Goal: Task Accomplishment & Management: Use online tool/utility

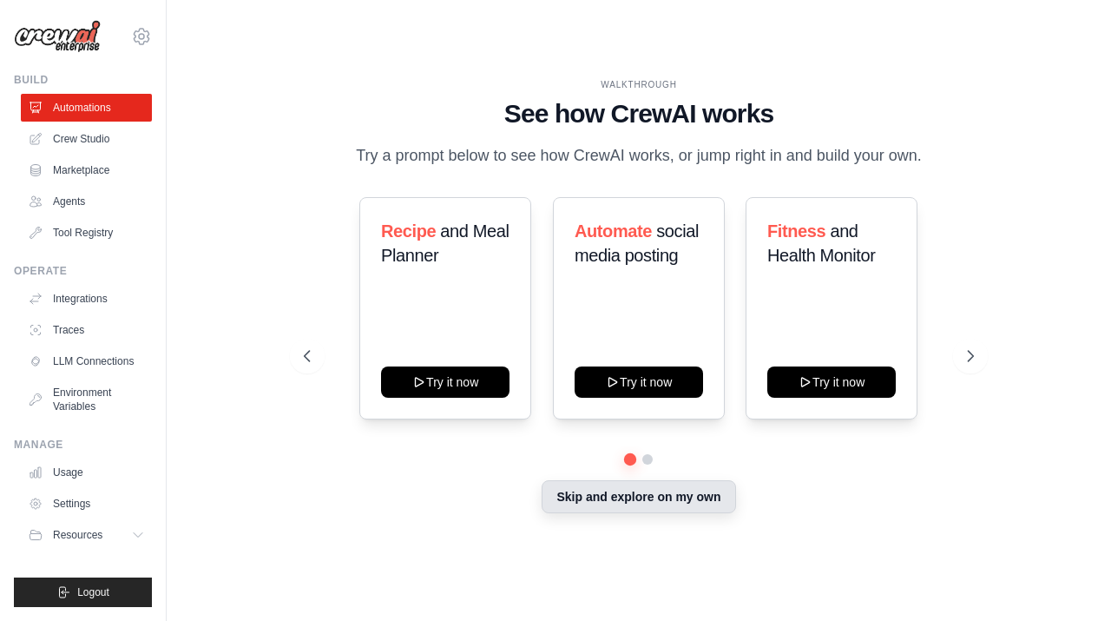
click at [677, 505] on button "Skip and explore on my own" at bounding box center [639, 496] width 194 height 33
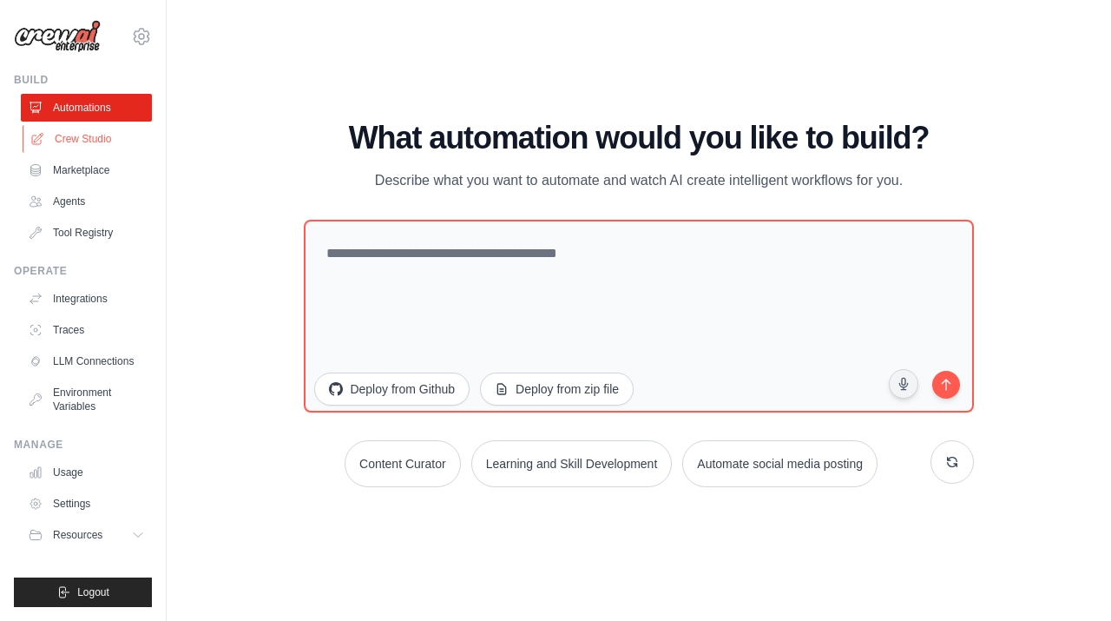
click at [76, 139] on link "Crew Studio" at bounding box center [88, 139] width 131 height 28
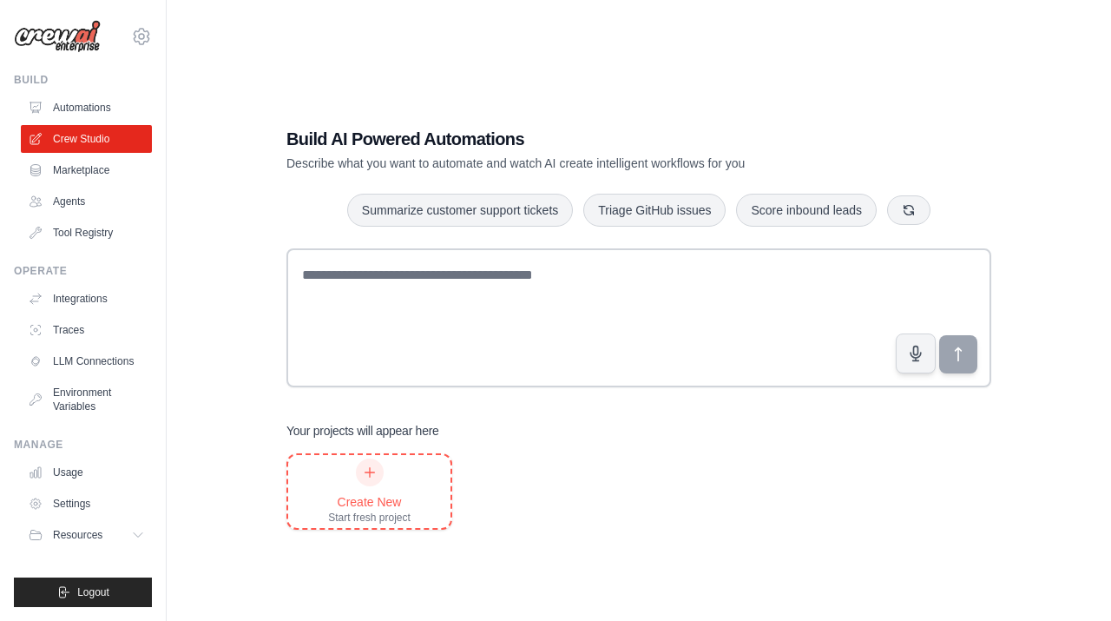
click at [378, 477] on div at bounding box center [370, 472] width 28 height 28
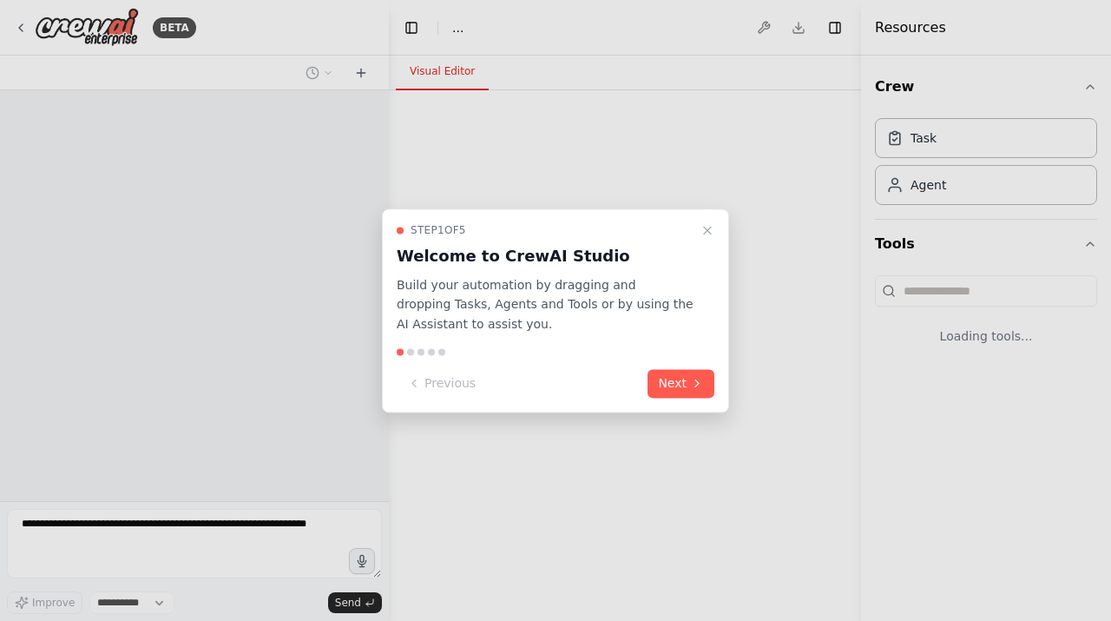
select select "****"
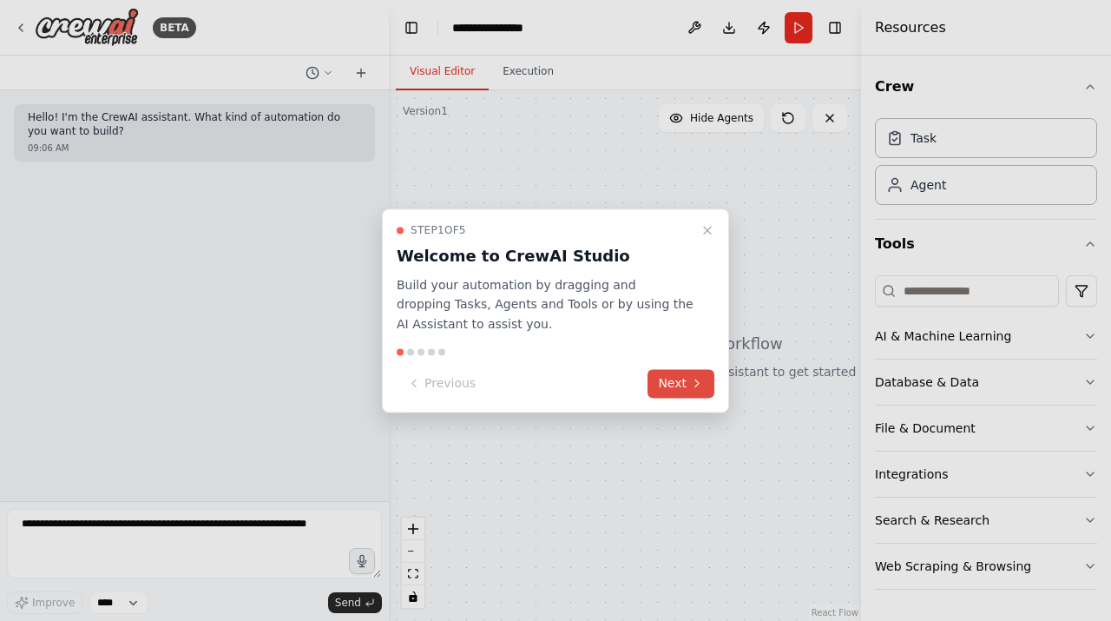
click at [700, 382] on icon at bounding box center [697, 384] width 14 height 14
click at [700, 382] on button "Next" at bounding box center [681, 383] width 67 height 29
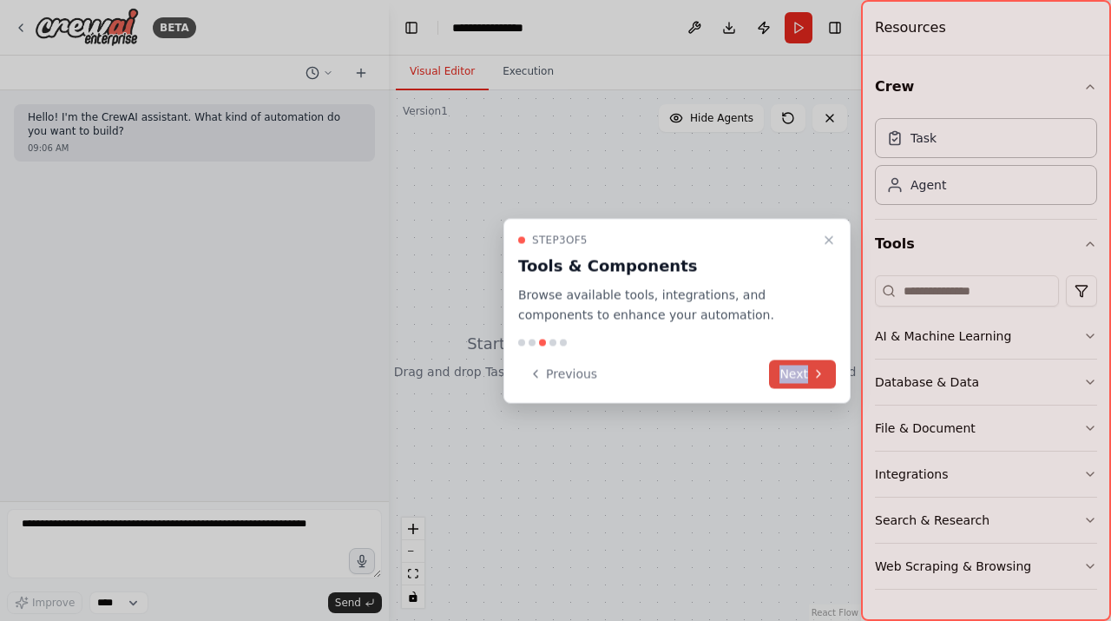
click at [700, 382] on div "Previous Next" at bounding box center [677, 373] width 318 height 29
click at [827, 241] on icon "Close walkthrough" at bounding box center [828, 240] width 7 height 7
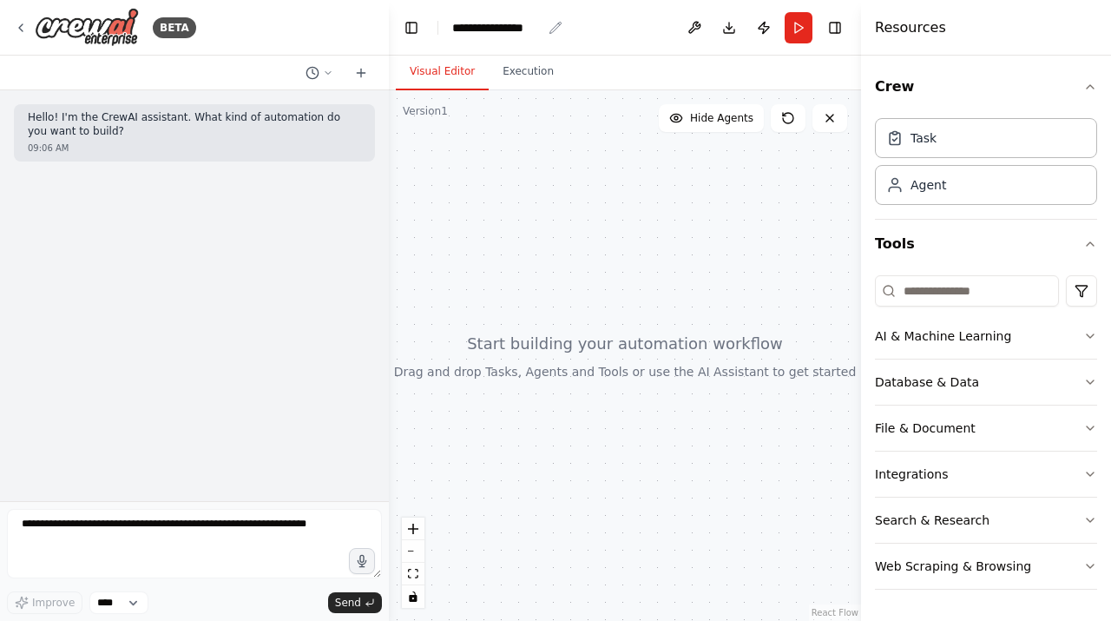
click at [483, 24] on div "**********" at bounding box center [496, 27] width 89 height 17
click at [542, 161] on div at bounding box center [625, 355] width 472 height 530
click at [276, 128] on p "Hello! I'm the CrewAI assistant. What kind of automation do you want to build?" at bounding box center [194, 124] width 333 height 27
click at [354, 78] on icon at bounding box center [361, 73] width 14 height 14
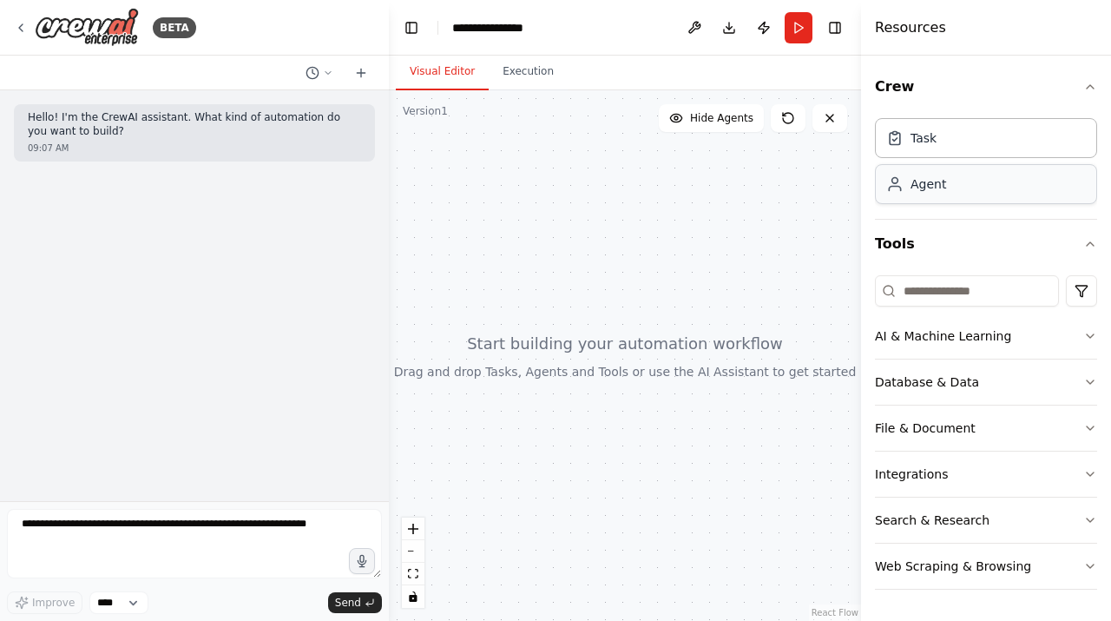
click at [951, 181] on div "Agent" at bounding box center [986, 184] width 222 height 40
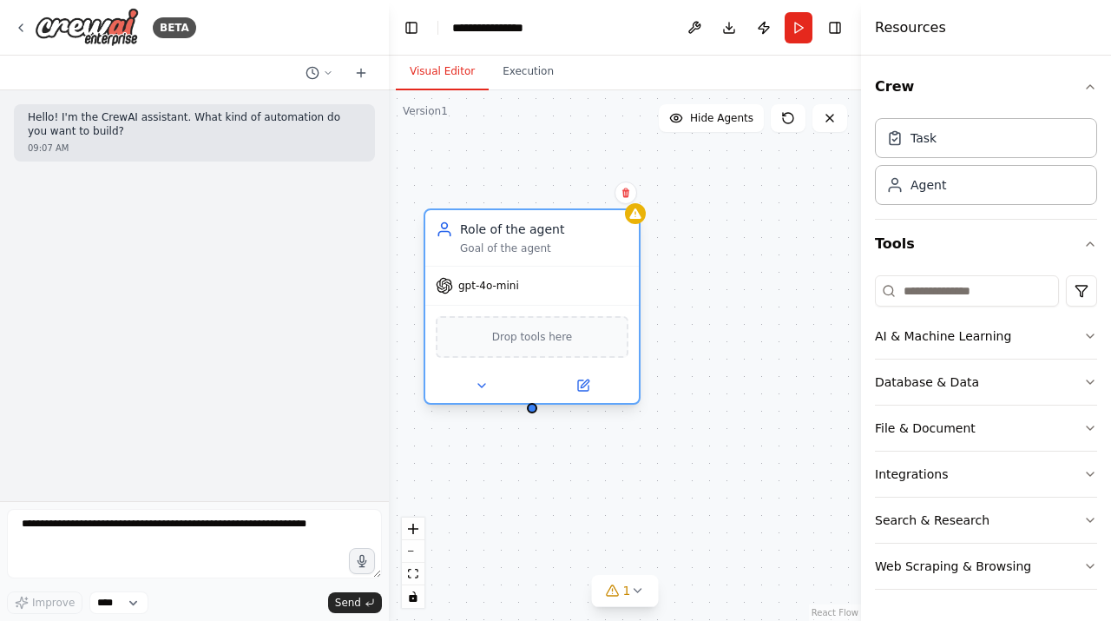
drag, startPoint x: 727, startPoint y: 315, endPoint x: 582, endPoint y: 240, distance: 162.3
click at [582, 240] on div "Role of the agent Goal of the agent" at bounding box center [544, 237] width 168 height 35
click at [488, 389] on icon at bounding box center [482, 385] width 14 height 14
click at [500, 387] on button at bounding box center [481, 385] width 98 height 21
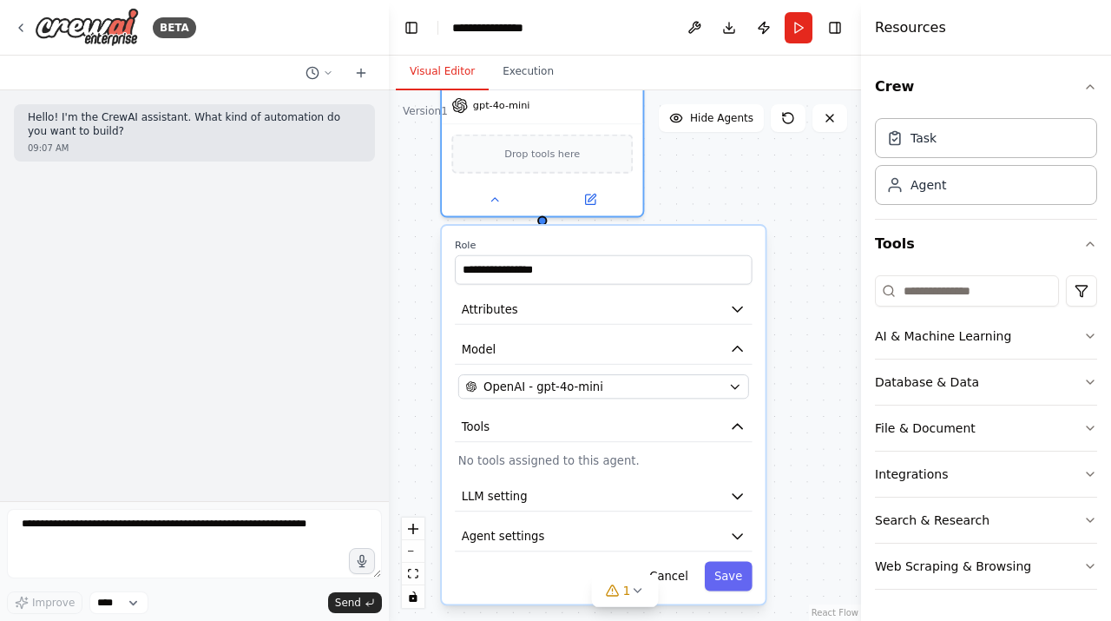
drag, startPoint x: 730, startPoint y: 371, endPoint x: 730, endPoint y: 181, distance: 190.1
click at [730, 181] on div "**********" at bounding box center [625, 355] width 472 height 530
click at [497, 194] on icon at bounding box center [494, 195] width 13 height 13
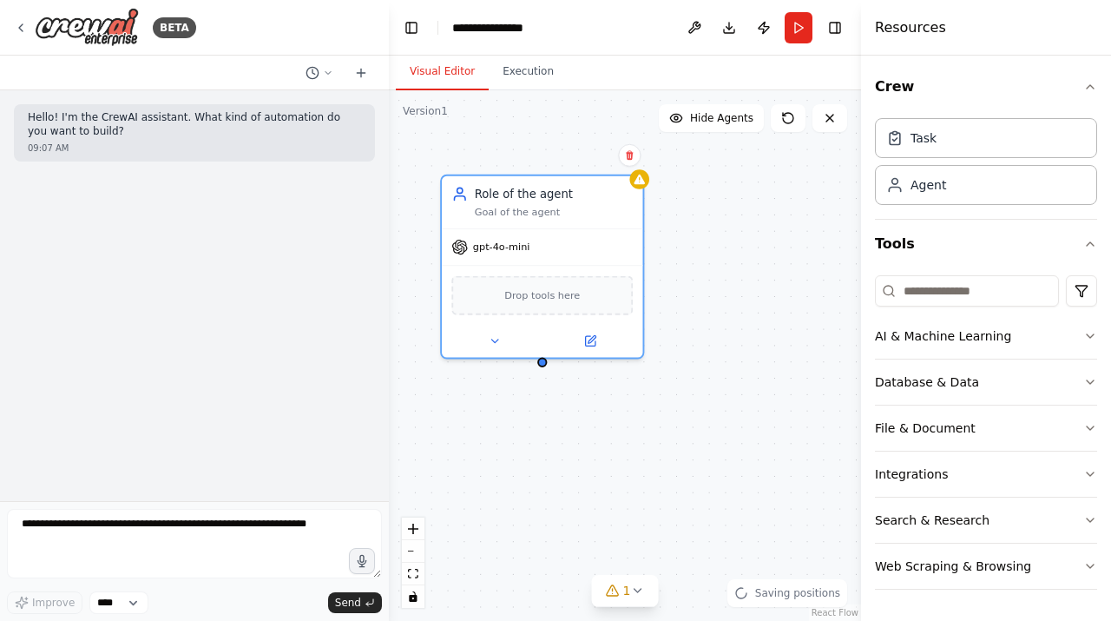
drag, startPoint x: 718, startPoint y: 249, endPoint x: 728, endPoint y: 437, distance: 187.8
click at [728, 437] on div "Role of the agent Goal of the agent gpt-4o-mini Drop tools here" at bounding box center [625, 355] width 472 height 530
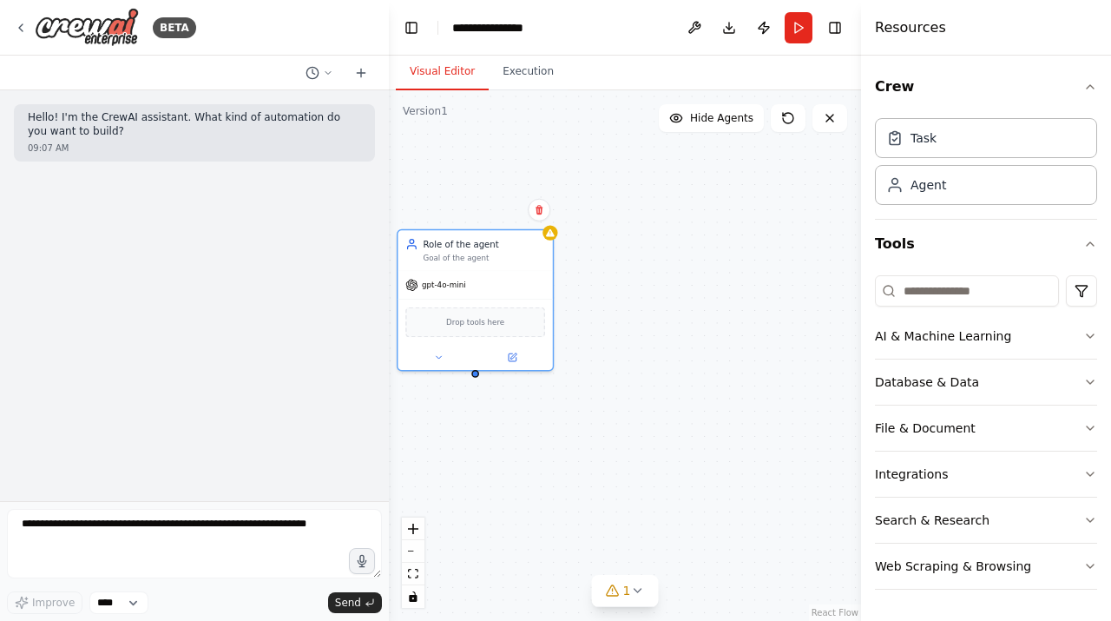
drag, startPoint x: 757, startPoint y: 266, endPoint x: 632, endPoint y: 251, distance: 125.9
click at [632, 251] on div "Role of the agent Goal of the agent gpt-4o-mini Drop tools here" at bounding box center [625, 355] width 472 height 530
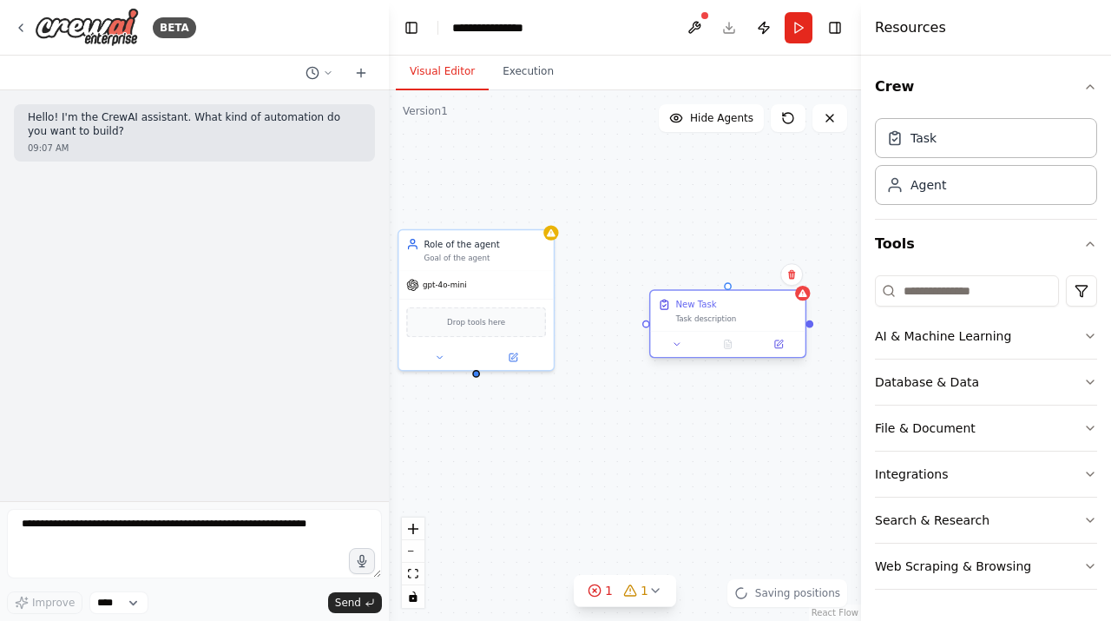
drag, startPoint x: 819, startPoint y: 317, endPoint x: 729, endPoint y: 313, distance: 89.5
click at [729, 313] on div "Task description" at bounding box center [736, 318] width 122 height 10
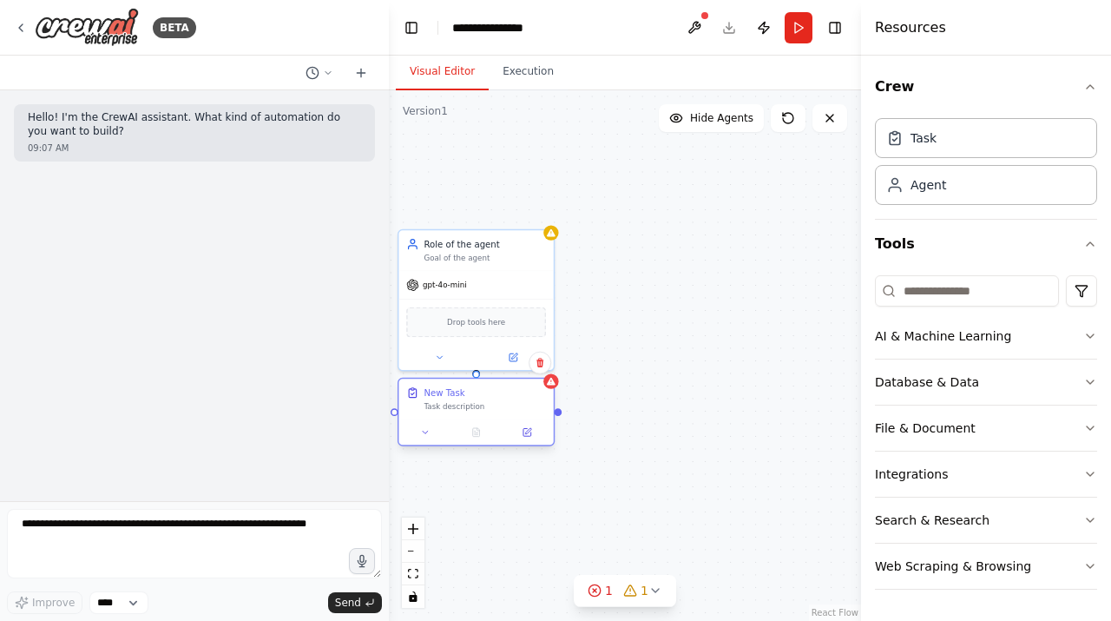
drag, startPoint x: 747, startPoint y: 311, endPoint x: 499, endPoint y: 402, distance: 264.5
click at [499, 402] on div "New Task Task description" at bounding box center [485, 398] width 122 height 25
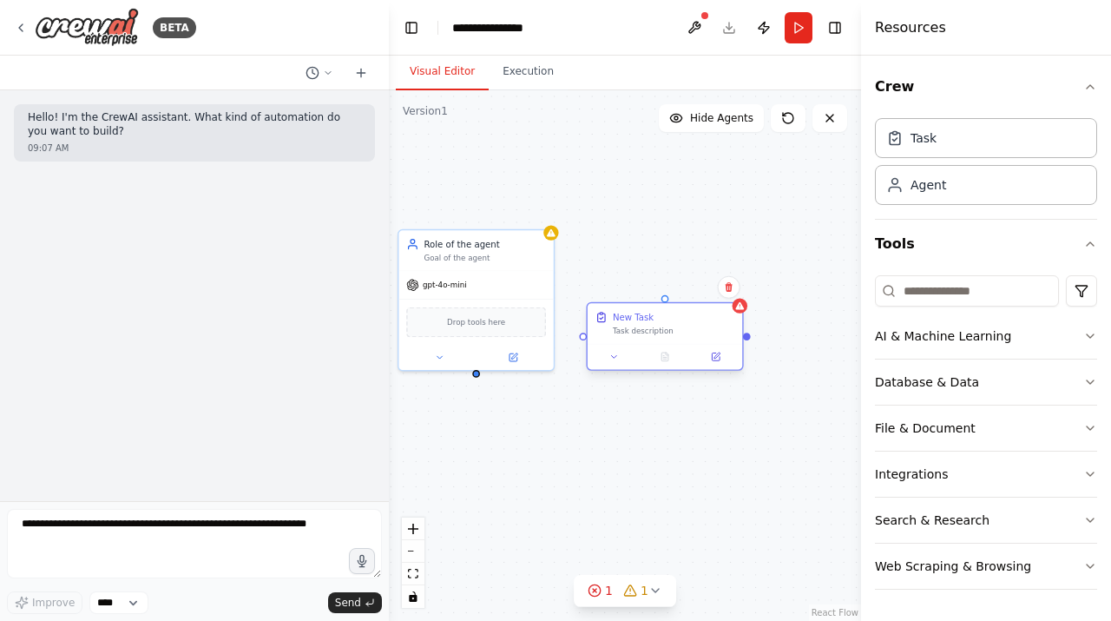
drag, startPoint x: 499, startPoint y: 402, endPoint x: 684, endPoint y: 313, distance: 205.0
click at [684, 326] on div "Task description" at bounding box center [674, 331] width 122 height 10
drag, startPoint x: 476, startPoint y: 374, endPoint x: 585, endPoint y: 319, distance: 122.3
click at [585, 319] on div "Role of the agent Goal of the agent gpt-4o-mini Drop tools here New Task Task d…" at bounding box center [625, 355] width 472 height 530
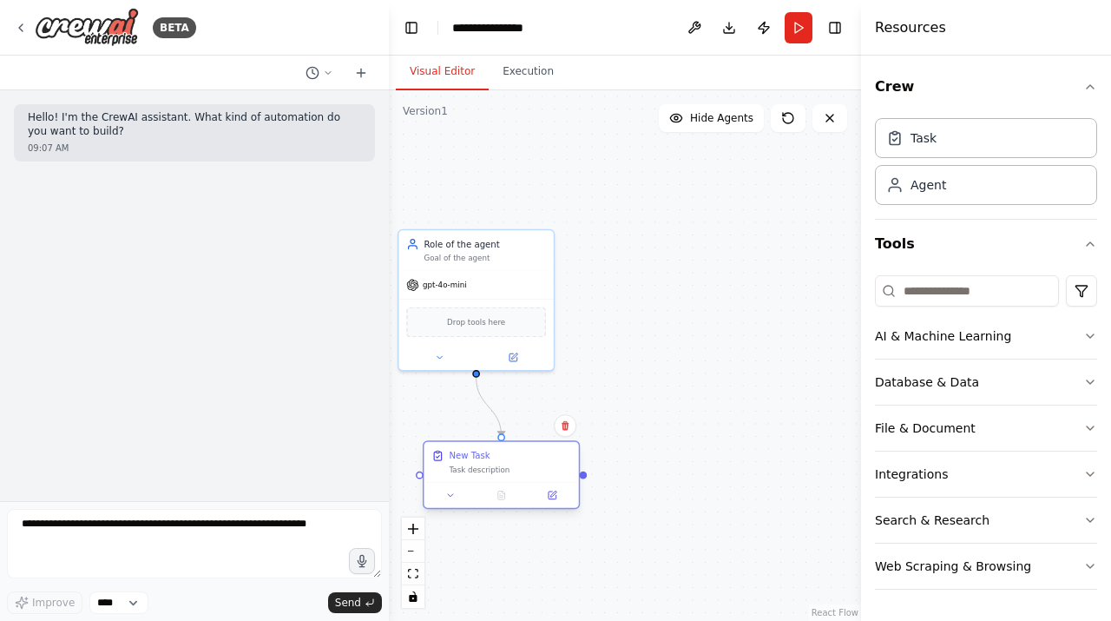
drag, startPoint x: 694, startPoint y: 312, endPoint x: 530, endPoint y: 469, distance: 226.6
click at [530, 469] on div "Task description" at bounding box center [510, 469] width 122 height 10
click at [563, 424] on icon at bounding box center [565, 425] width 10 height 10
click at [523, 431] on button "Confirm" at bounding box center [516, 425] width 62 height 21
click at [525, 250] on div "Goal of the agent" at bounding box center [485, 255] width 122 height 10
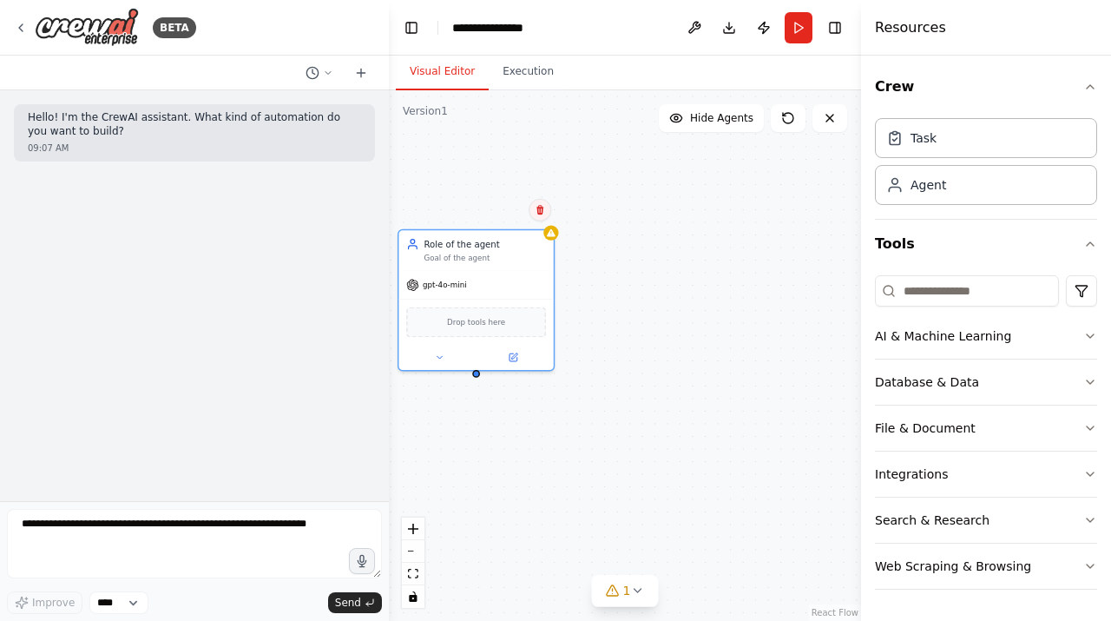
click at [538, 212] on icon at bounding box center [539, 210] width 7 height 10
click at [491, 208] on button "Confirm" at bounding box center [491, 210] width 62 height 21
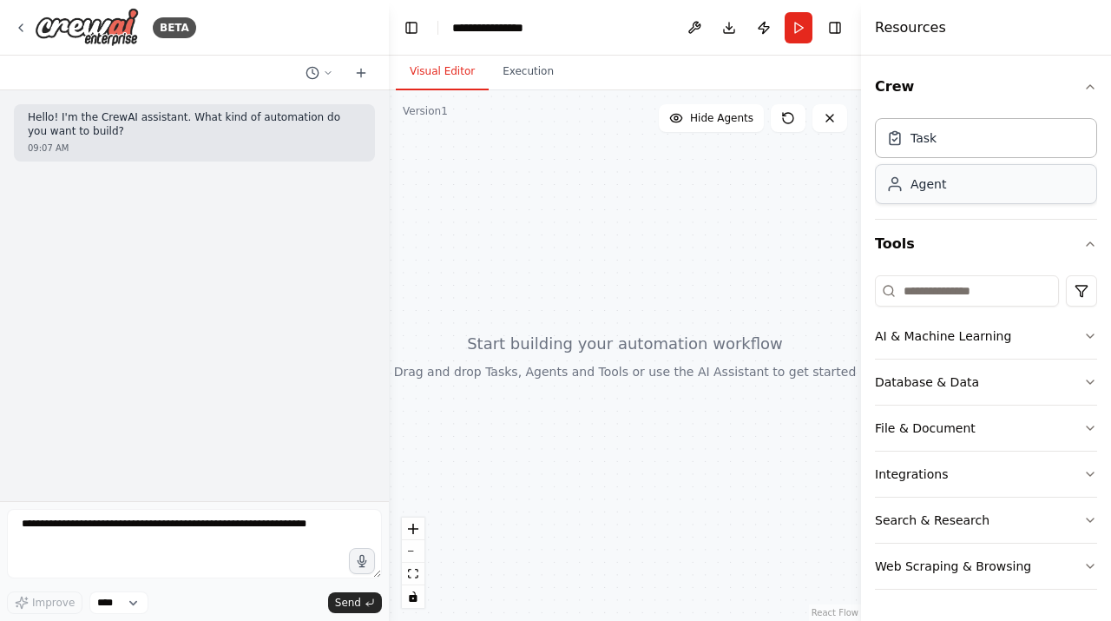
click at [957, 190] on div "Agent" at bounding box center [986, 184] width 222 height 40
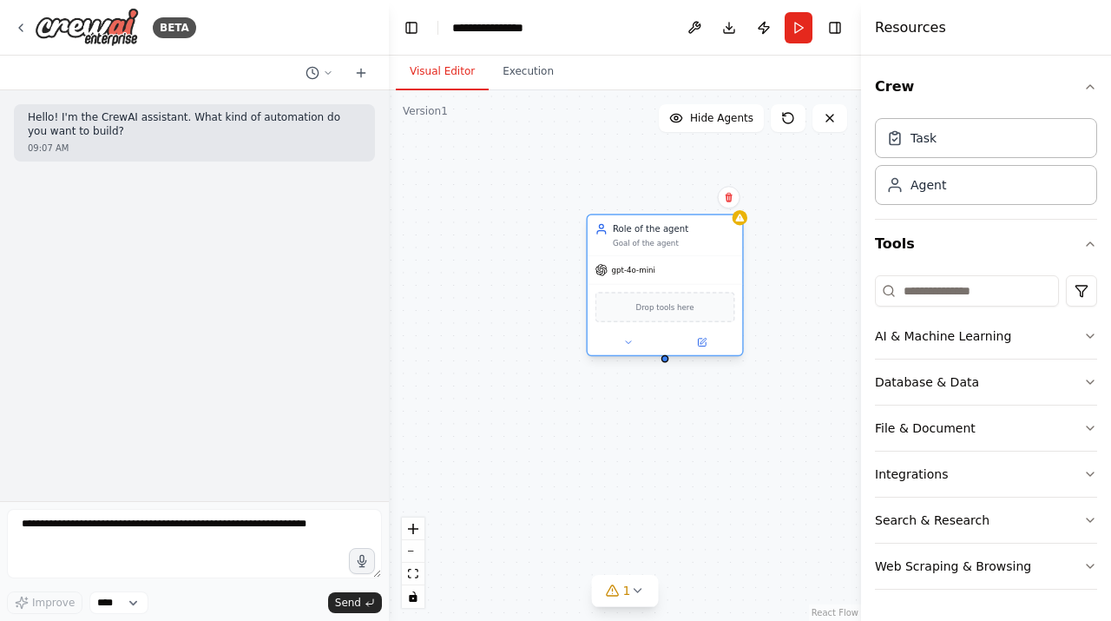
drag, startPoint x: 785, startPoint y: 243, endPoint x: 622, endPoint y: 247, distance: 162.4
click at [631, 247] on div "Goal of the agent" at bounding box center [674, 243] width 122 height 10
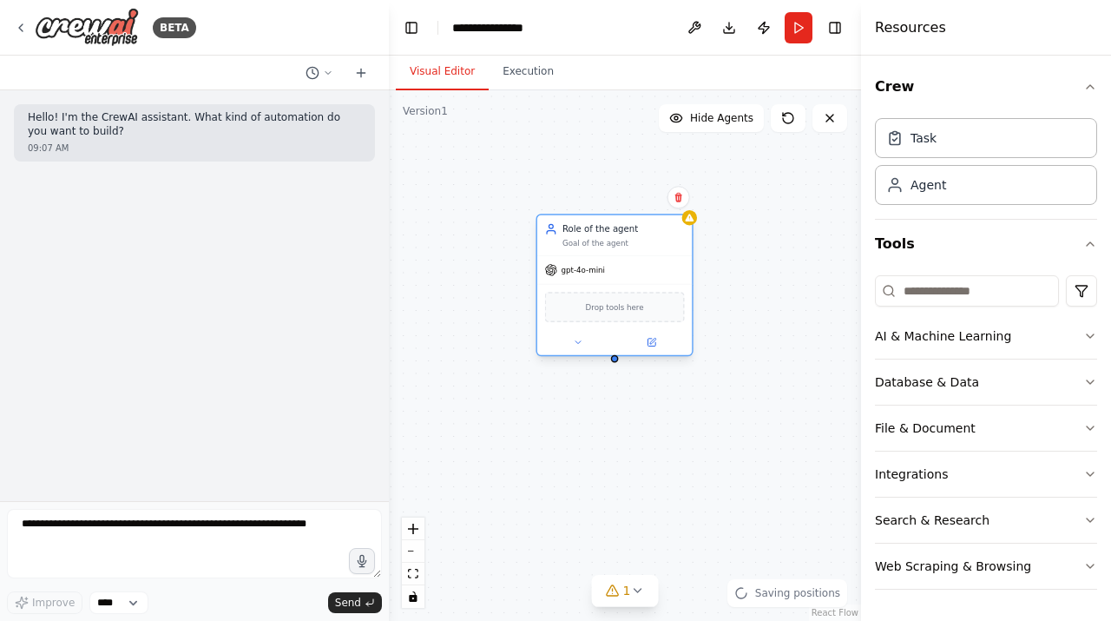
click at [603, 246] on div "Goal of the agent" at bounding box center [623, 243] width 122 height 10
click at [578, 345] on icon at bounding box center [578, 342] width 10 height 10
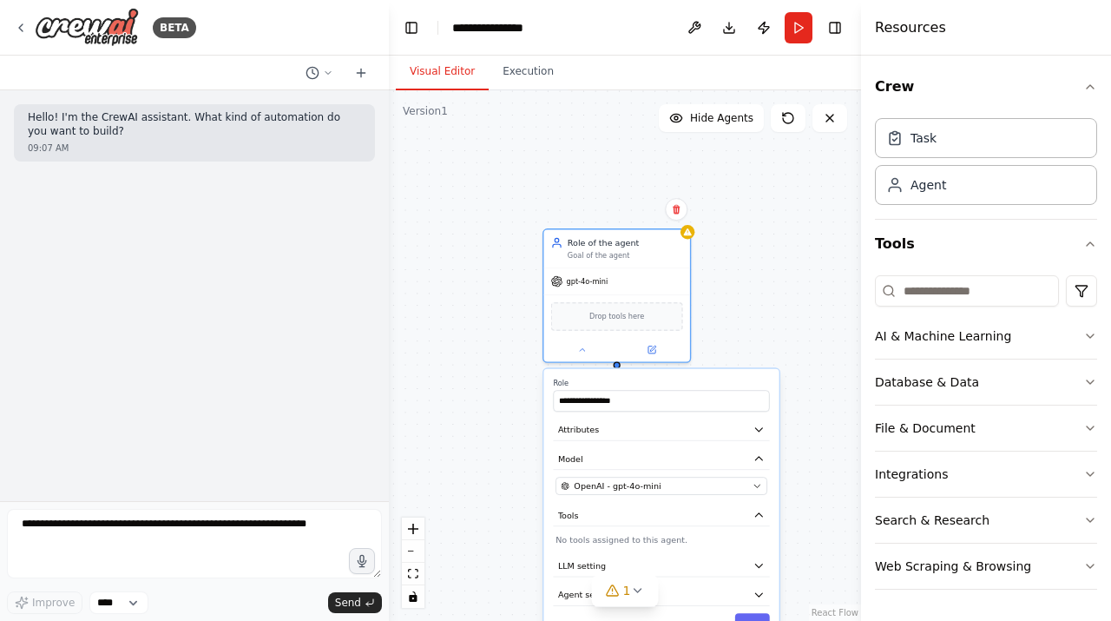
click at [704, 289] on div "**********" at bounding box center [625, 355] width 472 height 530
click at [659, 279] on div "gpt-4o-mini" at bounding box center [616, 279] width 146 height 26
click at [677, 211] on icon at bounding box center [676, 209] width 10 height 10
click at [641, 217] on button "Confirm" at bounding box center [627, 209] width 62 height 21
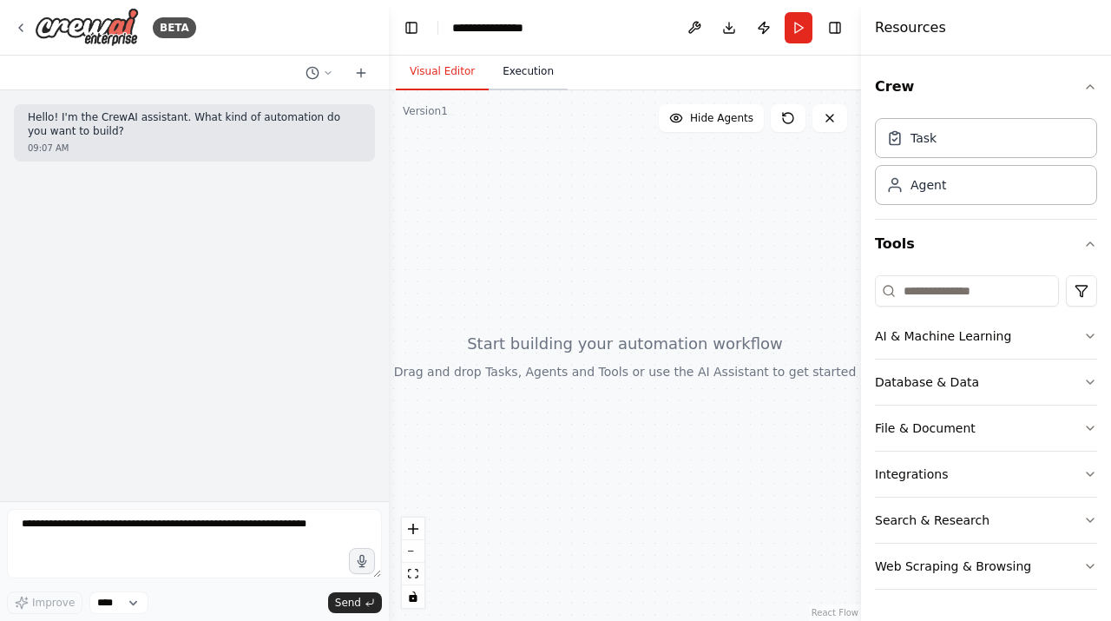
click at [537, 74] on button "Execution" at bounding box center [528, 72] width 79 height 36
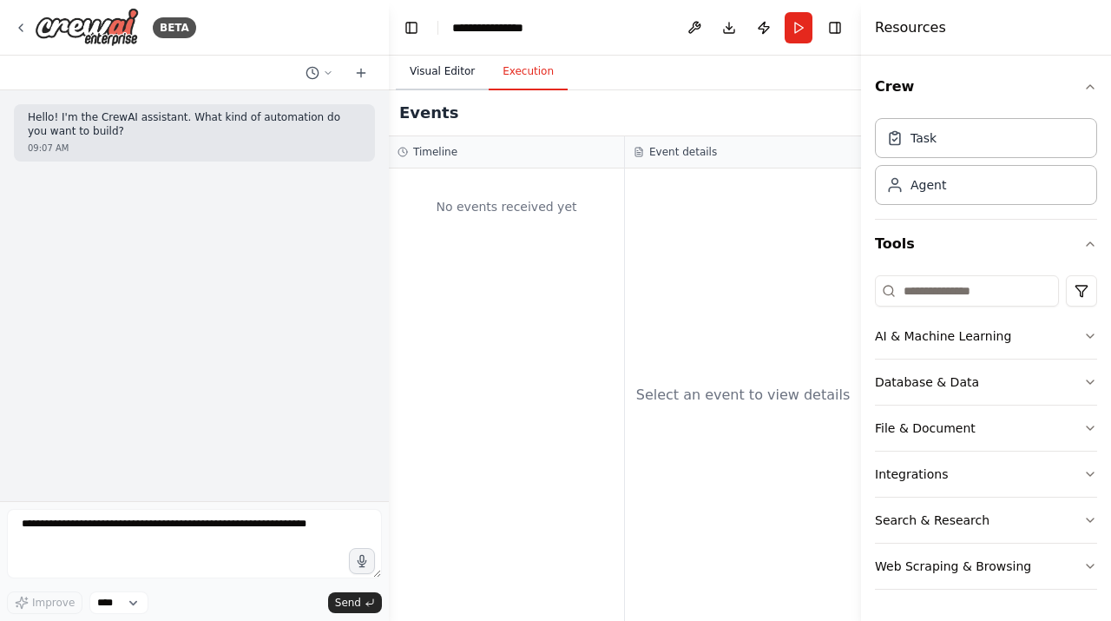
click at [449, 80] on button "Visual Editor" at bounding box center [442, 72] width 93 height 36
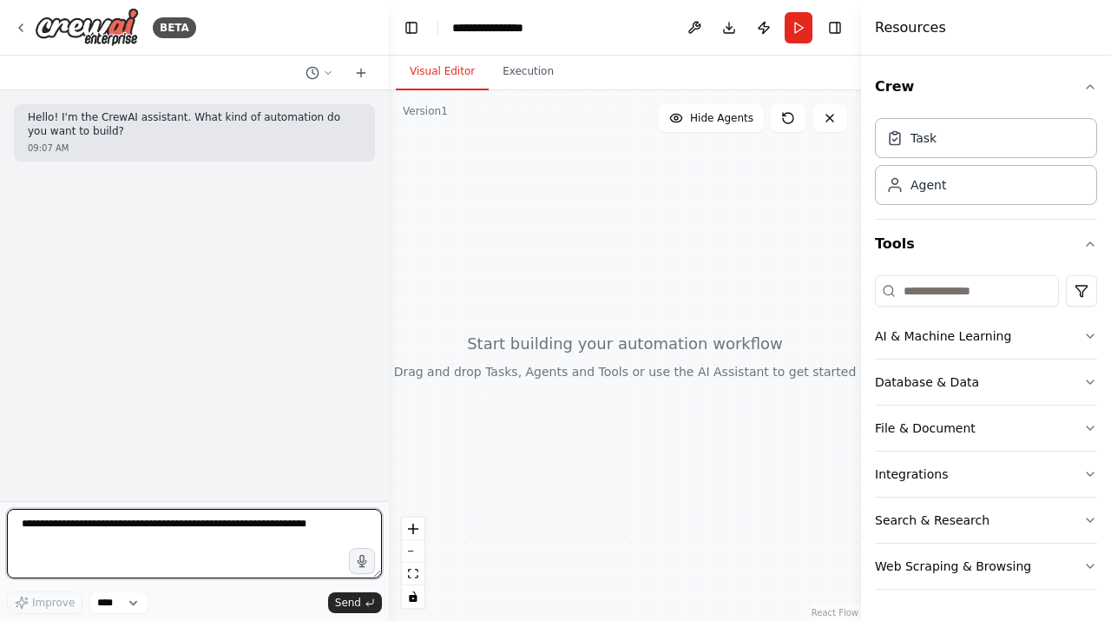
click at [188, 560] on textarea at bounding box center [194, 543] width 375 height 69
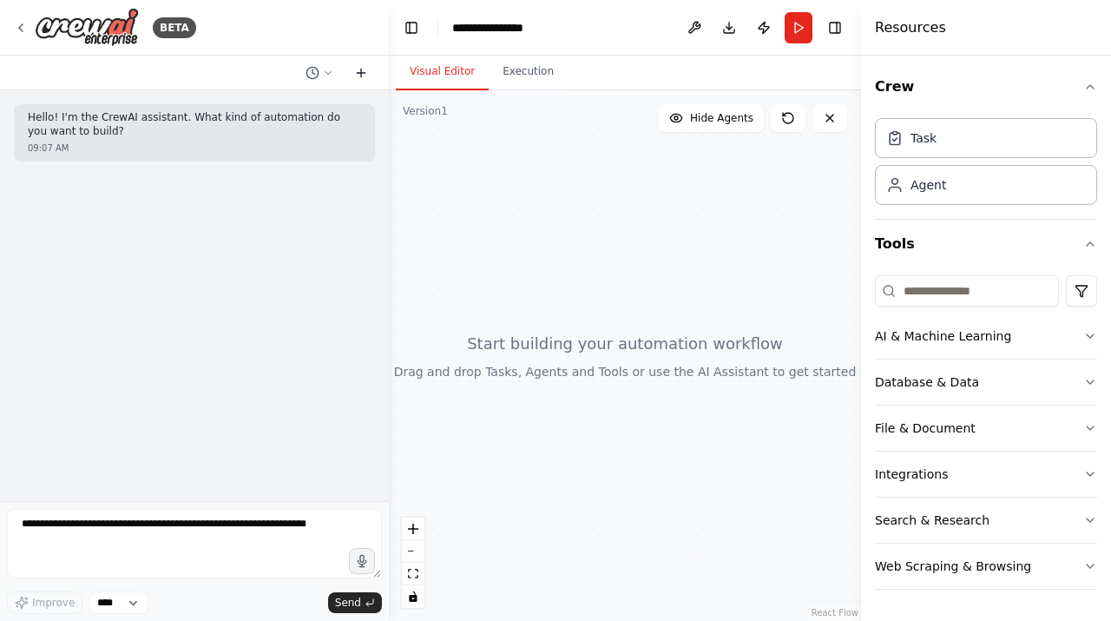
click at [359, 76] on icon at bounding box center [361, 73] width 14 height 14
click at [414, 31] on button "Toggle Left Sidebar" at bounding box center [411, 28] width 24 height 24
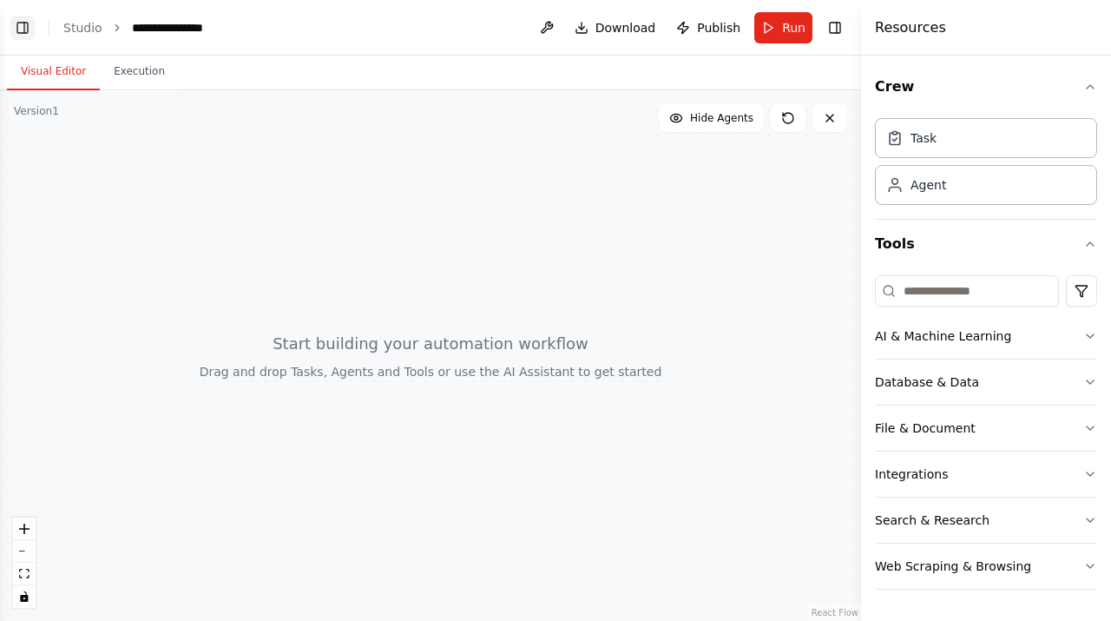
click at [25, 30] on button "Toggle Left Sidebar" at bounding box center [22, 28] width 24 height 24
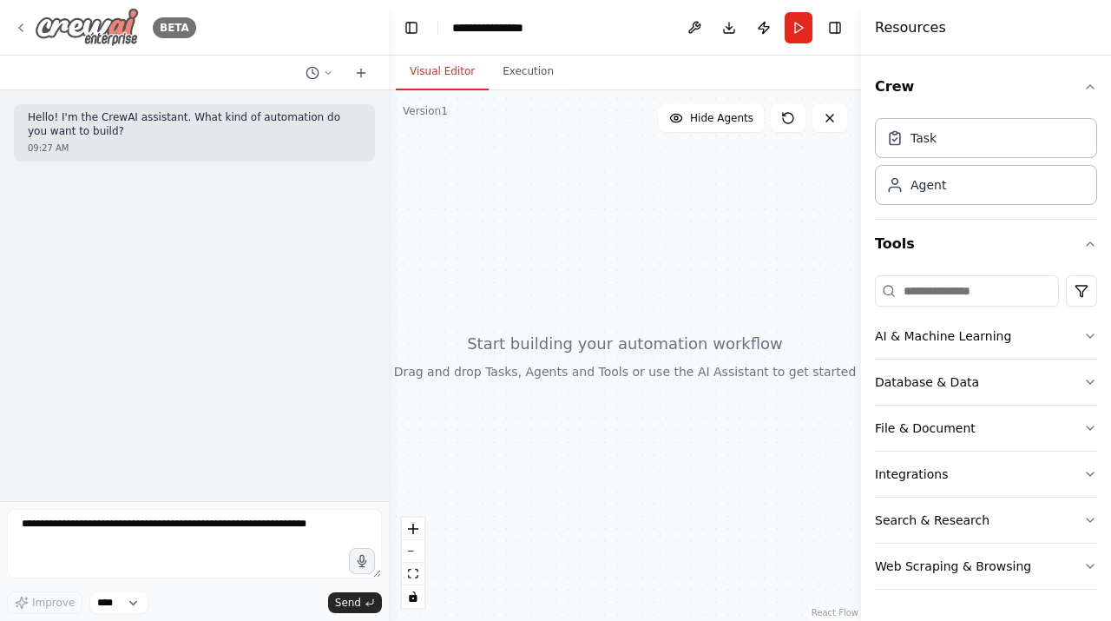
click at [19, 30] on icon at bounding box center [21, 28] width 14 height 14
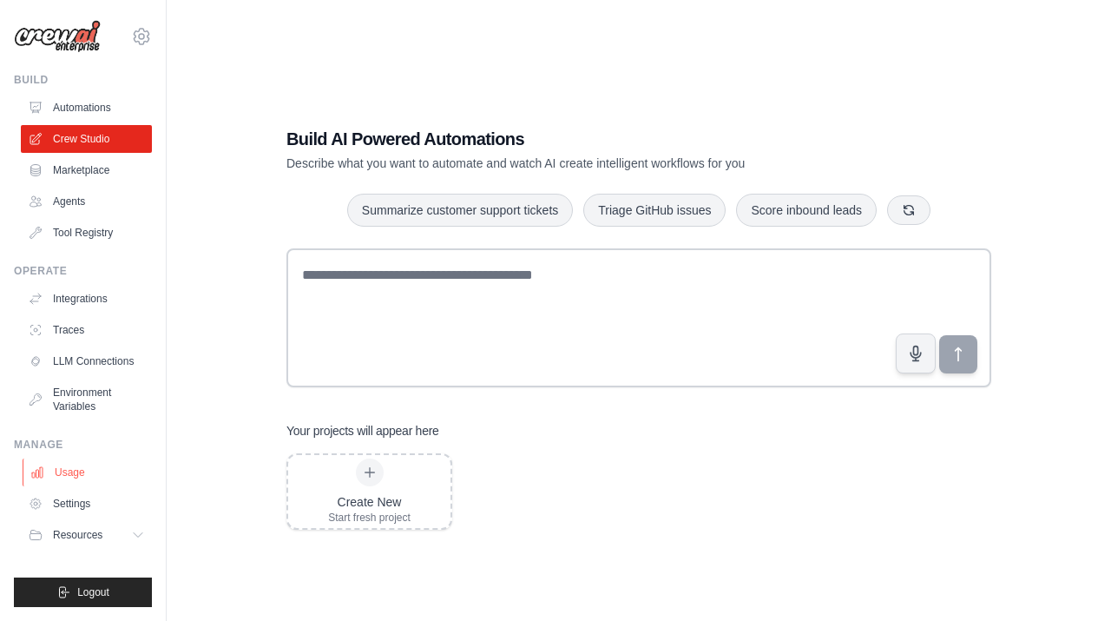
scroll to position [35, 0]
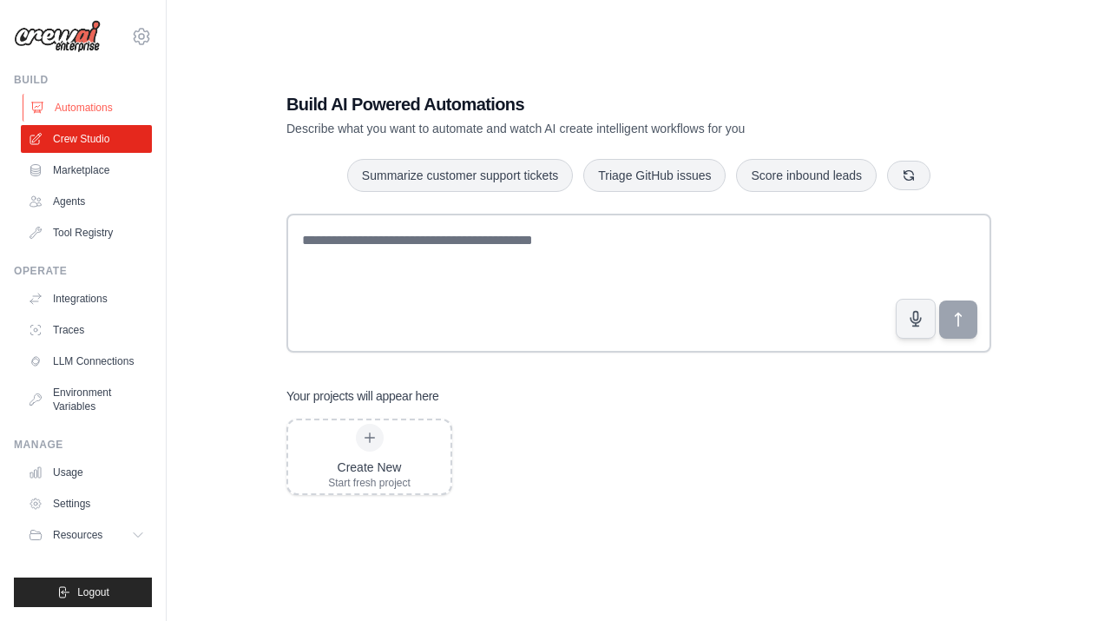
click at [102, 108] on link "Automations" at bounding box center [88, 108] width 131 height 28
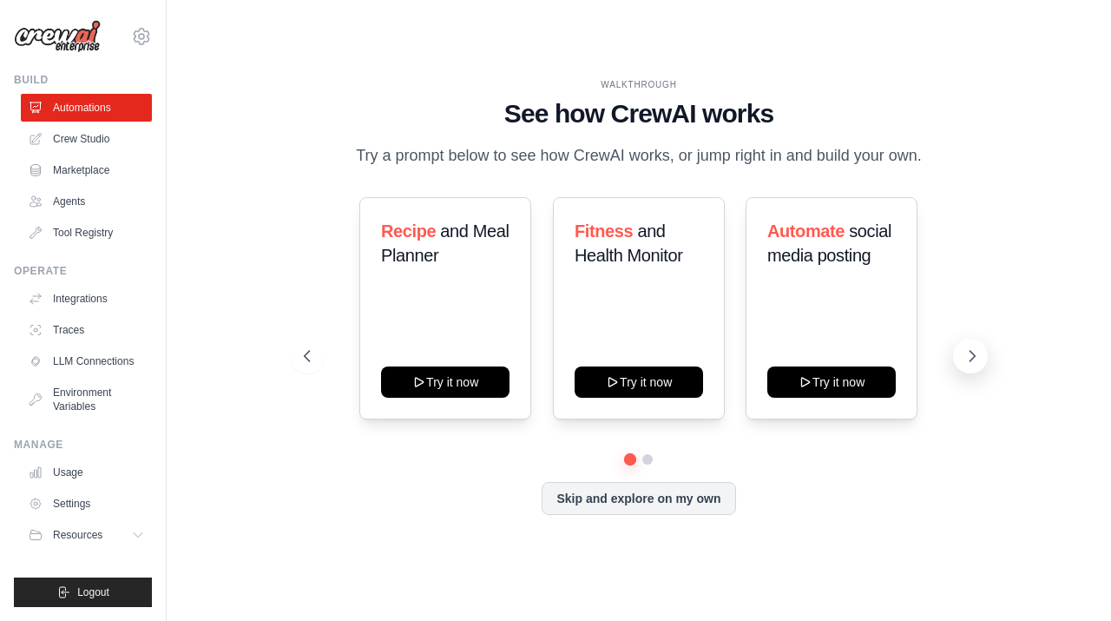
click at [967, 350] on icon at bounding box center [971, 355] width 17 height 17
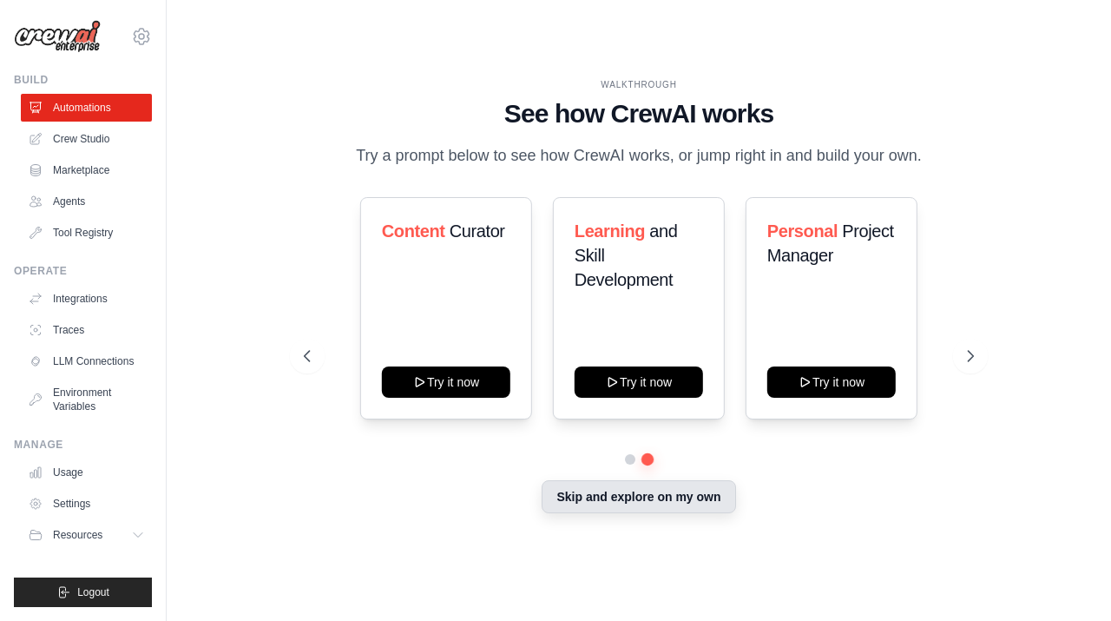
click at [671, 496] on button "Skip and explore on my own" at bounding box center [639, 496] width 194 height 33
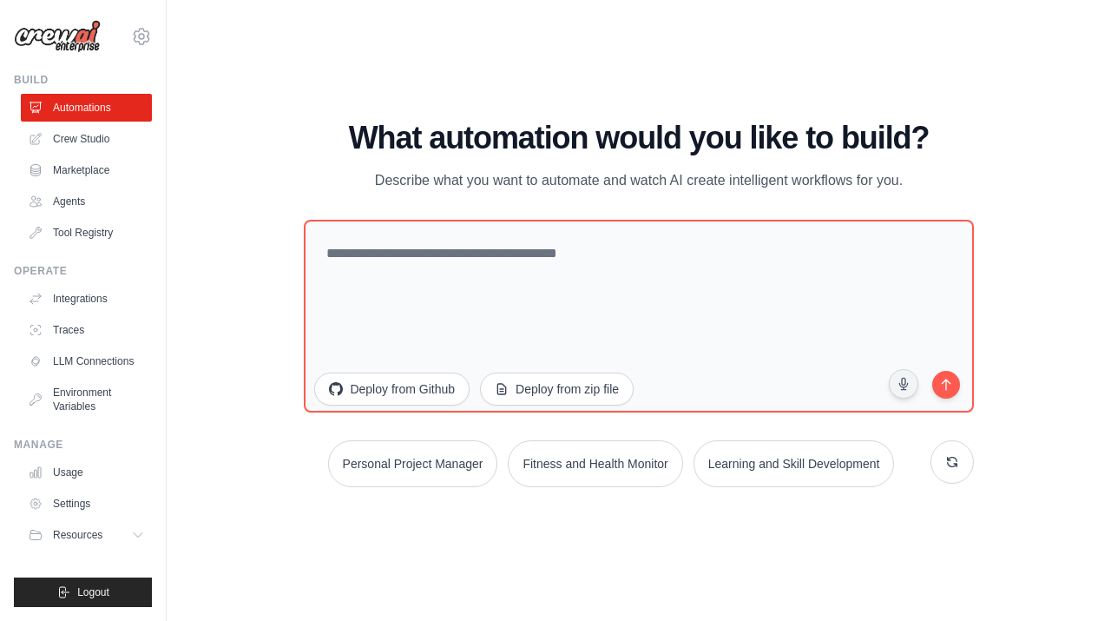
scroll to position [35, 0]
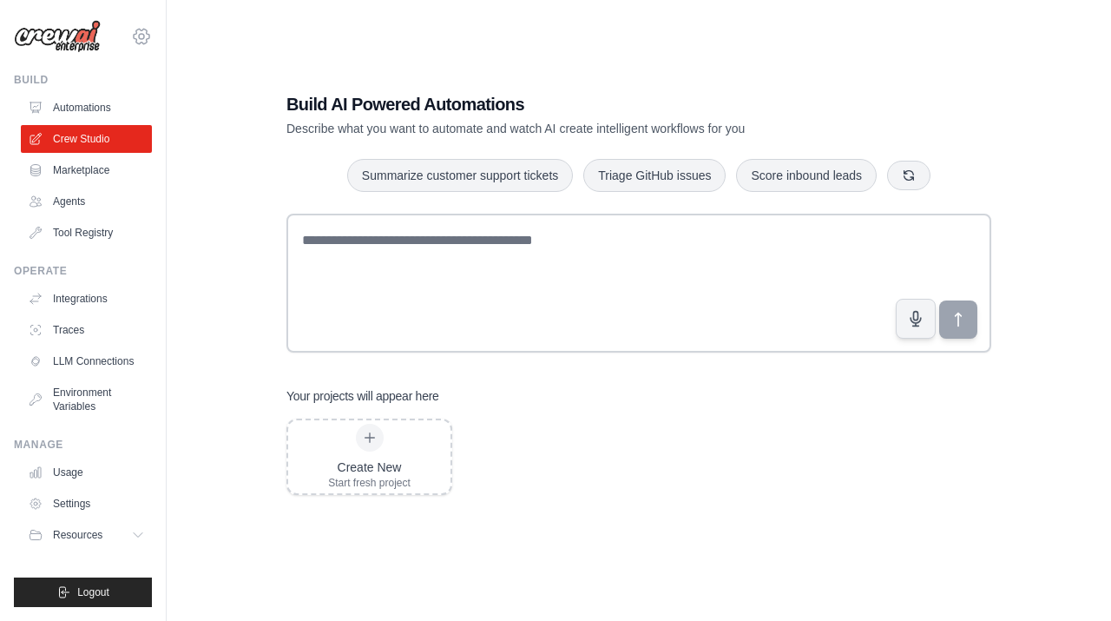
click at [137, 43] on icon at bounding box center [142, 36] width 16 height 15
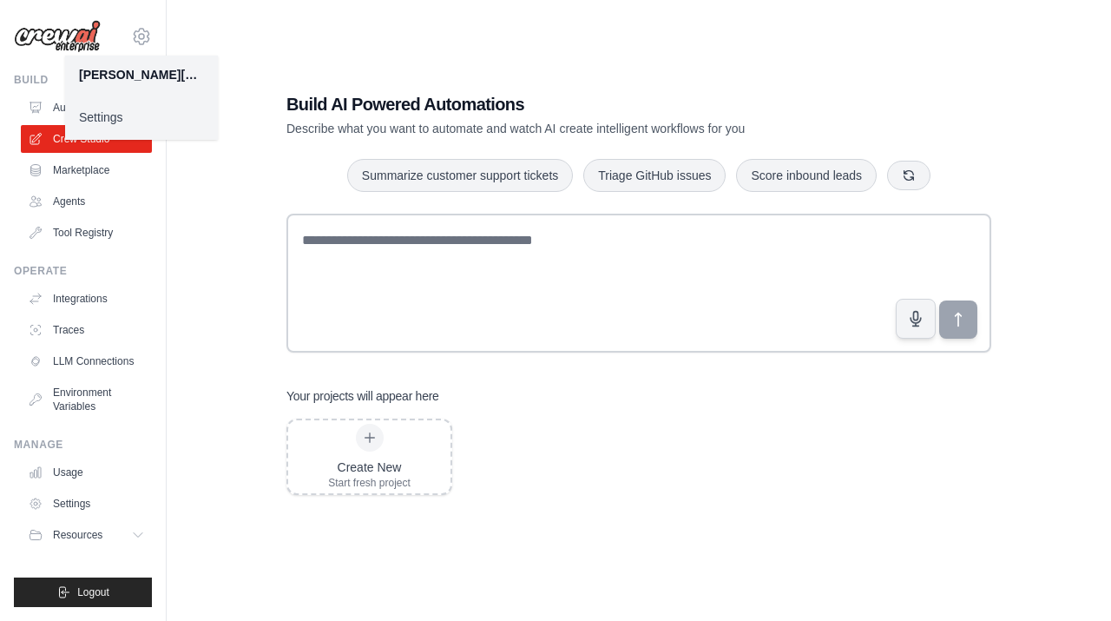
click at [321, 61] on div "Build AI Powered Automations Describe what you want to automate and watch AI cr…" at bounding box center [638, 293] width 889 height 621
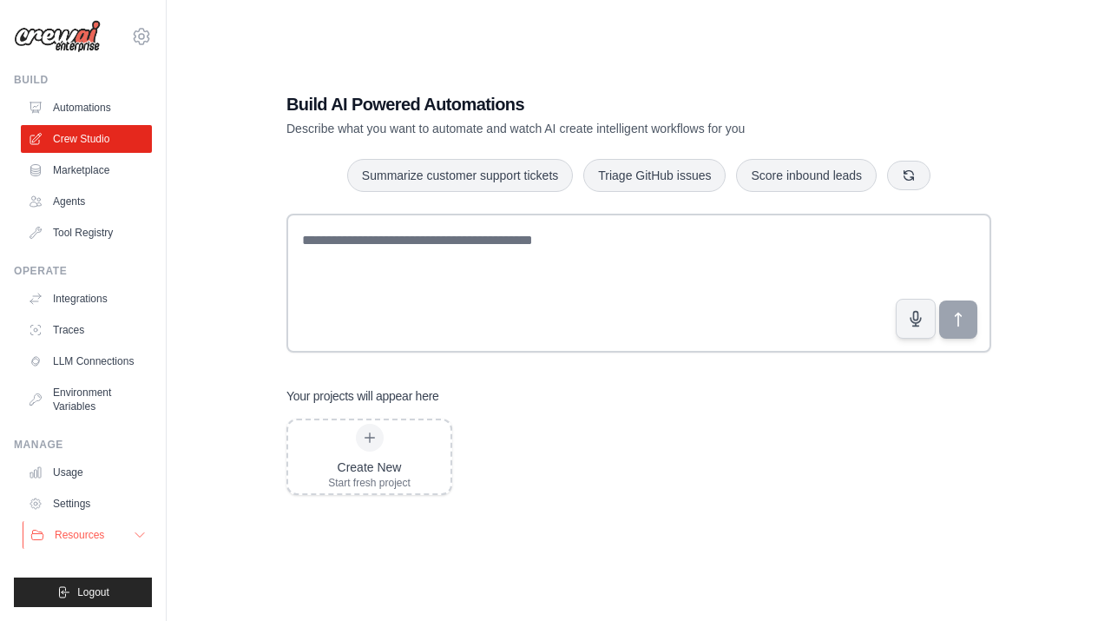
click at [130, 546] on button "Resources" at bounding box center [88, 535] width 131 height 28
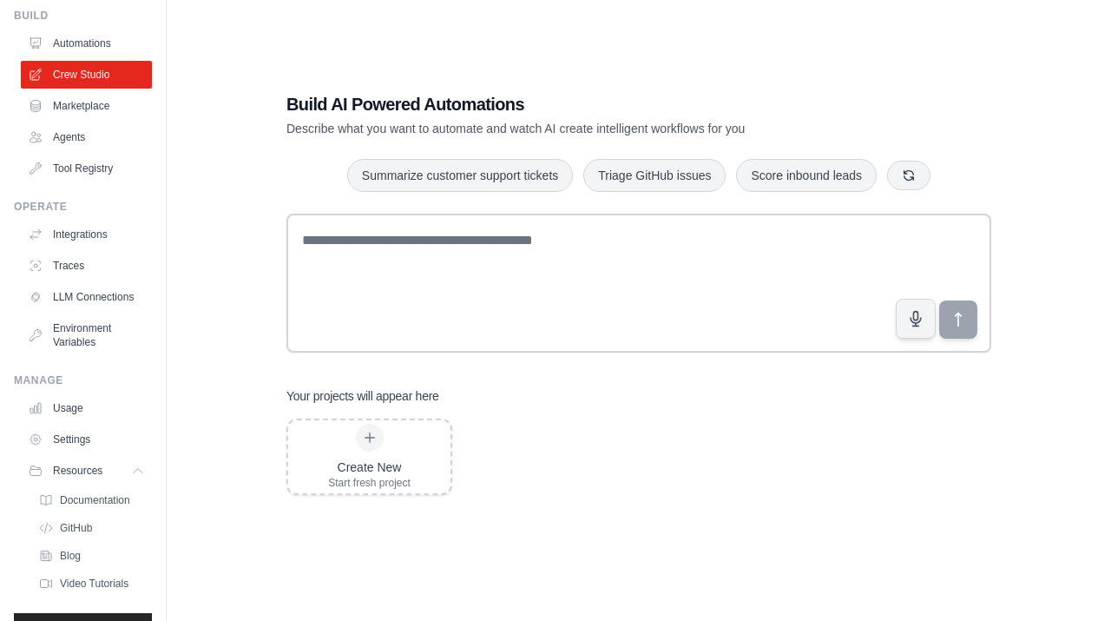
scroll to position [100, 0]
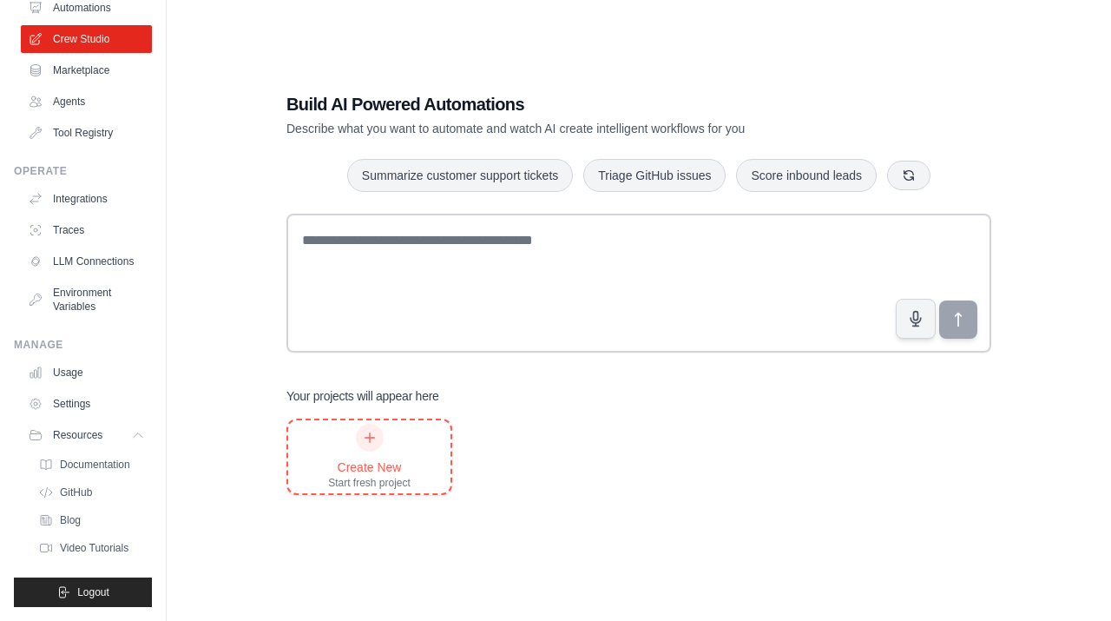
click at [385, 458] on div "Create New" at bounding box center [369, 466] width 82 height 17
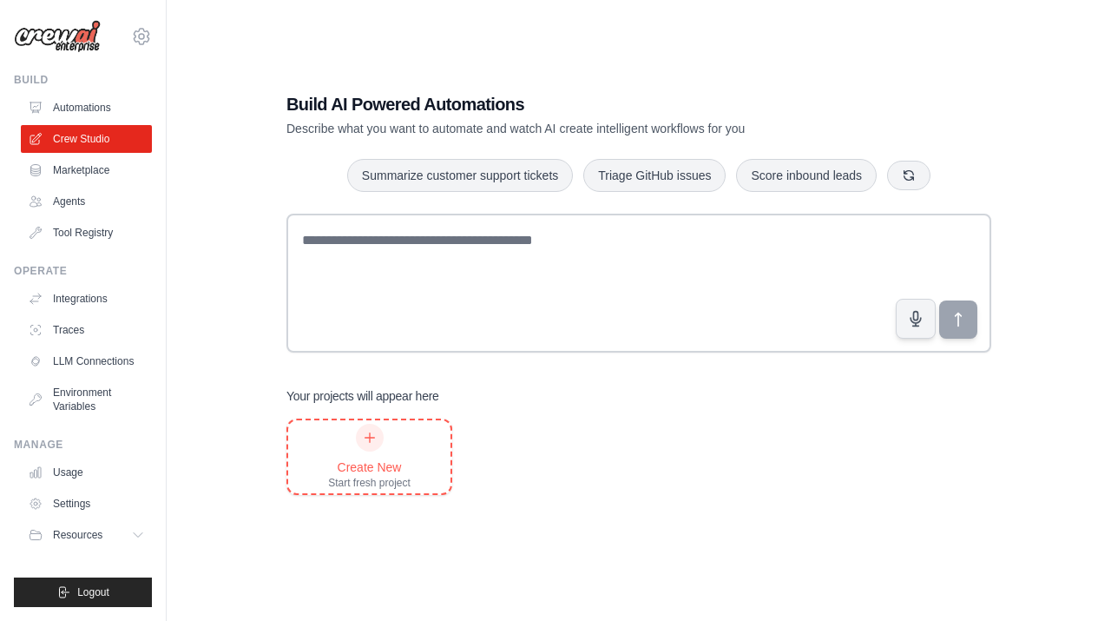
click at [369, 445] on div at bounding box center [370, 438] width 28 height 28
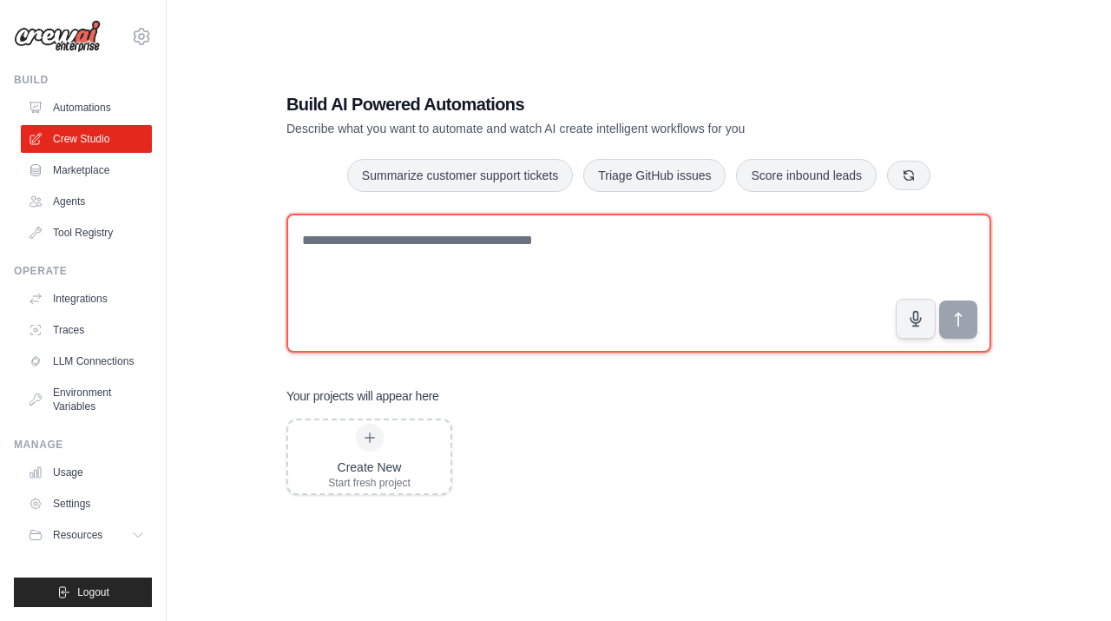
click at [585, 240] on textarea at bounding box center [638, 283] width 705 height 139
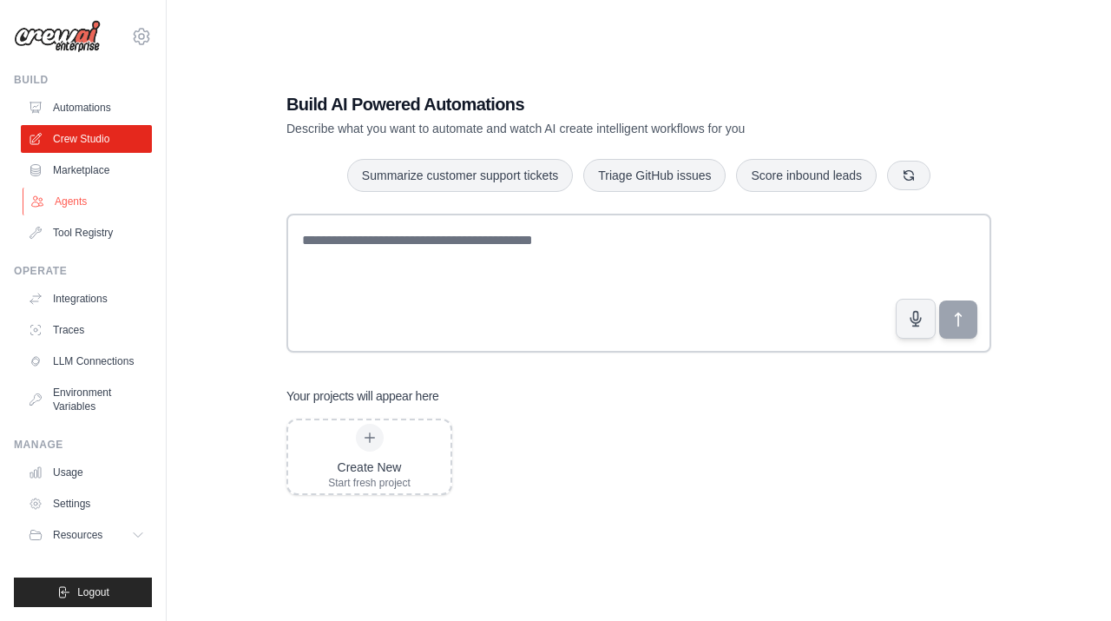
click at [92, 209] on link "Agents" at bounding box center [88, 201] width 131 height 28
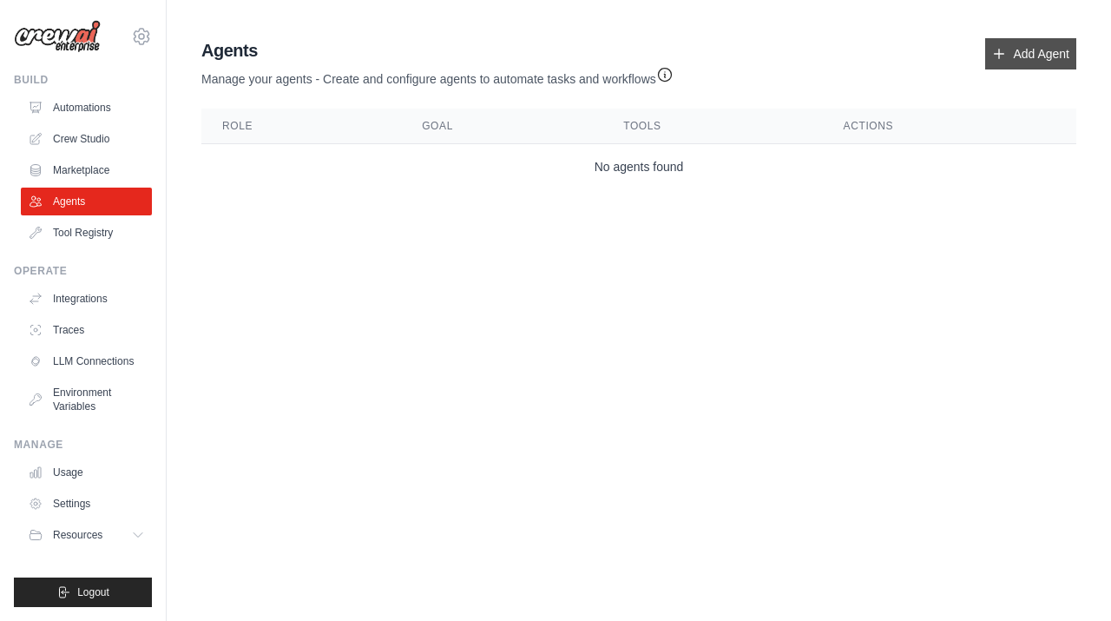
click at [1049, 49] on link "Add Agent" at bounding box center [1030, 53] width 91 height 31
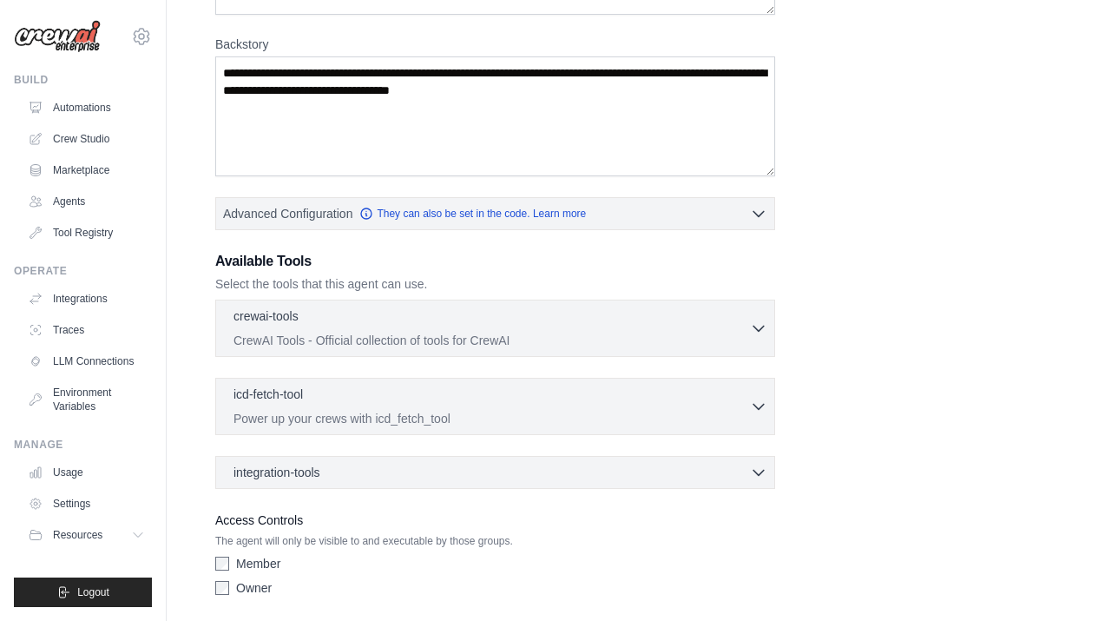
scroll to position [252, 0]
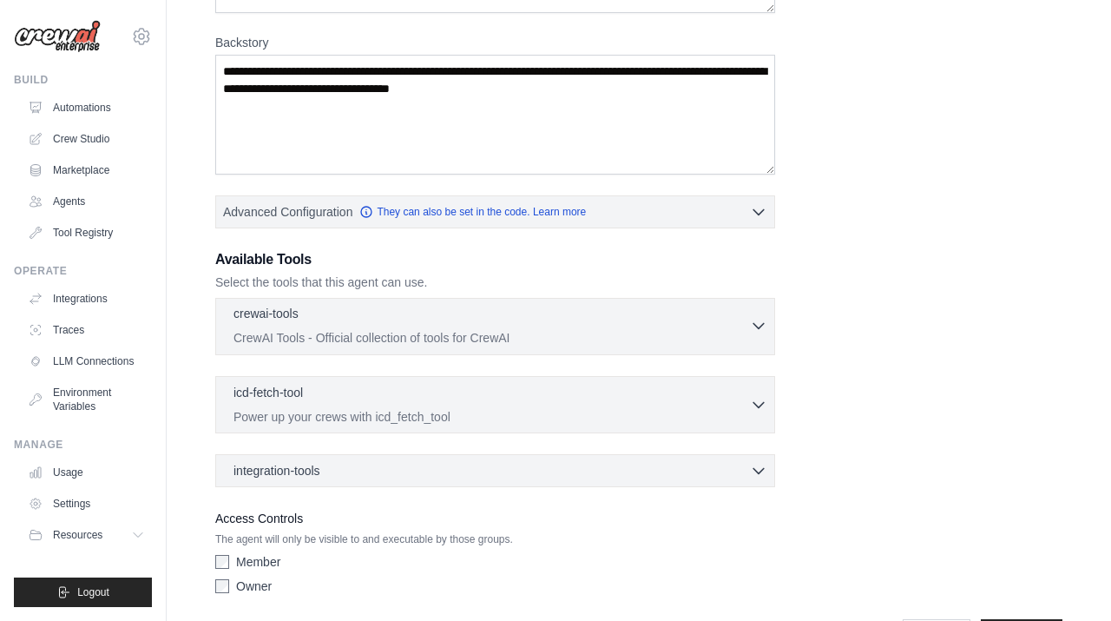
click at [464, 337] on p "CrewAI Tools - Official collection of tools for CrewAI" at bounding box center [491, 337] width 516 height 17
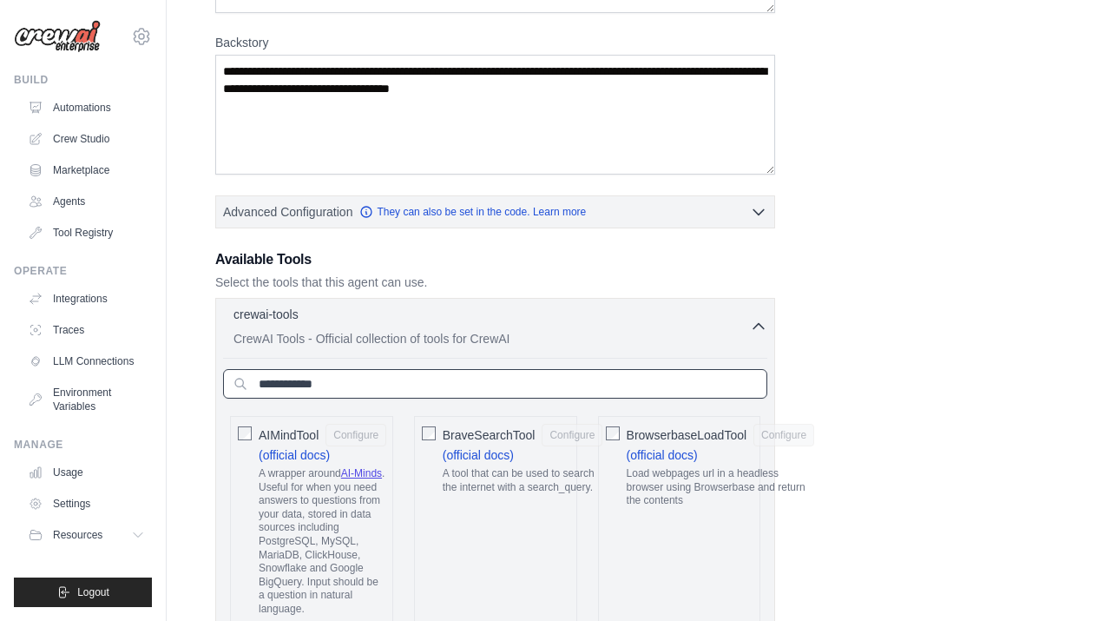
click at [602, 395] on input "text" at bounding box center [495, 384] width 544 height 30
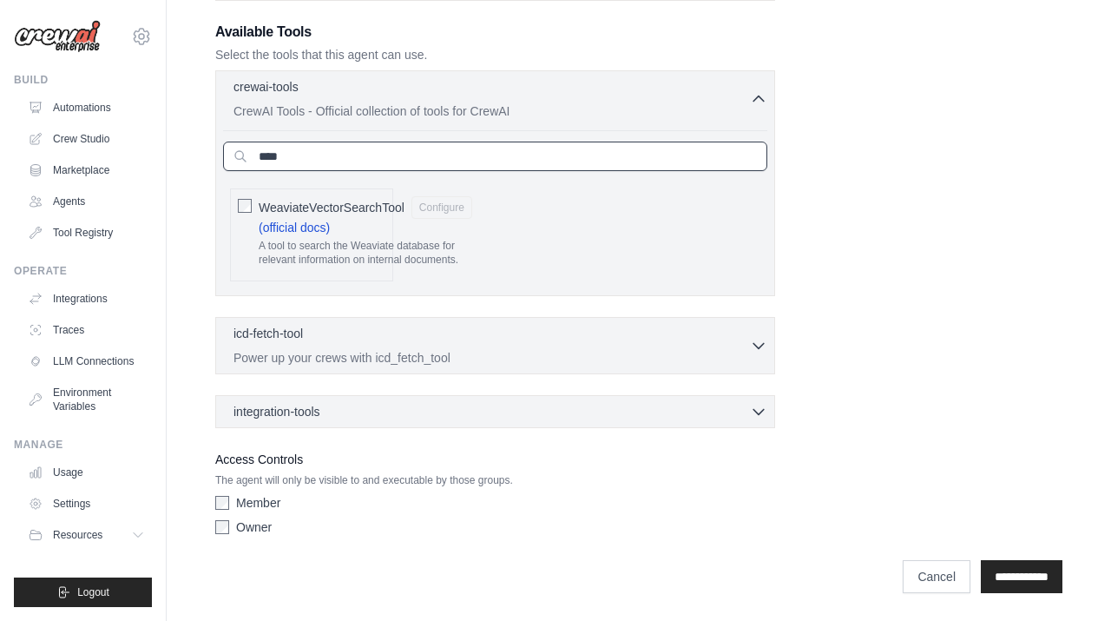
scroll to position [372, 0]
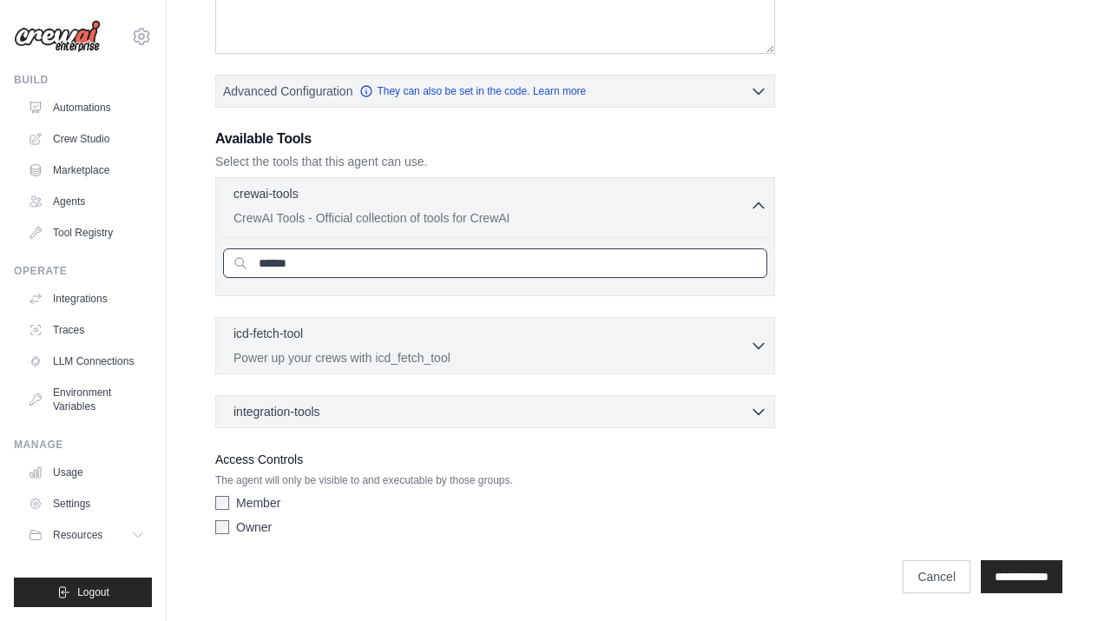
type input "*******"
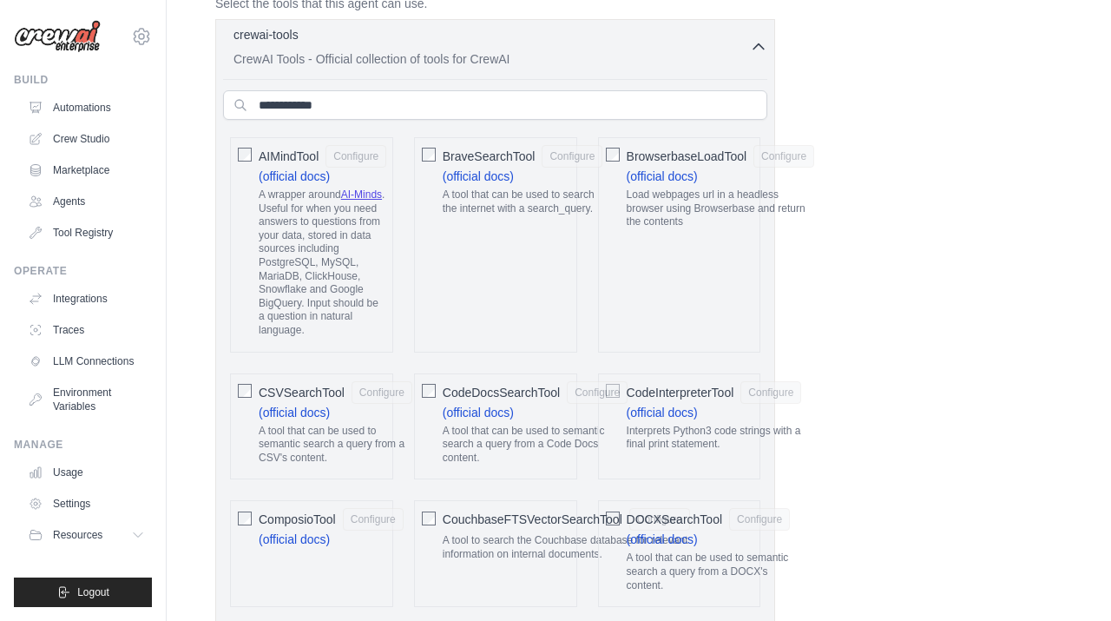
click at [760, 60] on button "crewai-tools 0 selected CrewAI Tools - Official collection of tools for CrewAI" at bounding box center [495, 47] width 544 height 42
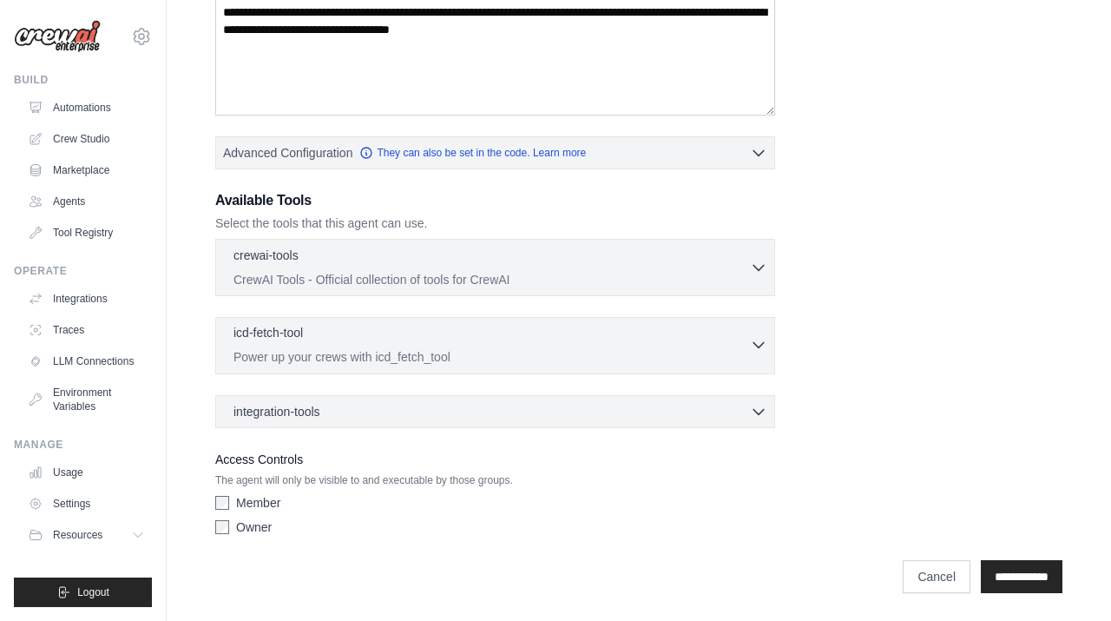
click at [474, 354] on p "Power up your crews with icd_fetch_tool" at bounding box center [491, 356] width 516 height 17
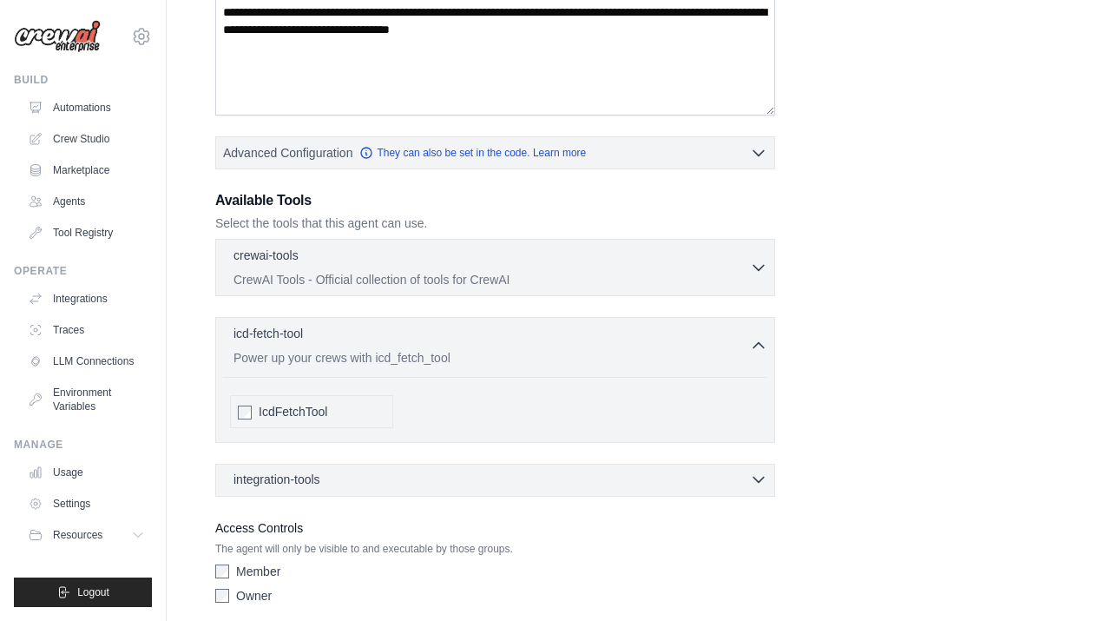
click at [398, 483] on div "integration-tools 0 selected" at bounding box center [500, 478] width 534 height 17
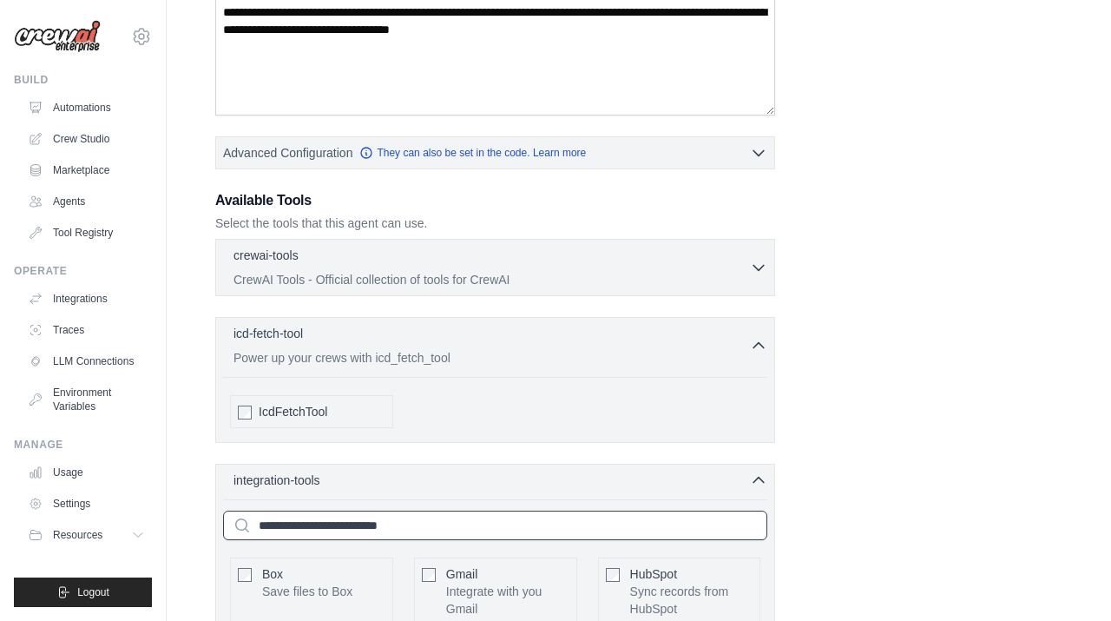
click at [416, 531] on input "text" at bounding box center [495, 525] width 544 height 30
click at [424, 524] on input "text" at bounding box center [495, 525] width 544 height 30
paste input "*******"
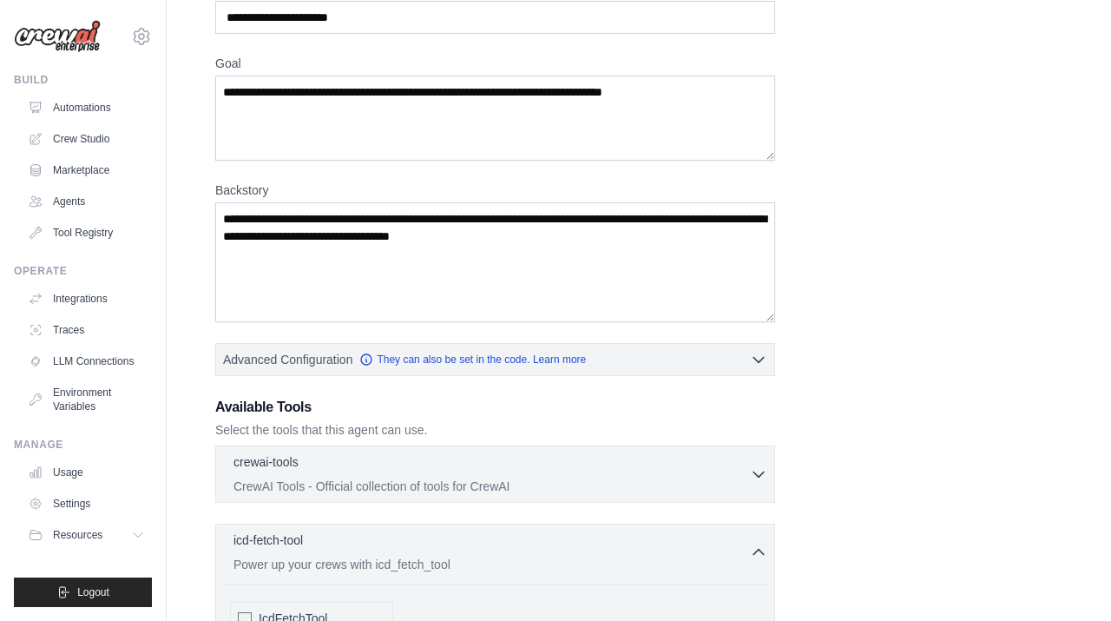
scroll to position [0, 0]
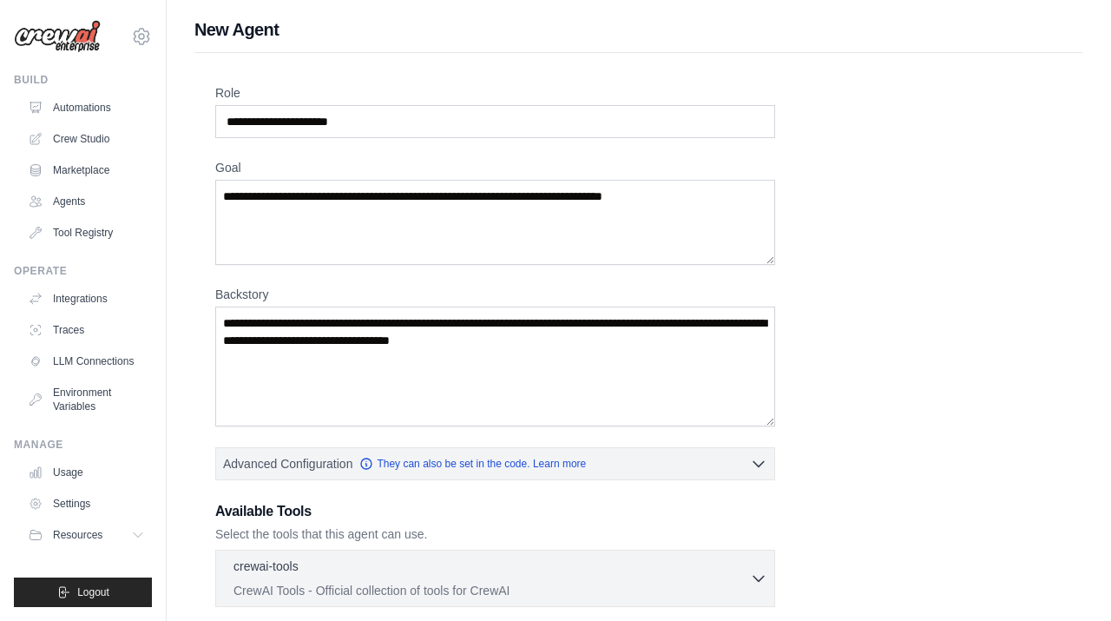
type input "*******"
click at [479, 239] on textarea "Goal" at bounding box center [495, 222] width 560 height 85
click at [598, 214] on textarea "Goal" at bounding box center [495, 222] width 560 height 85
click at [632, 198] on textarea "Goal" at bounding box center [495, 222] width 560 height 85
click at [633, 161] on label "Goal" at bounding box center [495, 167] width 560 height 17
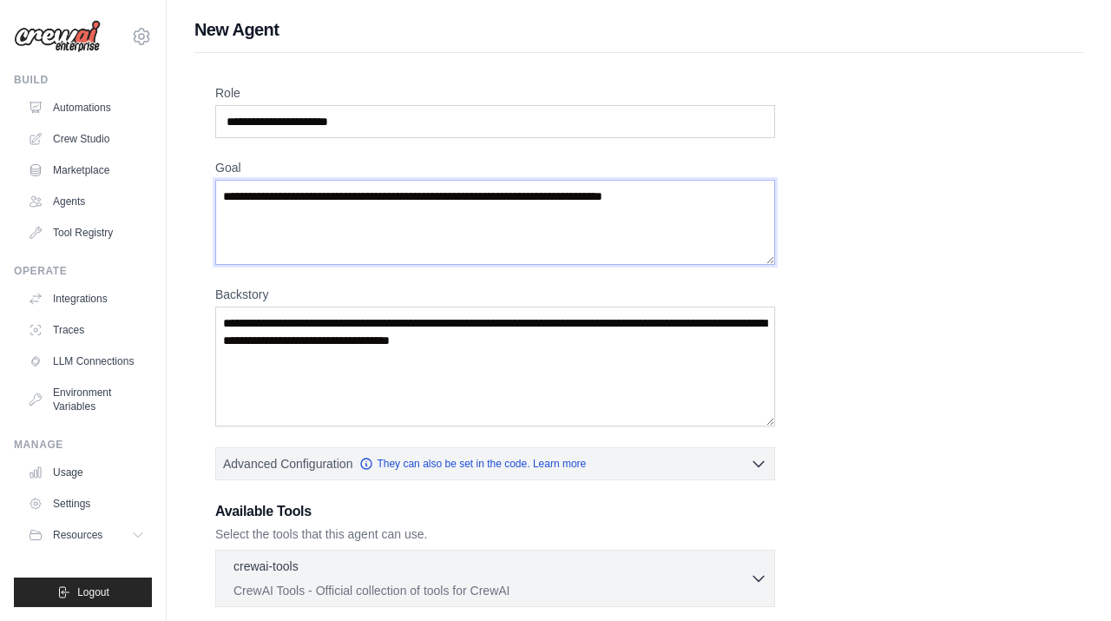
click at [633, 180] on textarea "Goal" at bounding box center [495, 222] width 560 height 85
click at [431, 135] on input "Role" at bounding box center [495, 121] width 560 height 33
paste input "**********"
type input "**********"
click at [432, 215] on textarea "Goal" at bounding box center [495, 222] width 560 height 85
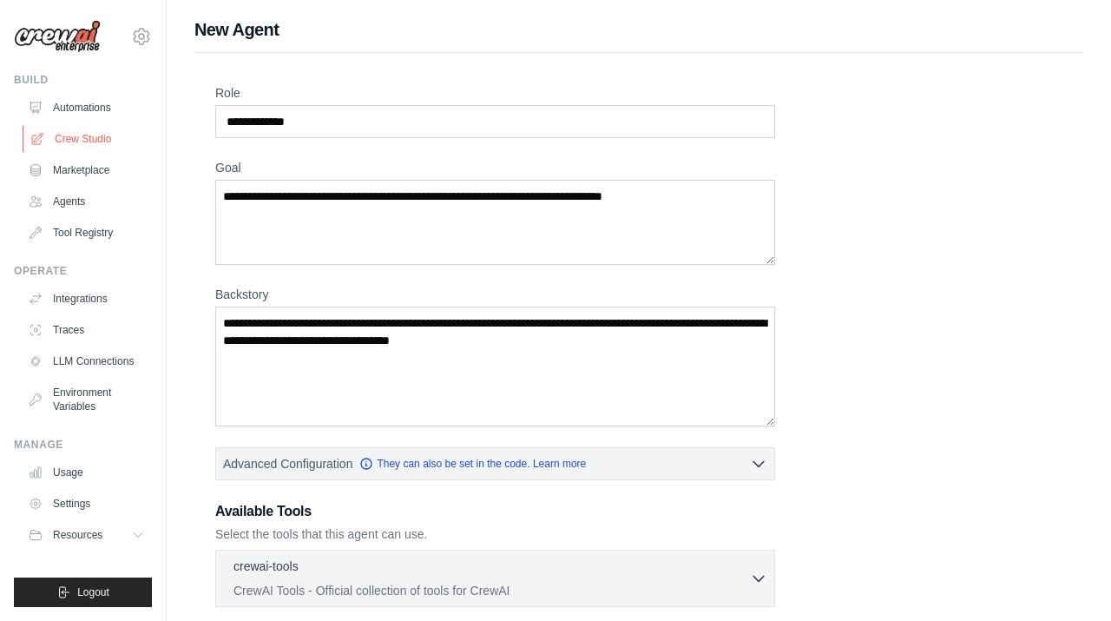
click at [118, 142] on link "Crew Studio" at bounding box center [88, 139] width 131 height 28
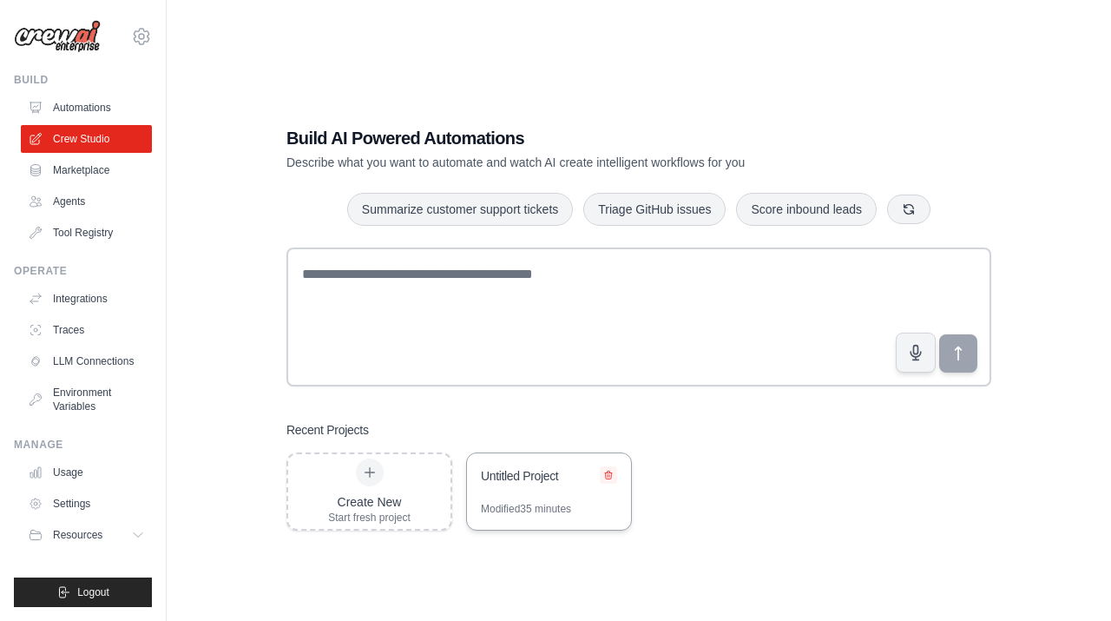
click at [610, 478] on icon at bounding box center [608, 475] width 10 height 10
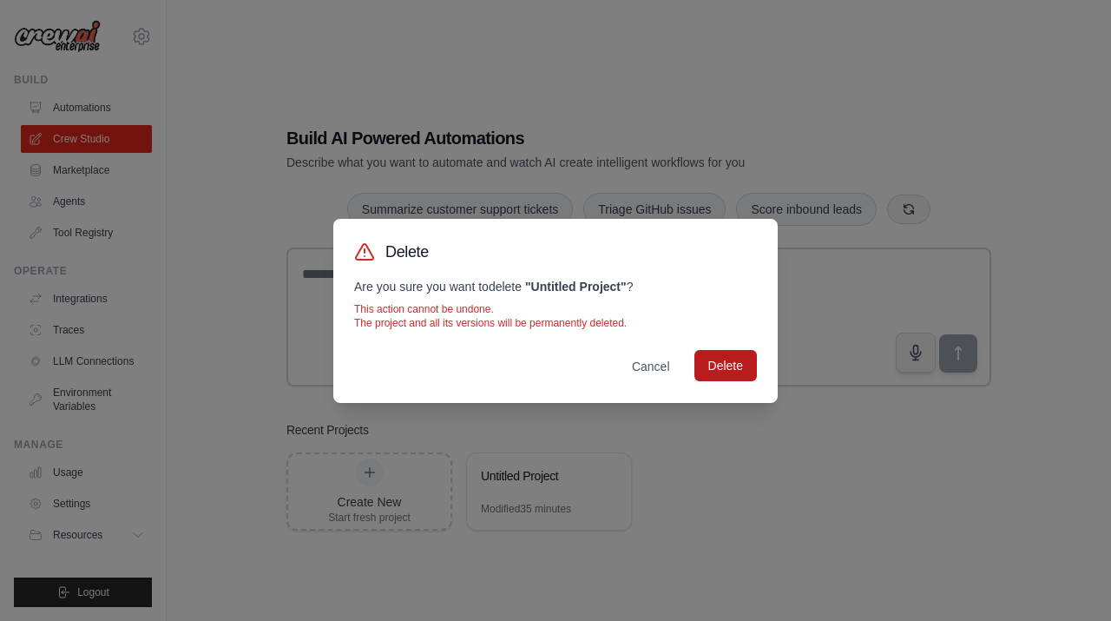
click at [741, 361] on button "Delete" at bounding box center [725, 365] width 62 height 31
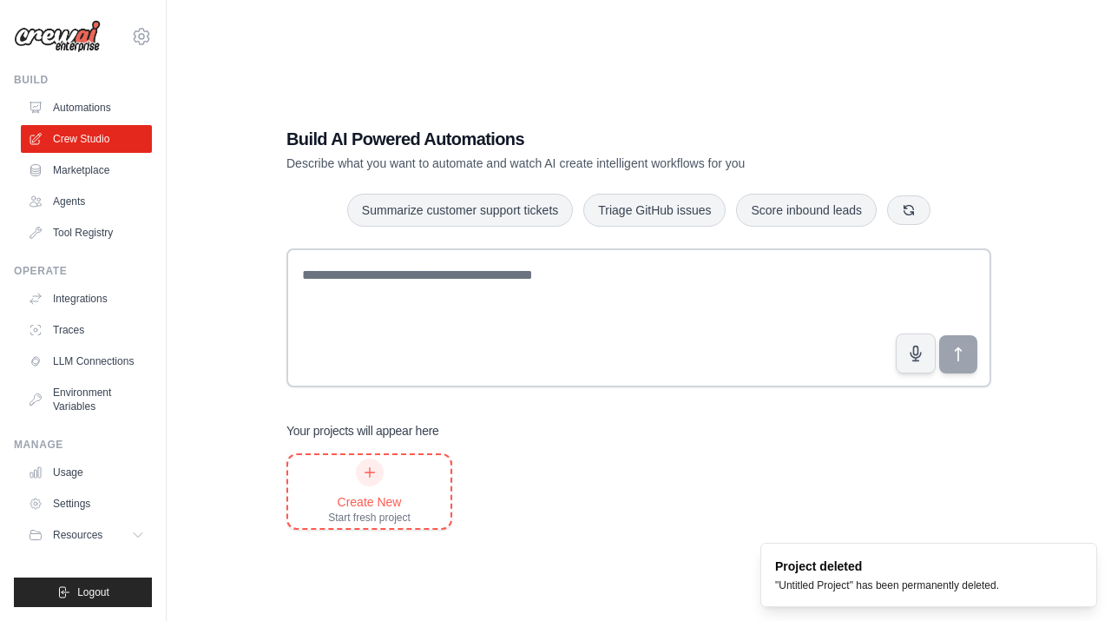
click at [382, 483] on div "Create New Start fresh project" at bounding box center [369, 491] width 82 height 66
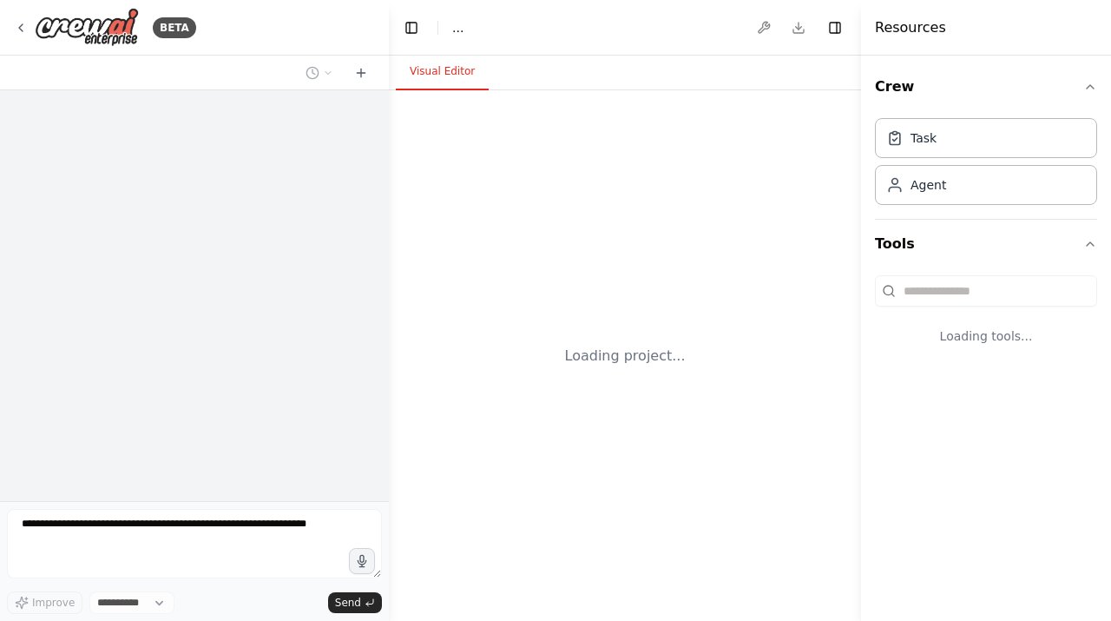
select select "****"
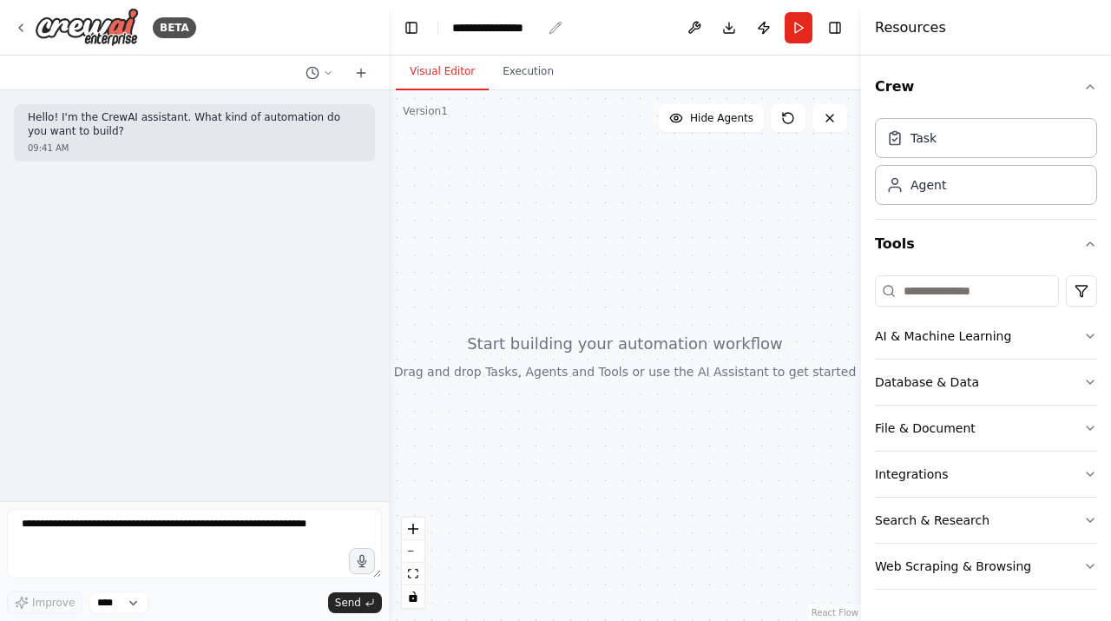
click at [499, 25] on div "**********" at bounding box center [496, 27] width 89 height 17
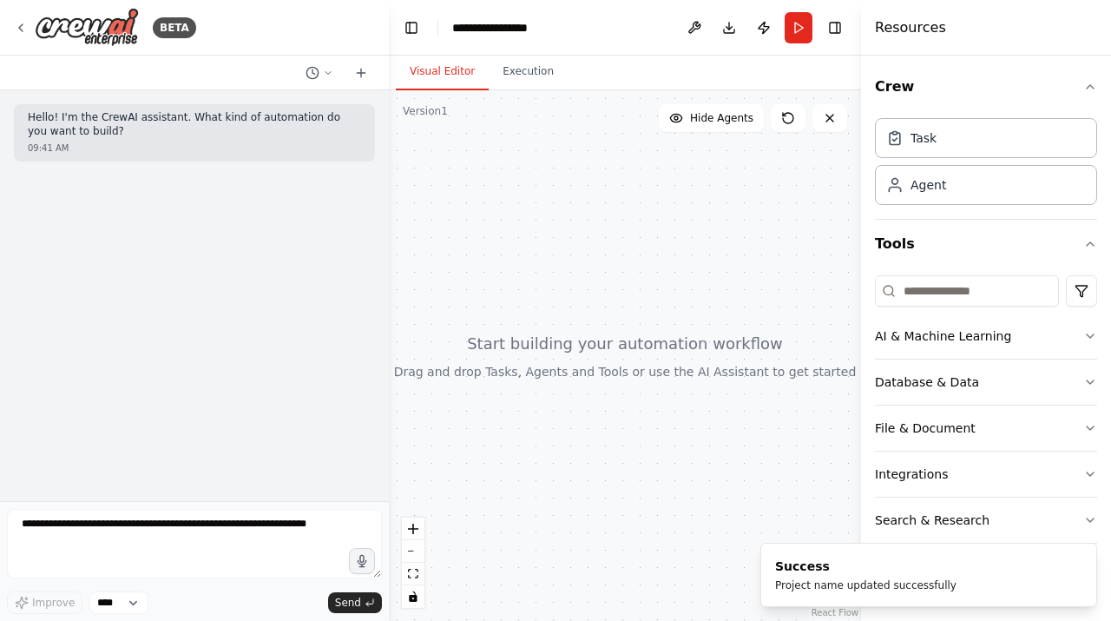
click at [608, 176] on div at bounding box center [625, 355] width 472 height 530
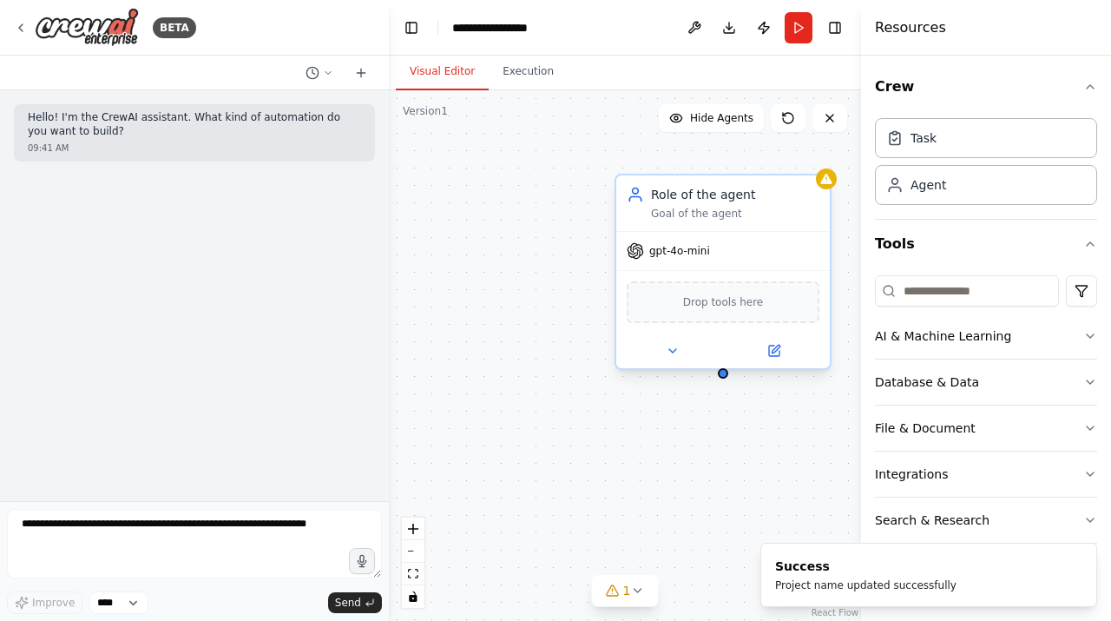
click at [698, 207] on div "Goal of the agent" at bounding box center [735, 214] width 168 height 14
click at [728, 208] on div "Goal of the agent" at bounding box center [735, 214] width 168 height 14
click at [733, 195] on div "Role of the agent" at bounding box center [735, 194] width 168 height 17
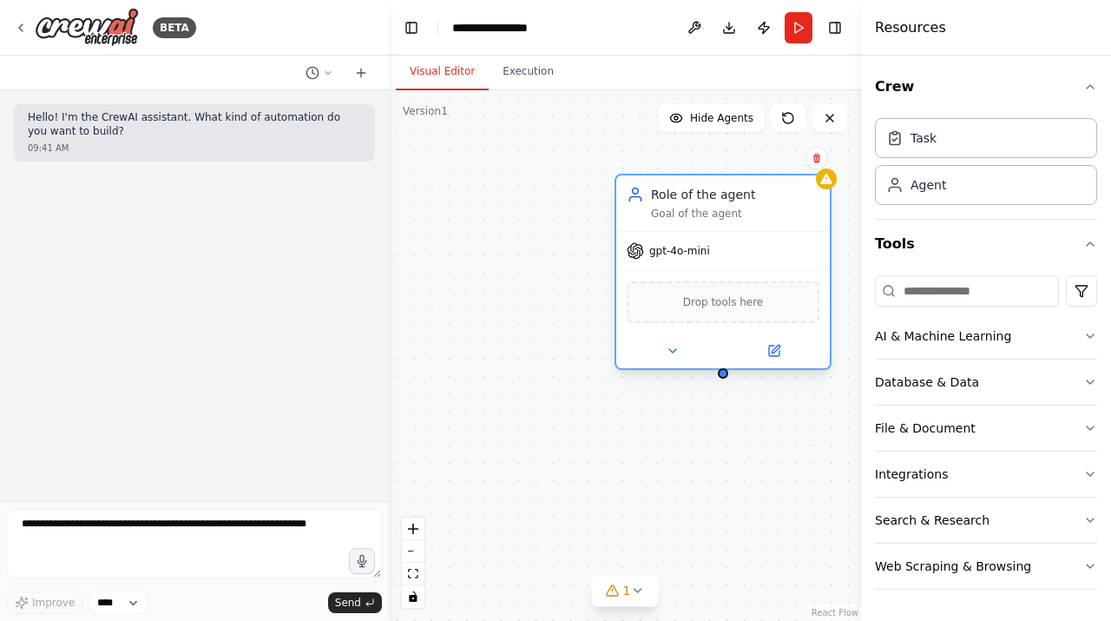
click at [733, 195] on div "Role of the agent" at bounding box center [735, 194] width 168 height 17
click at [768, 197] on div "Role of the agent" at bounding box center [735, 194] width 168 height 17
click at [778, 350] on icon at bounding box center [774, 350] width 10 height 10
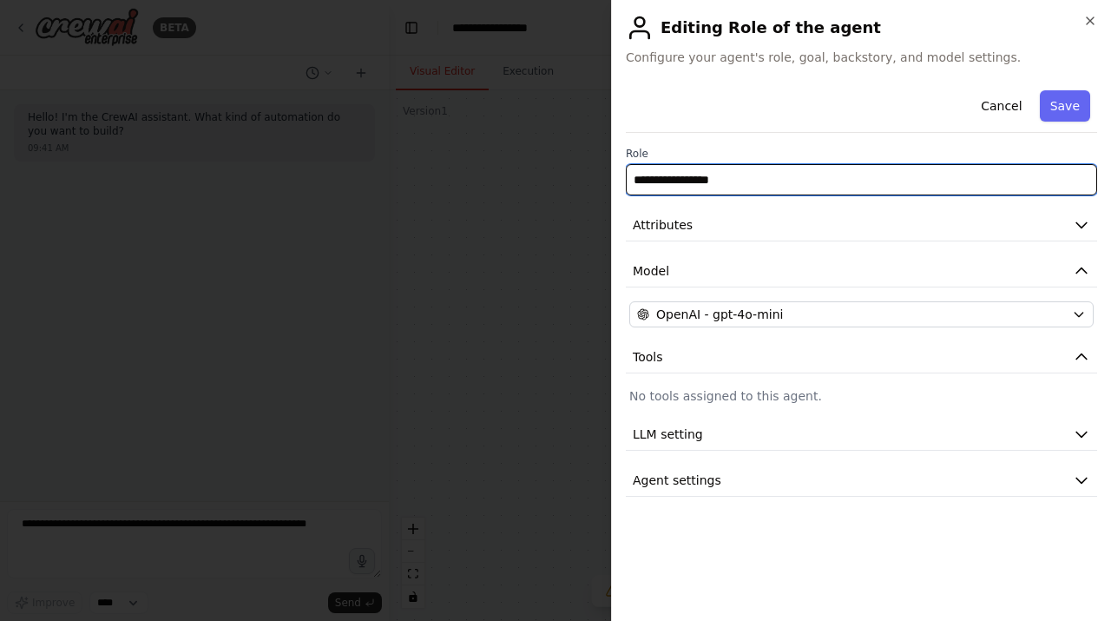
click at [747, 174] on input "**********" at bounding box center [861, 179] width 471 height 31
paste input "**********"
type input "**********"
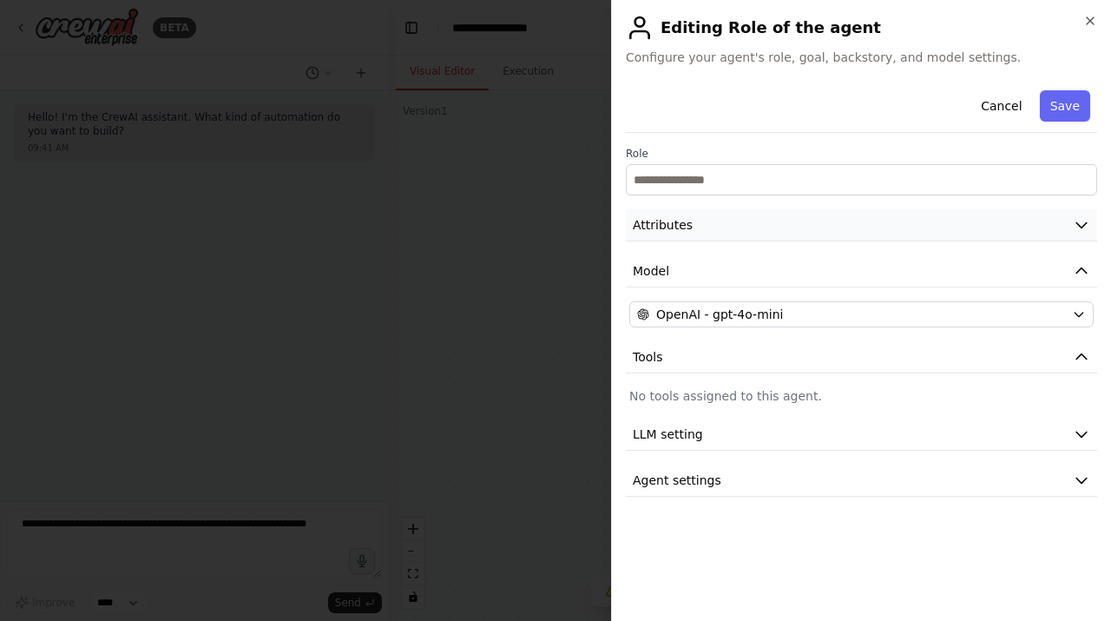
click at [786, 222] on button "Attributes" at bounding box center [861, 225] width 471 height 32
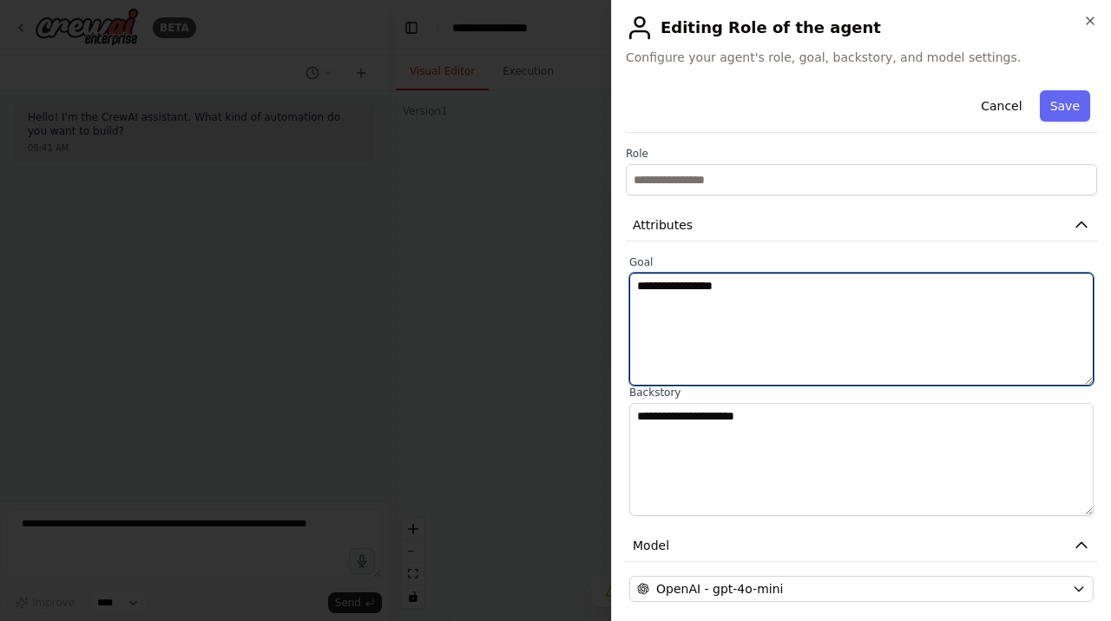
click at [771, 327] on textarea "**********" at bounding box center [861, 329] width 464 height 113
paste textarea "**********"
paste textarea
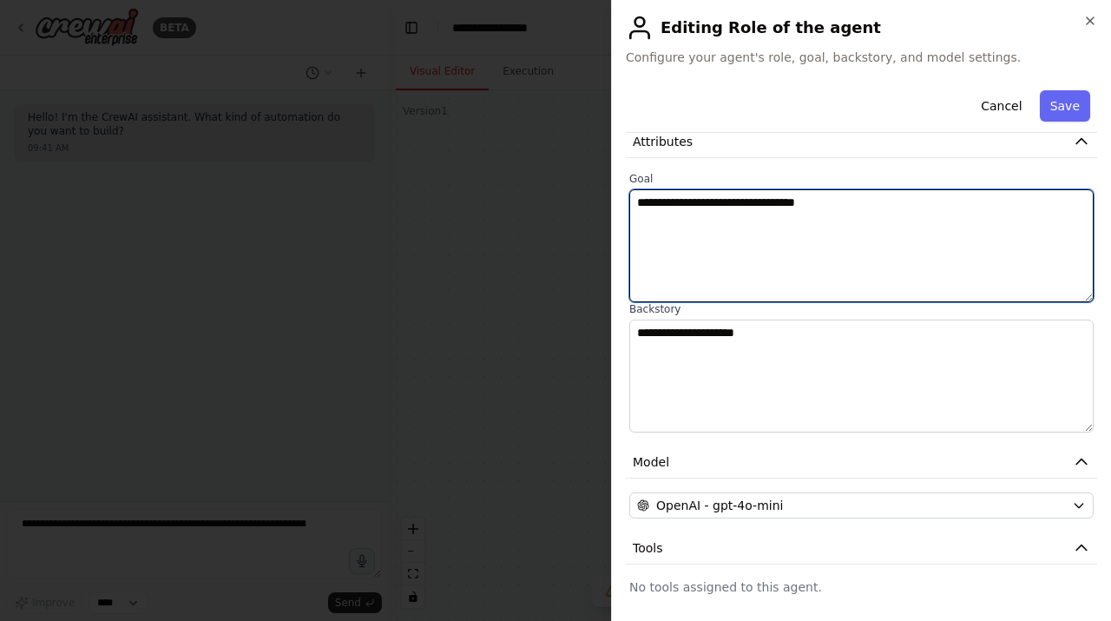
scroll to position [158, 0]
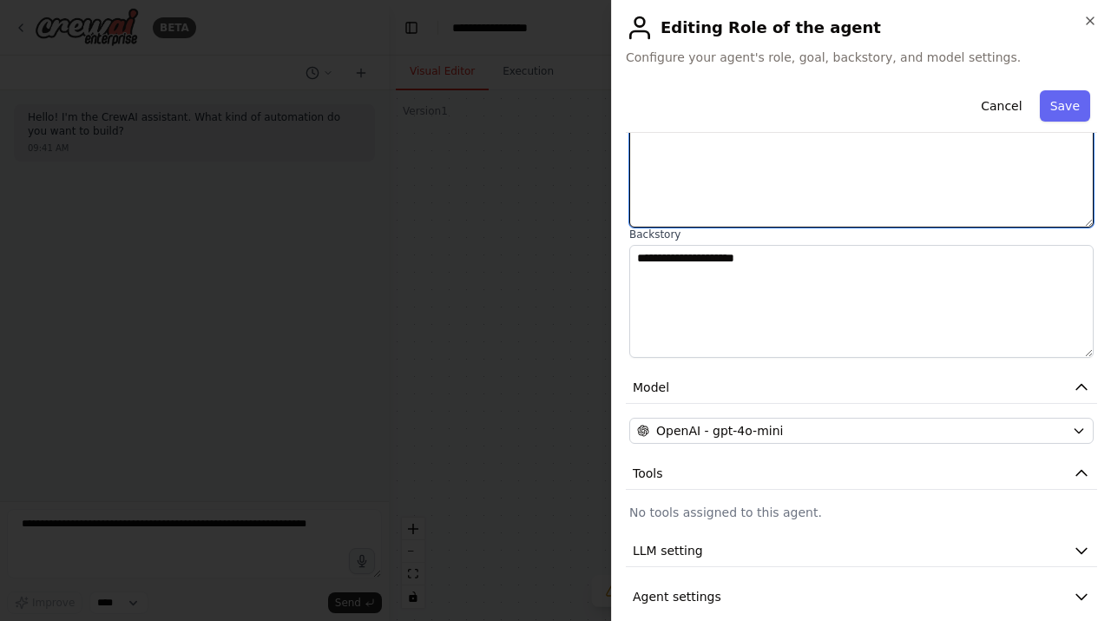
type textarea "**********"
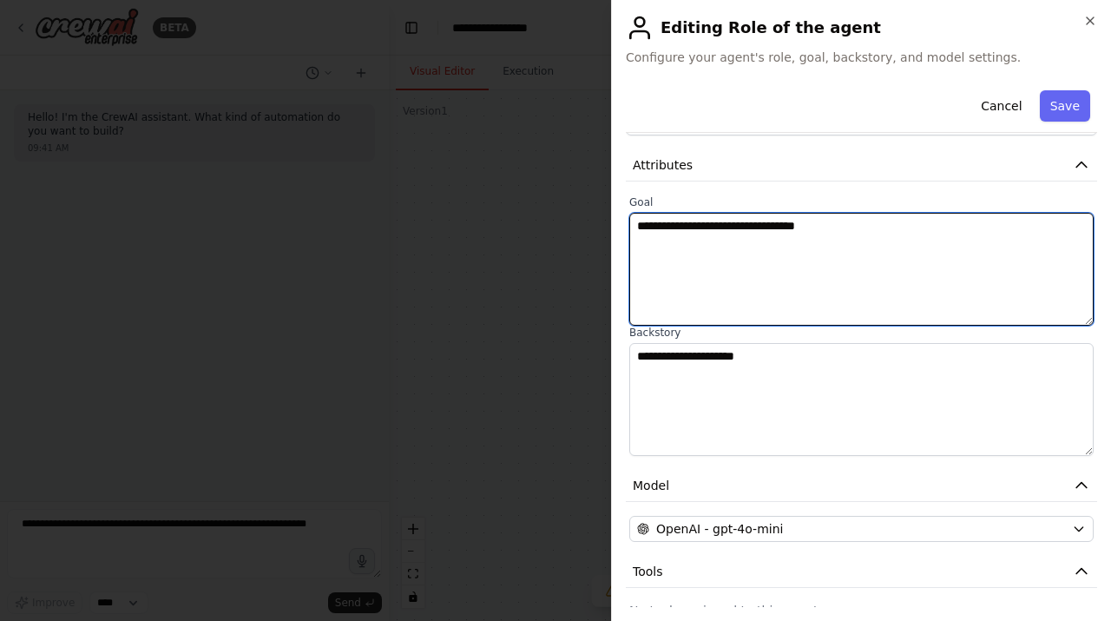
scroll to position [0, 0]
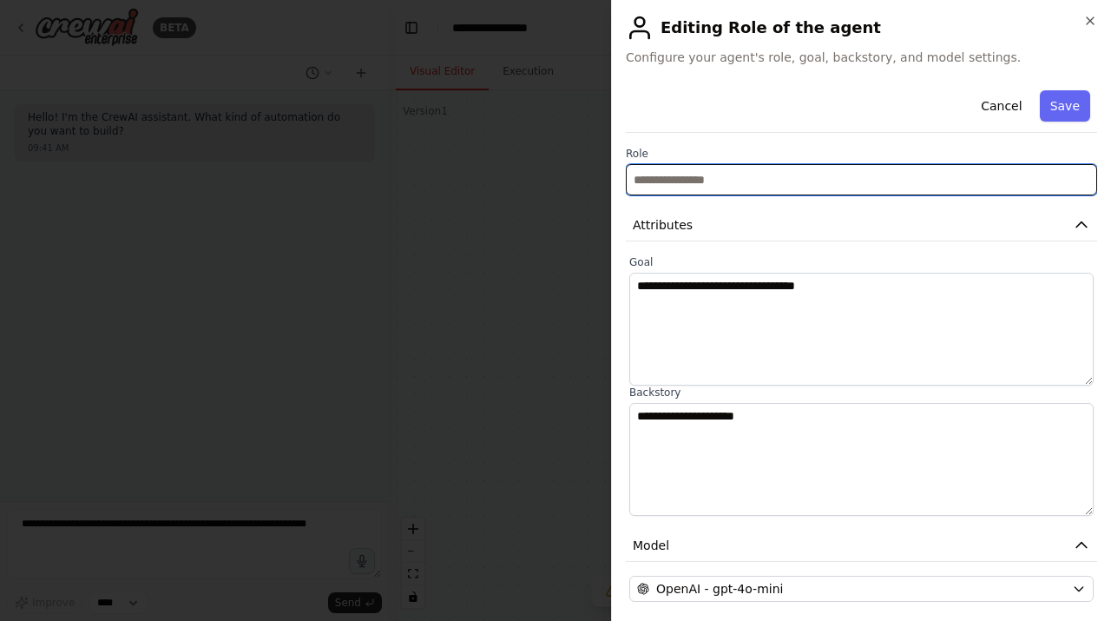
click at [739, 181] on input "text" at bounding box center [861, 179] width 471 height 31
paste input "**********"
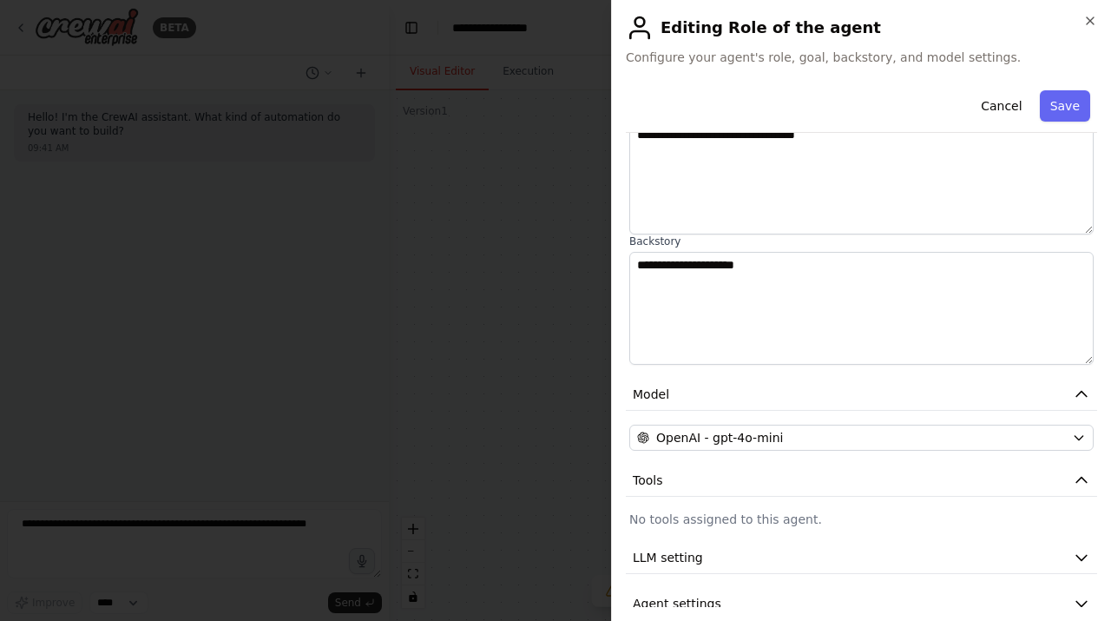
scroll to position [178, 0]
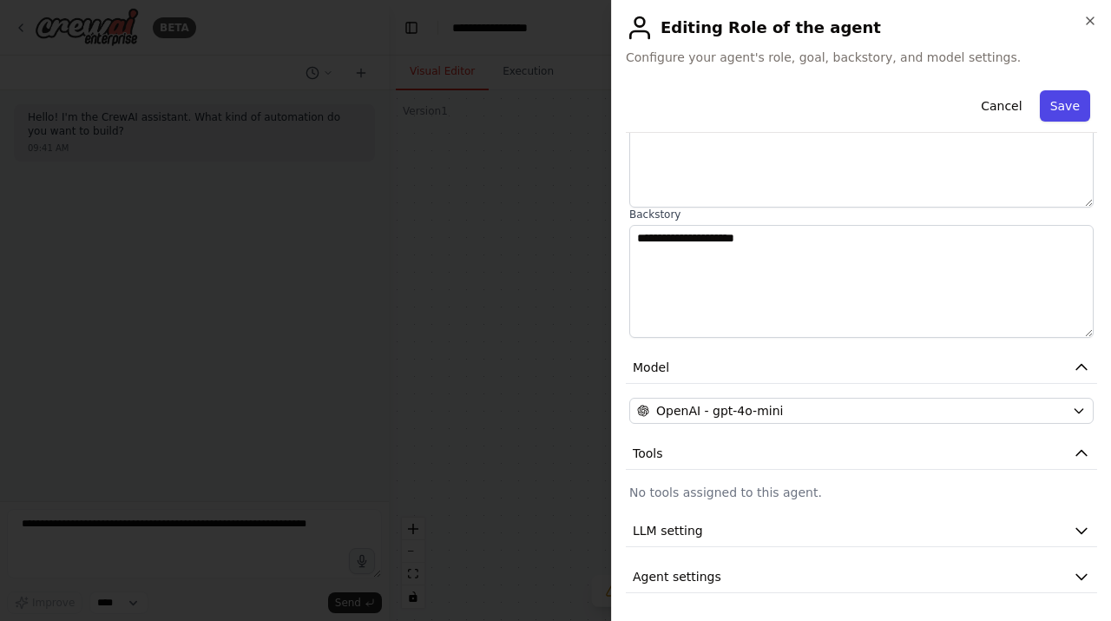
type input "**********"
click at [1069, 113] on button "Save" at bounding box center [1065, 105] width 50 height 31
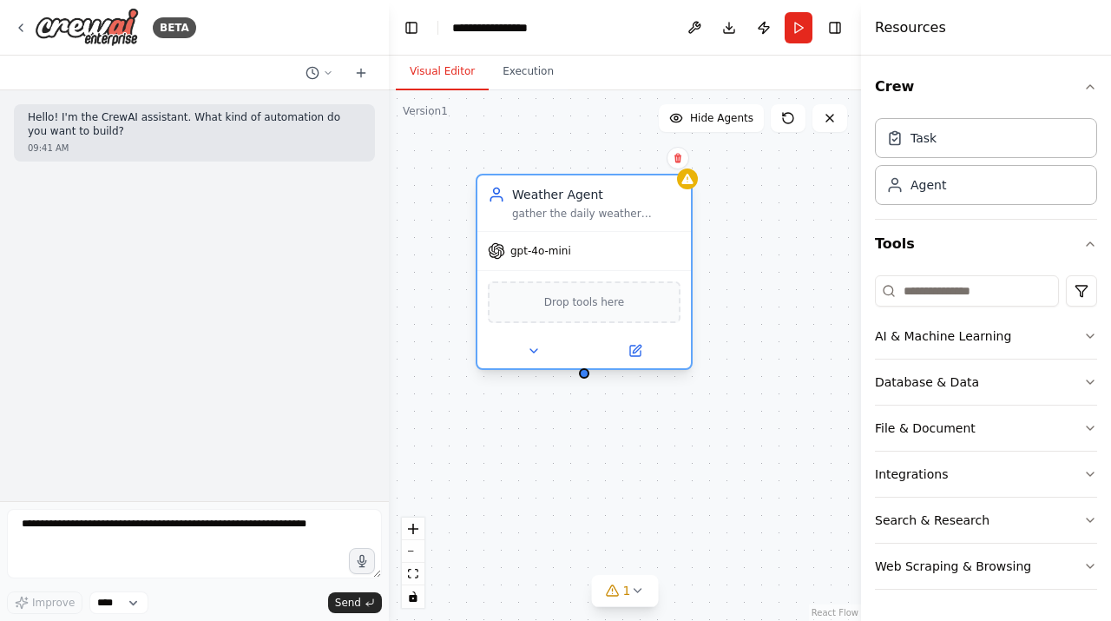
drag, startPoint x: 781, startPoint y: 227, endPoint x: 582, endPoint y: 241, distance: 199.3
click at [582, 231] on div "Weather Agent gather the daily weather conditions" at bounding box center [584, 203] width 214 height 56
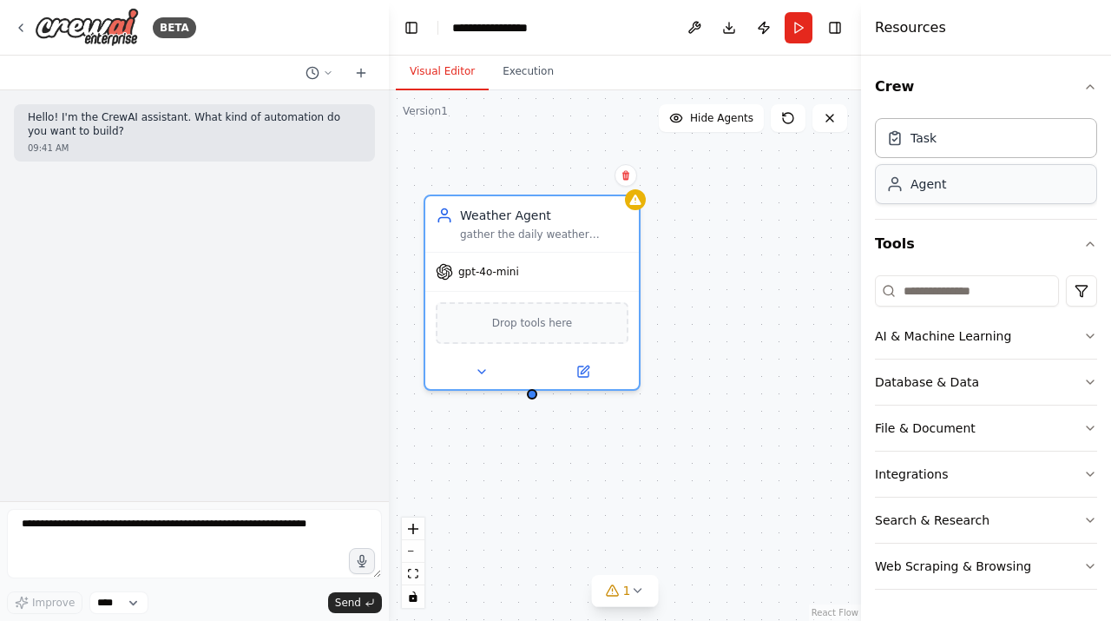
click at [946, 185] on div "Agent" at bounding box center [986, 184] width 222 height 40
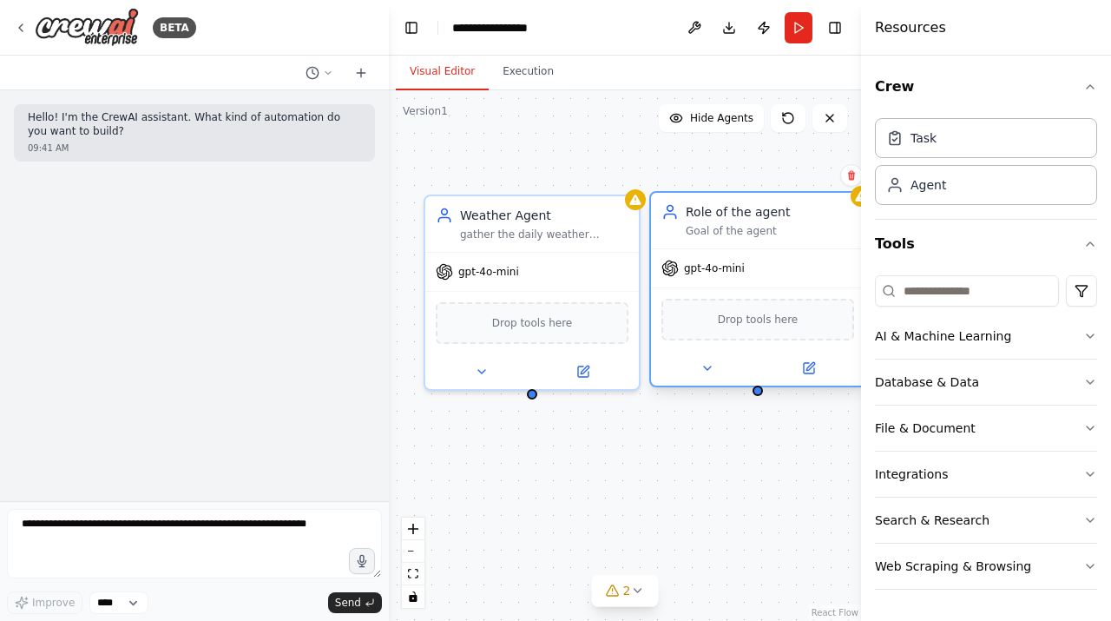
drag, startPoint x: 819, startPoint y: 354, endPoint x: 716, endPoint y: 248, distance: 147.3
click at [716, 249] on div "gpt-4o-mini" at bounding box center [758, 268] width 214 height 38
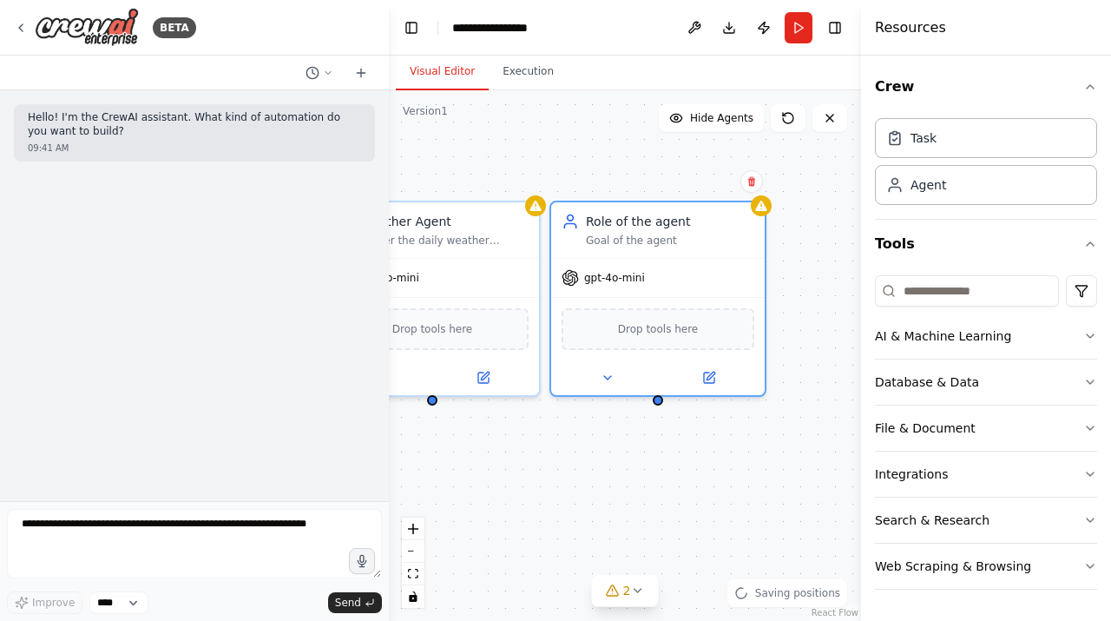
drag, startPoint x: 674, startPoint y: 477, endPoint x: 636, endPoint y: 489, distance: 39.3
click at [636, 489] on div "Weather Agent gather the daily weather conditions gpt-4o-mini Drop tools here R…" at bounding box center [625, 355] width 472 height 530
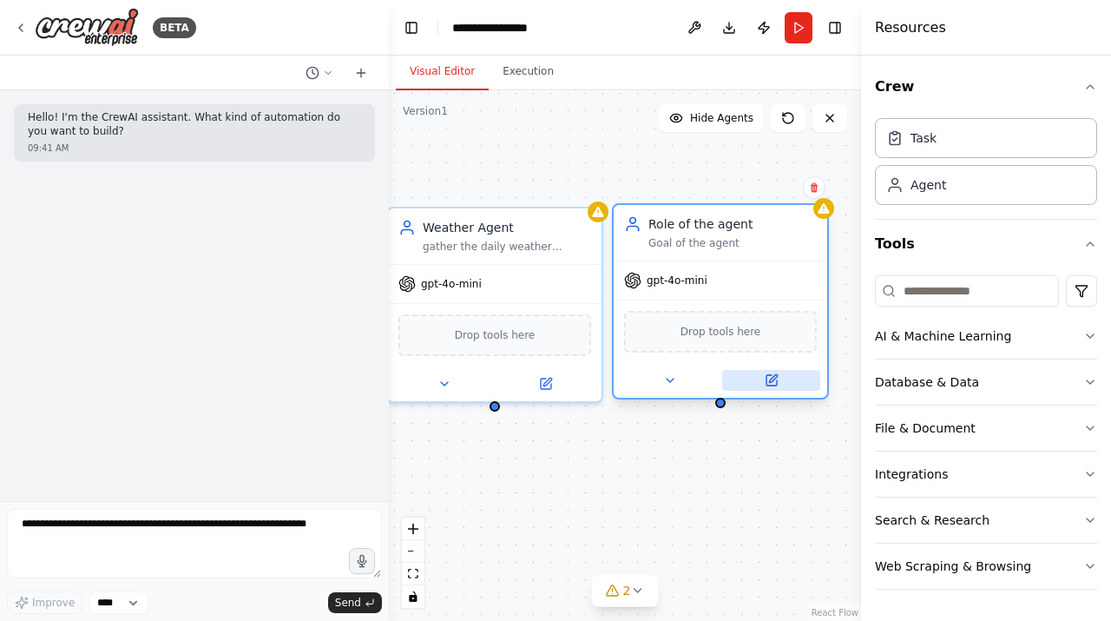
click at [777, 370] on button at bounding box center [771, 380] width 98 height 21
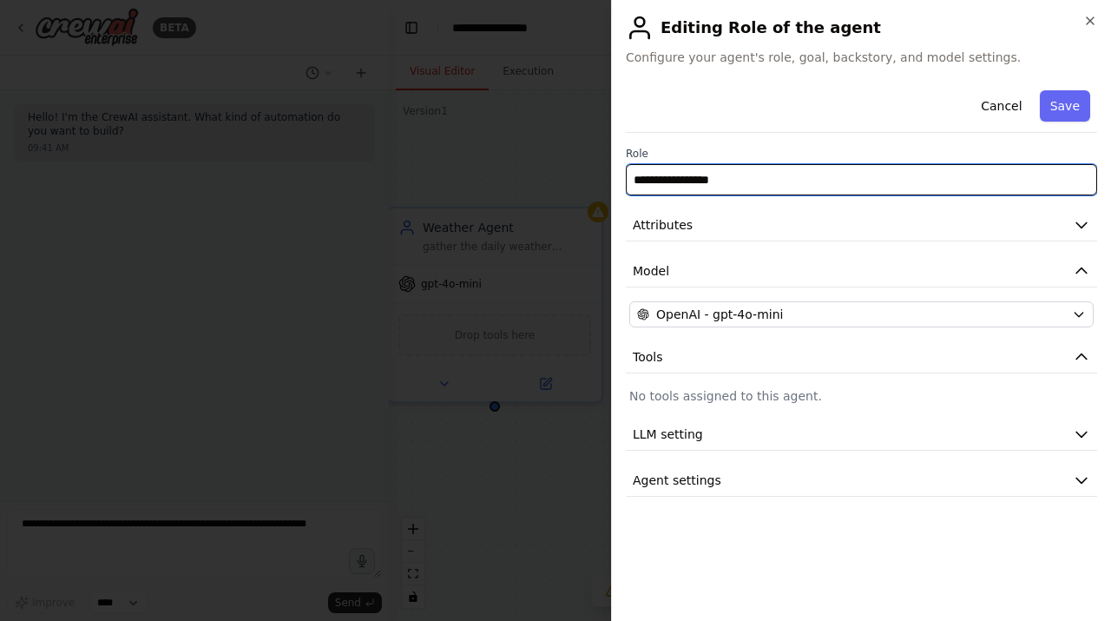
click at [733, 187] on input "**********" at bounding box center [861, 179] width 471 height 31
type input "**********"
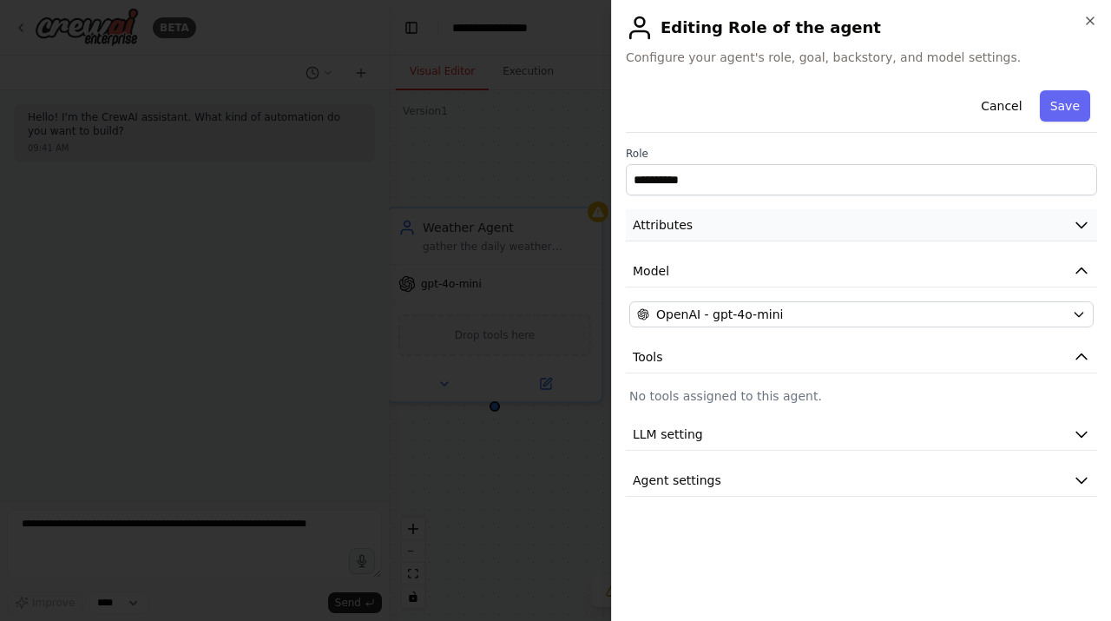
click at [829, 232] on button "Attributes" at bounding box center [861, 225] width 471 height 32
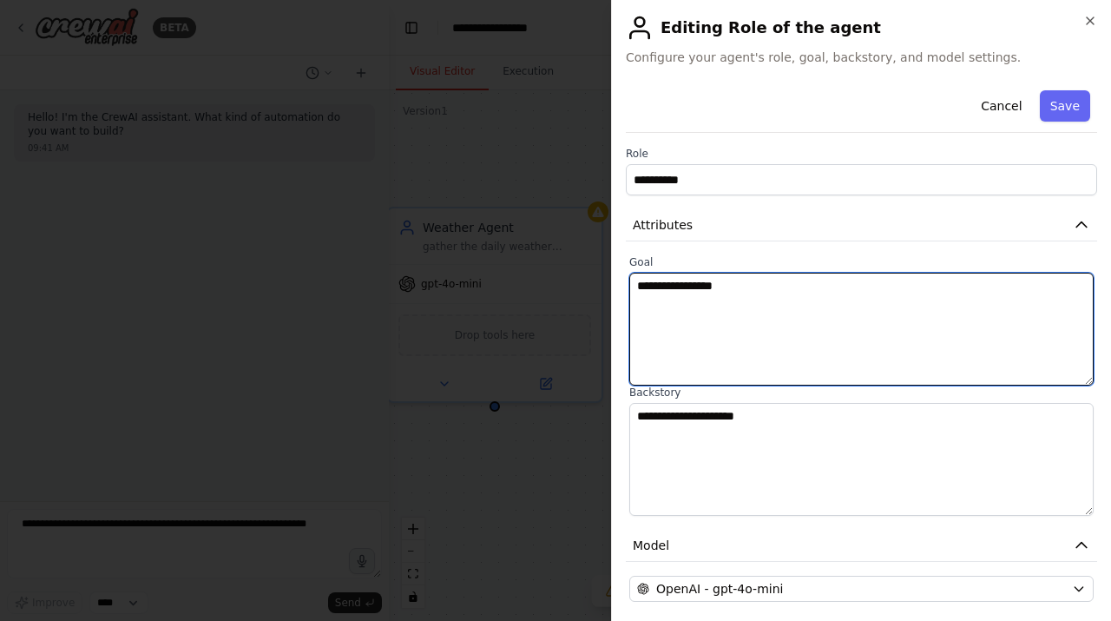
click at [722, 284] on textarea "**********" at bounding box center [861, 329] width 464 height 113
paste textarea "**********"
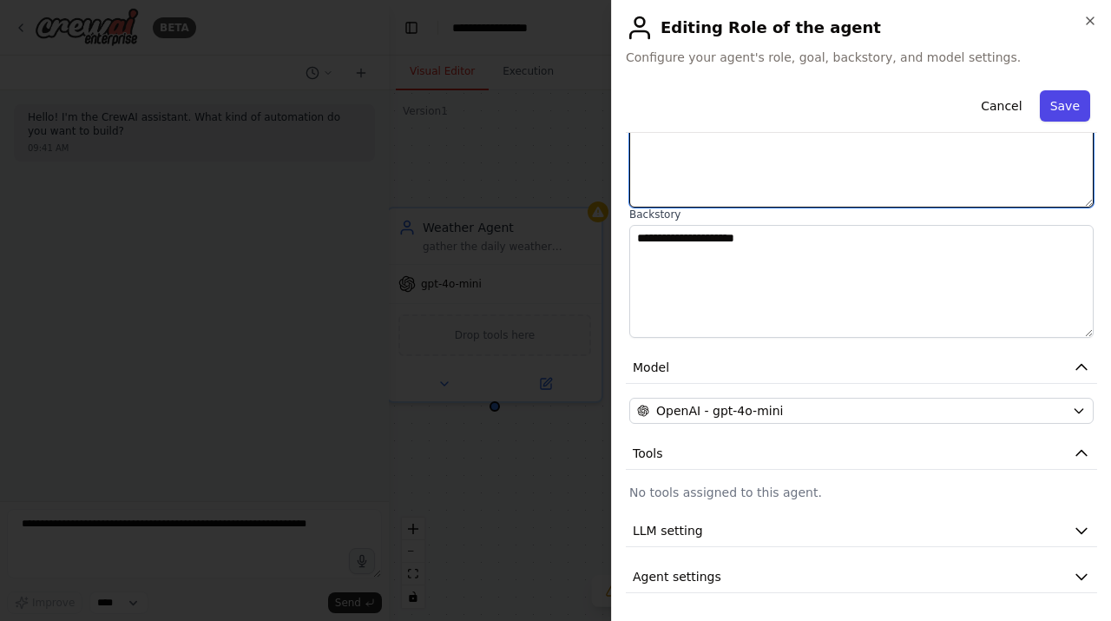
type textarea "**********"
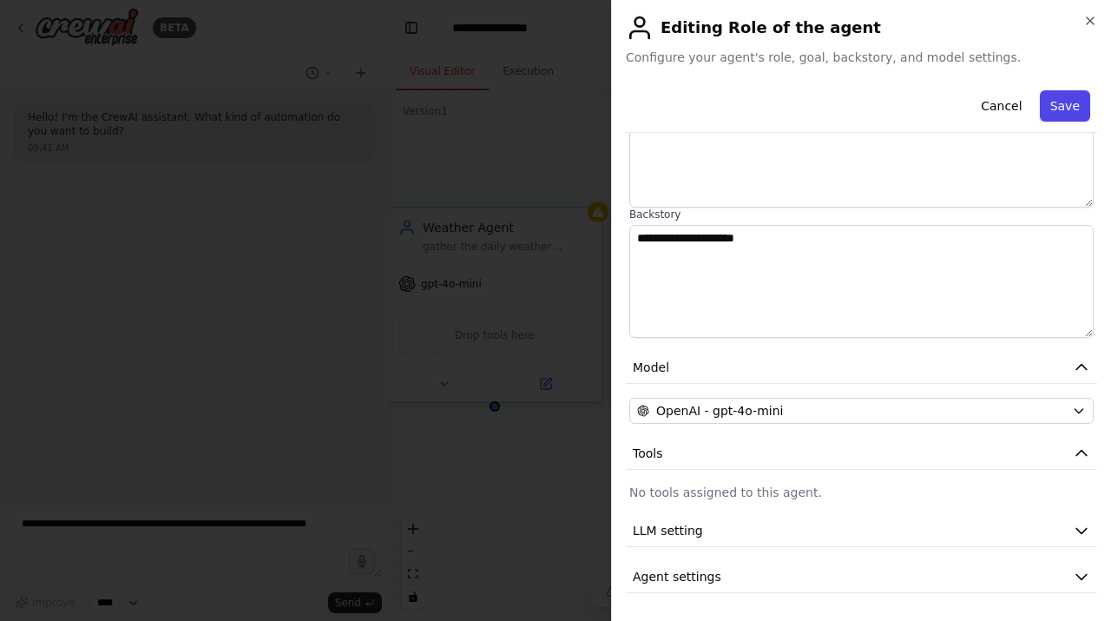
click at [1063, 115] on button "Save" at bounding box center [1065, 105] width 50 height 31
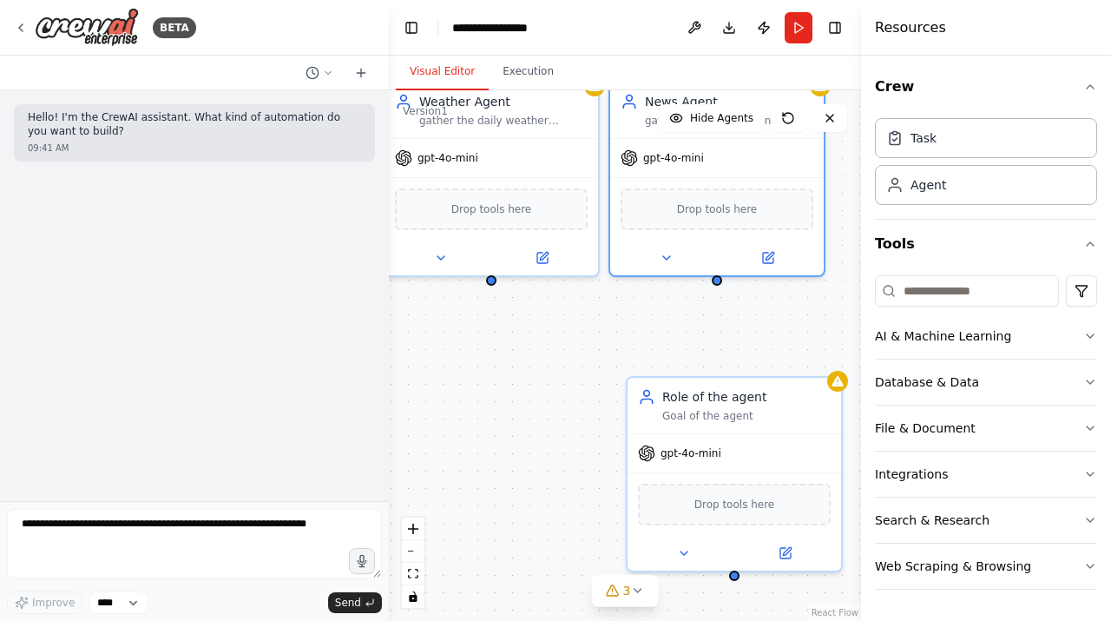
drag, startPoint x: 715, startPoint y: 456, endPoint x: 711, endPoint y: 328, distance: 127.7
click at [711, 328] on div "Weather Agent gather the daily weather conditions gpt-4o-mini Drop tools here N…" at bounding box center [625, 355] width 472 height 530
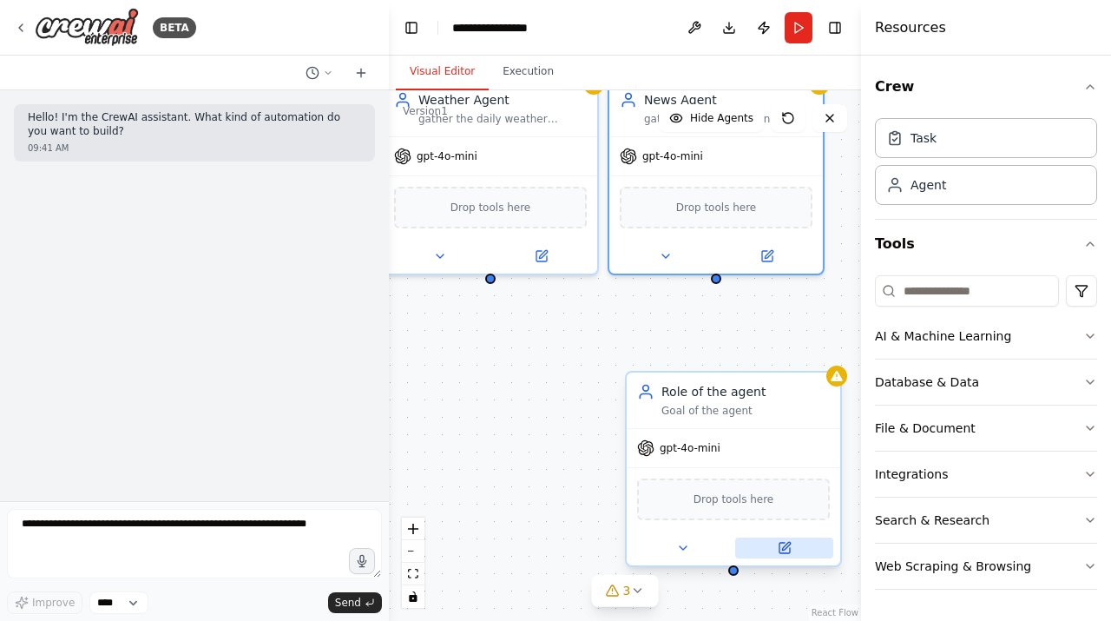
click at [787, 547] on icon at bounding box center [784, 548] width 10 height 10
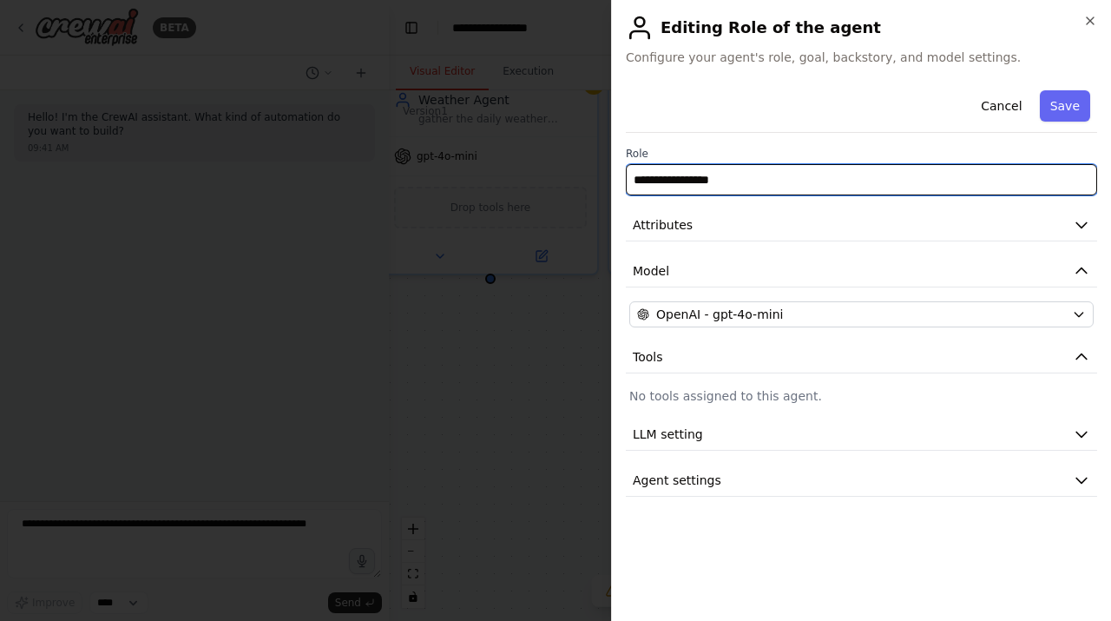
click at [764, 170] on input "**********" at bounding box center [861, 179] width 471 height 31
paste input "text"
type input "**********"
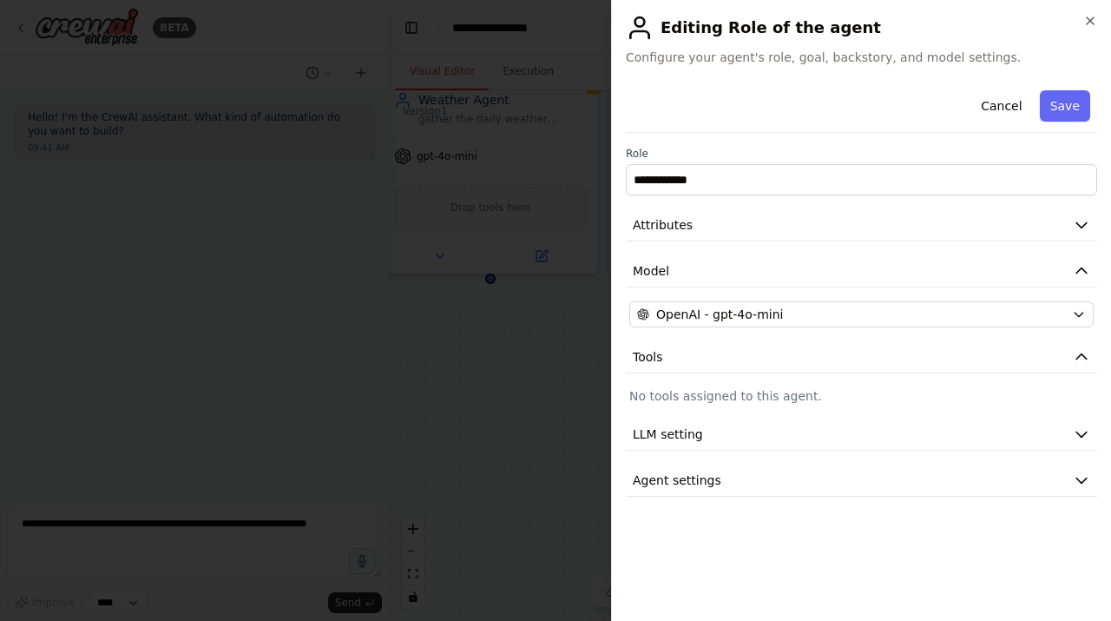
click at [791, 241] on div "**********" at bounding box center [861, 289] width 471 height 413
click at [804, 230] on button "Attributes" at bounding box center [861, 225] width 471 height 32
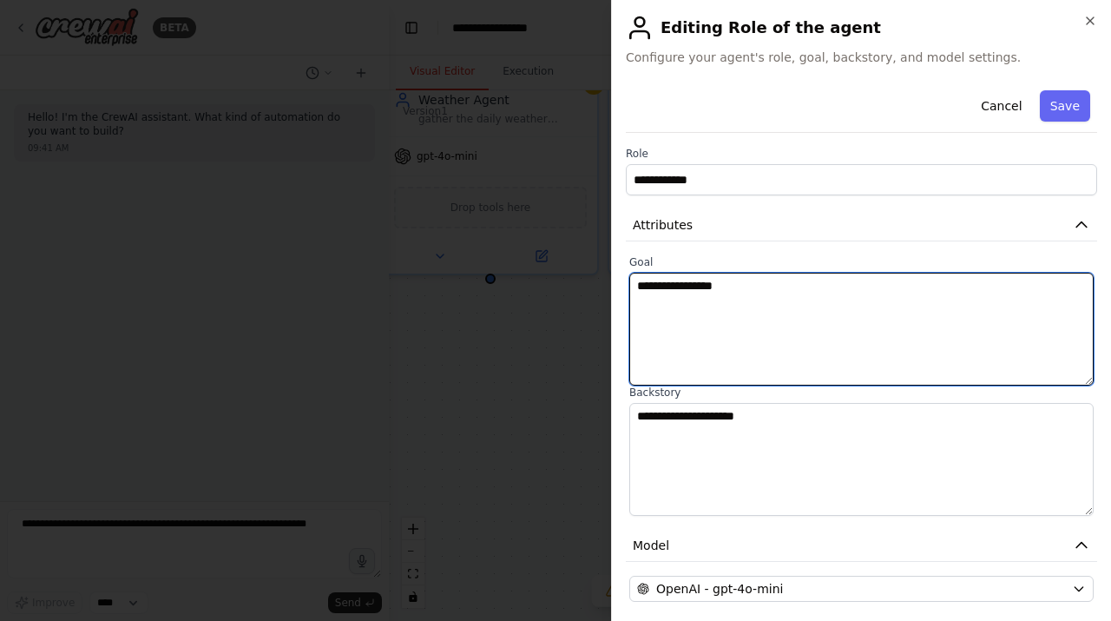
click at [806, 296] on textarea "**********" at bounding box center [861, 329] width 464 height 113
paste textarea "**********"
type textarea "**********"
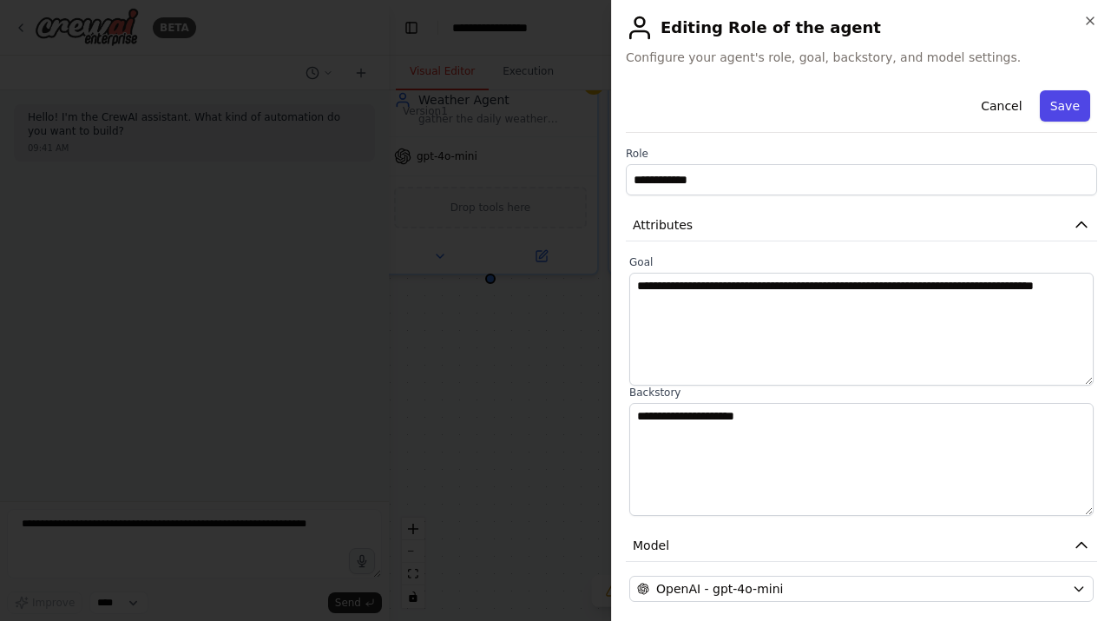
click at [1067, 111] on button "Save" at bounding box center [1065, 105] width 50 height 31
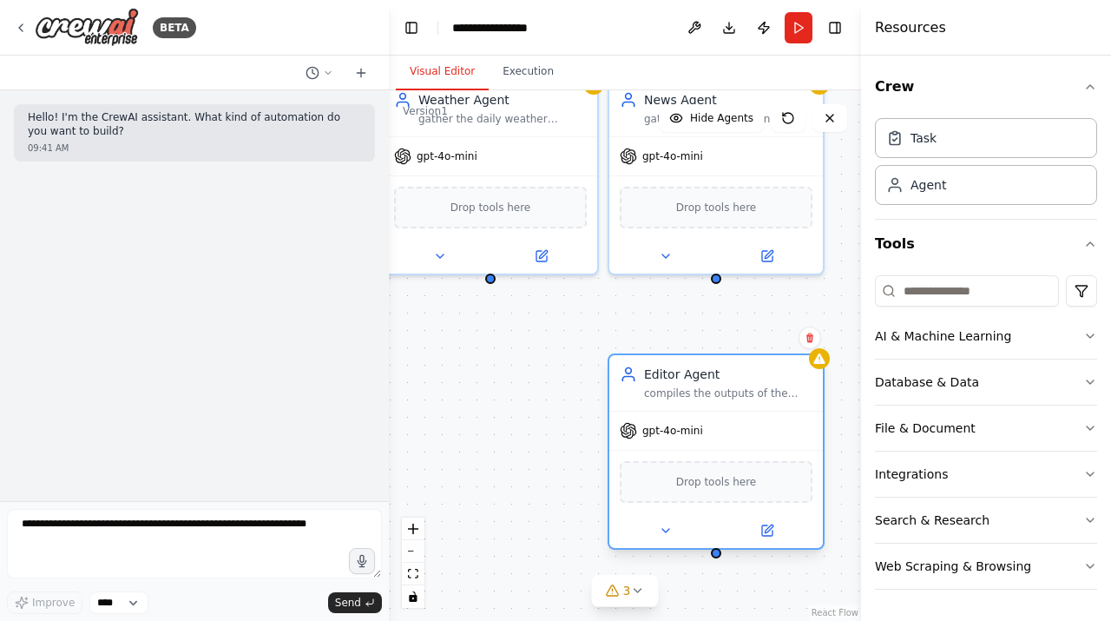
drag, startPoint x: 725, startPoint y: 411, endPoint x: 710, endPoint y: 380, distance: 33.8
click at [710, 386] on div "compiles the outputs of the Weather Agent and News Agent into a one-paragraph D…" at bounding box center [728, 393] width 168 height 14
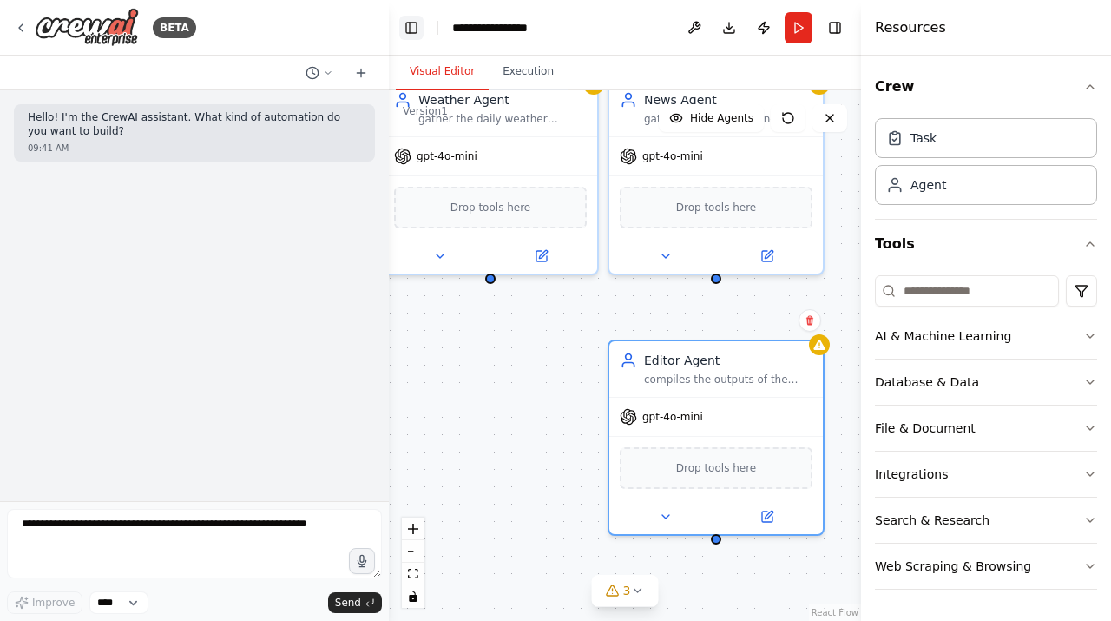
click at [405, 33] on button "Toggle Left Sidebar" at bounding box center [411, 28] width 24 height 24
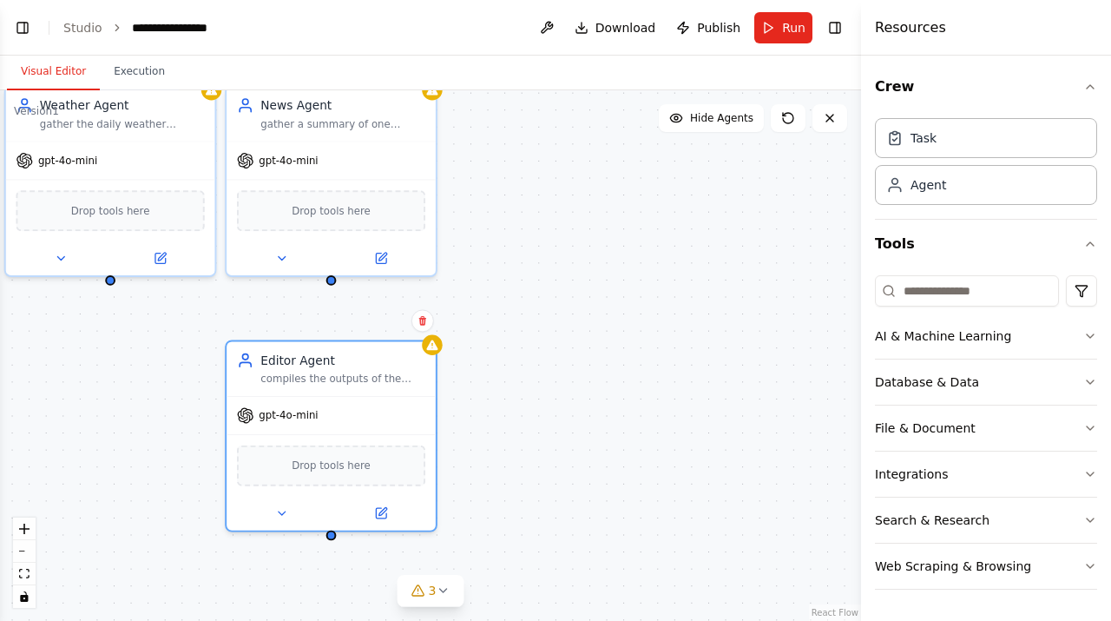
click at [513, 287] on div "Weather Agent gather the daily weather conditions gpt-4o-mini Drop tools here N…" at bounding box center [430, 355] width 861 height 530
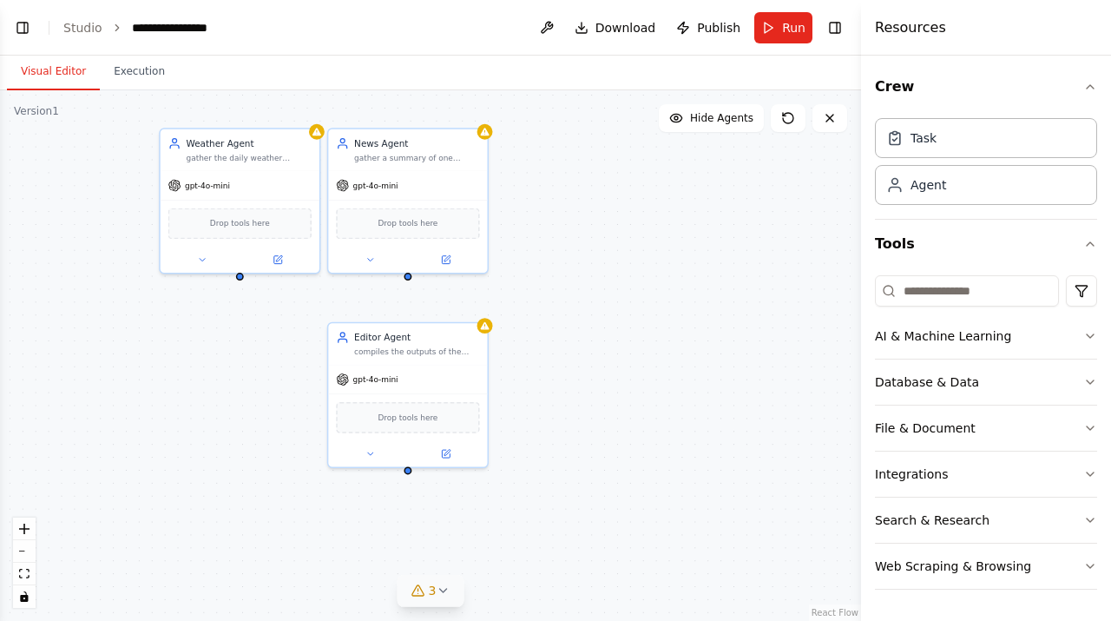
click at [444, 589] on icon at bounding box center [443, 590] width 14 height 14
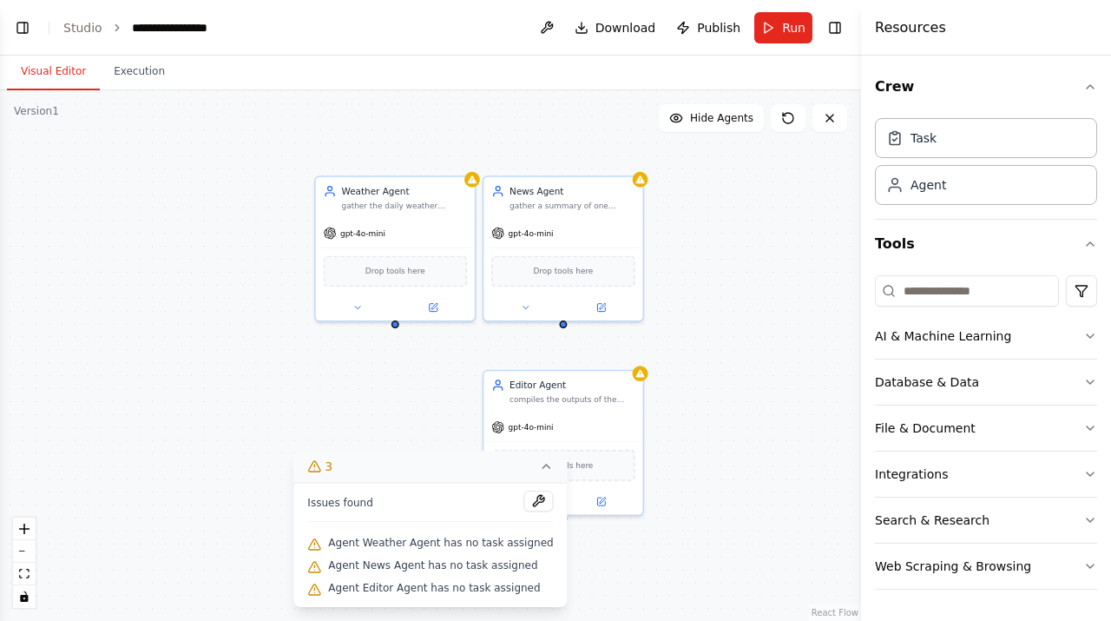
drag, startPoint x: 544, startPoint y: 303, endPoint x: 701, endPoint y: 353, distance: 165.0
click at [701, 353] on div "Weather Agent gather the daily weather conditions gpt-4o-mini Drop tools here N…" at bounding box center [430, 355] width 861 height 530
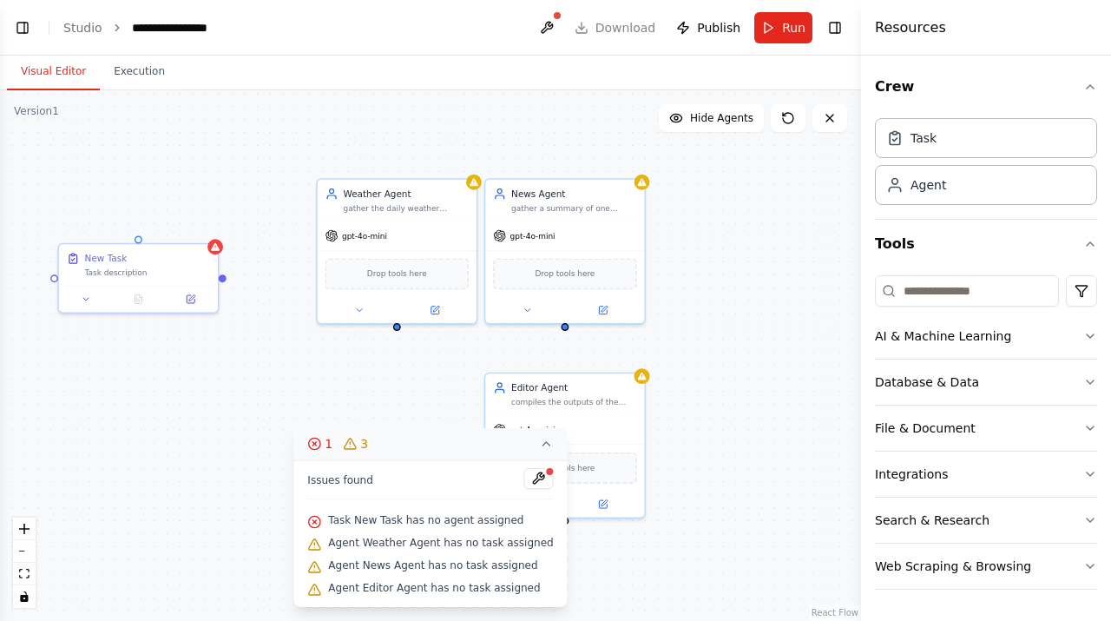
click at [140, 365] on div "Weather Agent gather the daily weather conditions gpt-4o-mini Drop tools here N…" at bounding box center [430, 355] width 861 height 530
drag, startPoint x: 164, startPoint y: 268, endPoint x: 273, endPoint y: 372, distance: 149.8
click at [273, 372] on div "Task description" at bounding box center [263, 373] width 125 height 10
drag, startPoint x: 326, startPoint y: 380, endPoint x: 395, endPoint y: 327, distance: 86.6
click at [395, 327] on div "Weather Agent gather the daily weather conditions gpt-4o-mini Drop tools here N…" at bounding box center [430, 355] width 861 height 530
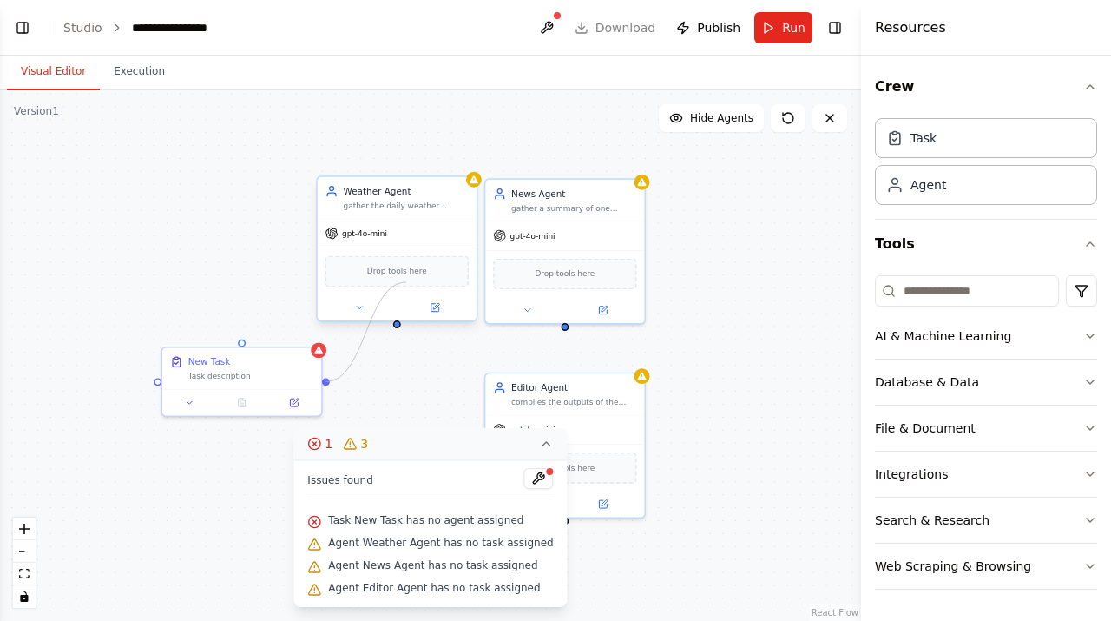
drag, startPoint x: 325, startPoint y: 384, endPoint x: 406, endPoint y: 282, distance: 130.3
click at [406, 282] on div "Weather Agent gather the daily weather conditions gpt-4o-mini Drop tools here N…" at bounding box center [610, 298] width 641 height 395
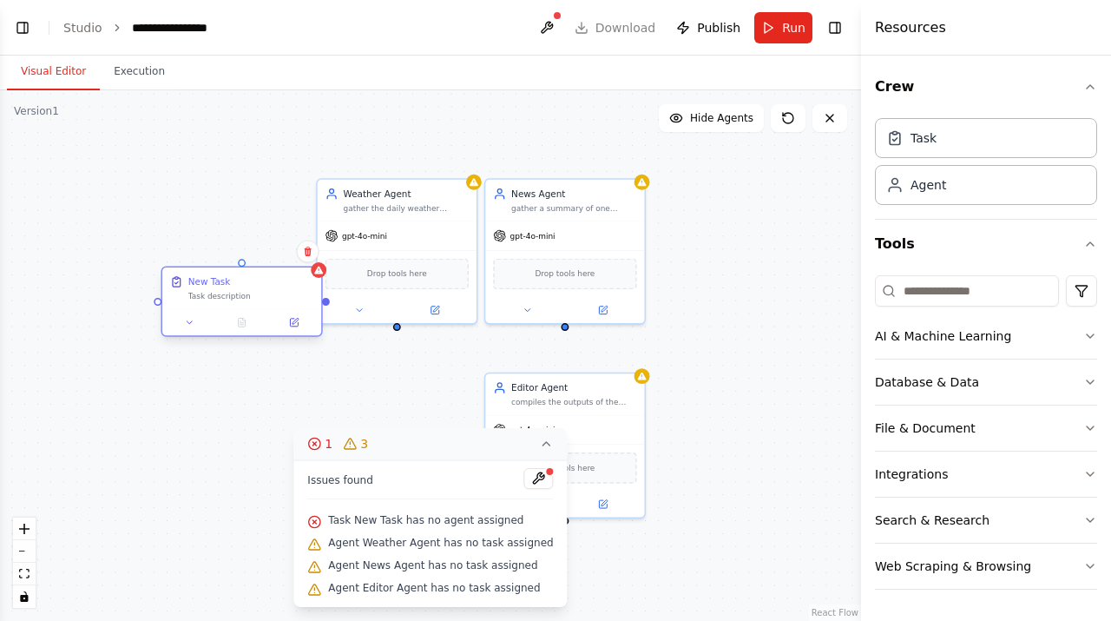
drag, startPoint x: 228, startPoint y: 378, endPoint x: 222, endPoint y: 292, distance: 86.1
click at [222, 292] on div "New Task Task description" at bounding box center [241, 288] width 159 height 42
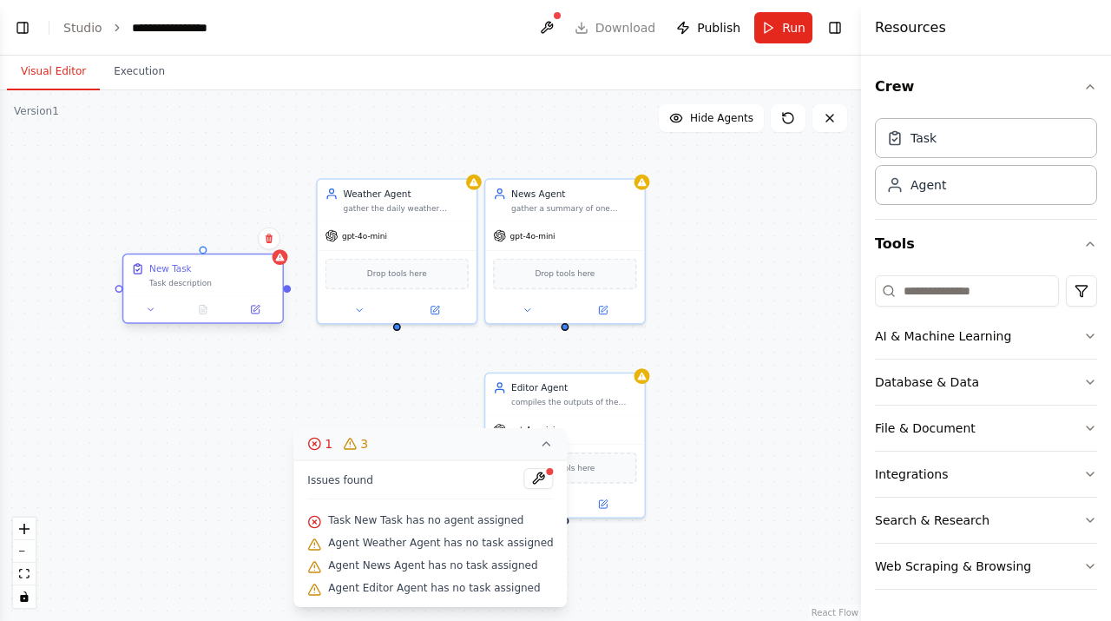
drag, startPoint x: 241, startPoint y: 289, endPoint x: 196, endPoint y: 289, distance: 45.1
click at [196, 289] on div "New Task Task description" at bounding box center [202, 275] width 159 height 42
click at [183, 275] on div "New Task Task description" at bounding box center [211, 275] width 125 height 26
click at [265, 318] on div at bounding box center [202, 309] width 159 height 27
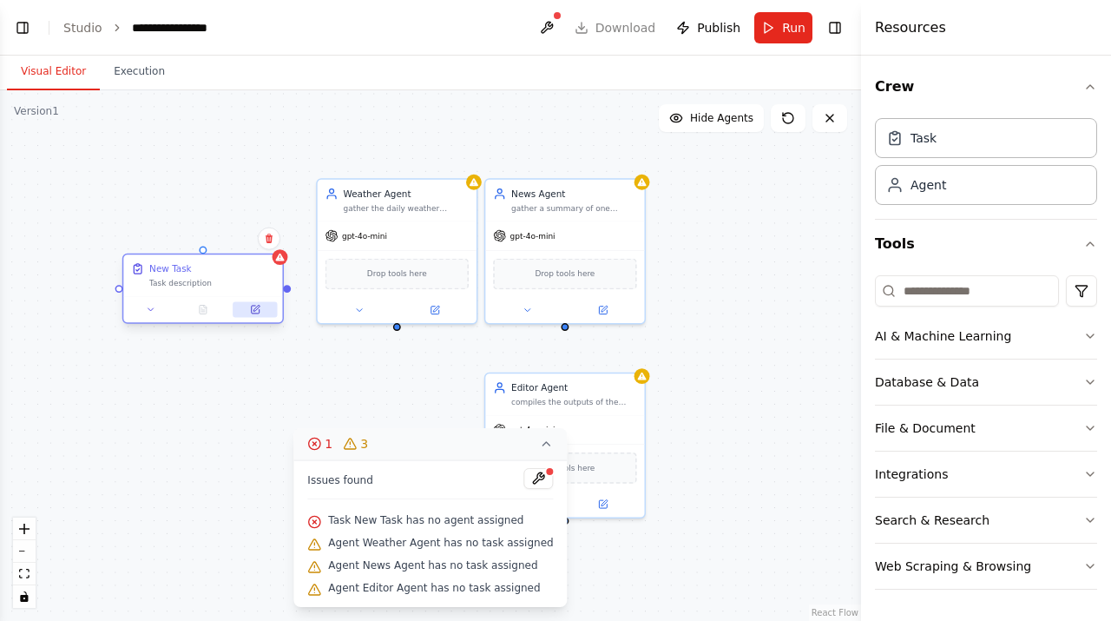
click at [262, 313] on button at bounding box center [255, 310] width 44 height 16
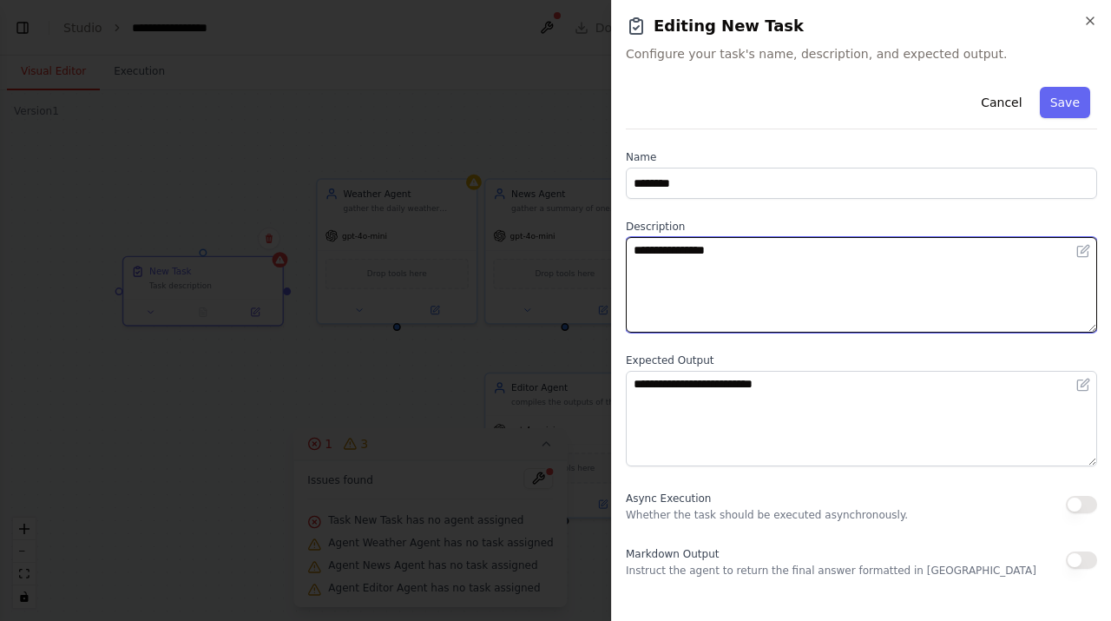
click at [760, 277] on textarea "**********" at bounding box center [861, 284] width 471 height 95
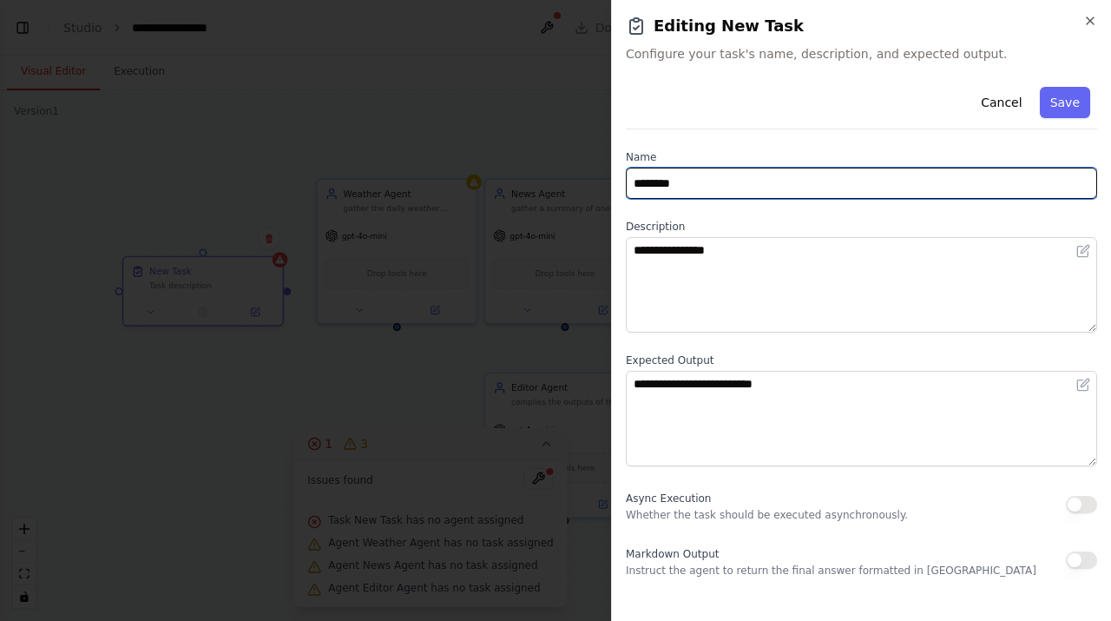
click at [735, 187] on input "********" at bounding box center [861, 183] width 471 height 31
type input "*"
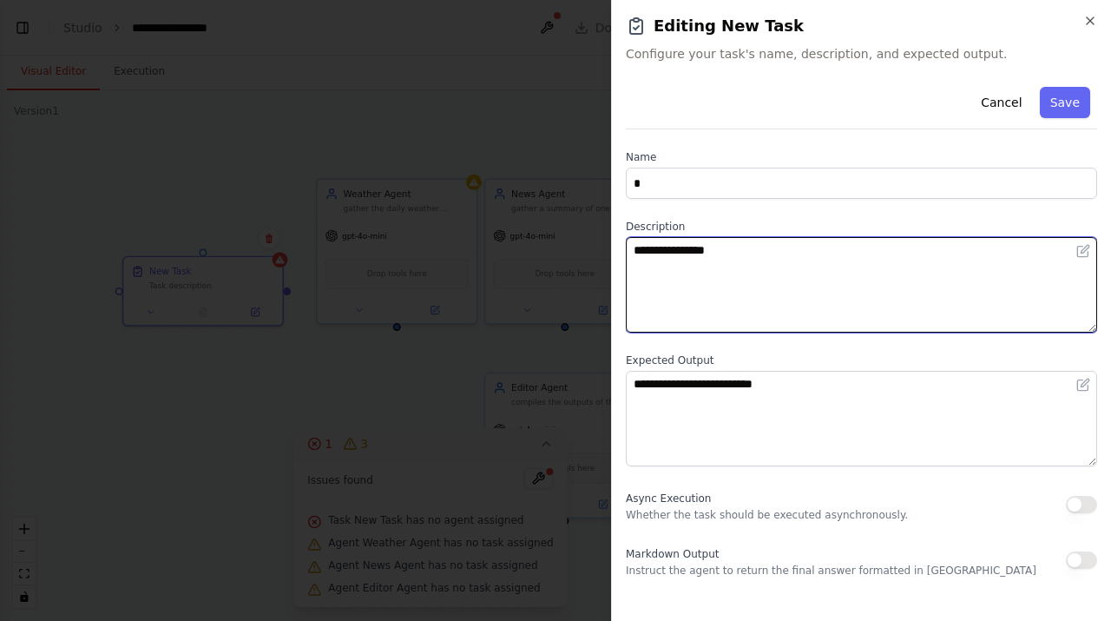
click at [753, 256] on textarea "**********" at bounding box center [861, 284] width 471 height 95
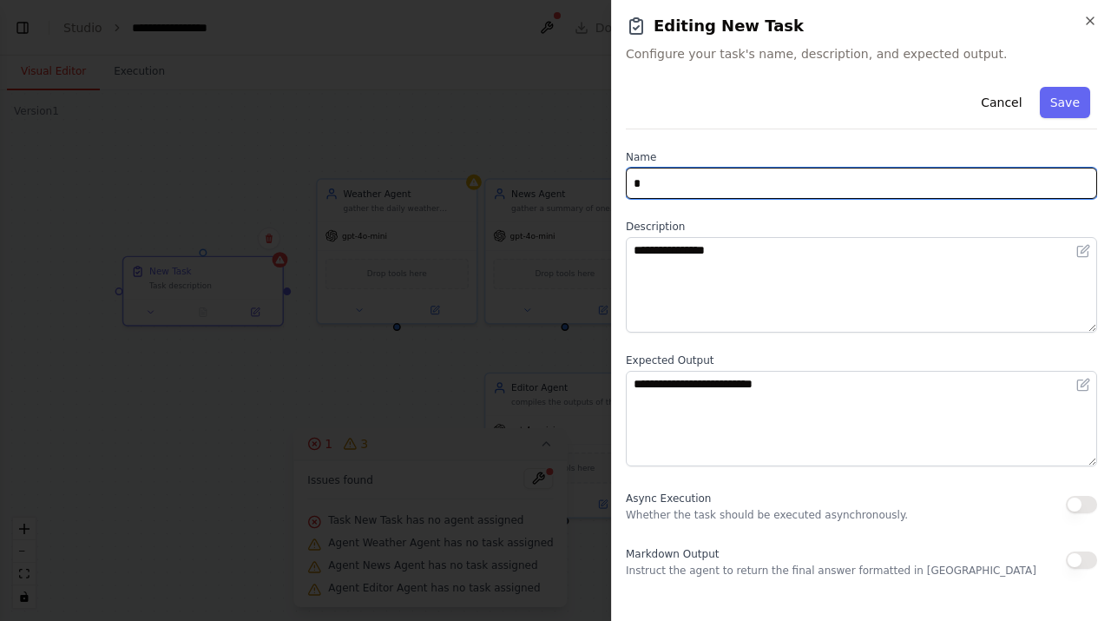
click at [770, 180] on input "*" at bounding box center [861, 183] width 471 height 31
paste input "**********"
type input "**********"
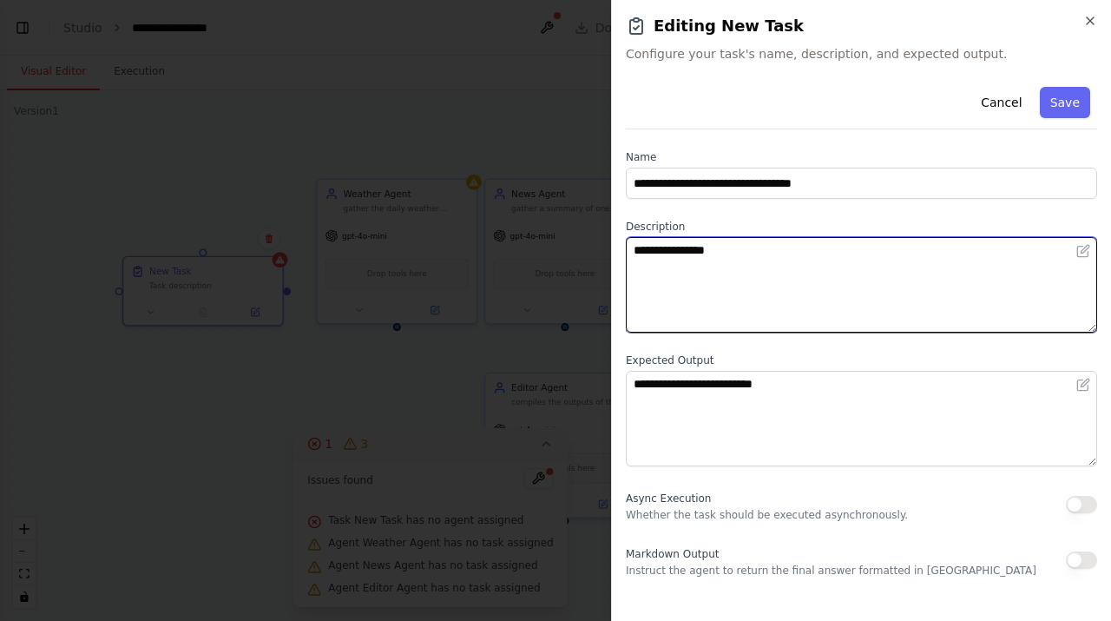
click at [792, 288] on textarea "**********" at bounding box center [861, 284] width 471 height 95
paste textarea "**********"
type textarea "**********"
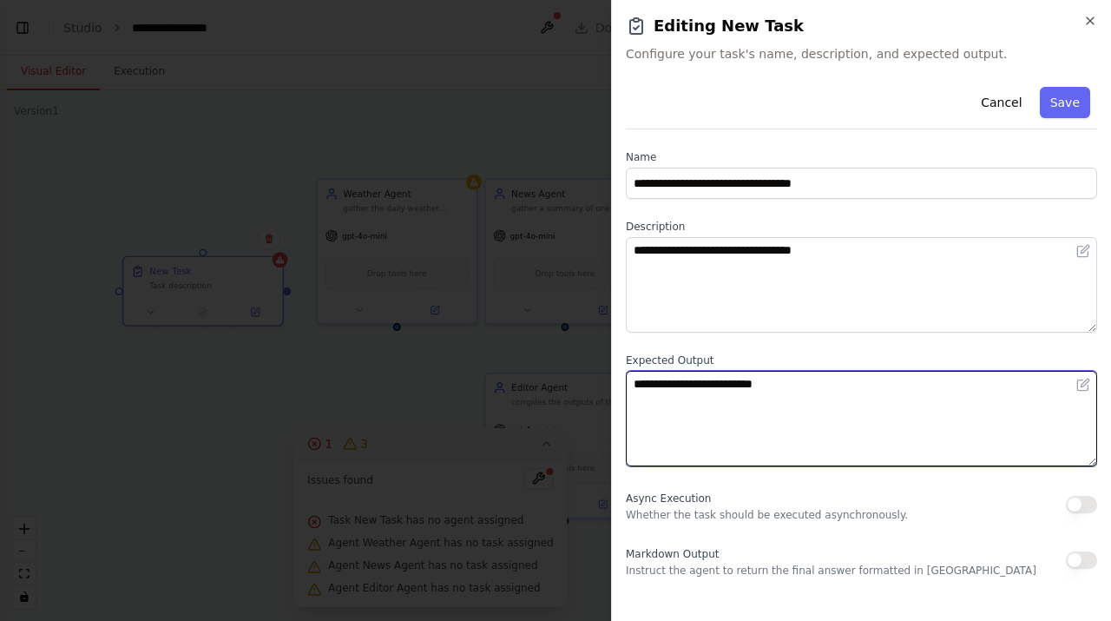
click at [852, 403] on textarea "**********" at bounding box center [861, 418] width 471 height 95
paste textarea "********"
type textarea "**********"
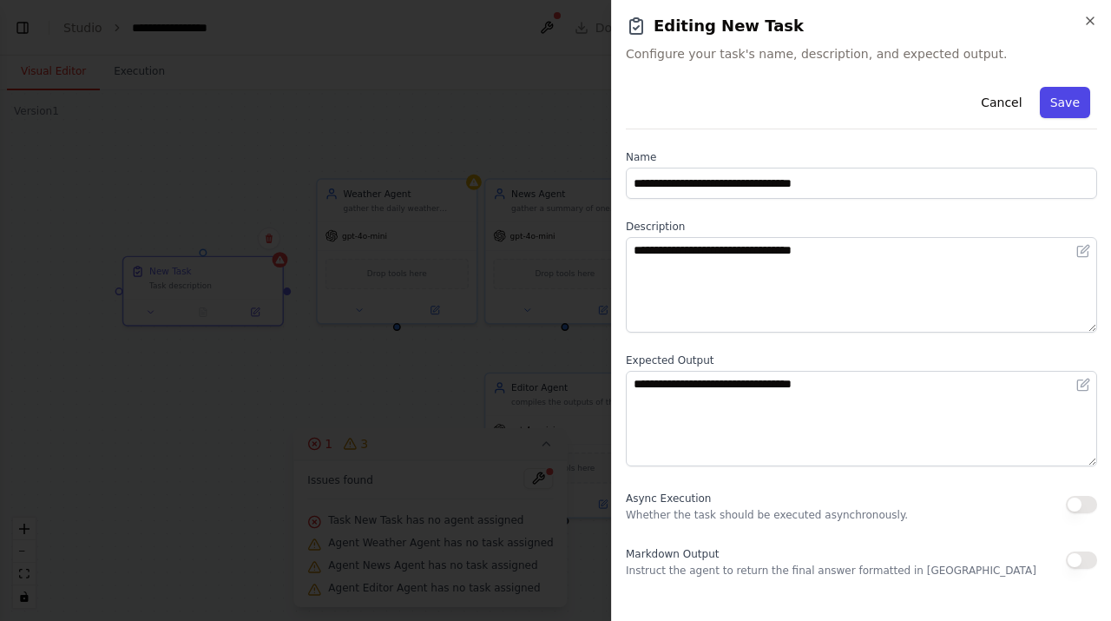
click at [1069, 103] on button "Save" at bounding box center [1065, 102] width 50 height 31
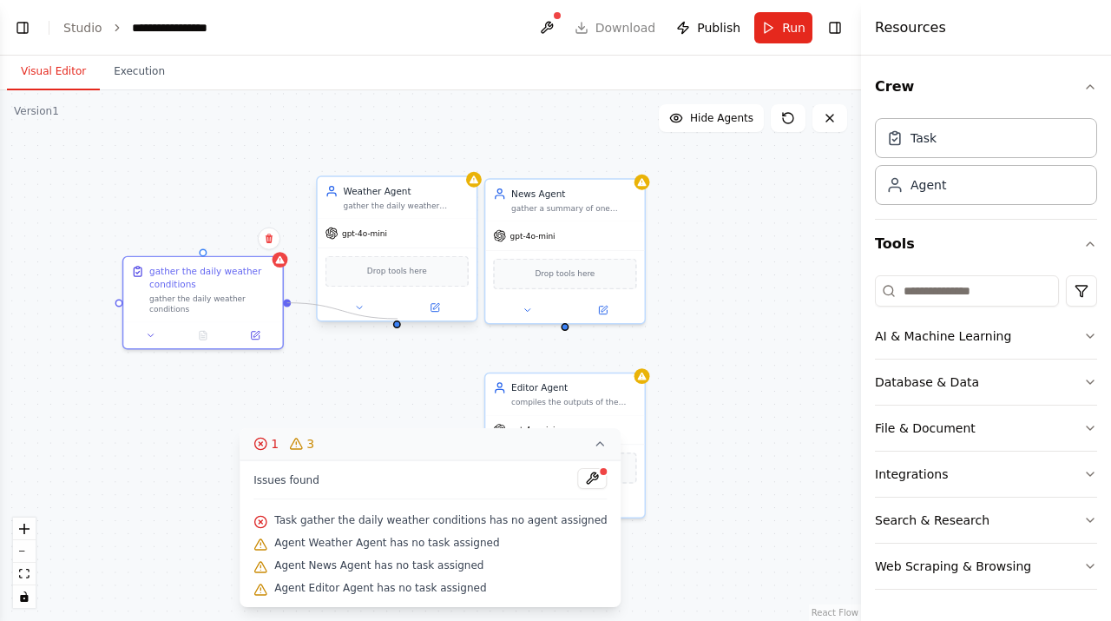
drag, startPoint x: 286, startPoint y: 301, endPoint x: 398, endPoint y: 315, distance: 112.8
click at [398, 315] on div "Weather Agent gather the daily weather conditions gpt-4o-mini Drop tools here N…" at bounding box center [610, 298] width 641 height 395
click at [155, 332] on icon at bounding box center [151, 332] width 10 height 10
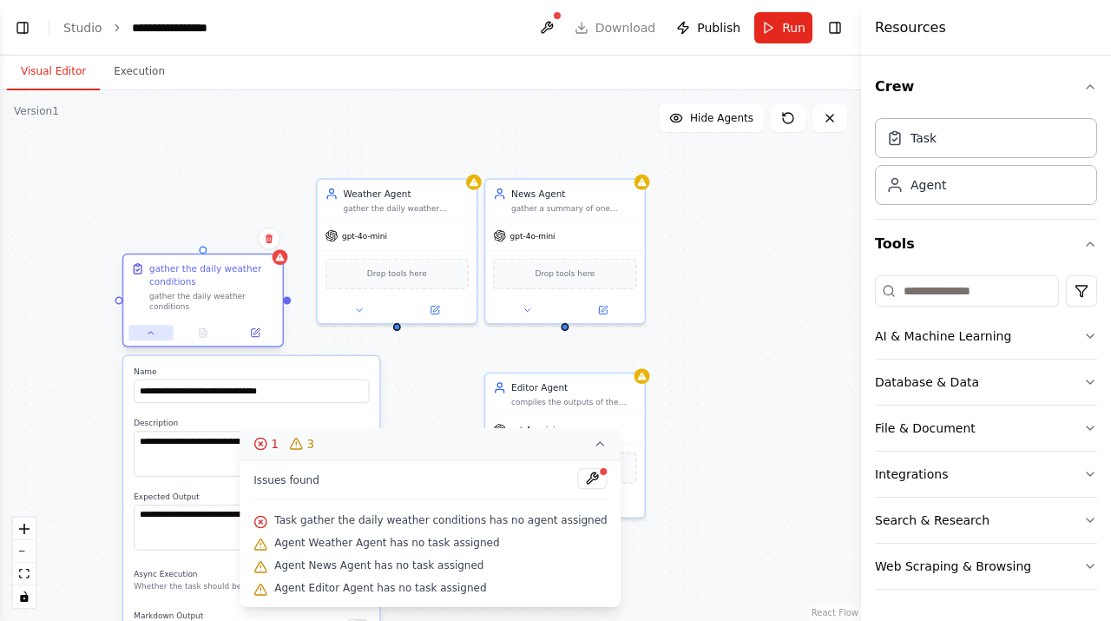
click at [155, 332] on icon at bounding box center [151, 332] width 10 height 10
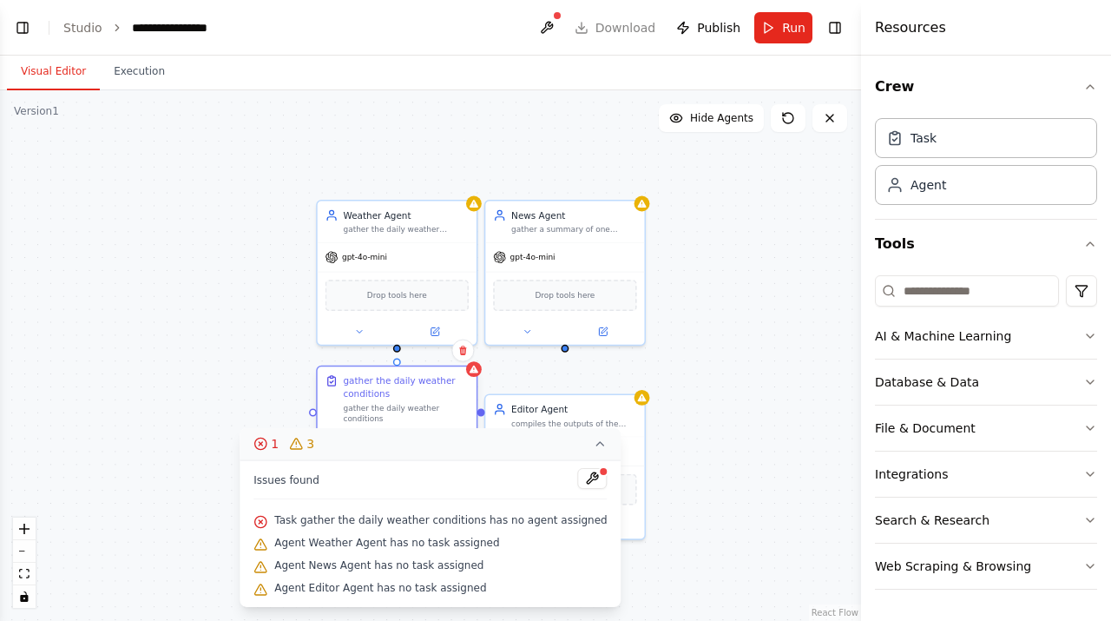
drag, startPoint x: 235, startPoint y: 286, endPoint x: 427, endPoint y: 398, distance: 222.1
click at [427, 398] on div "gather the daily weather conditions" at bounding box center [405, 387] width 125 height 26
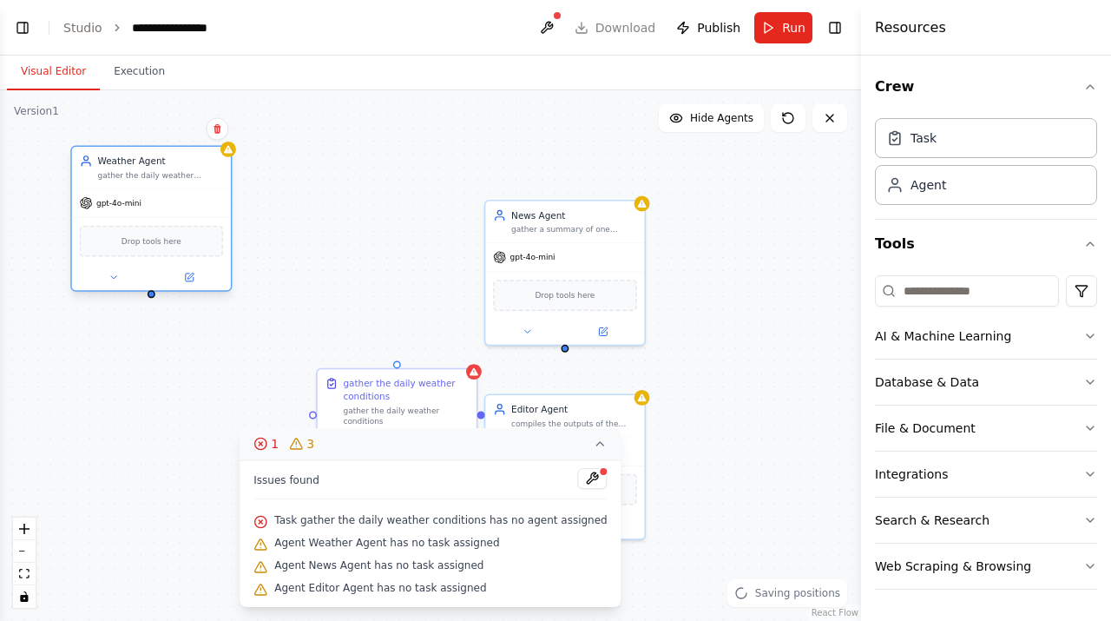
drag, startPoint x: 424, startPoint y: 229, endPoint x: 186, endPoint y: 180, distance: 243.8
click at [183, 181] on div "Weather Agent gather the daily weather conditions" at bounding box center [151, 168] width 159 height 42
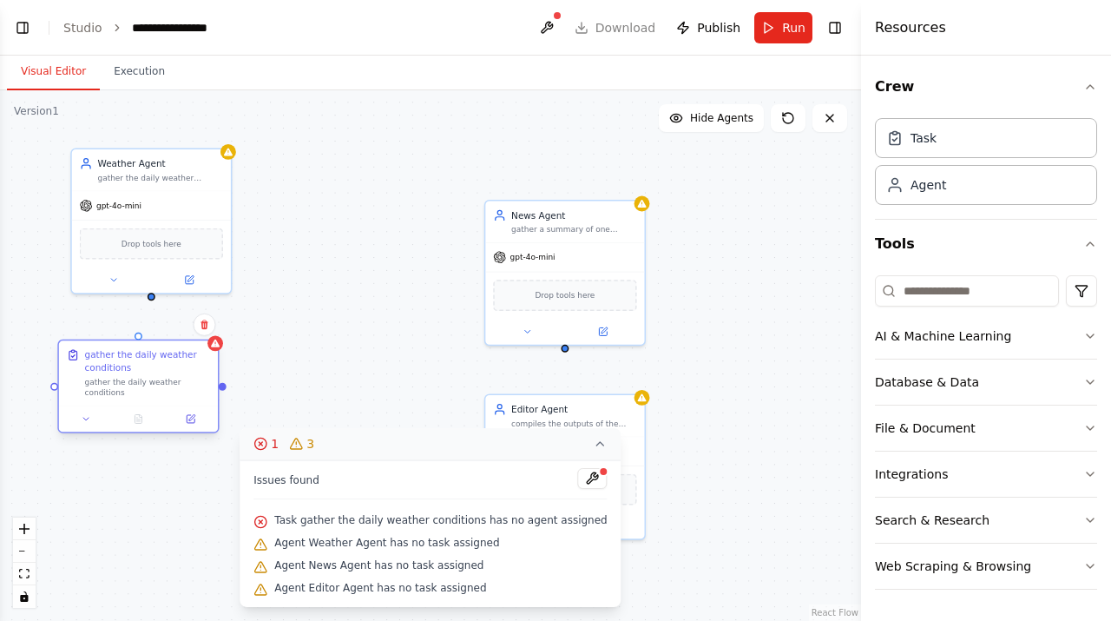
drag, startPoint x: 362, startPoint y: 391, endPoint x: 109, endPoint y: 365, distance: 254.0
click at [109, 365] on div "gather the daily weather conditions" at bounding box center [147, 361] width 125 height 26
drag, startPoint x: 224, startPoint y: 386, endPoint x: 267, endPoint y: 296, distance: 100.2
click at [267, 296] on div "Weather Agent gather the daily weather conditions gpt-4o-mini Drop tools here N…" at bounding box center [430, 355] width 861 height 530
drag, startPoint x: 148, startPoint y: 293, endPoint x: 142, endPoint y: 351, distance: 58.5
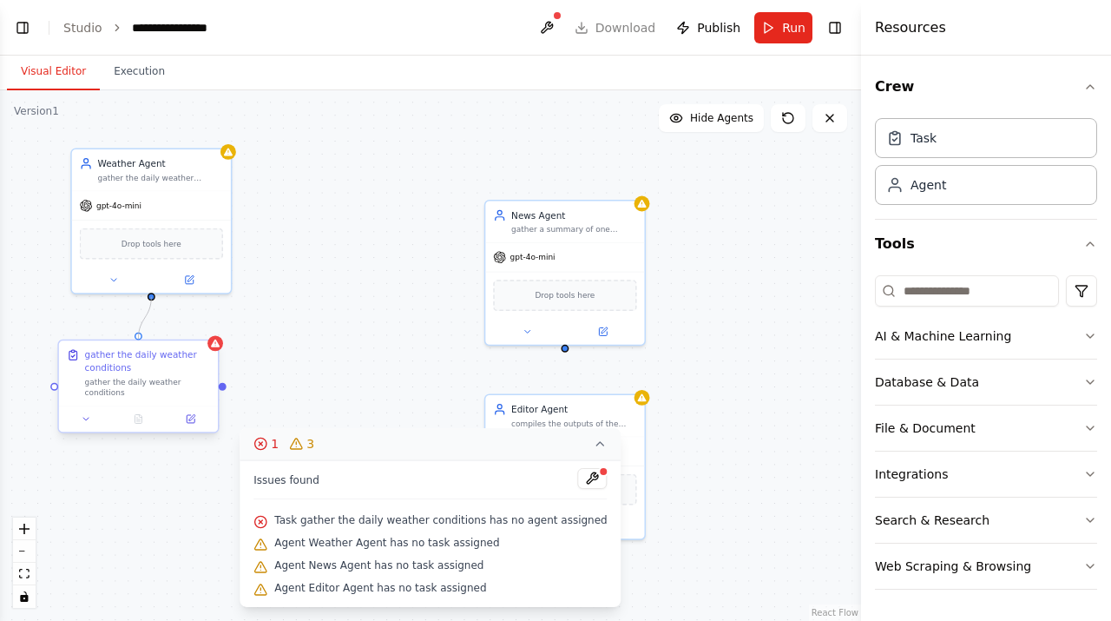
click at [290, 351] on div "Weather Agent gather the daily weather conditions gpt-4o-mini Drop tools here N…" at bounding box center [610, 319] width 641 height 395
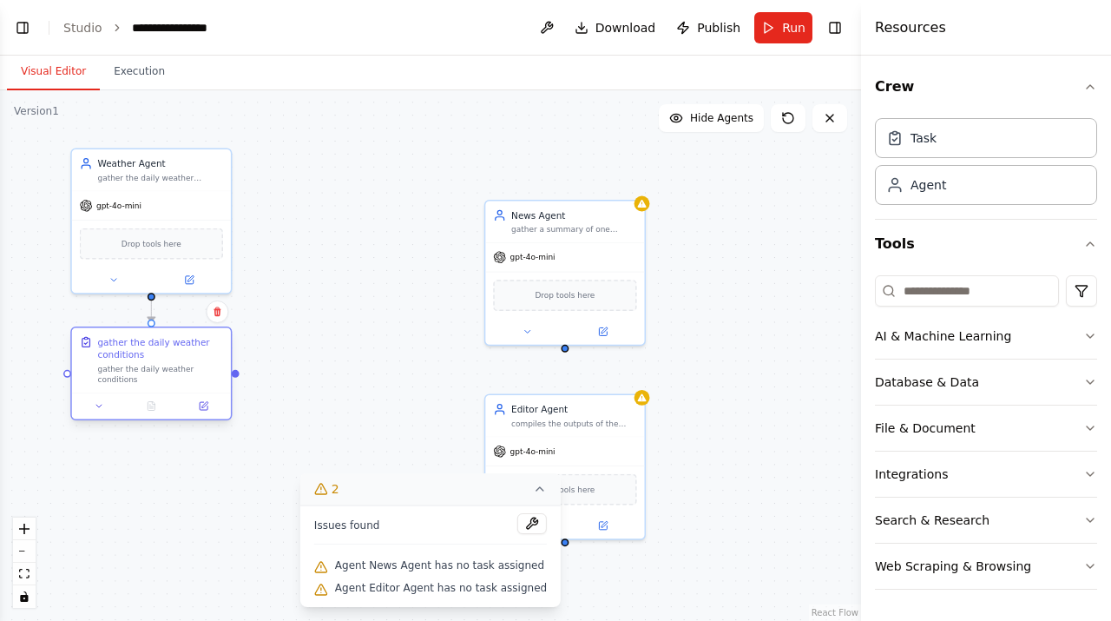
drag, startPoint x: 165, startPoint y: 374, endPoint x: 181, endPoint y: 364, distance: 18.8
click at [181, 364] on div "gather the daily weather conditions gather the daily weather conditions" at bounding box center [160, 359] width 125 height 49
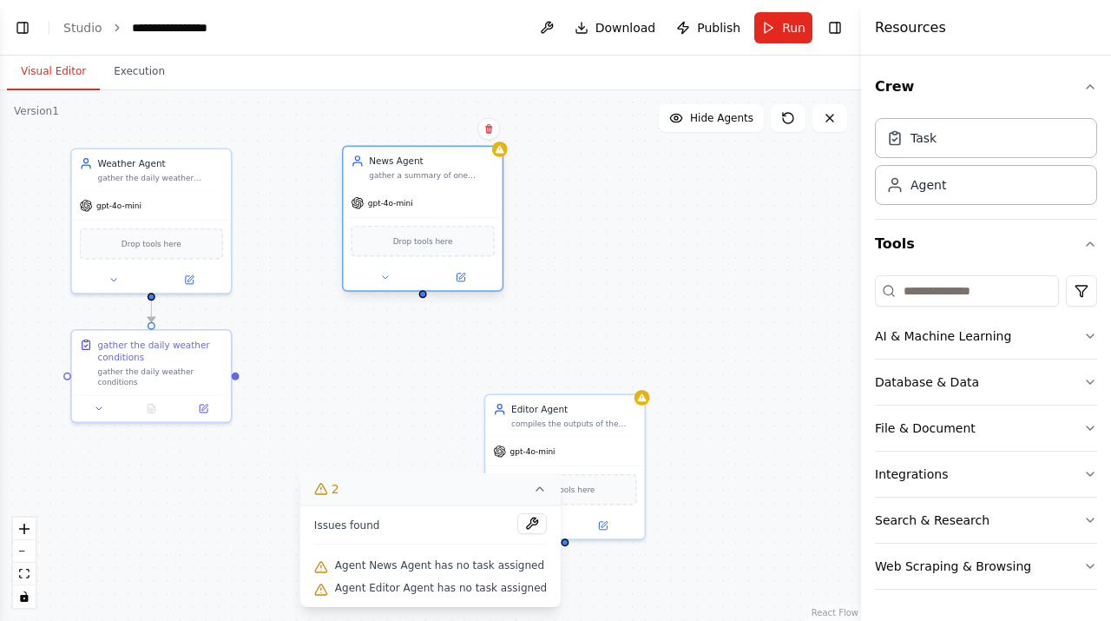
drag, startPoint x: 614, startPoint y: 231, endPoint x: 477, endPoint y: 181, distance: 145.8
click at [477, 181] on div "News Agent gather a summary of one current event" at bounding box center [422, 168] width 159 height 42
click at [444, 175] on div "gather a summary of one current event" at bounding box center [431, 175] width 125 height 10
click at [439, 182] on div "News Agent gather a summary of one current event" at bounding box center [422, 168] width 159 height 42
click at [465, 279] on button at bounding box center [460, 277] width 73 height 16
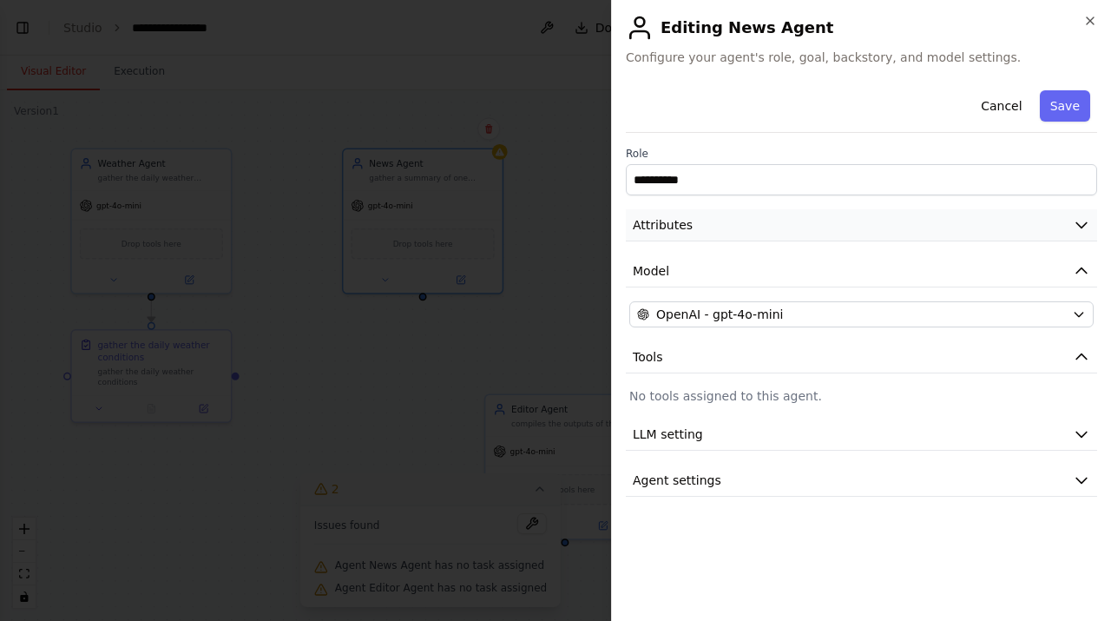
click at [745, 227] on button "Attributes" at bounding box center [861, 225] width 471 height 32
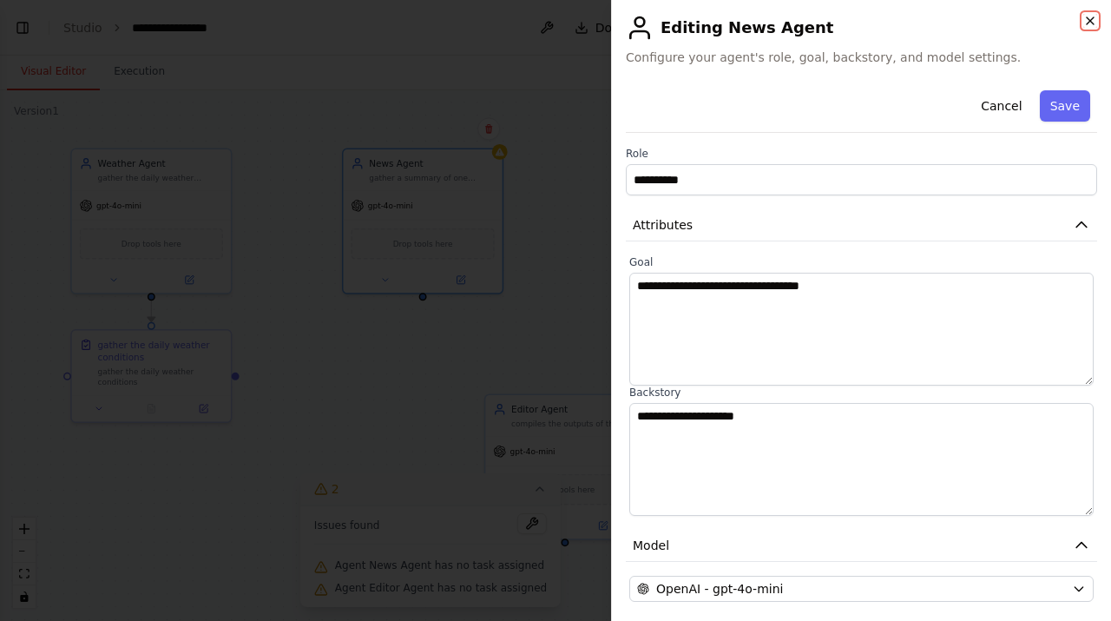
click at [1088, 21] on icon "button" at bounding box center [1090, 21] width 14 height 14
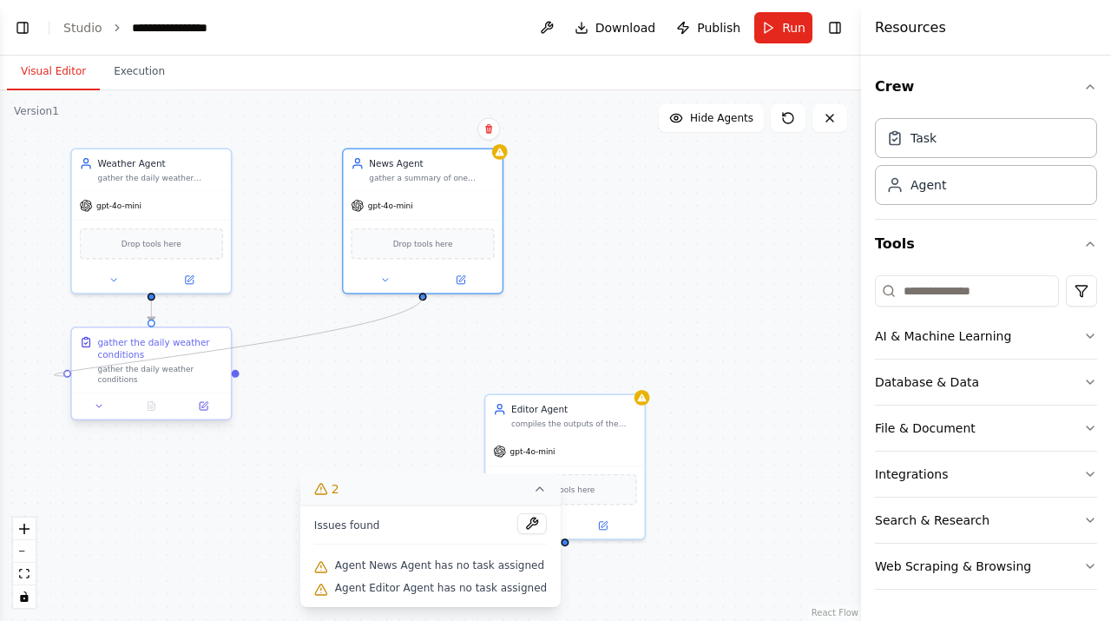
drag, startPoint x: 421, startPoint y: 293, endPoint x: 70, endPoint y: 384, distance: 362.3
click at [290, 384] on div "Weather Agent gather the daily weather conditions gpt-4o-mini Drop tools here N…" at bounding box center [610, 319] width 641 height 395
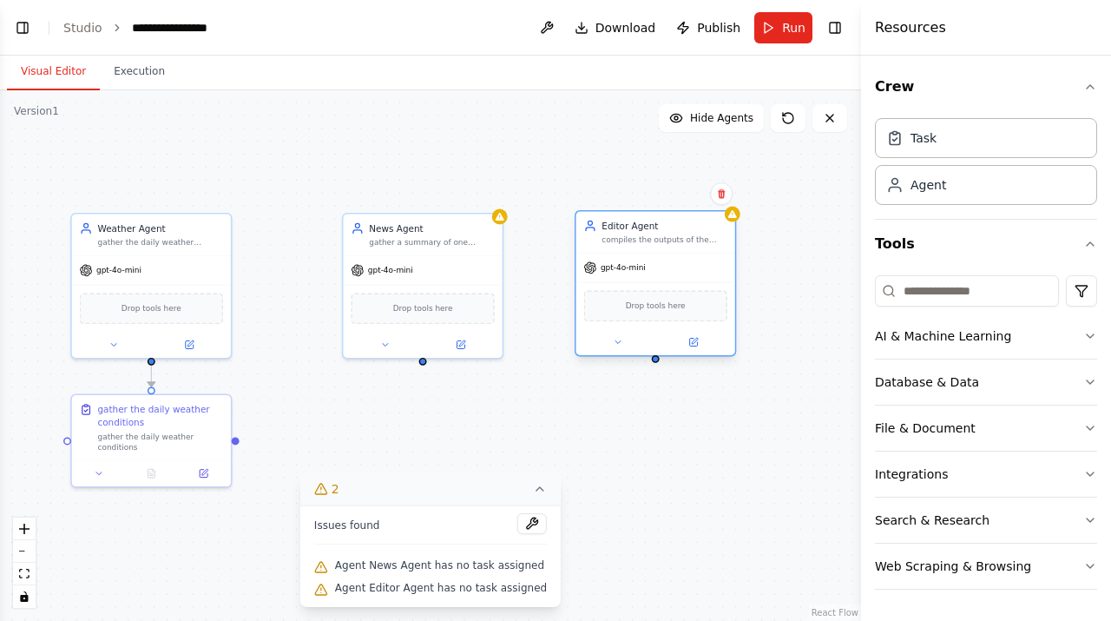
drag, startPoint x: 548, startPoint y: 411, endPoint x: 641, endPoint y: 233, distance: 201.9
click at [641, 233] on div "Editor Agent compiles the outputs of the Weather Agent and News Agent into a on…" at bounding box center [664, 233] width 125 height 26
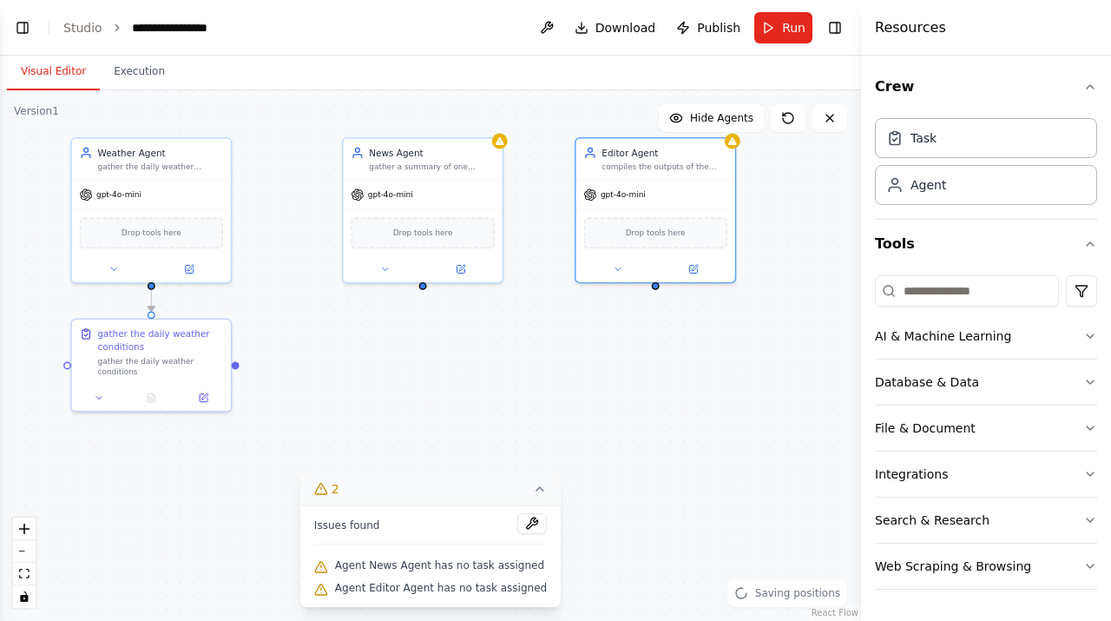
drag, startPoint x: 577, startPoint y: 480, endPoint x: 575, endPoint y: 363, distance: 117.2
click at [575, 363] on div ".deletable-edge-delete-btn { width: 20px; height: 20px; border: 0px solid #ffff…" at bounding box center [430, 355] width 861 height 530
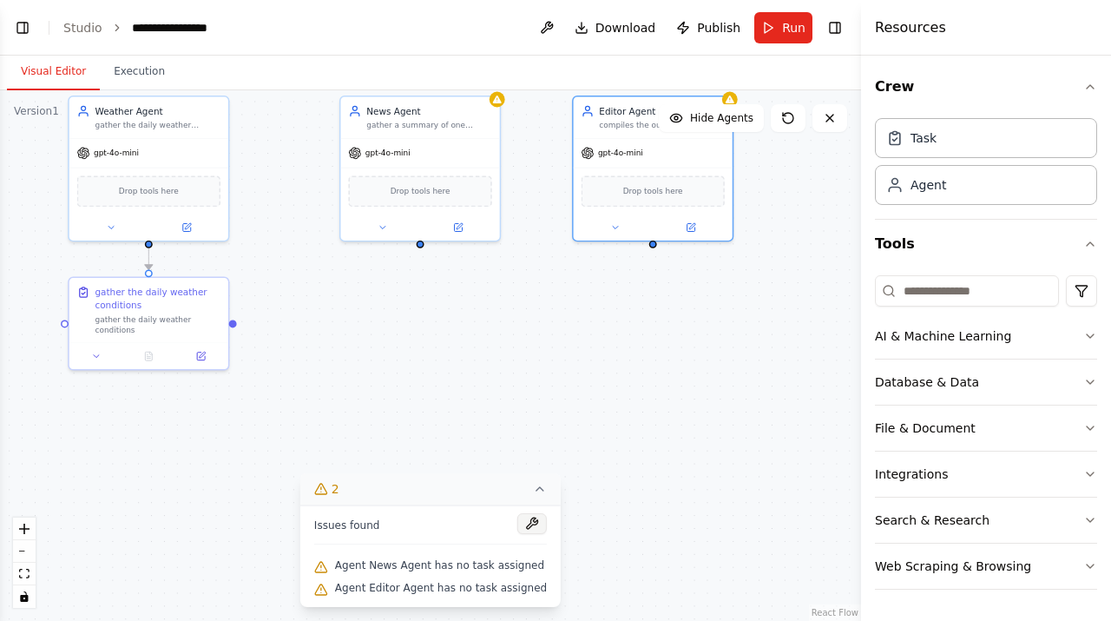
click at [523, 527] on button at bounding box center [532, 523] width 30 height 21
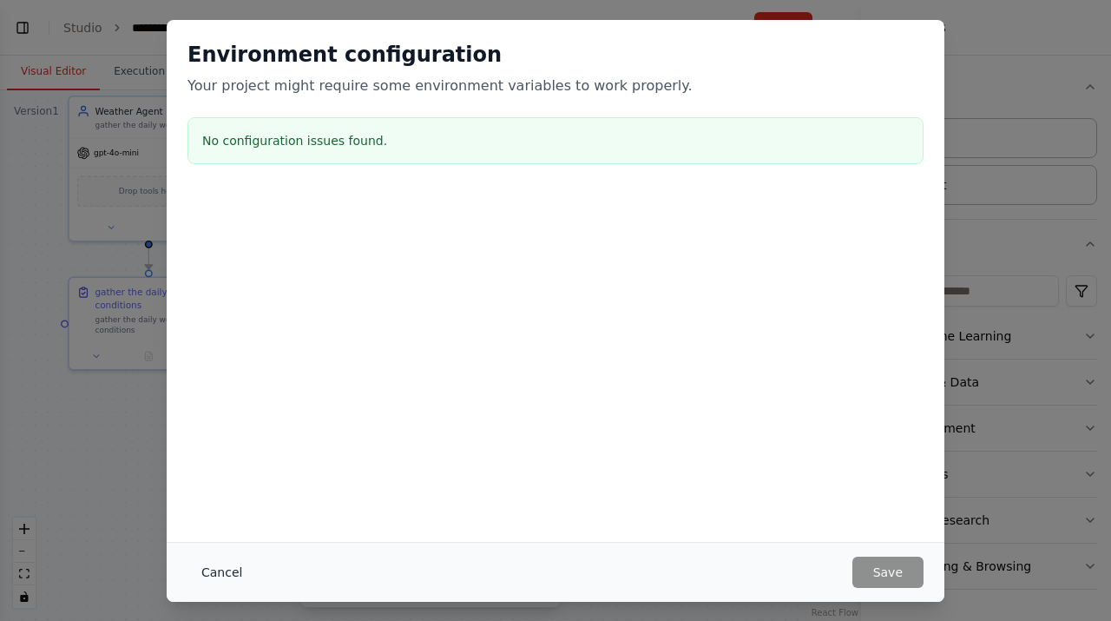
click at [216, 563] on button "Cancel" at bounding box center [221, 571] width 69 height 31
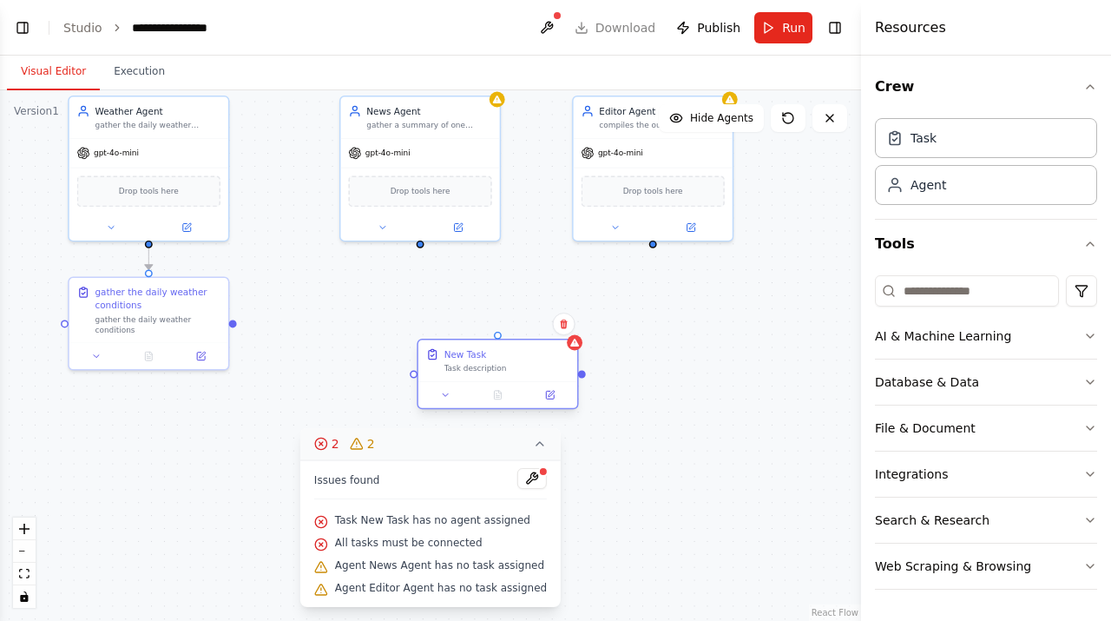
drag, startPoint x: 589, startPoint y: 377, endPoint x: 530, endPoint y: 377, distance: 58.2
click at [530, 377] on div "New Task Task description" at bounding box center [497, 361] width 159 height 42
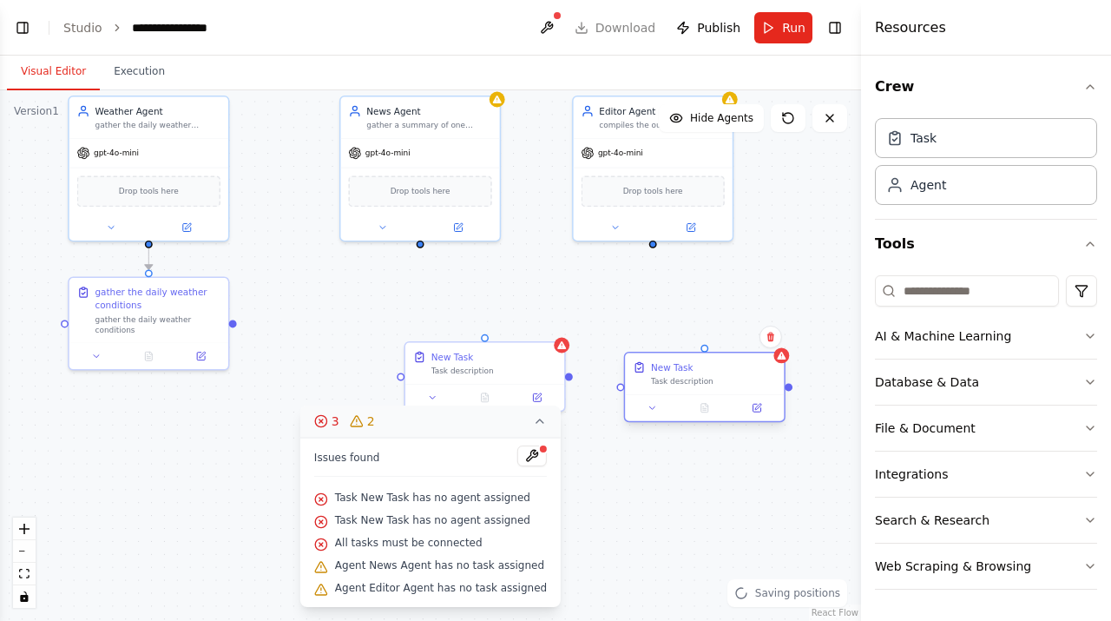
drag, startPoint x: 799, startPoint y: 411, endPoint x: 681, endPoint y: 341, distance: 137.0
click at [681, 360] on div "New Task" at bounding box center [672, 366] width 43 height 13
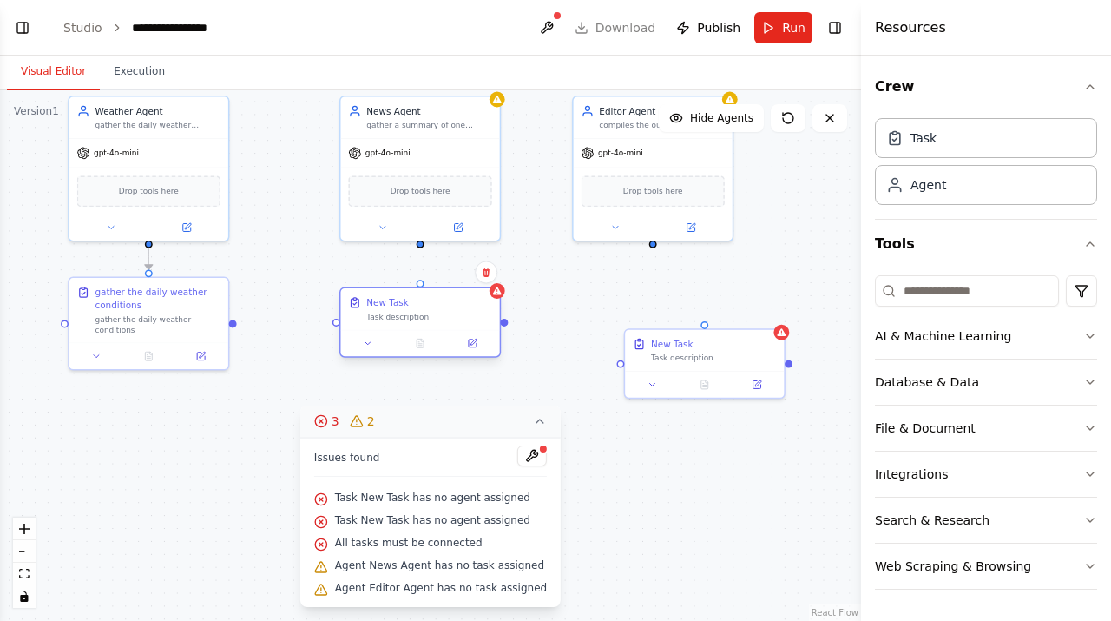
drag, startPoint x: 490, startPoint y: 364, endPoint x: 428, endPoint y: 316, distance: 78.6
click at [428, 316] on div "Task description" at bounding box center [428, 317] width 125 height 10
drag, startPoint x: 420, startPoint y: 243, endPoint x: 420, endPoint y: 289, distance: 46.0
click at [420, 289] on div "Weather Agent gather the daily weather conditions gpt-4o-mini Drop tools here N…" at bounding box center [607, 266] width 641 height 395
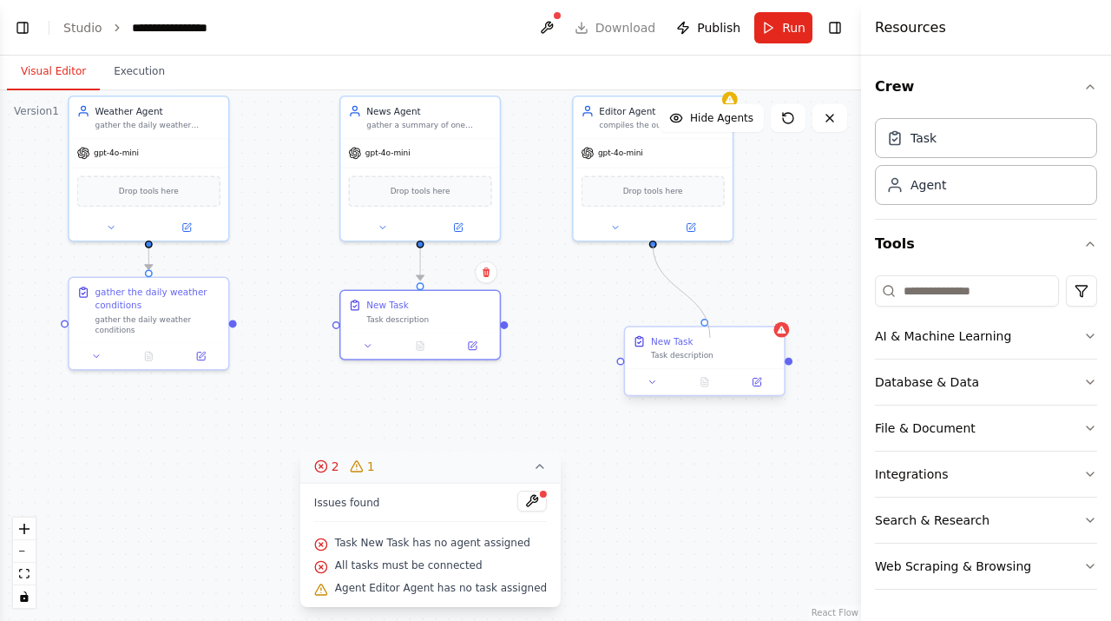
drag, startPoint x: 653, startPoint y: 244, endPoint x: 710, endPoint y: 338, distance: 109.9
click at [710, 338] on div "Weather Agent gather the daily weather conditions gpt-4o-mini Drop tools here N…" at bounding box center [607, 266] width 641 height 395
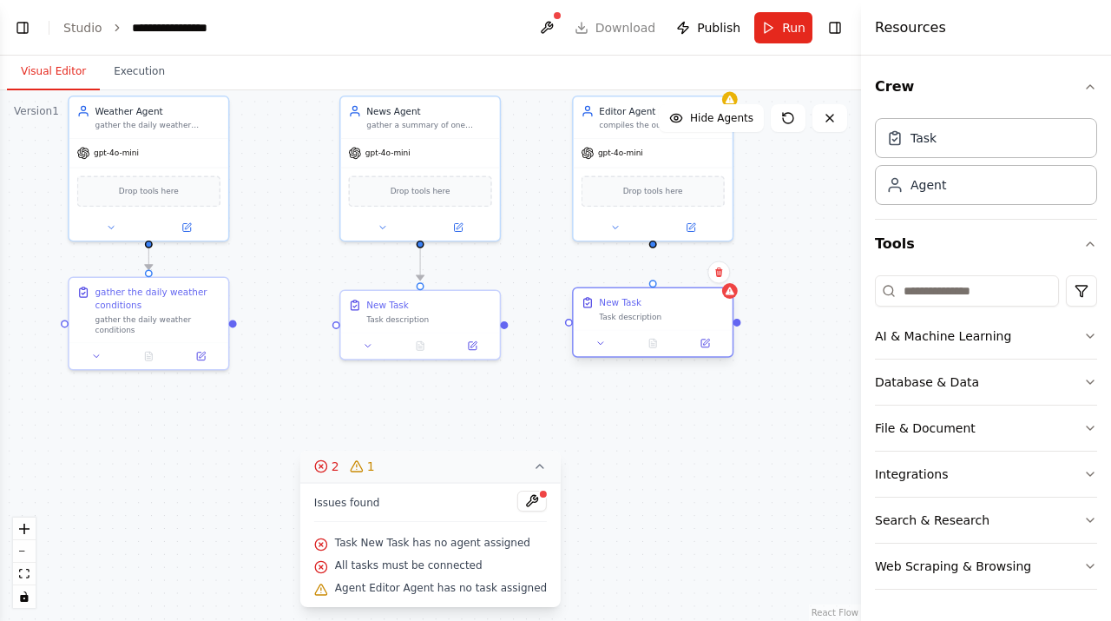
drag, startPoint x: 738, startPoint y: 345, endPoint x: 685, endPoint y: 312, distance: 62.8
click at [685, 312] on div "New Task Task description" at bounding box center [661, 309] width 125 height 26
drag, startPoint x: 654, startPoint y: 241, endPoint x: 654, endPoint y: 298, distance: 56.4
click at [654, 298] on div "Weather Agent gather the daily weather conditions gpt-4o-mini Drop tools here N…" at bounding box center [607, 266] width 641 height 395
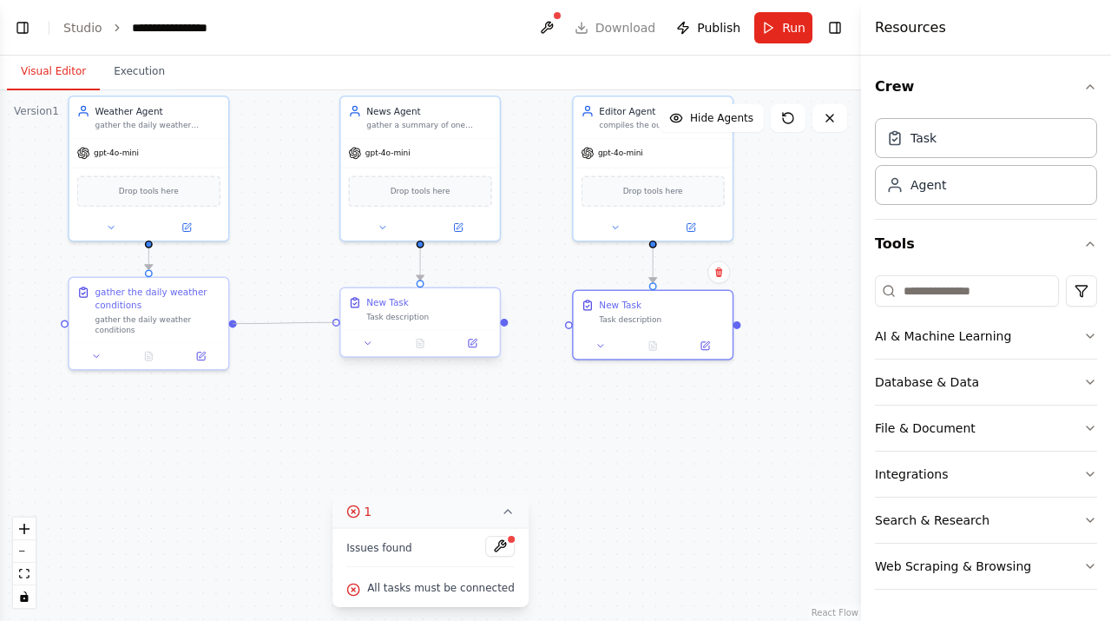
drag, startPoint x: 233, startPoint y: 323, endPoint x: 335, endPoint y: 323, distance: 101.6
click at [335, 323] on div "Weather Agent gather the daily weather conditions gpt-4o-mini Drop tools here N…" at bounding box center [607, 266] width 641 height 395
drag, startPoint x: 503, startPoint y: 323, endPoint x: 567, endPoint y: 320, distance: 63.4
click at [567, 320] on div "Weather Agent gather the daily weather conditions gpt-4o-mini Drop tools here N…" at bounding box center [607, 266] width 641 height 395
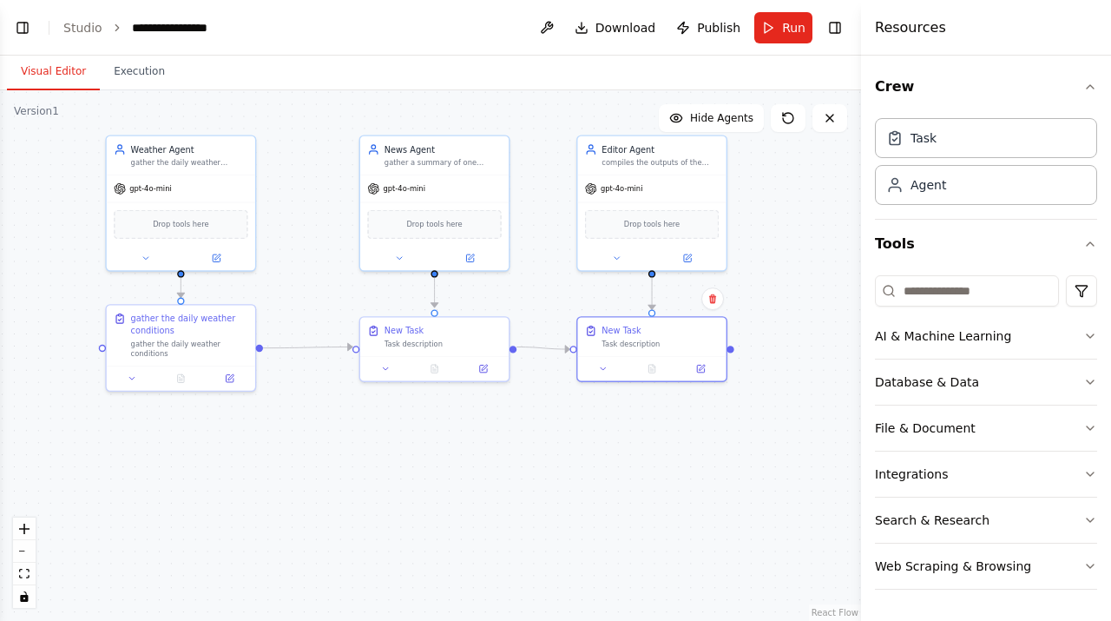
drag, startPoint x: 536, startPoint y: 265, endPoint x: 548, endPoint y: 302, distance: 39.0
click at [548, 302] on div ".deletable-edge-delete-btn { width: 20px; height: 20px; border: 0px solid #ffff…" at bounding box center [430, 355] width 861 height 530
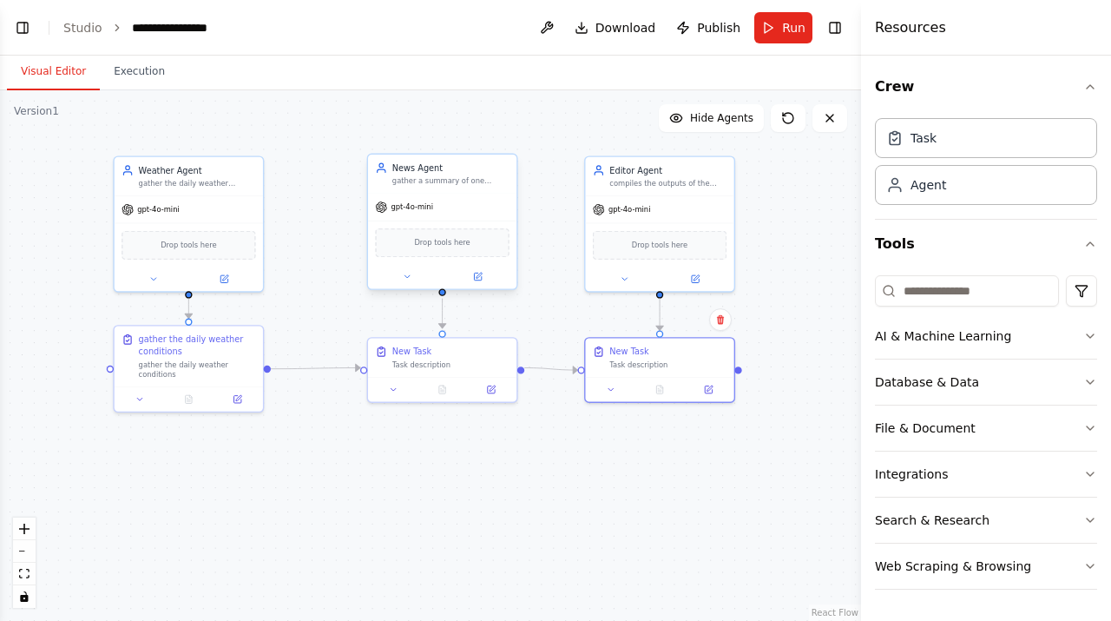
click at [454, 181] on div "gather a summary of one current event" at bounding box center [450, 181] width 117 height 10
click at [483, 274] on button at bounding box center [478, 276] width 69 height 15
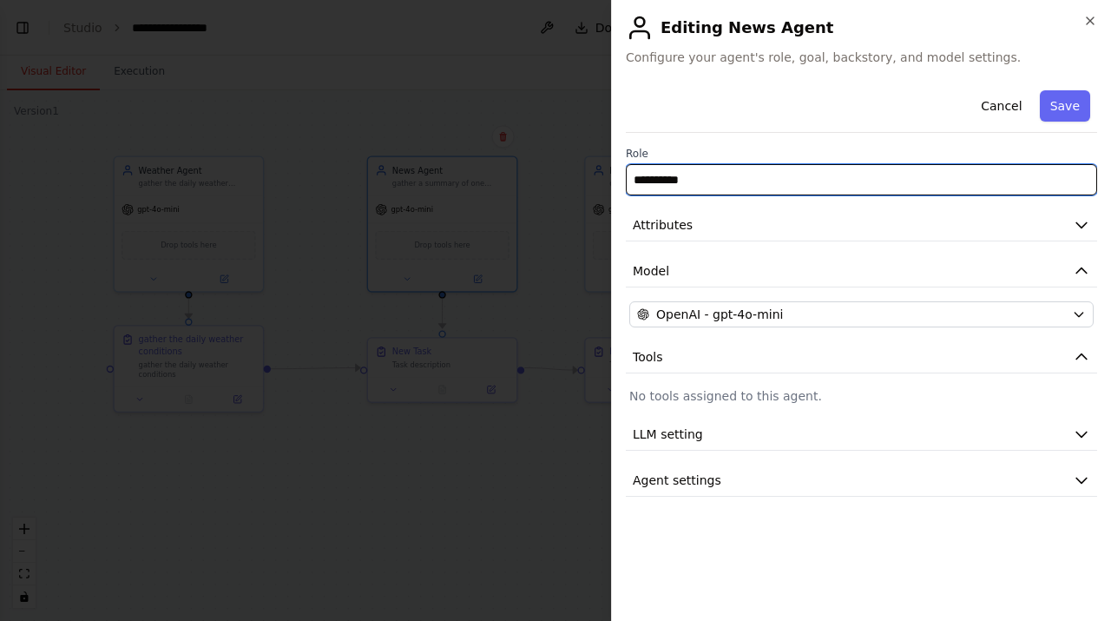
click at [787, 186] on input "**********" at bounding box center [861, 179] width 471 height 31
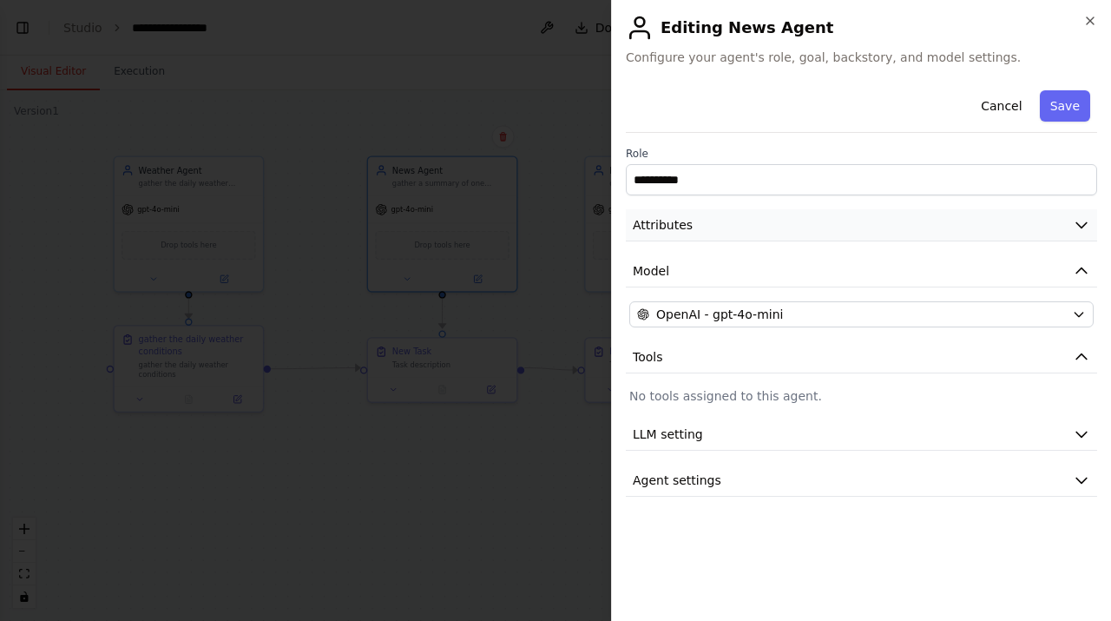
click at [785, 228] on button "Attributes" at bounding box center [861, 225] width 471 height 32
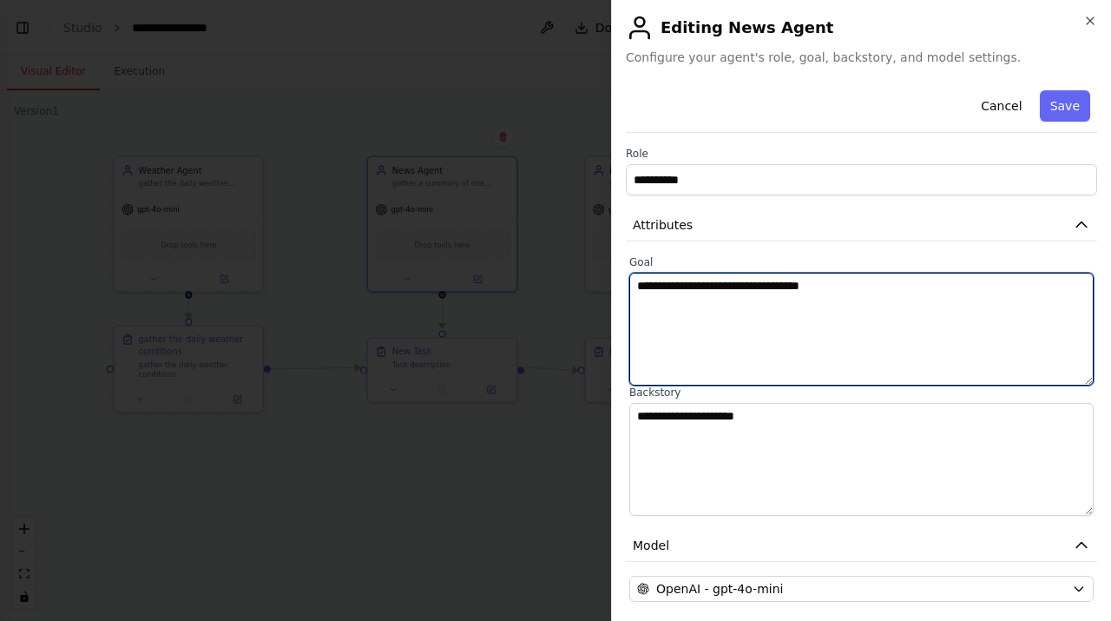
click at [737, 311] on textarea "**********" at bounding box center [861, 329] width 464 height 113
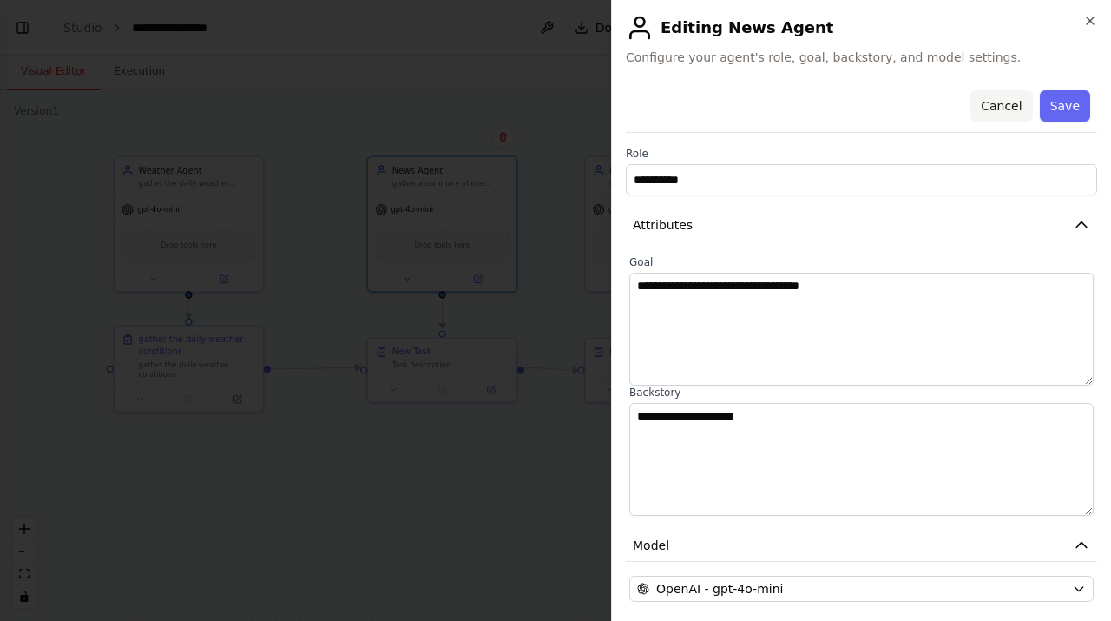
click at [1006, 113] on button "Cancel" at bounding box center [1001, 105] width 62 height 31
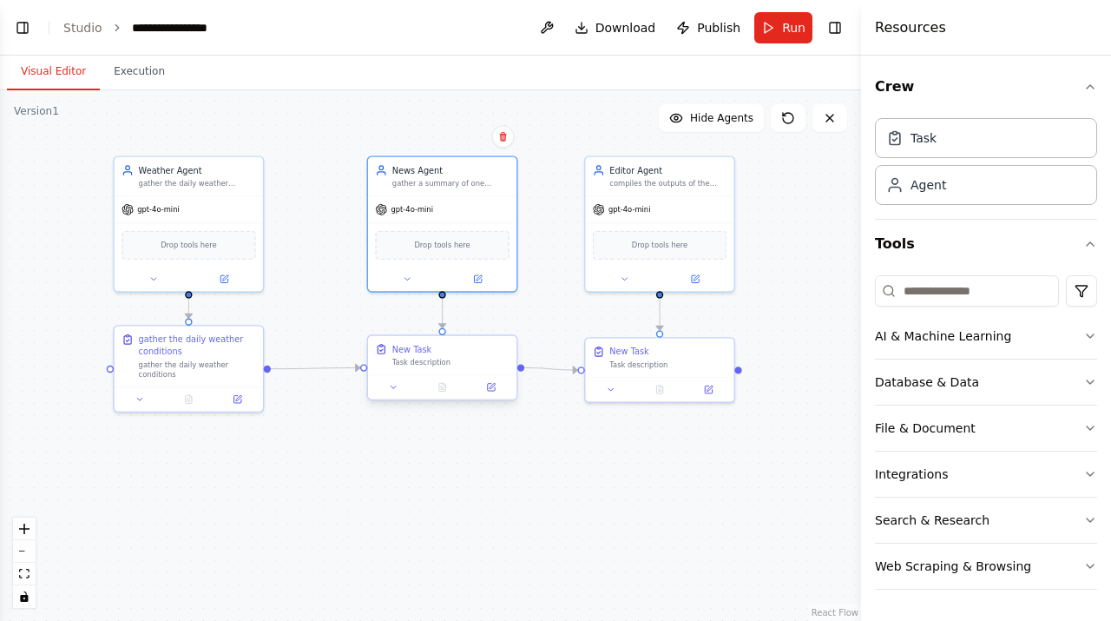
click at [468, 356] on div "New Task Task description" at bounding box center [450, 355] width 117 height 24
click at [490, 386] on icon at bounding box center [492, 385] width 5 height 5
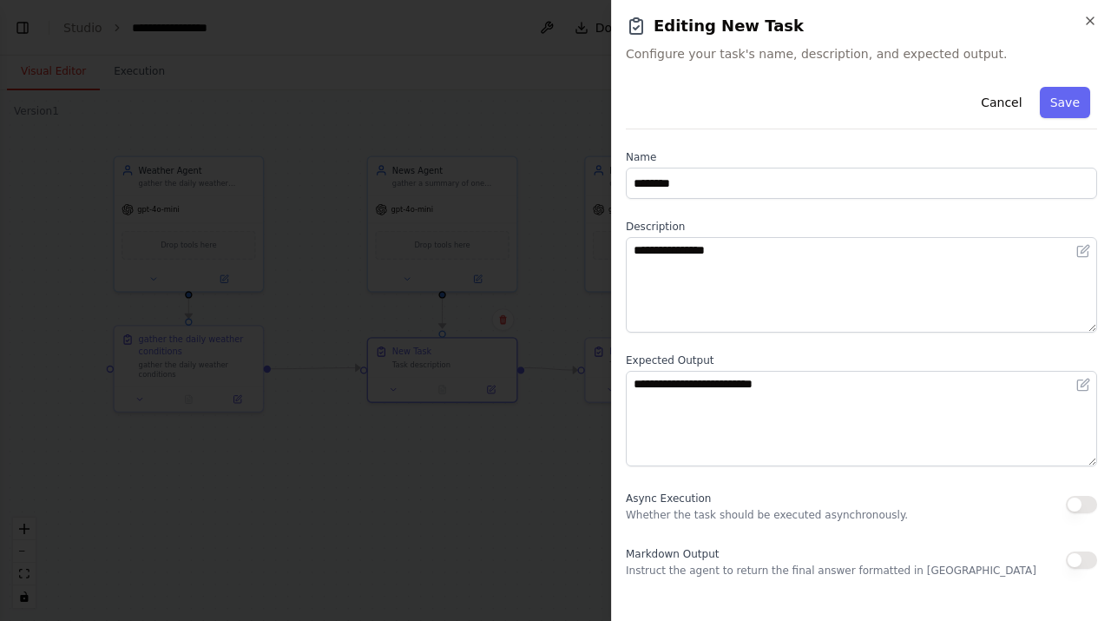
click at [819, 166] on div "Name ********" at bounding box center [861, 174] width 471 height 49
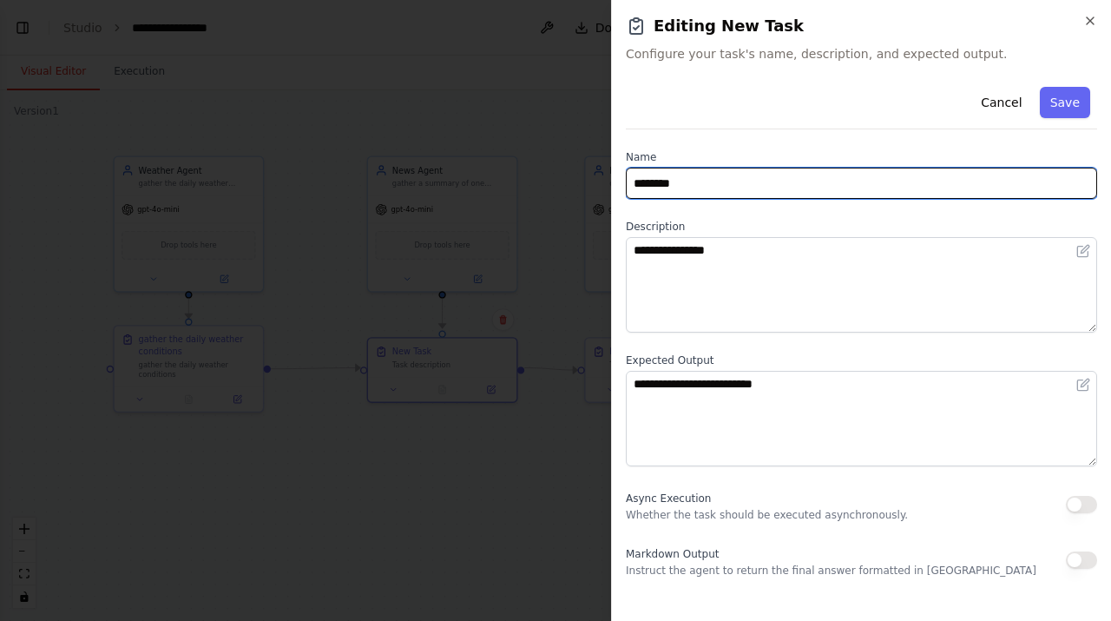
click at [811, 175] on input "********" at bounding box center [861, 183] width 471 height 31
paste input "**********"
type input "**********"
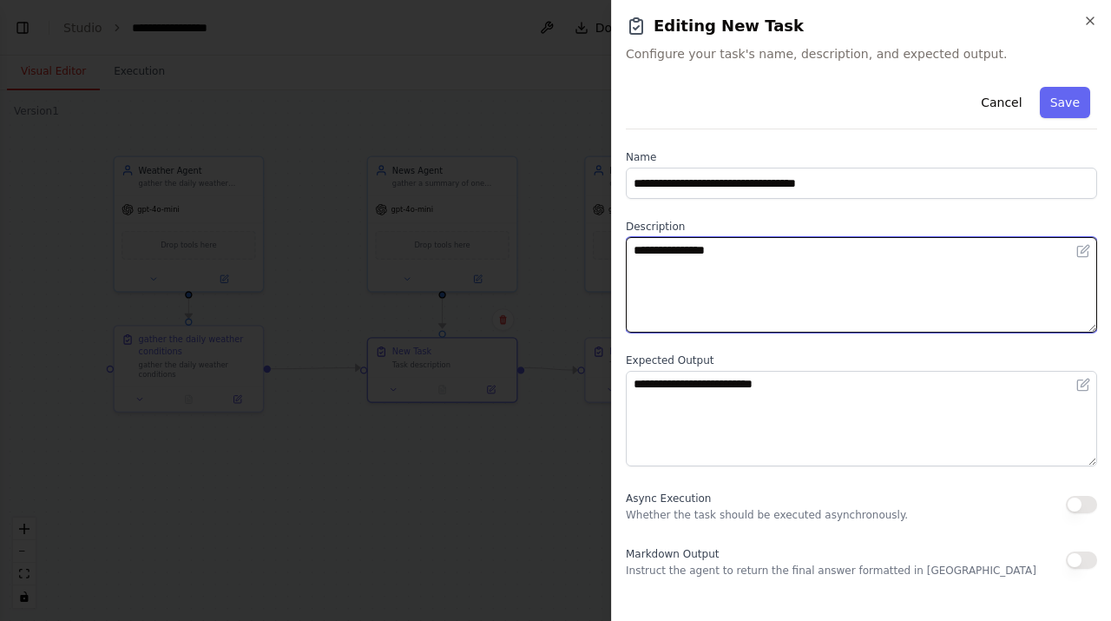
click at [791, 246] on textarea "**********" at bounding box center [861, 284] width 471 height 95
paste textarea "**********"
type textarea "**********"
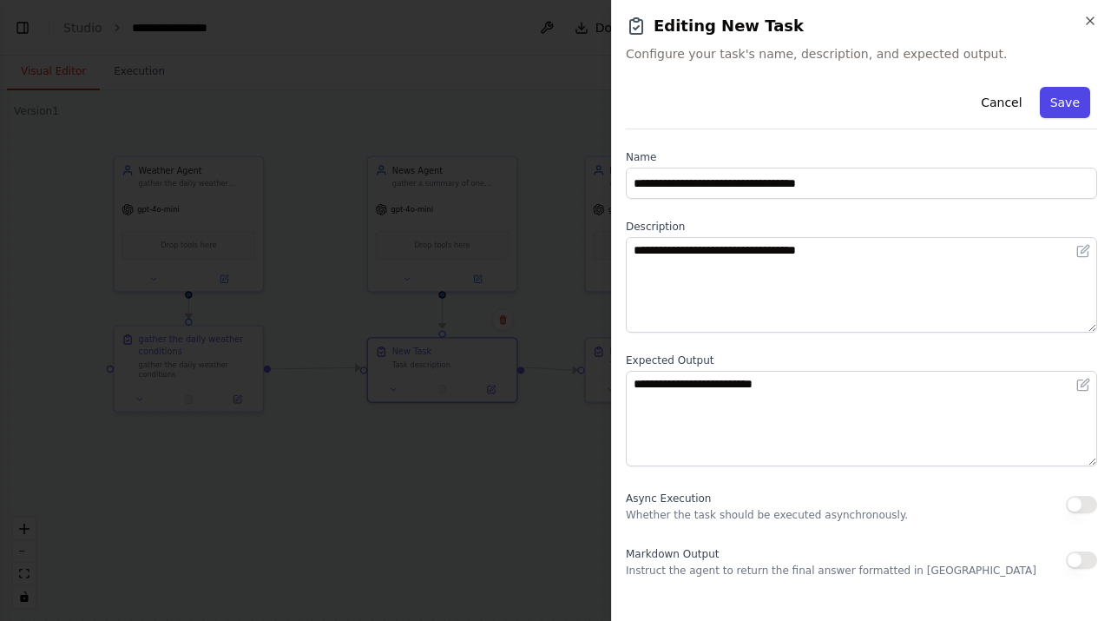
click at [1071, 98] on button "Save" at bounding box center [1065, 102] width 50 height 31
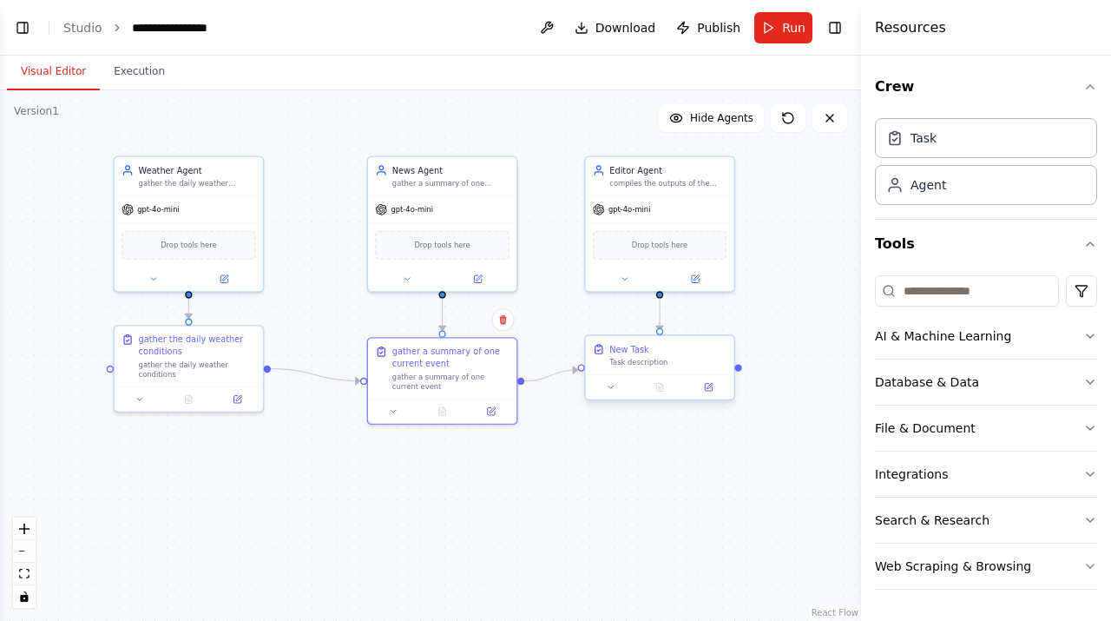
click at [654, 367] on div "New Task Task description" at bounding box center [659, 355] width 148 height 39
click at [677, 189] on div "Editor Agent compiles the outputs of the Weather Agent and News Agent into a on…" at bounding box center [659, 174] width 148 height 39
click at [700, 279] on button at bounding box center [695, 276] width 69 height 15
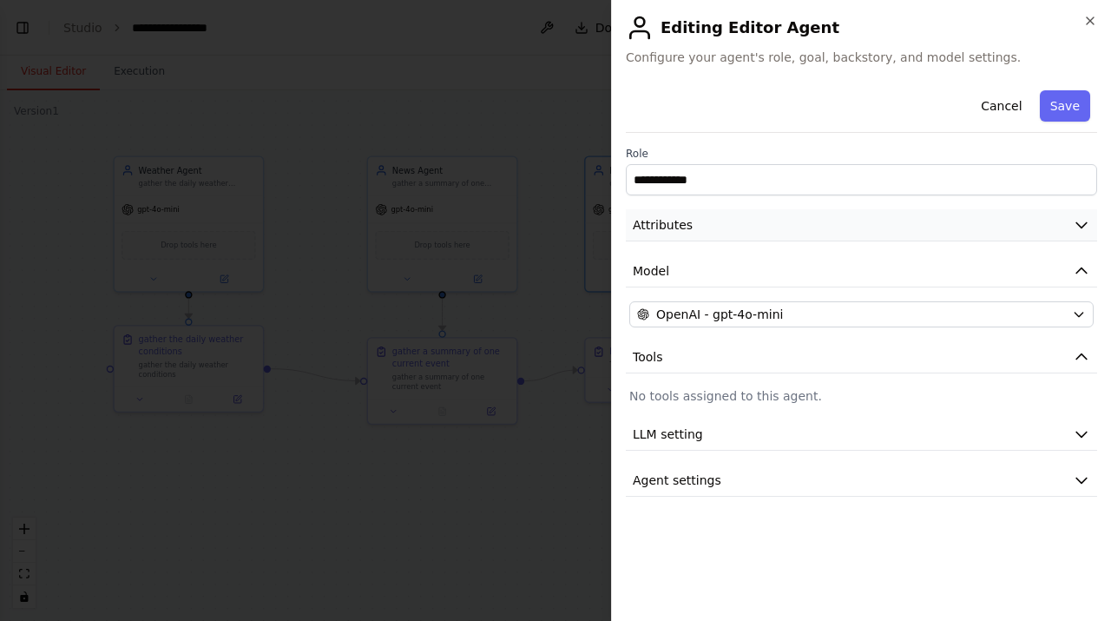
click at [837, 223] on button "Attributes" at bounding box center [861, 225] width 471 height 32
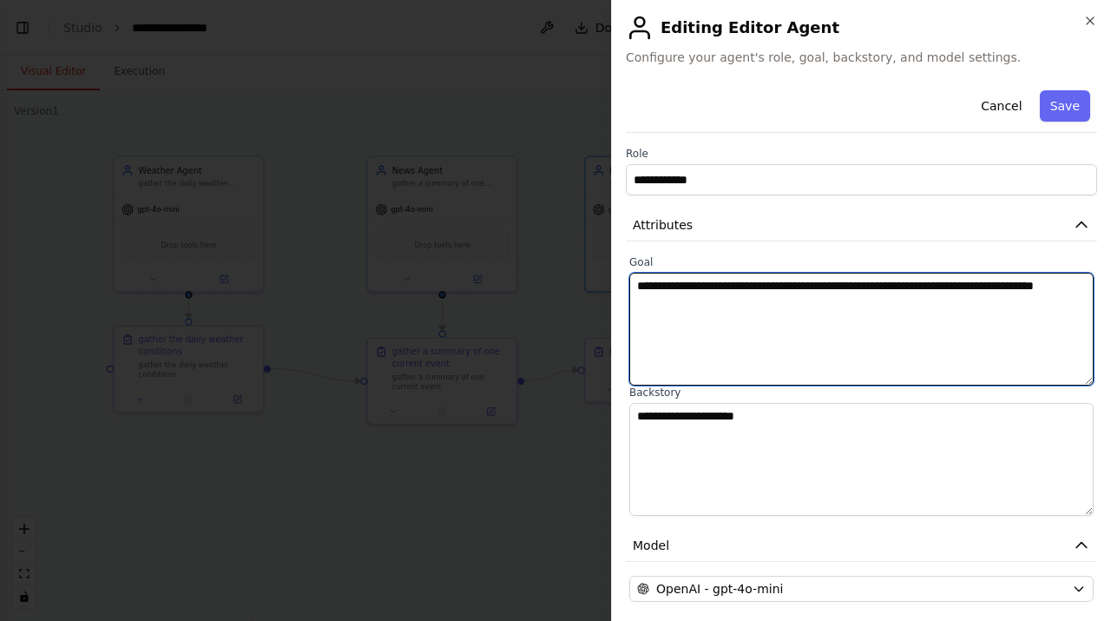
click at [803, 317] on textarea "**********" at bounding box center [861, 329] width 464 height 113
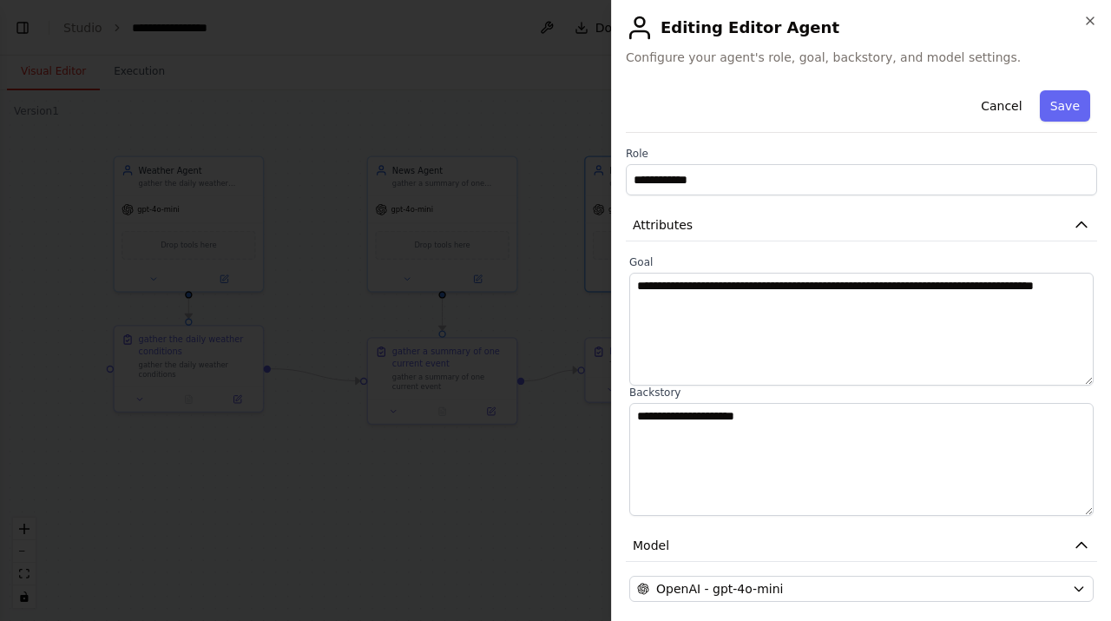
click at [554, 516] on div at bounding box center [555, 310] width 1111 height 621
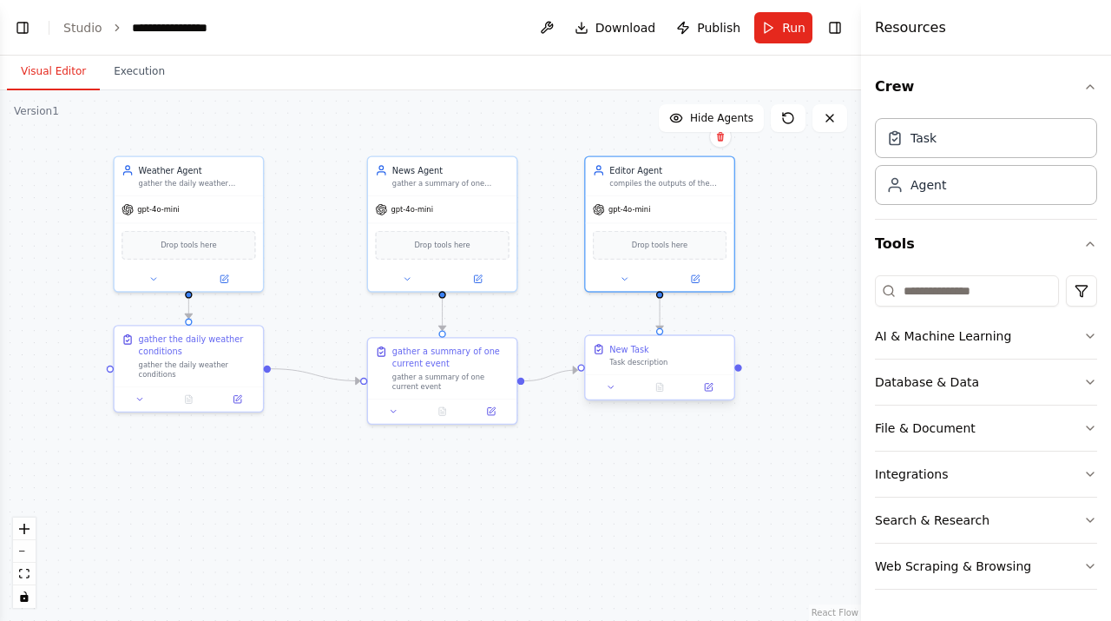
click at [692, 347] on div "New Task" at bounding box center [667, 349] width 117 height 12
click at [721, 391] on button at bounding box center [708, 387] width 42 height 15
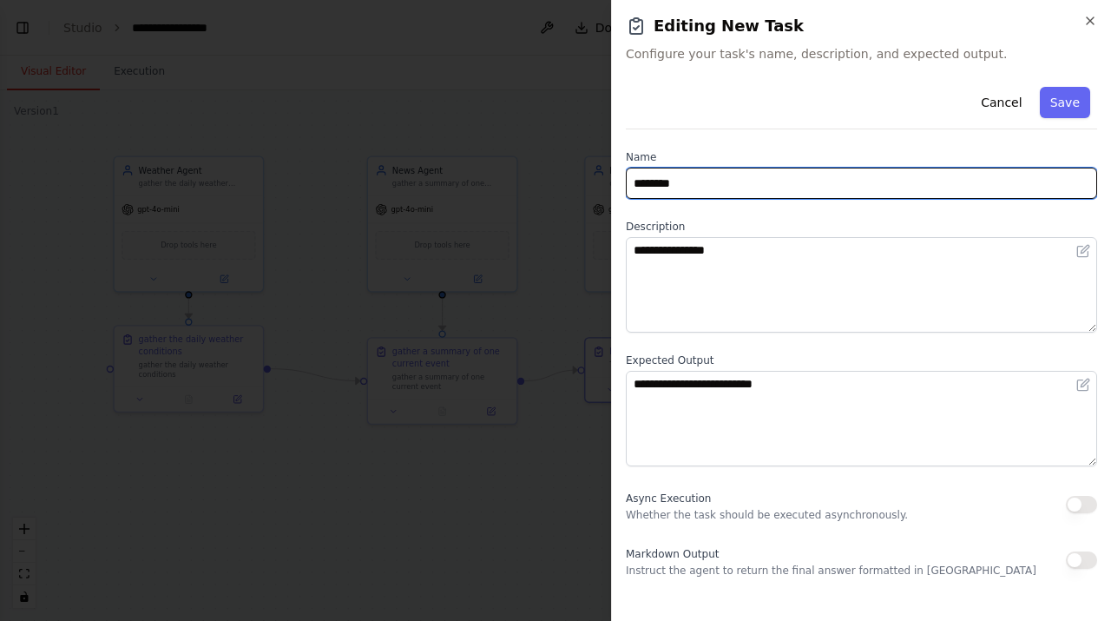
click at [792, 186] on input "********" at bounding box center [861, 183] width 471 height 31
paste input "**********"
type input "**********"
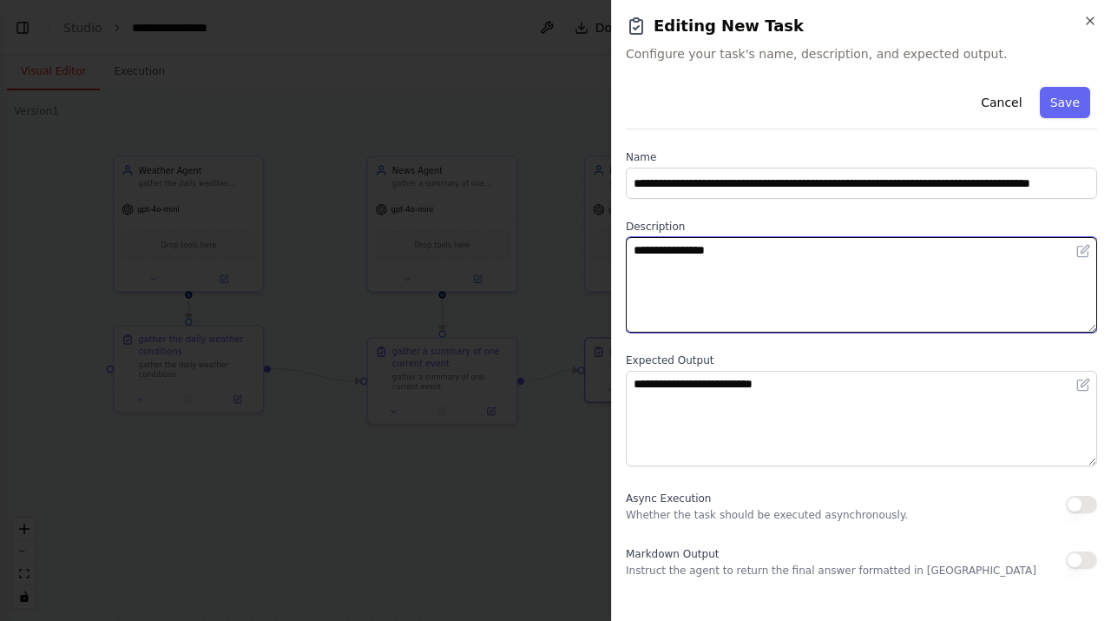
click at [787, 286] on textarea "**********" at bounding box center [861, 284] width 471 height 95
paste textarea "**********"
type textarea "**********"
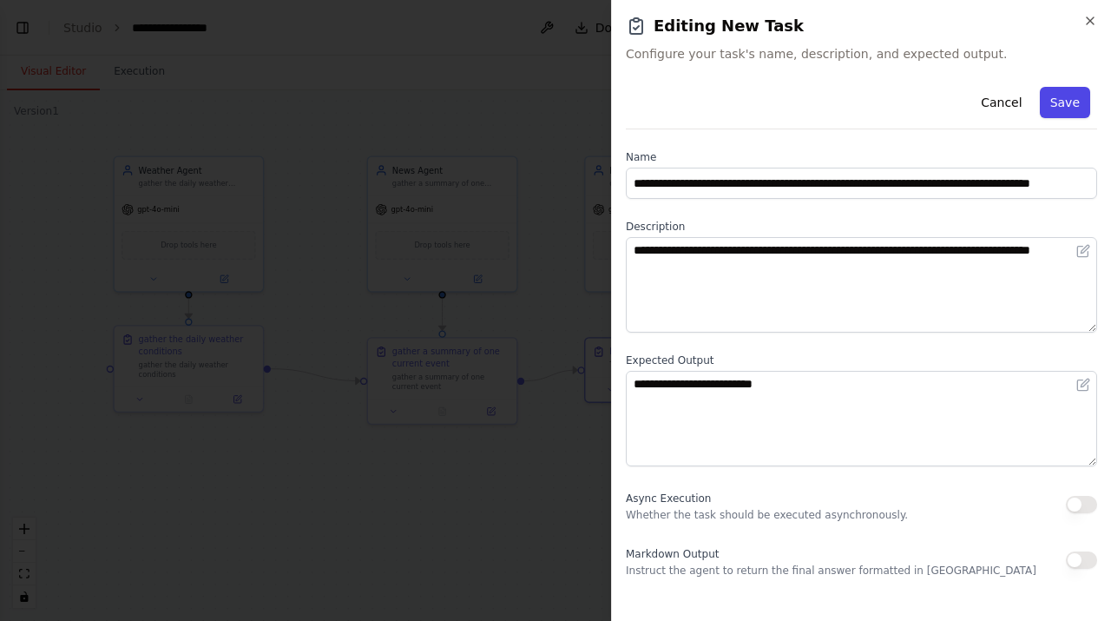
click at [1076, 102] on button "Save" at bounding box center [1065, 102] width 50 height 31
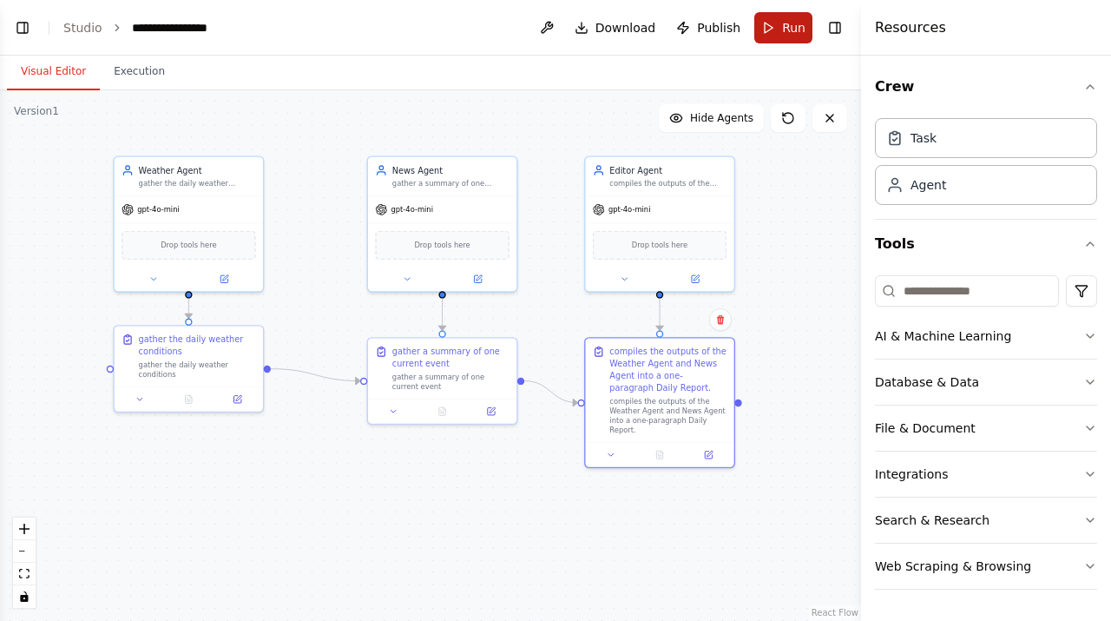
click at [796, 30] on span "Run" at bounding box center [793, 27] width 23 height 17
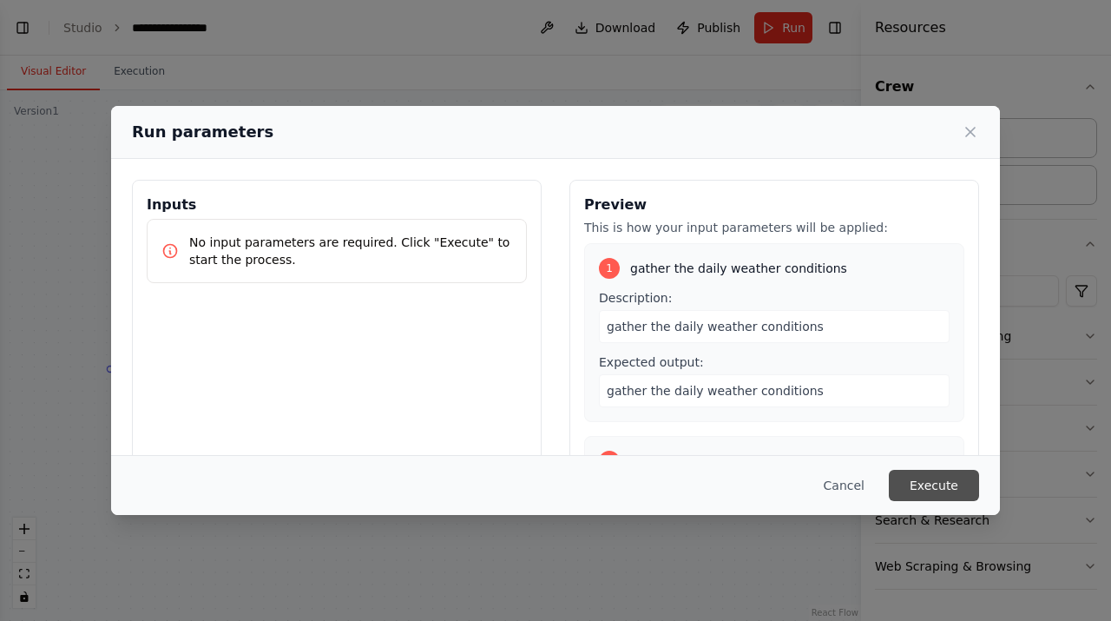
click at [966, 478] on button "Execute" at bounding box center [934, 485] width 90 height 31
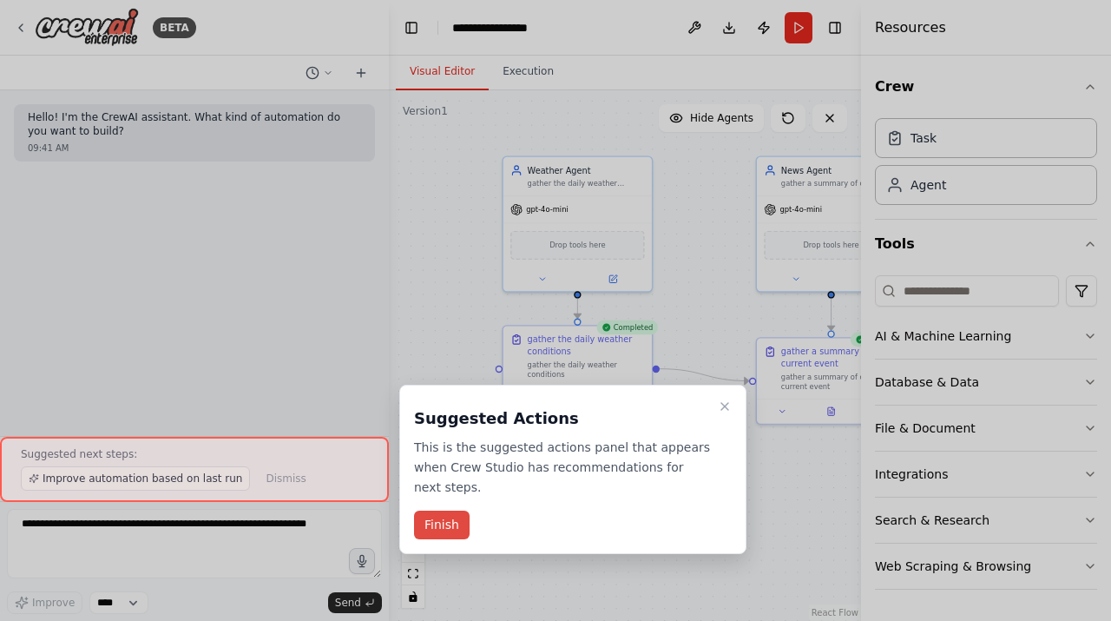
click at [436, 533] on button "Finish" at bounding box center [442, 524] width 56 height 29
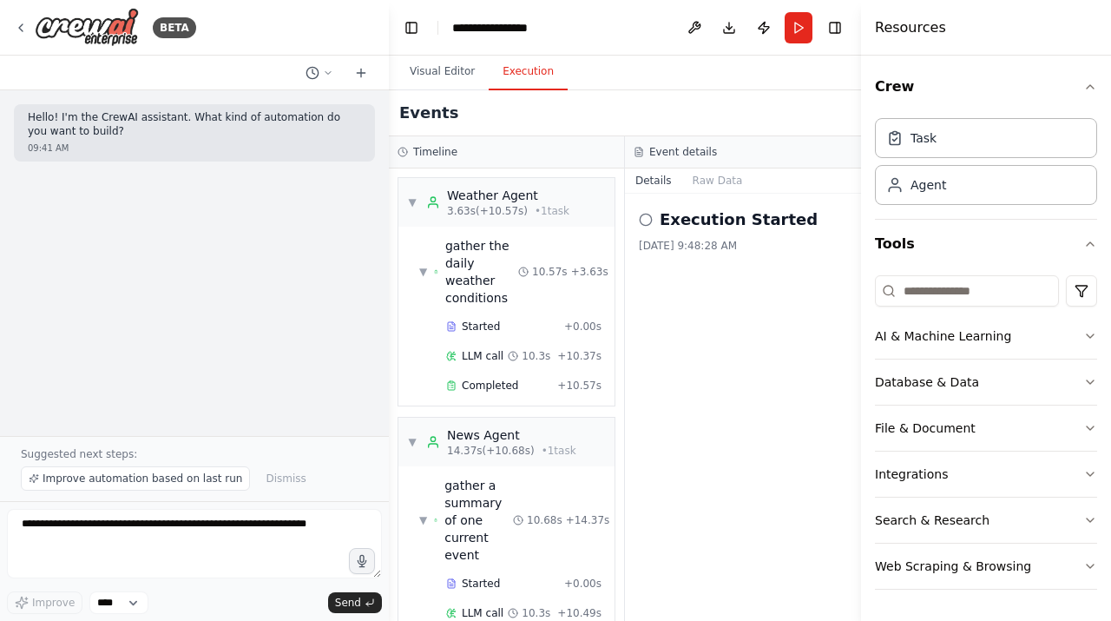
click at [523, 73] on button "Execution" at bounding box center [528, 72] width 79 height 36
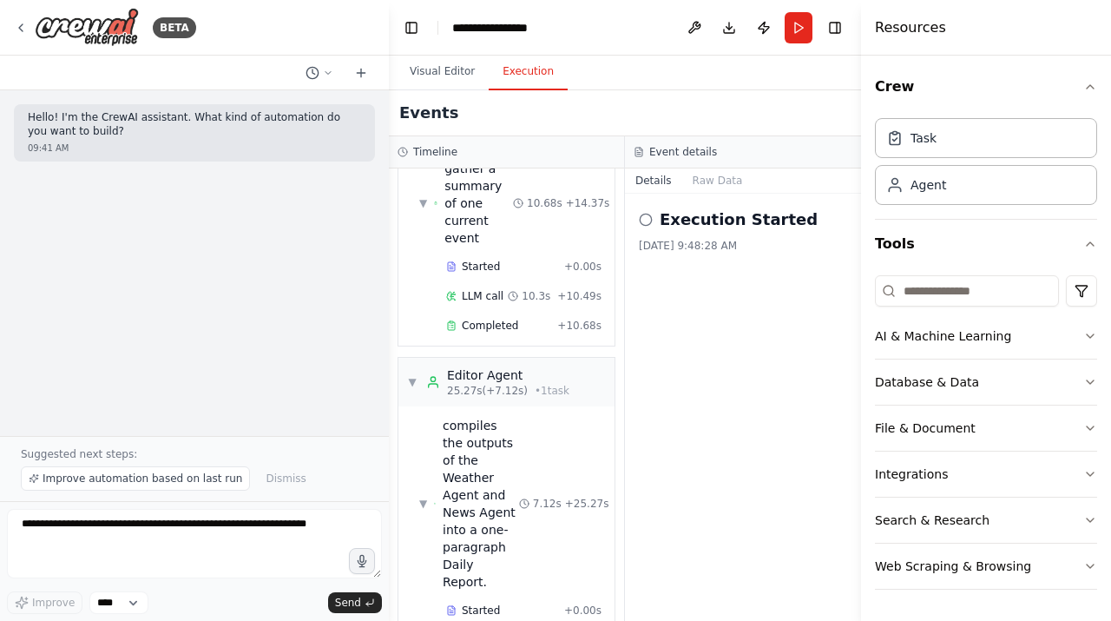
scroll to position [336, 0]
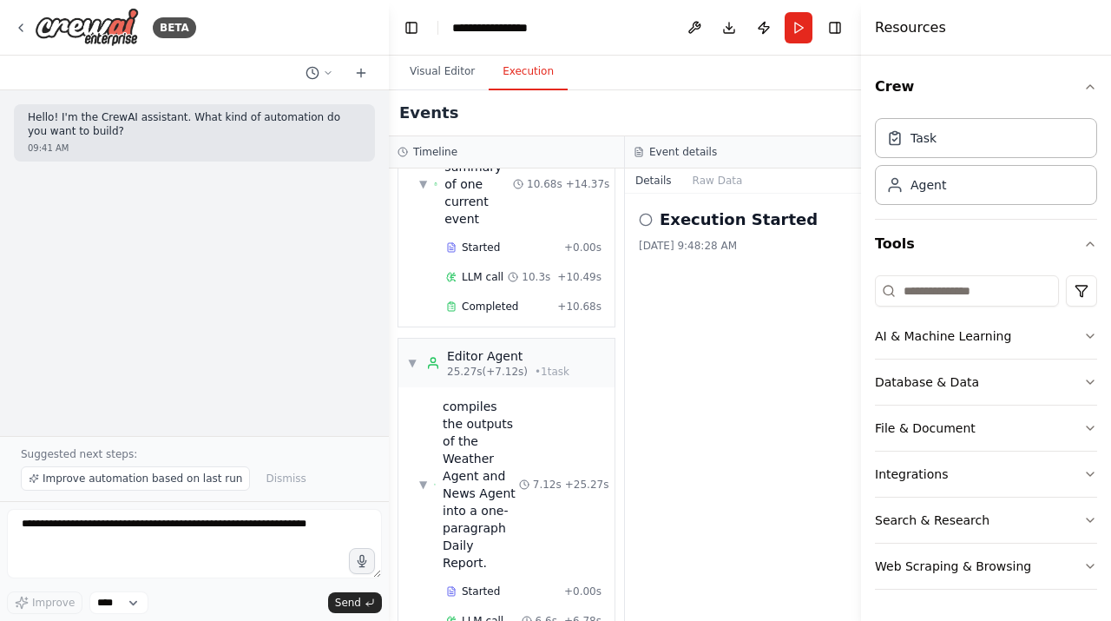
click at [771, 228] on h2 "Execution Started" at bounding box center [739, 219] width 158 height 24
click at [666, 186] on button "Details" at bounding box center [653, 180] width 57 height 24
click at [645, 222] on icon at bounding box center [646, 220] width 14 height 14
click at [498, 466] on div "compiles the outputs of the Weather Agent and News Agent into a one-paragraph D…" at bounding box center [481, 485] width 76 height 174
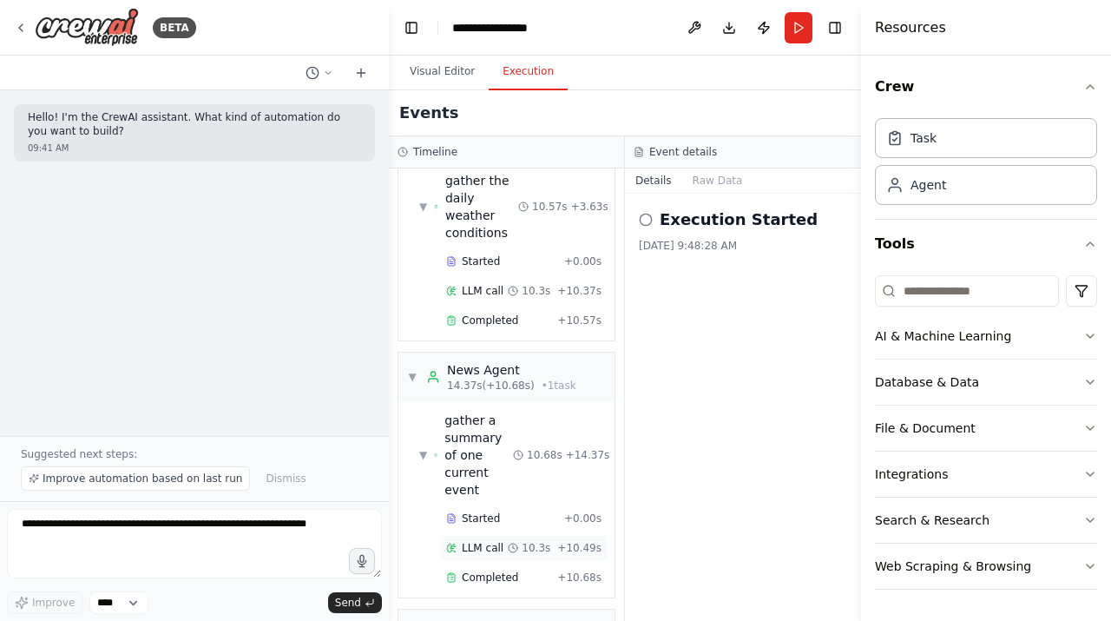
scroll to position [0, 0]
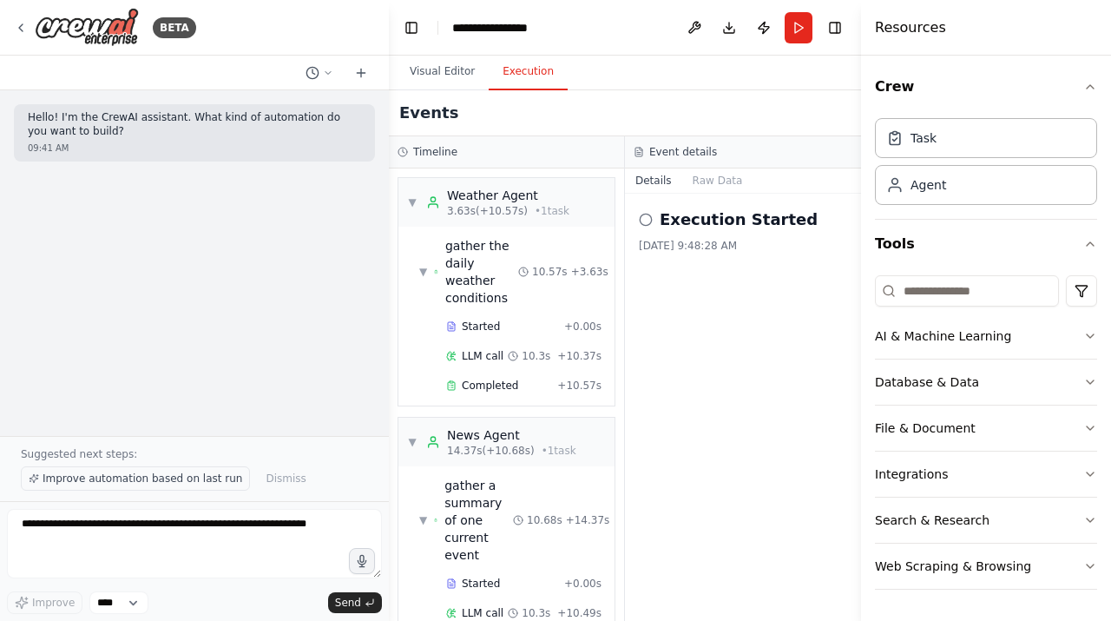
click at [170, 481] on span "Improve automation based on last run" at bounding box center [143, 478] width 200 height 14
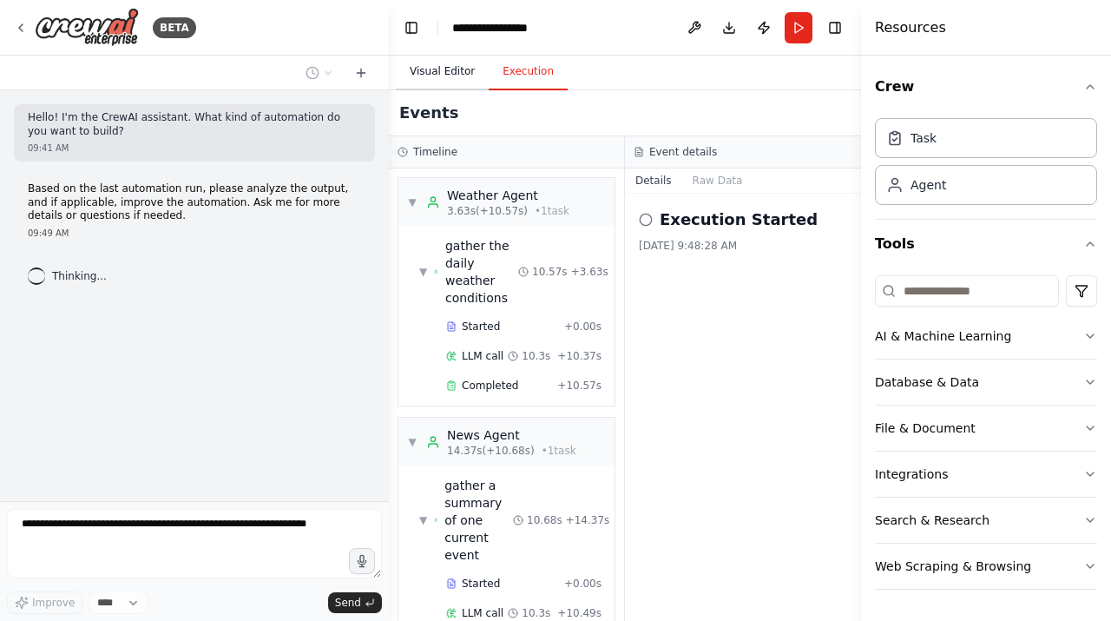
click at [451, 72] on button "Visual Editor" at bounding box center [442, 72] width 93 height 36
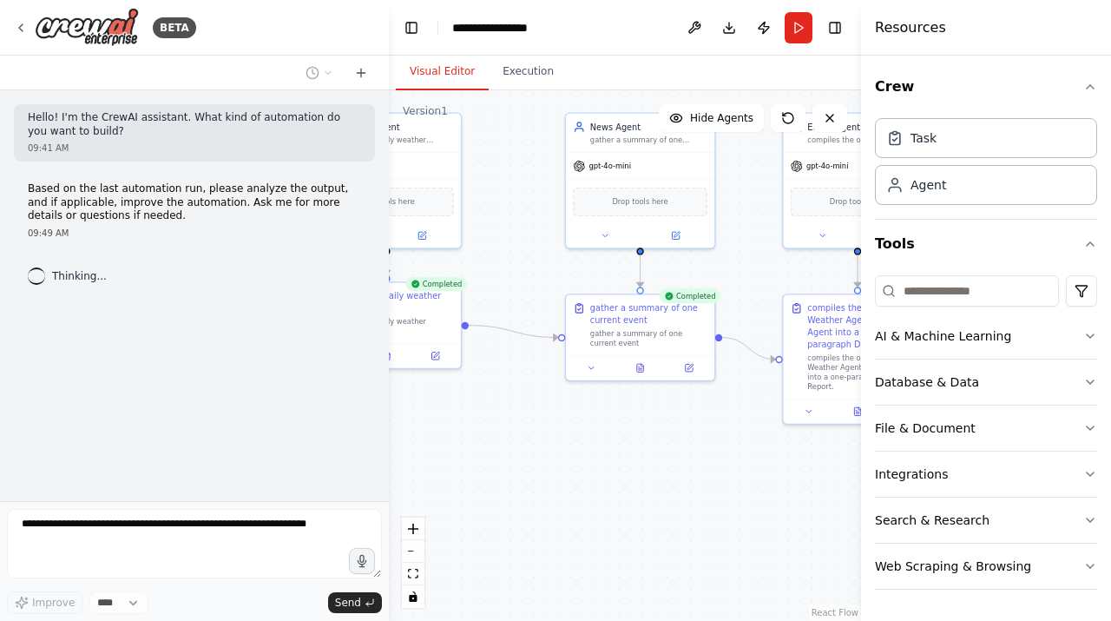
drag, startPoint x: 672, startPoint y: 460, endPoint x: 481, endPoint y: 417, distance: 195.8
click at [481, 417] on div ".deletable-edge-delete-btn { width: 20px; height: 20px; border: 0px solid #ffff…" at bounding box center [625, 355] width 472 height 530
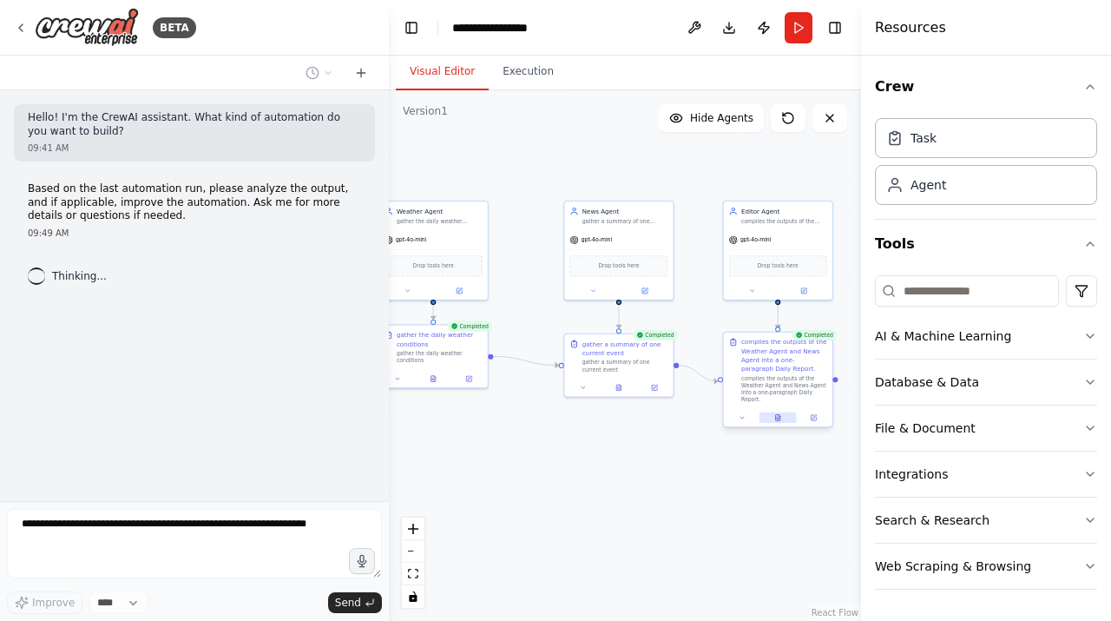
click at [789, 419] on button at bounding box center [778, 417] width 37 height 10
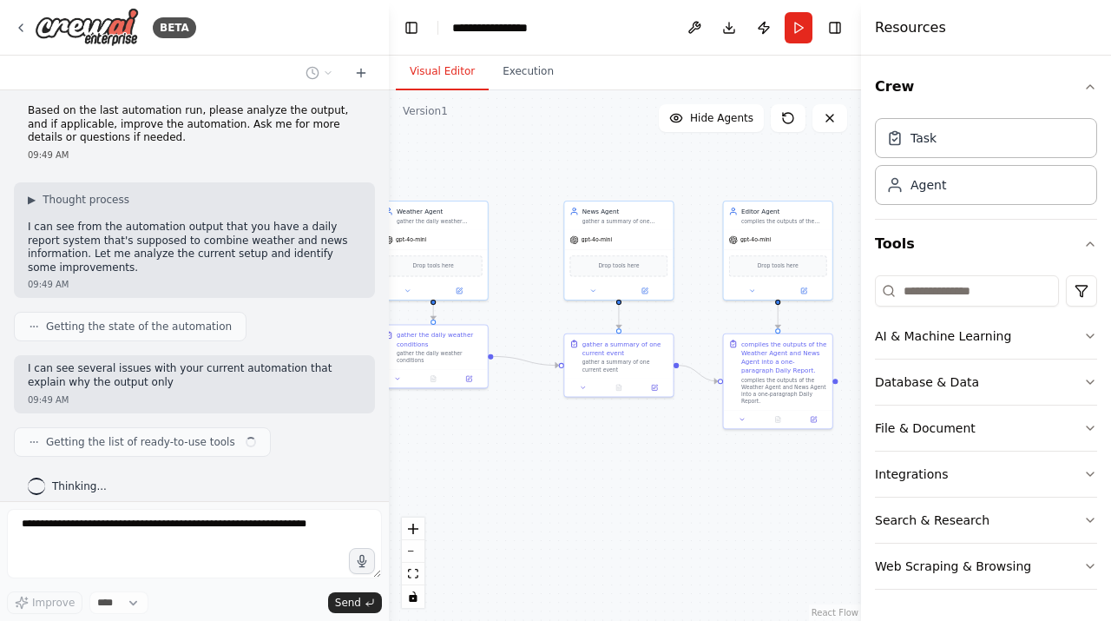
click at [536, 133] on div ".deletable-edge-delete-btn { width: 20px; height: 20px; border: 0px solid #ffff…" at bounding box center [625, 355] width 472 height 530
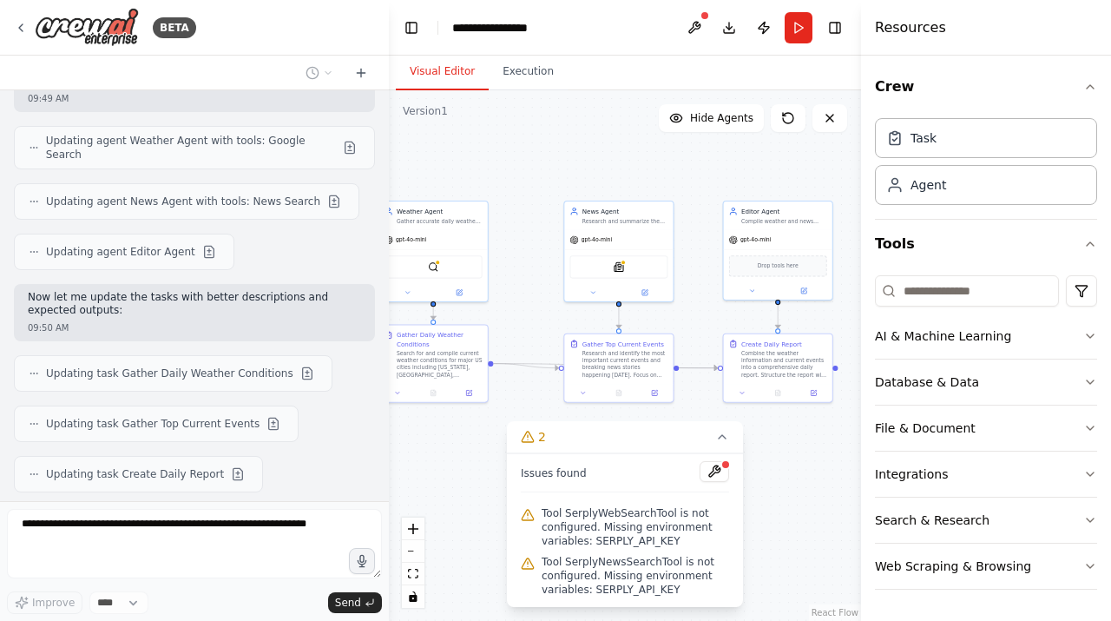
scroll to position [950, 0]
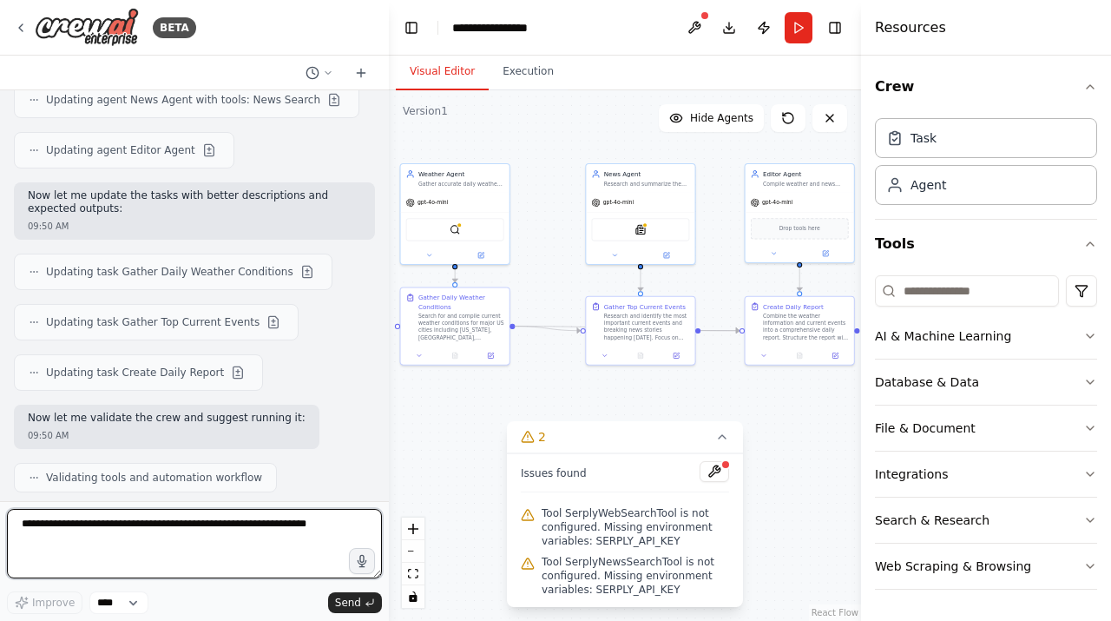
drag, startPoint x: 799, startPoint y: 436, endPoint x: 815, endPoint y: 400, distance: 39.2
click at [815, 400] on div ".deletable-edge-delete-btn { width: 20px; height: 20px; border: 0px solid #ffff…" at bounding box center [625, 355] width 472 height 530
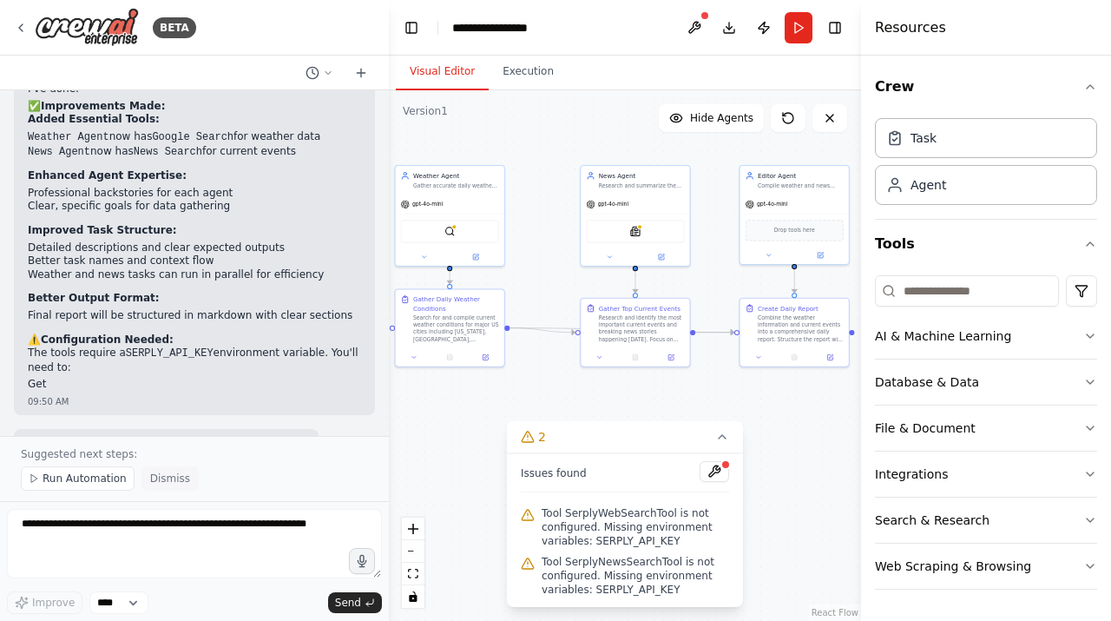
click at [166, 481] on span "Dismiss" at bounding box center [170, 478] width 40 height 14
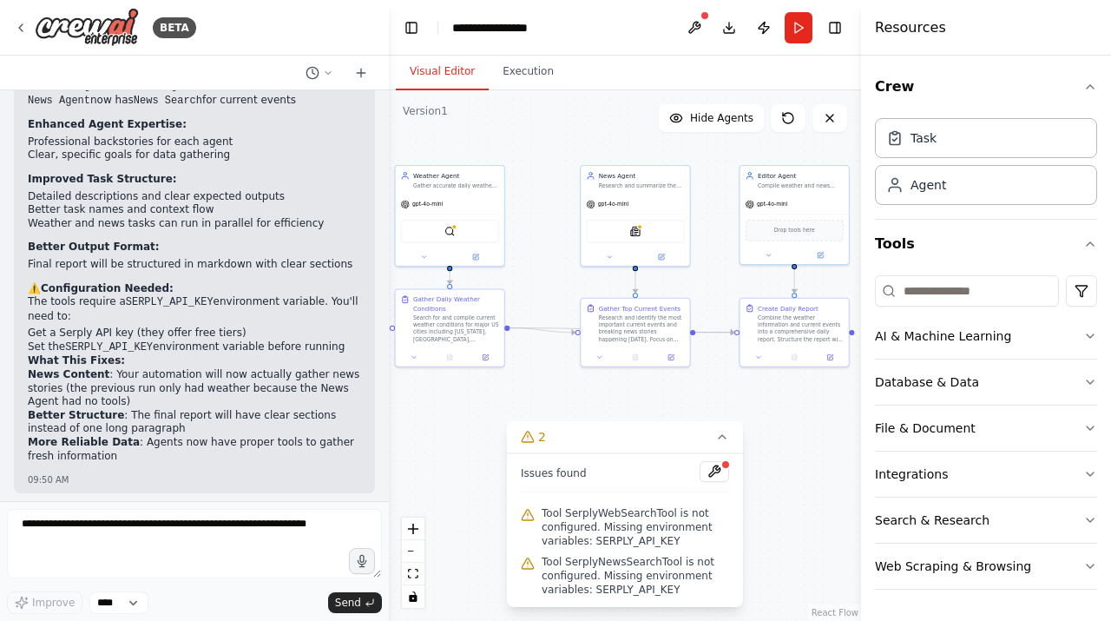
scroll to position [1471, 0]
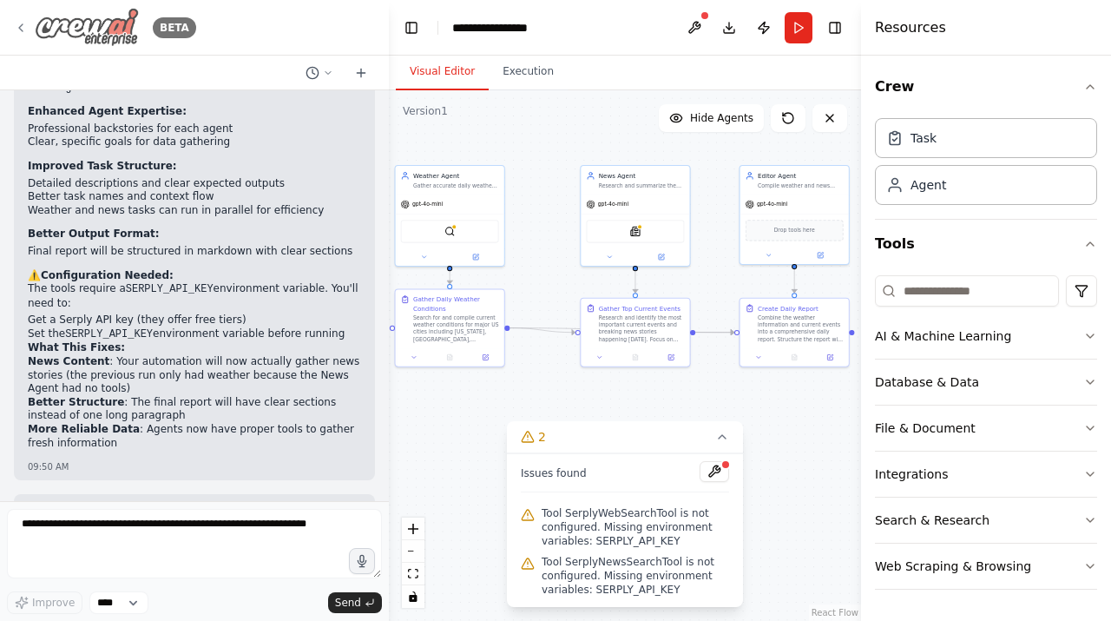
click at [25, 30] on icon at bounding box center [21, 28] width 14 height 14
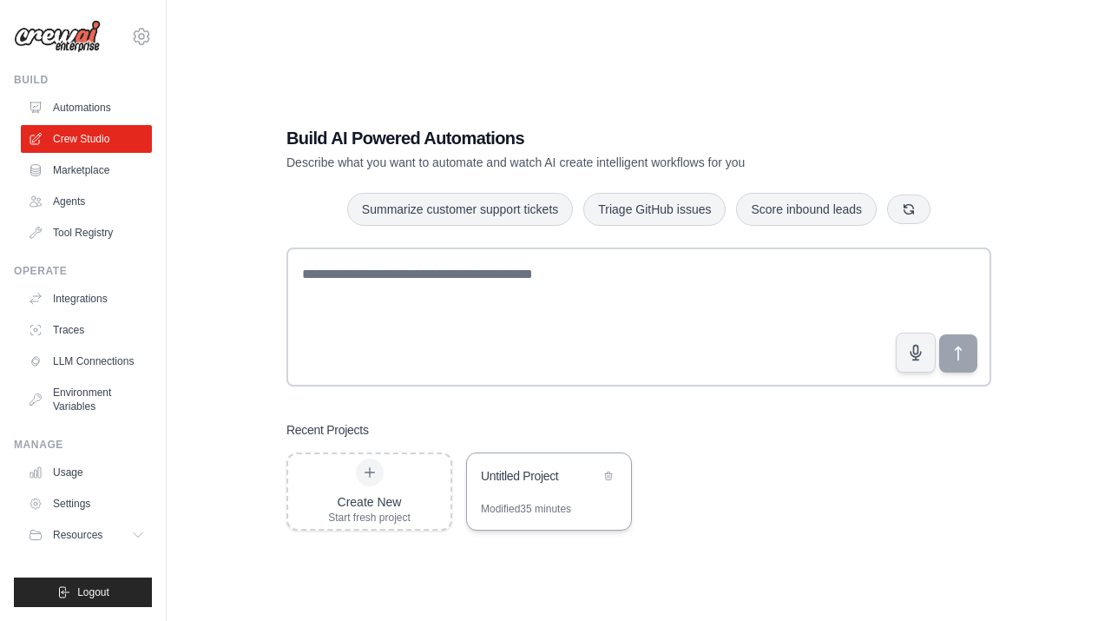
click at [558, 493] on div "Untitled Project" at bounding box center [549, 477] width 164 height 49
click at [124, 141] on link "Crew Studio" at bounding box center [88, 139] width 131 height 28
click at [108, 107] on link "Automations" at bounding box center [88, 108] width 131 height 28
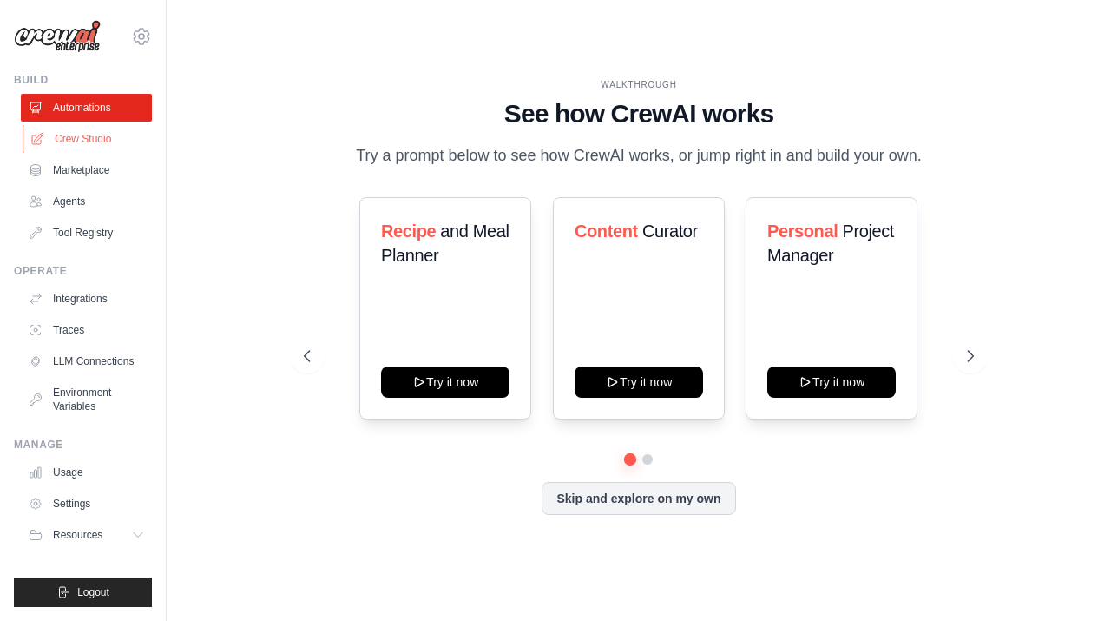
click at [99, 135] on link "Crew Studio" at bounding box center [88, 139] width 131 height 28
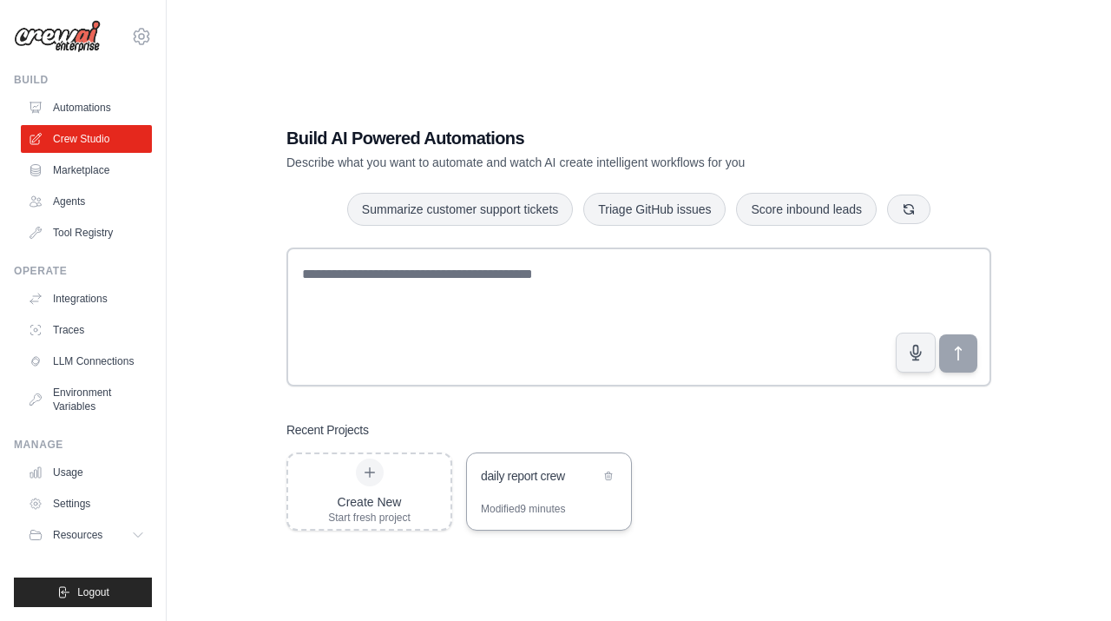
click at [513, 490] on div "daily report crew" at bounding box center [549, 477] width 164 height 49
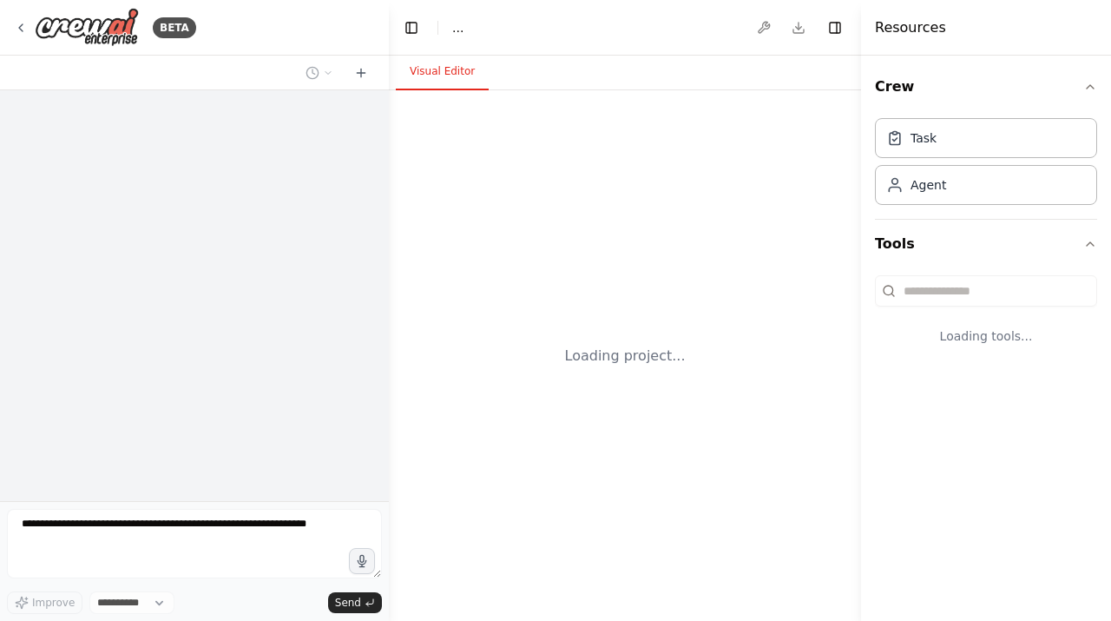
select select "****"
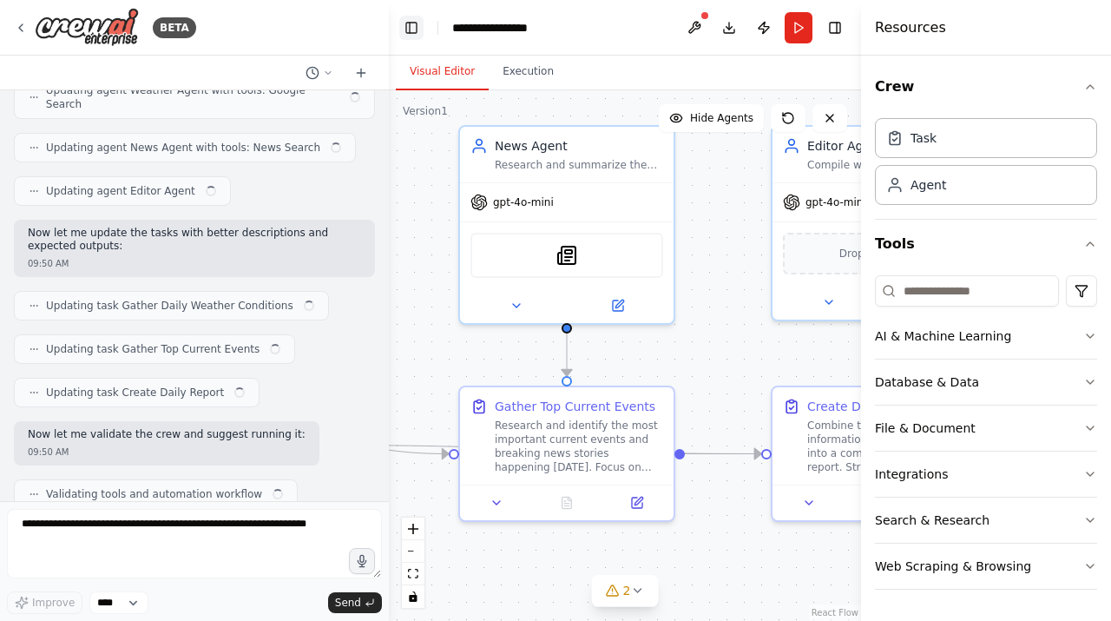
click at [416, 26] on button "Toggle Left Sidebar" at bounding box center [411, 28] width 24 height 24
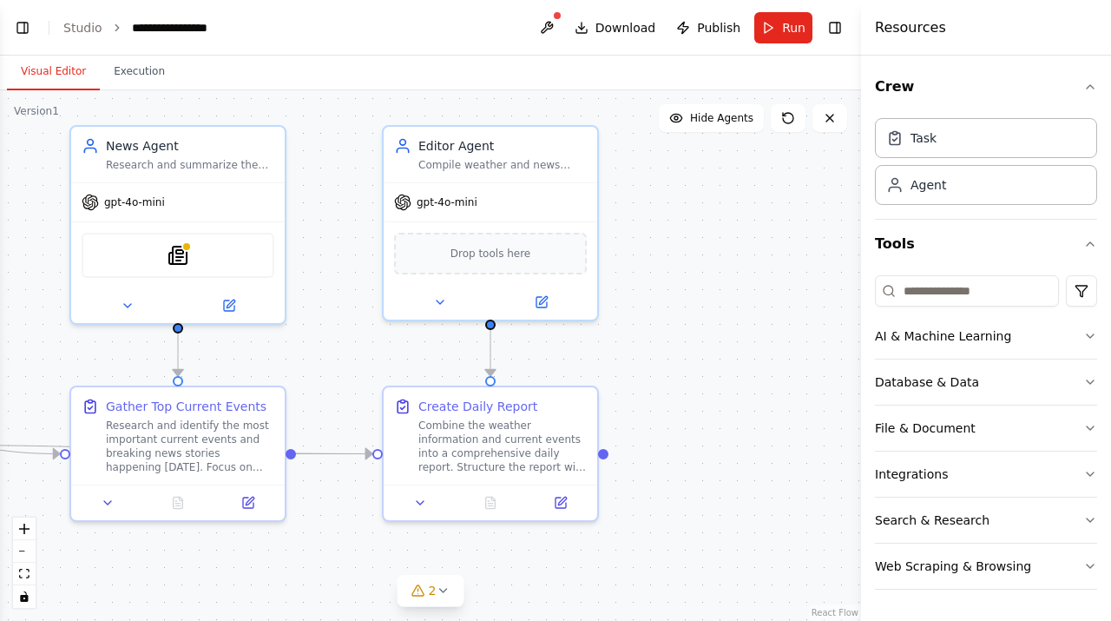
scroll to position [919, 0]
click at [833, 28] on button "Toggle Right Sidebar" at bounding box center [835, 28] width 24 height 24
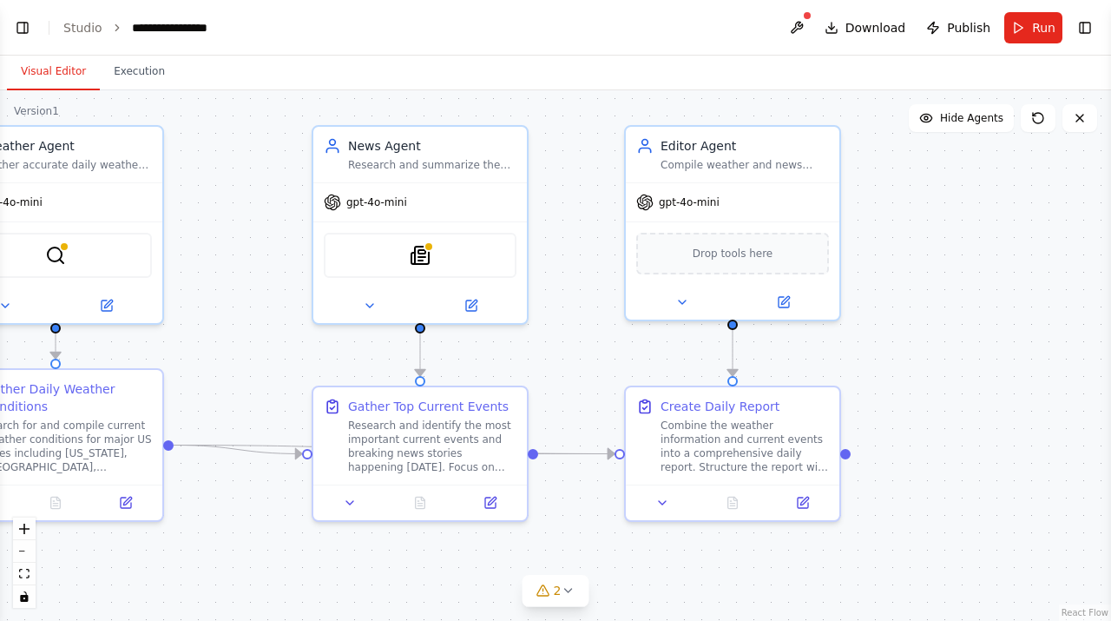
drag, startPoint x: 712, startPoint y: 339, endPoint x: 954, endPoint y: 339, distance: 242.2
click at [954, 339] on div ".deletable-edge-delete-btn { width: 20px; height: 20px; border: 0px solid #ffff…" at bounding box center [555, 355] width 1111 height 530
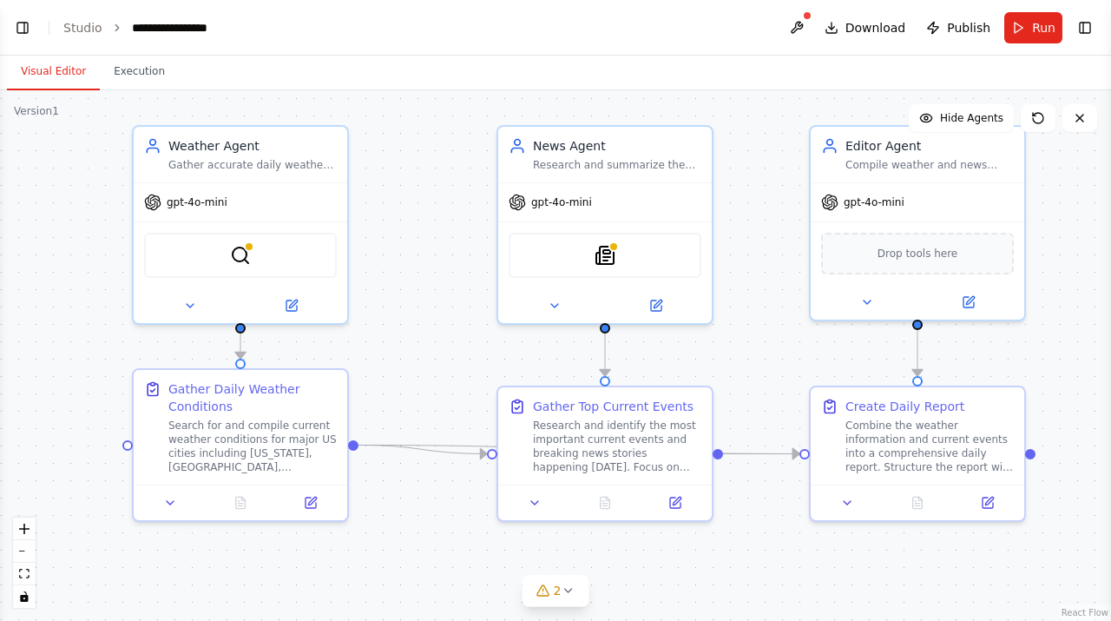
drag, startPoint x: 563, startPoint y: 358, endPoint x: 781, endPoint y: 358, distance: 217.9
click at [781, 358] on div ".deletable-edge-delete-btn { width: 20px; height: 20px; border: 0px solid #ffff…" at bounding box center [555, 355] width 1111 height 530
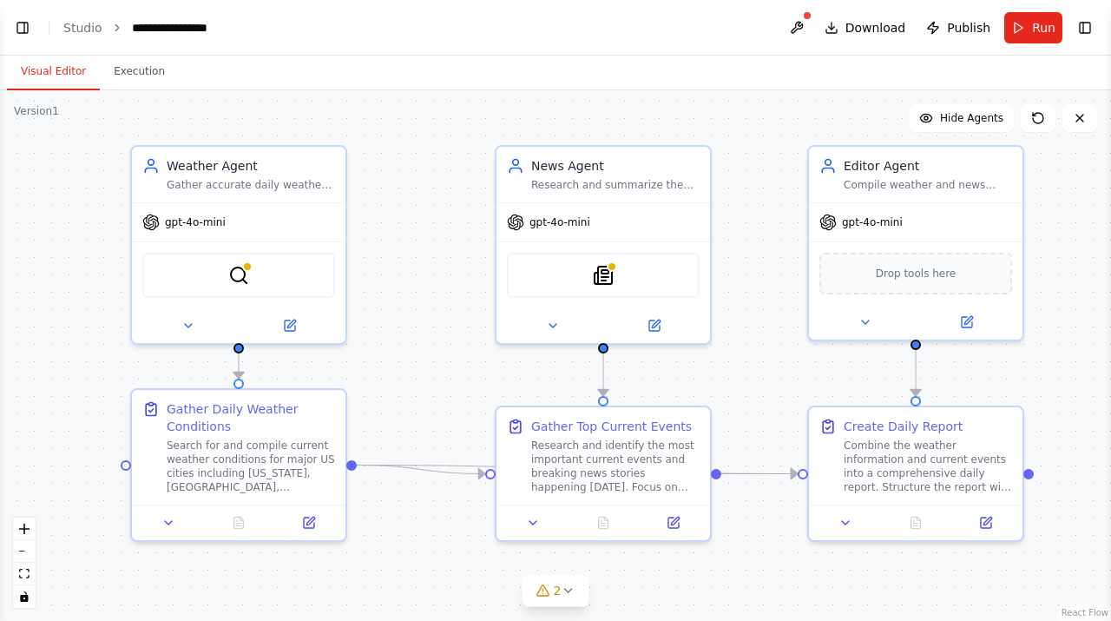
drag, startPoint x: 495, startPoint y: 310, endPoint x: 460, endPoint y: 330, distance: 40.1
click at [460, 330] on div ".deletable-edge-delete-btn { width: 20px; height: 20px; border: 0px solid #ffff…" at bounding box center [555, 355] width 1111 height 530
click at [957, 130] on button "Hide Agents" at bounding box center [961, 118] width 105 height 28
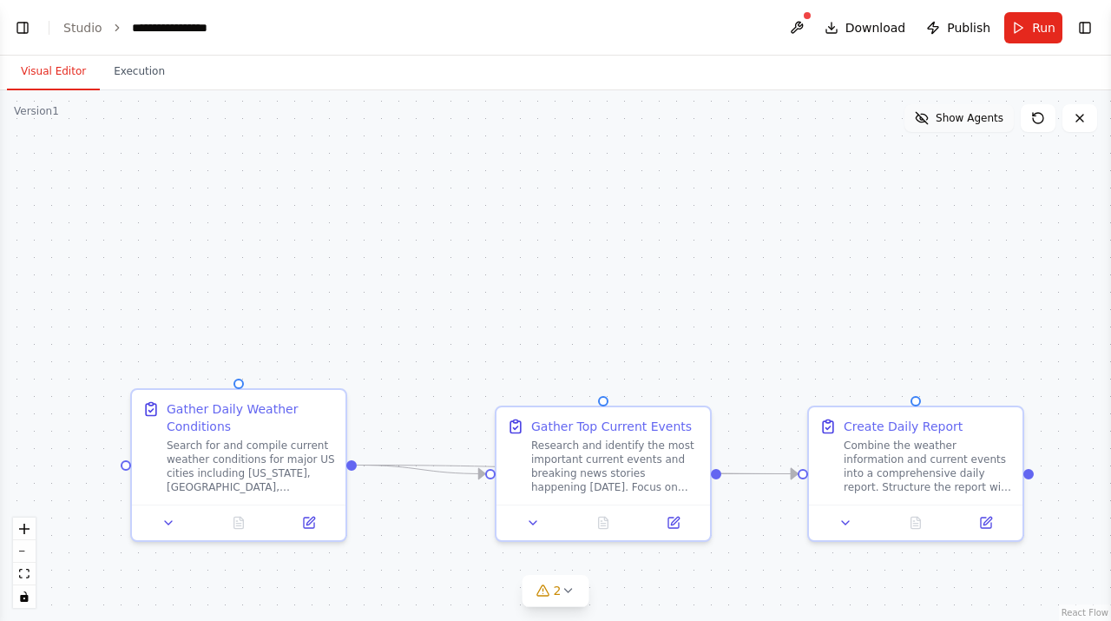
click at [970, 127] on button "Show Agents" at bounding box center [958, 118] width 109 height 28
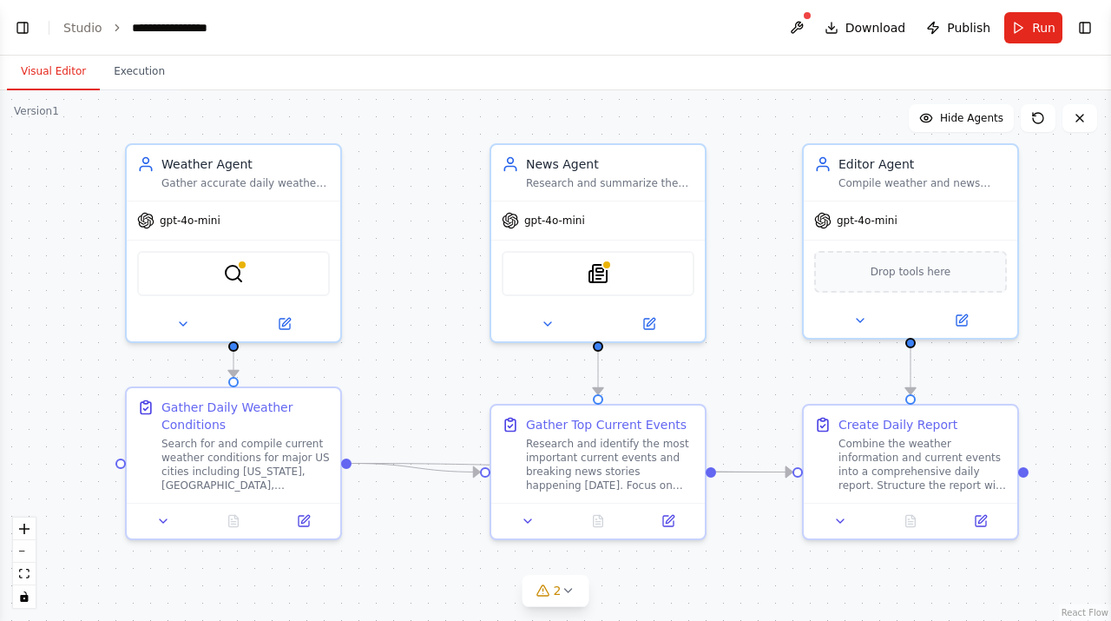
click at [1054, 273] on div ".deletable-edge-delete-btn { width: 20px; height: 20px; border: 0px solid #ffff…" at bounding box center [555, 355] width 1111 height 530
click at [880, 459] on div "Combine the weather information and current events into a comprehensive daily r…" at bounding box center [922, 461] width 168 height 56
click at [924, 464] on div "Combine the weather information and current events into a comprehensive daily r…" at bounding box center [922, 461] width 168 height 56
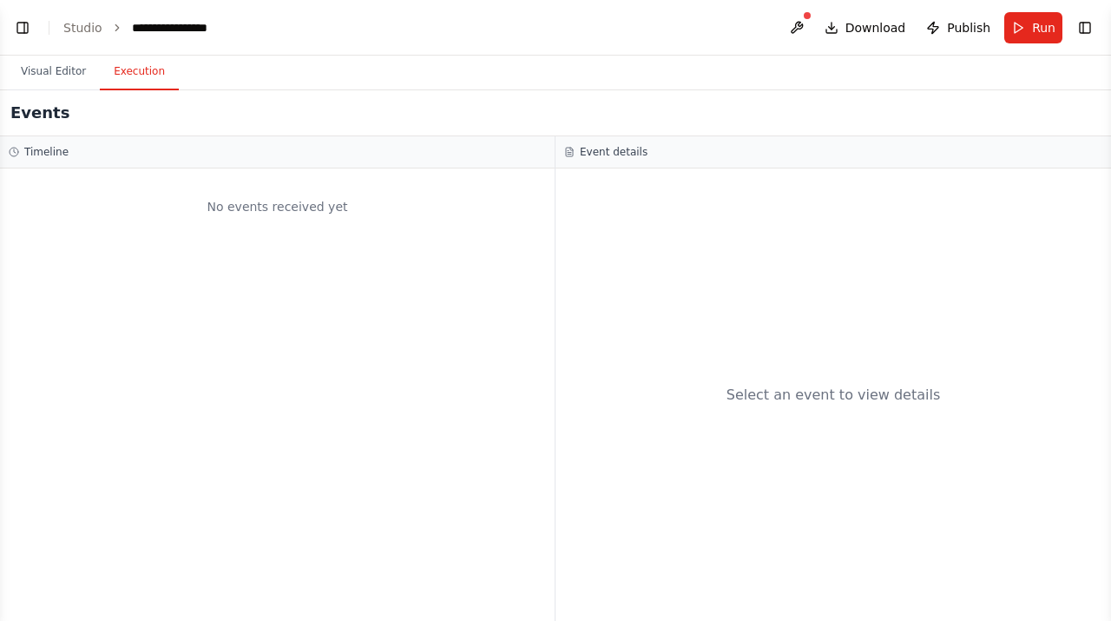
click at [146, 76] on button "Execution" at bounding box center [139, 72] width 79 height 36
click at [520, 236] on div "No events received yet" at bounding box center [277, 394] width 555 height 452
click at [76, 78] on button "Visual Editor" at bounding box center [53, 72] width 93 height 36
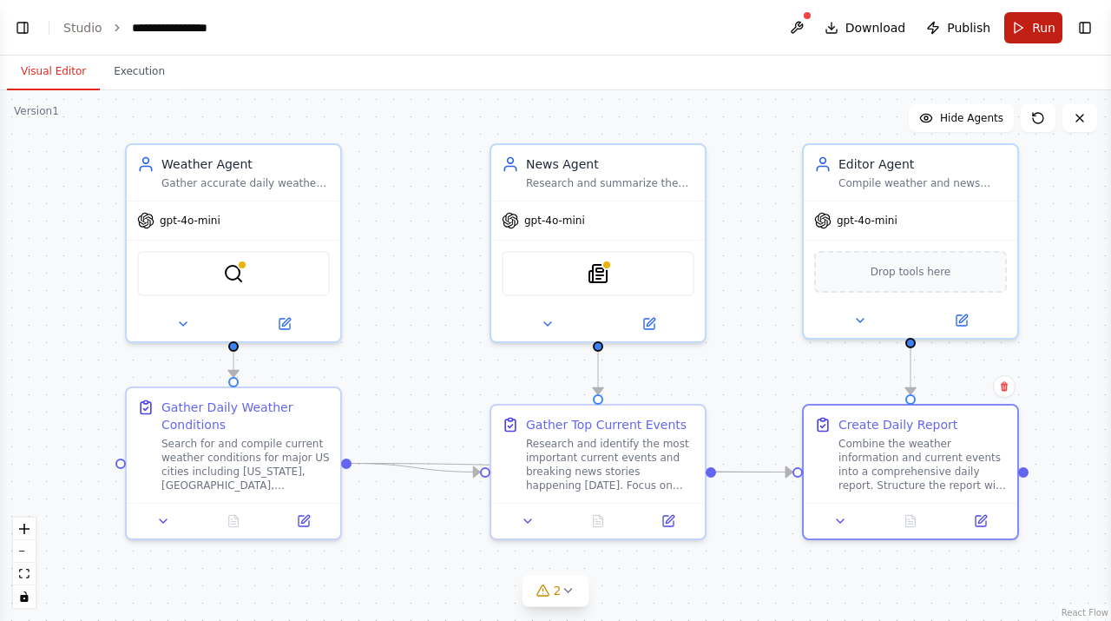
click at [1029, 30] on button "Run" at bounding box center [1033, 27] width 58 height 31
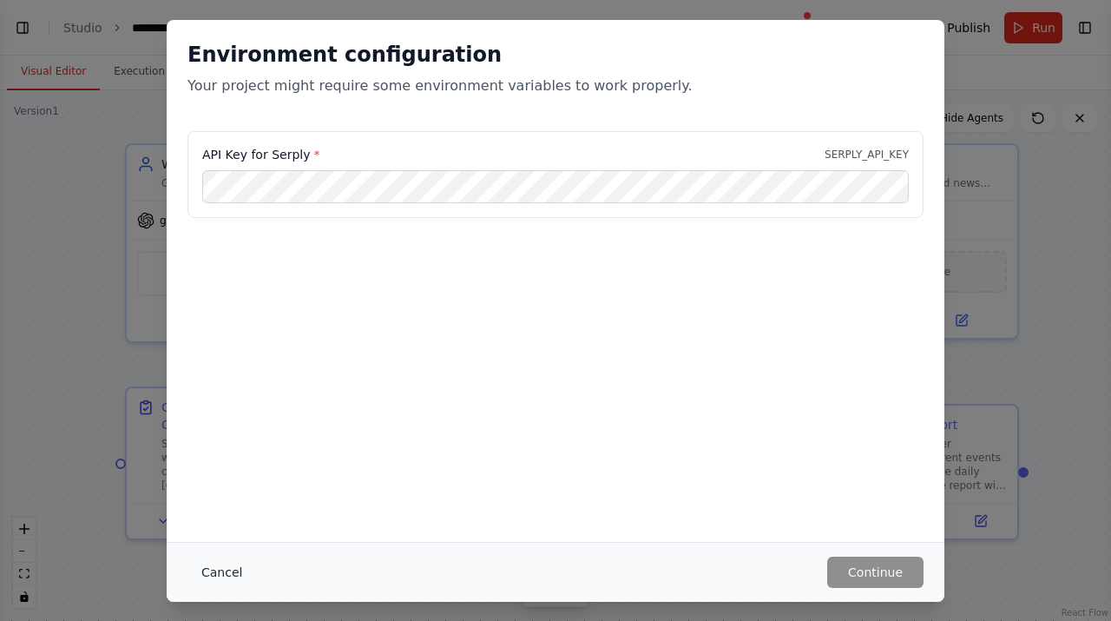
click at [215, 572] on button "Cancel" at bounding box center [221, 571] width 69 height 31
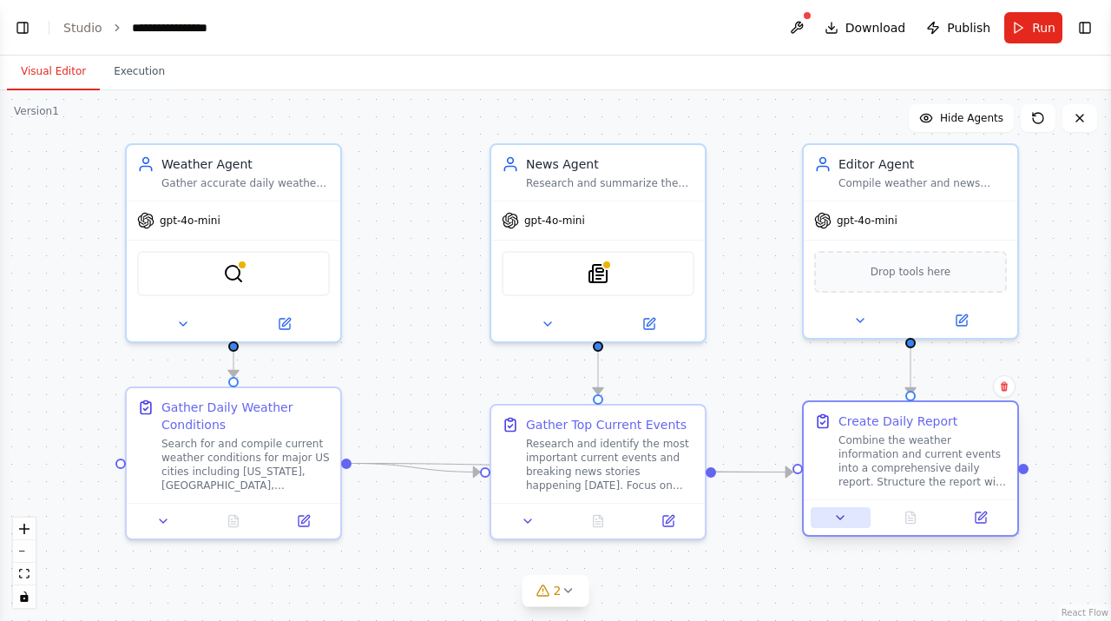
click at [845, 523] on icon at bounding box center [840, 517] width 14 height 14
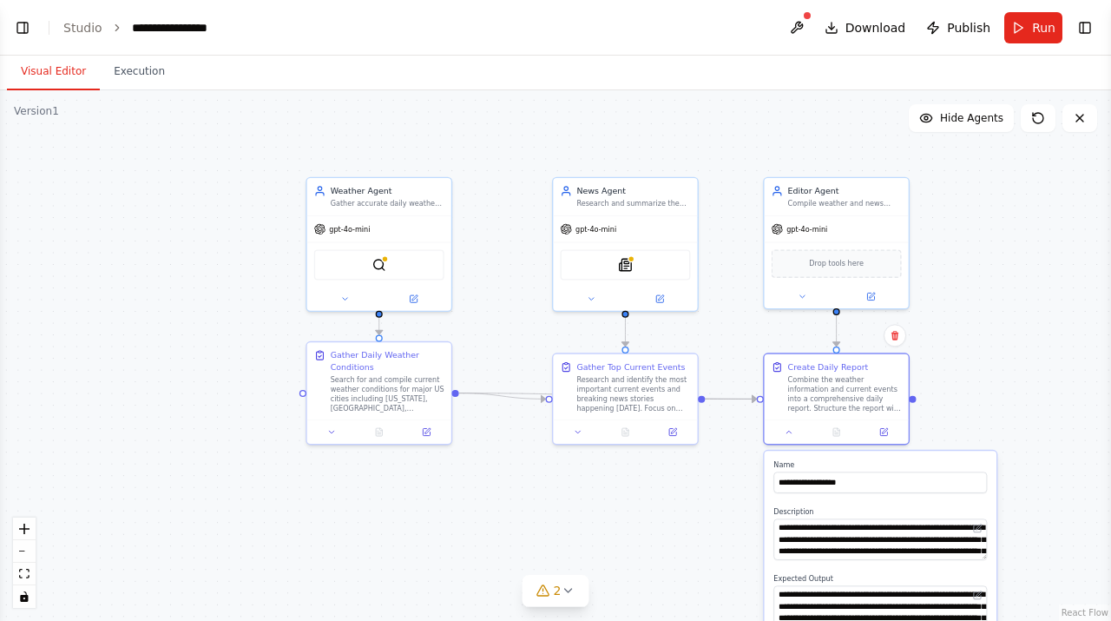
drag, startPoint x: 1055, startPoint y: 500, endPoint x: 980, endPoint y: 407, distance: 119.2
click at [980, 407] on div ".deletable-edge-delete-btn { width: 20px; height: 20px; border: 0px solid #ffff…" at bounding box center [555, 355] width 1111 height 530
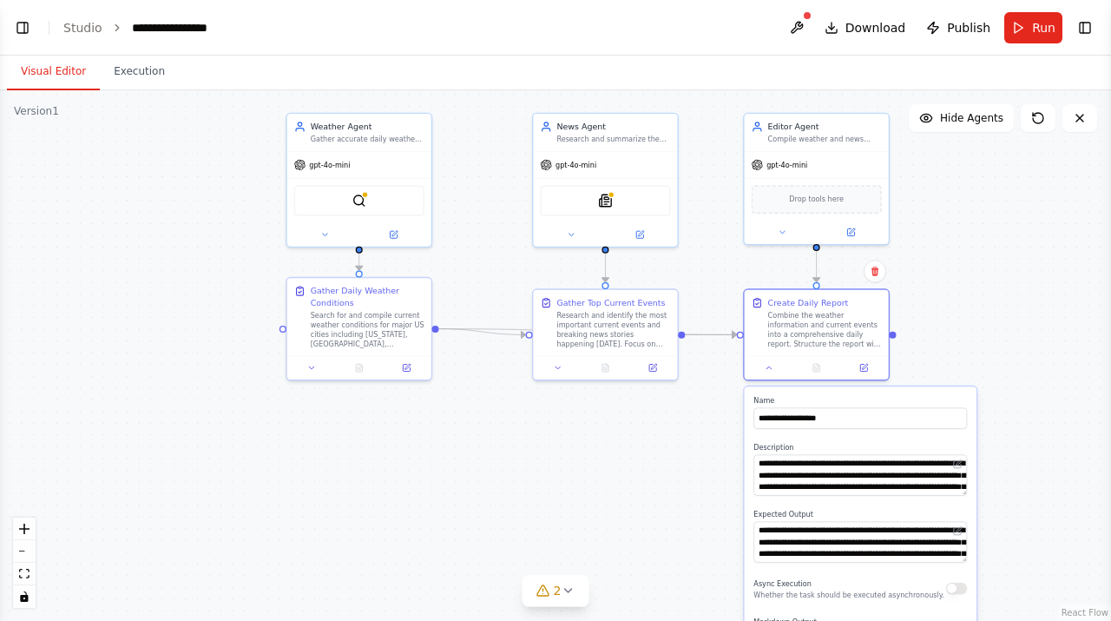
drag, startPoint x: 980, startPoint y: 407, endPoint x: 959, endPoint y: 343, distance: 67.5
click at [959, 343] on div ".deletable-edge-delete-btn { width: 20px; height: 20px; border: 0px solid #ffff…" at bounding box center [555, 355] width 1111 height 530
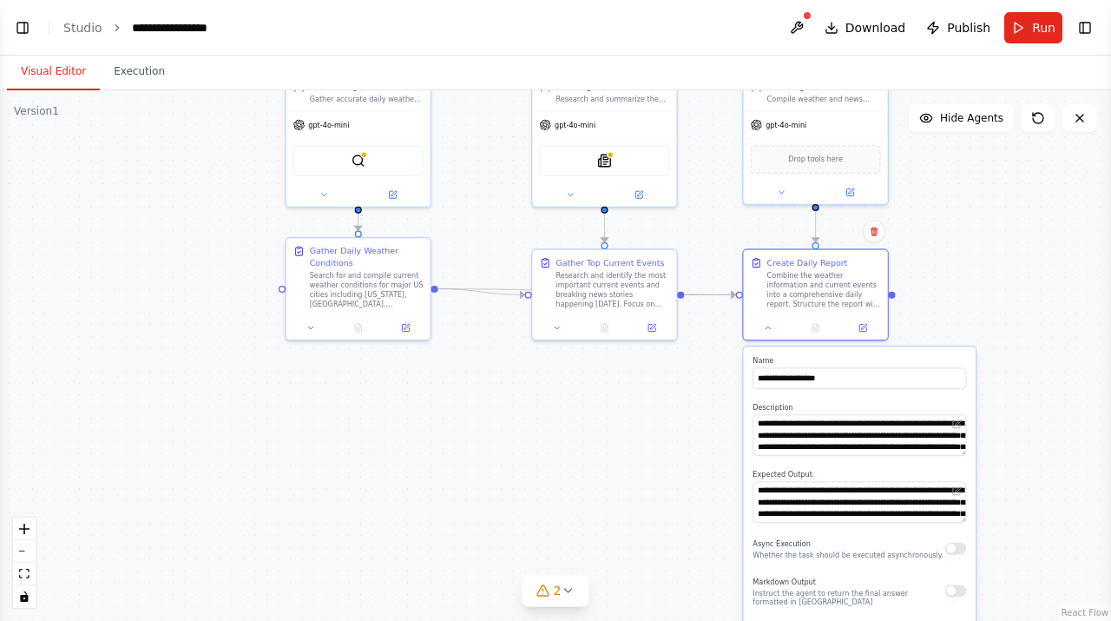
drag, startPoint x: 959, startPoint y: 343, endPoint x: 960, endPoint y: 303, distance: 39.9
click at [959, 303] on div ".deletable-edge-delete-btn { width: 20px; height: 20px; border: 0px solid #ffff…" at bounding box center [555, 355] width 1111 height 530
click at [960, 303] on div ".deletable-edge-delete-btn { width: 20px; height: 20px; border: 0px solid #ffff…" at bounding box center [555, 355] width 1111 height 530
click at [628, 530] on div ".deletable-edge-delete-btn { width: 20px; height: 20px; border: 0px solid #ffff…" at bounding box center [555, 355] width 1111 height 530
click at [566, 590] on icon at bounding box center [567, 590] width 7 height 3
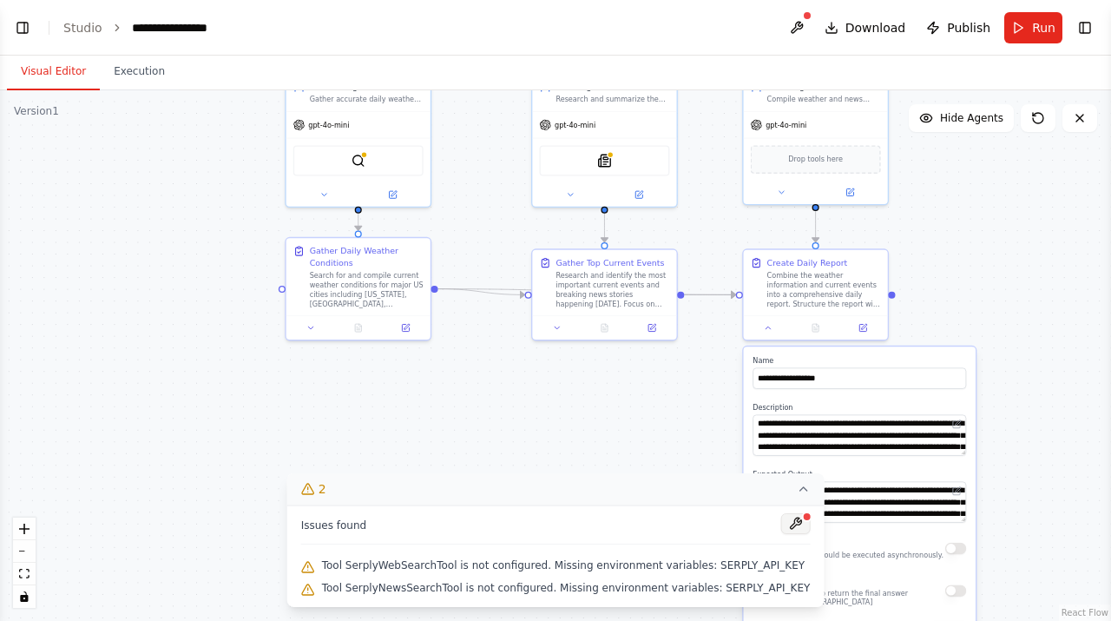
click at [783, 523] on button at bounding box center [795, 523] width 30 height 21
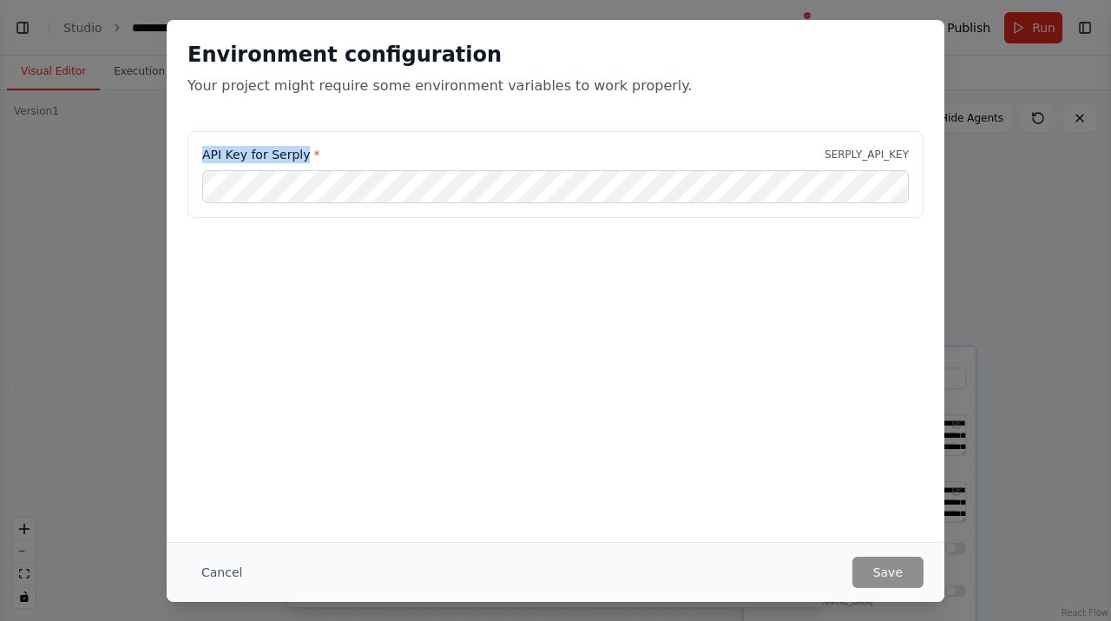
drag, startPoint x: 196, startPoint y: 152, endPoint x: 305, endPoint y: 161, distance: 108.9
click at [305, 161] on div "API Key for Serply * SERPLY_API_KEY" at bounding box center [555, 174] width 736 height 87
copy label "API Key for Serply"
click at [872, 574] on button "Save" at bounding box center [887, 571] width 71 height 31
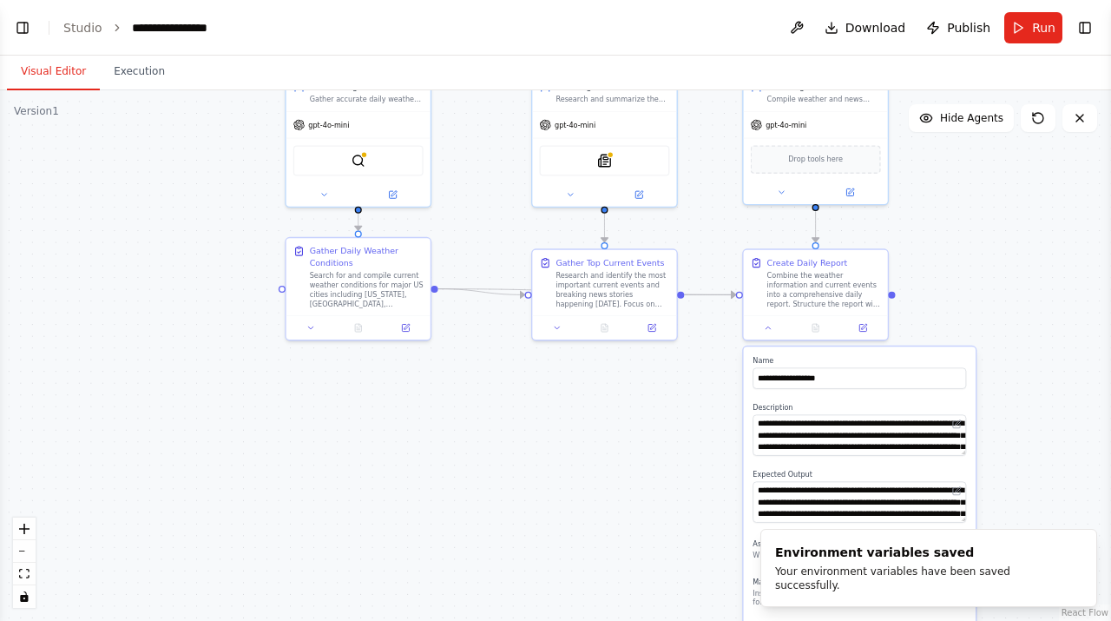
click at [1046, 333] on div ".deletable-edge-delete-btn { width: 20px; height: 20px; border: 0px solid #ffff…" at bounding box center [555, 355] width 1111 height 530
click at [1029, 25] on button "Run" at bounding box center [1033, 27] width 58 height 31
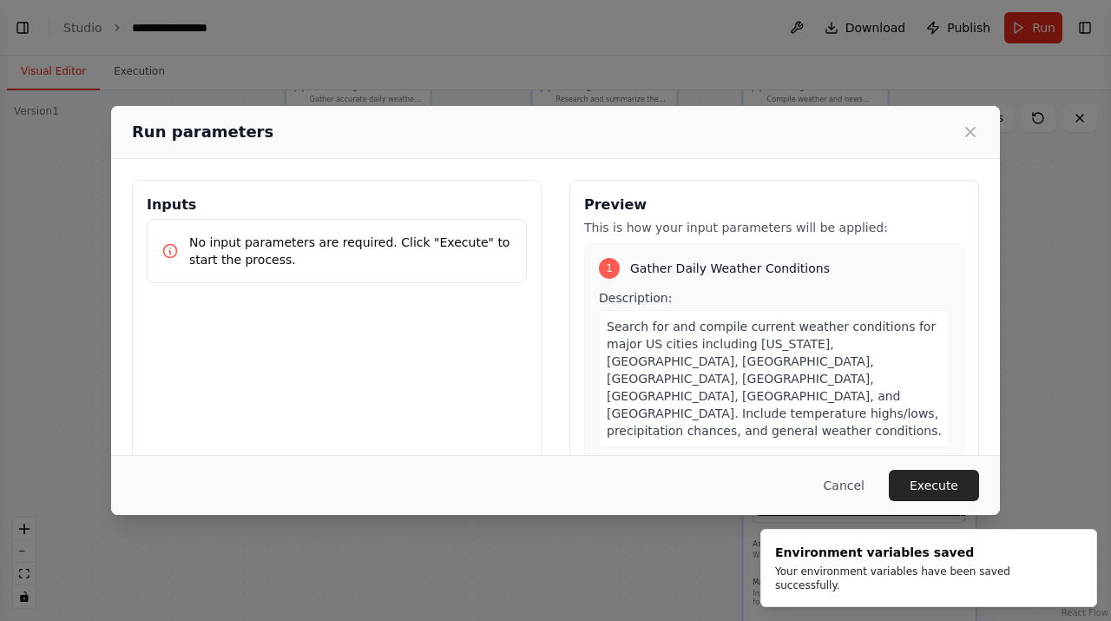
click at [1007, 343] on div "Run parameters Inputs No input parameters are required. Click "Execute" to star…" at bounding box center [555, 310] width 1111 height 621
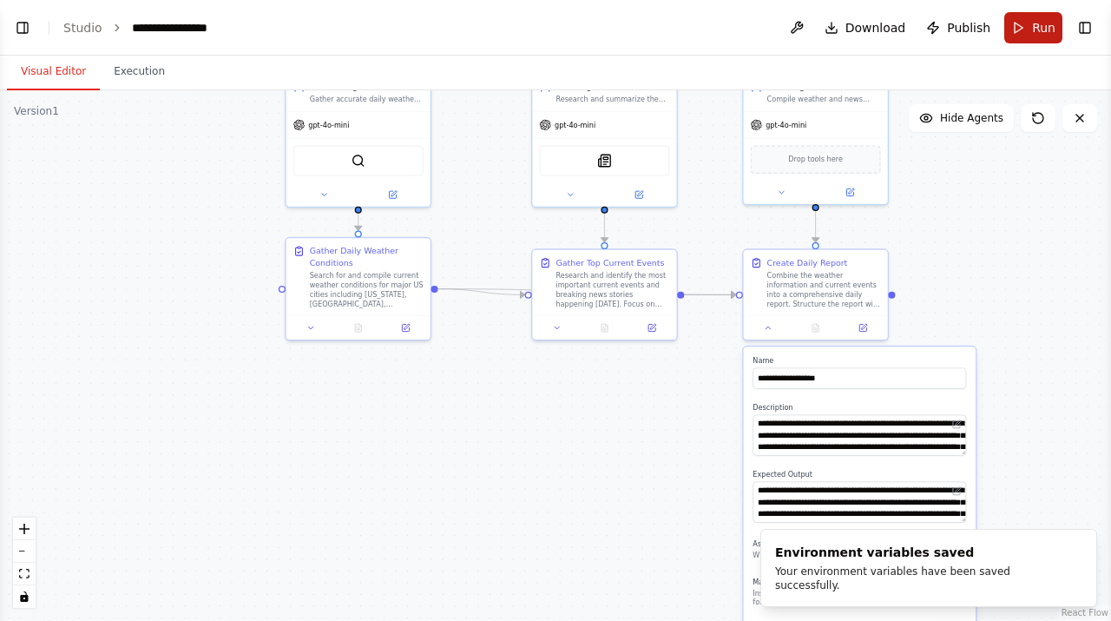
click at [1025, 27] on button "Run" at bounding box center [1033, 27] width 58 height 31
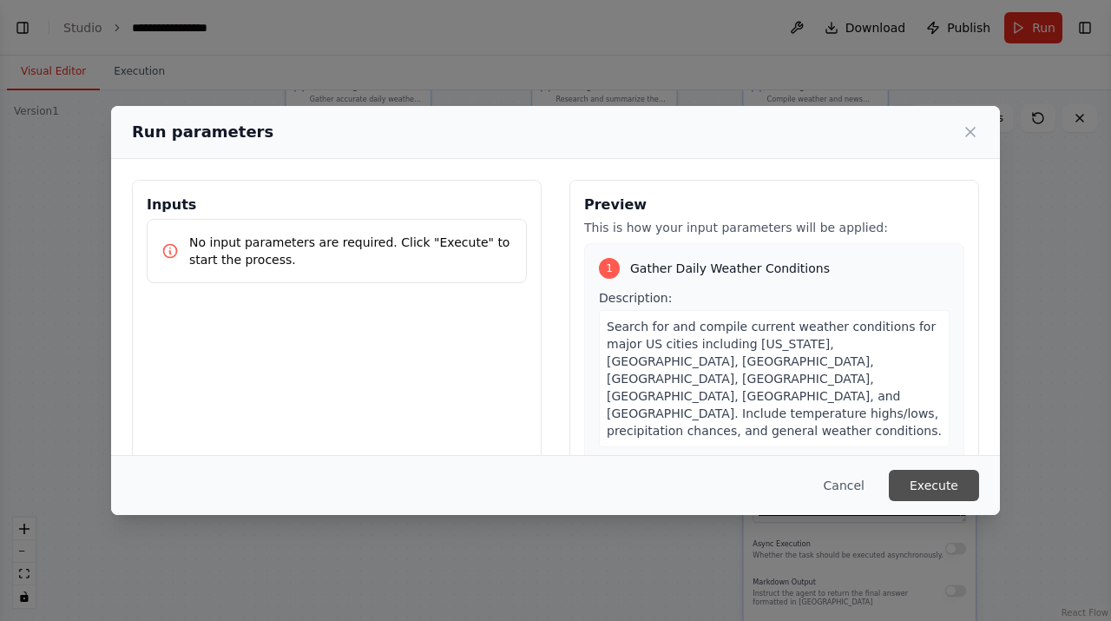
click at [944, 490] on button "Execute" at bounding box center [934, 485] width 90 height 31
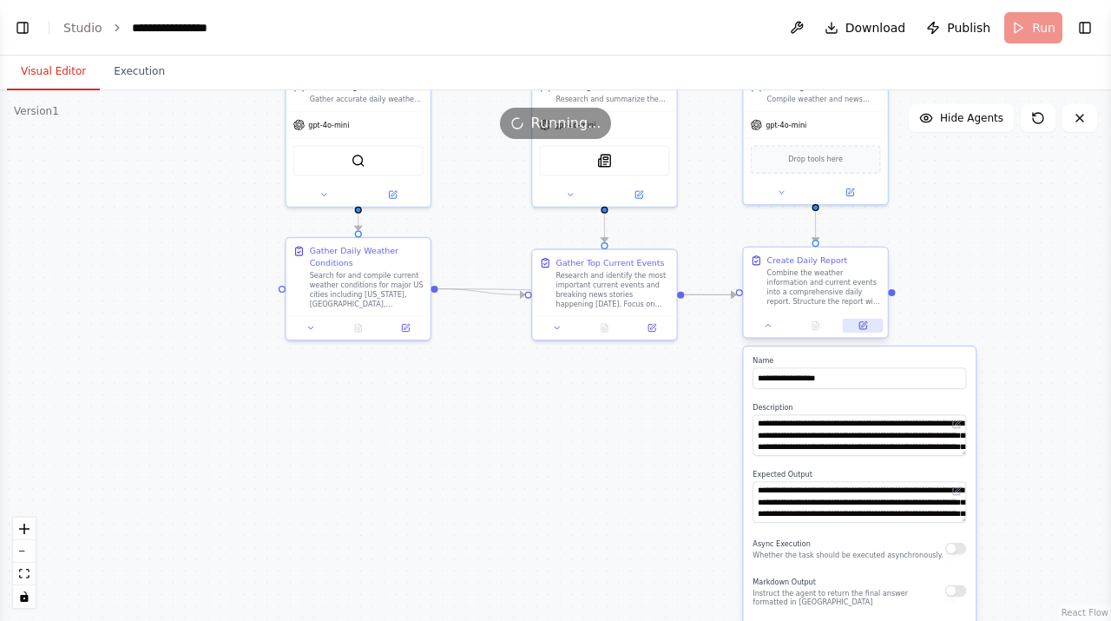
click at [861, 326] on icon at bounding box center [863, 323] width 5 height 5
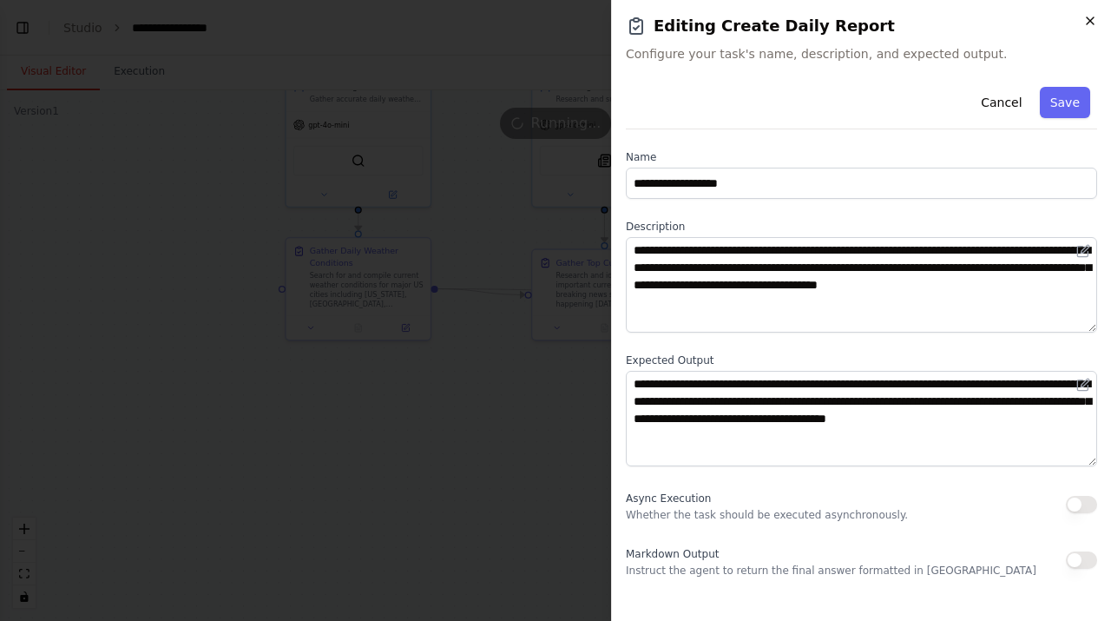
click at [1092, 24] on icon "button" at bounding box center [1090, 21] width 14 height 14
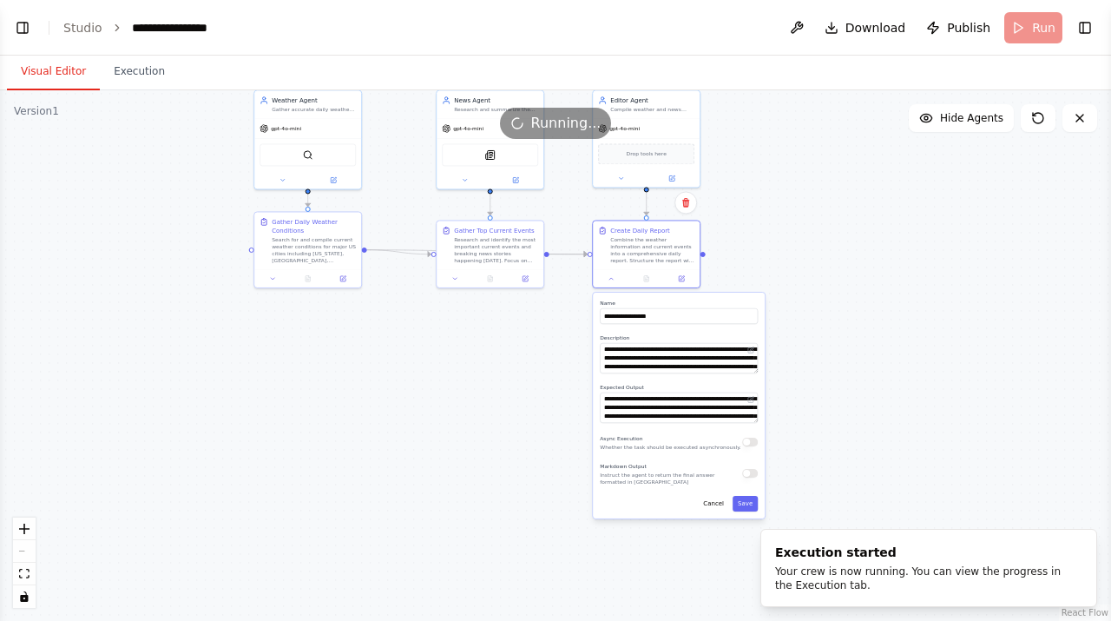
drag, startPoint x: 1025, startPoint y: 464, endPoint x: 817, endPoint y: 414, distance: 214.1
click at [816, 414] on div ".deletable-edge-delete-btn { width: 20px; height: 20px; border: 0px solid #ffff…" at bounding box center [555, 355] width 1111 height 530
click at [718, 503] on button "Cancel" at bounding box center [713, 505] width 31 height 16
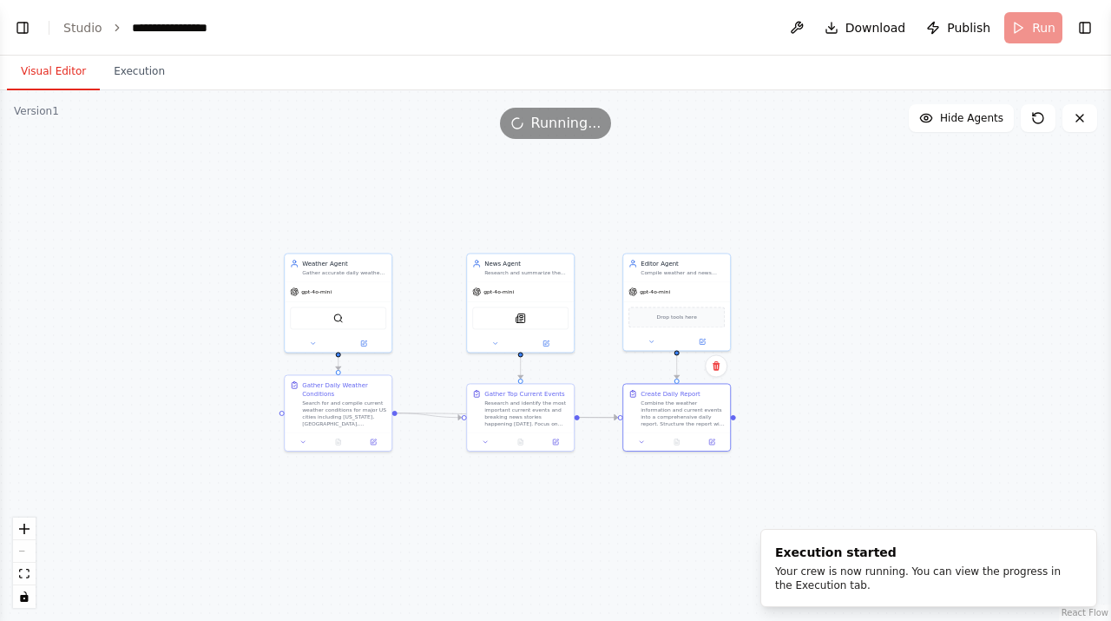
drag, startPoint x: 796, startPoint y: 271, endPoint x: 829, endPoint y: 431, distance: 163.1
click at [829, 431] on div ".deletable-edge-delete-btn { width: 20px; height: 20px; border: 0px solid #ffff…" at bounding box center [555, 355] width 1111 height 530
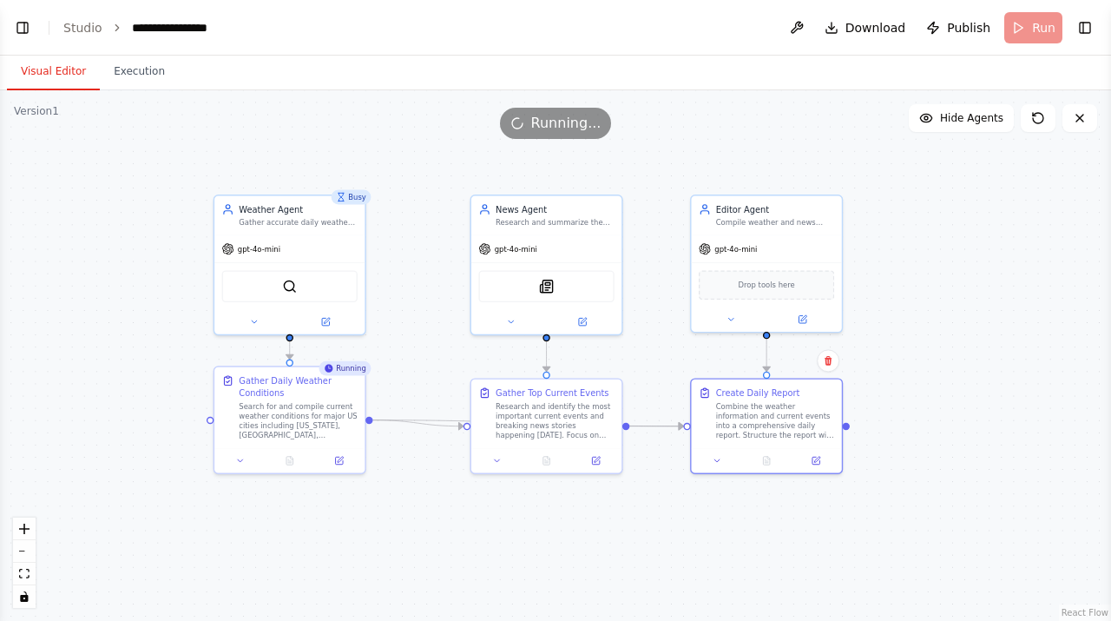
drag, startPoint x: 563, startPoint y: 339, endPoint x: 675, endPoint y: 349, distance: 112.4
click at [675, 349] on div ".deletable-edge-delete-btn { width: 20px; height: 20px; border: 0px solid #ffff…" at bounding box center [555, 355] width 1111 height 530
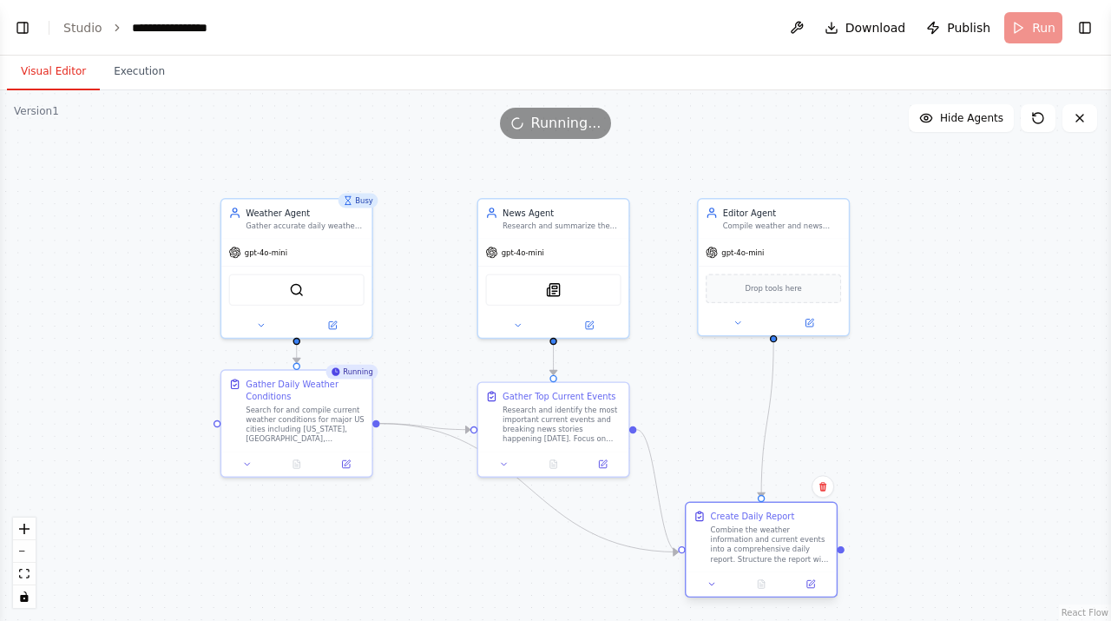
drag, startPoint x: 749, startPoint y: 418, endPoint x: 730, endPoint y: 536, distance: 119.6
click at [730, 536] on div "Combine the weather information and current events into a comprehensive daily r…" at bounding box center [770, 543] width 119 height 39
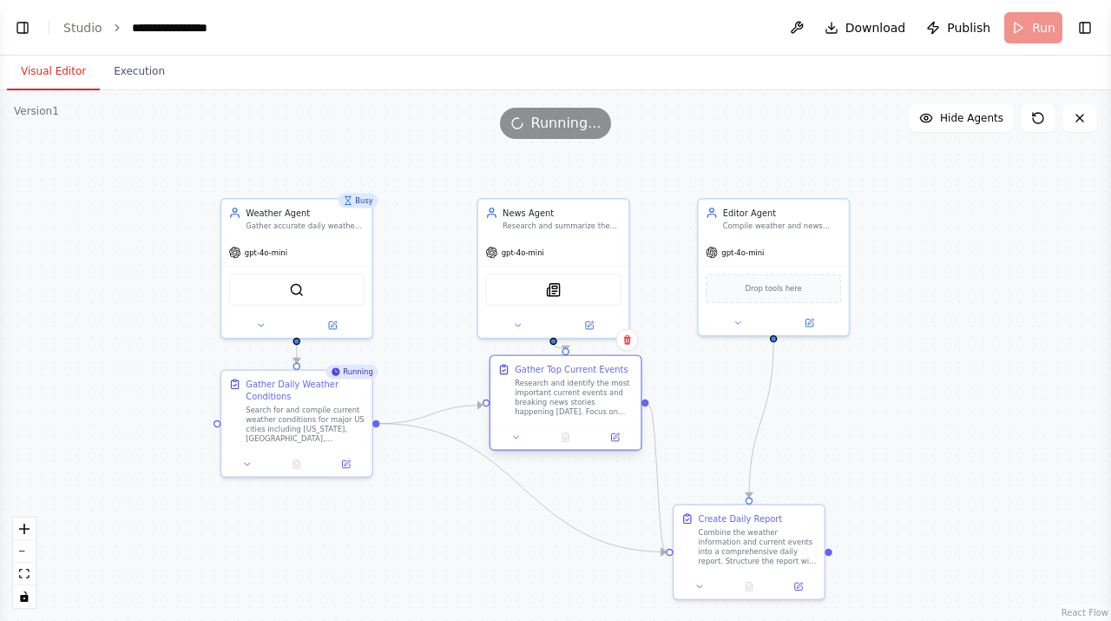
drag, startPoint x: 586, startPoint y: 413, endPoint x: 599, endPoint y: 396, distance: 21.7
click at [599, 396] on div "Research and identify the most important current events and breaking news stori…" at bounding box center [574, 397] width 119 height 39
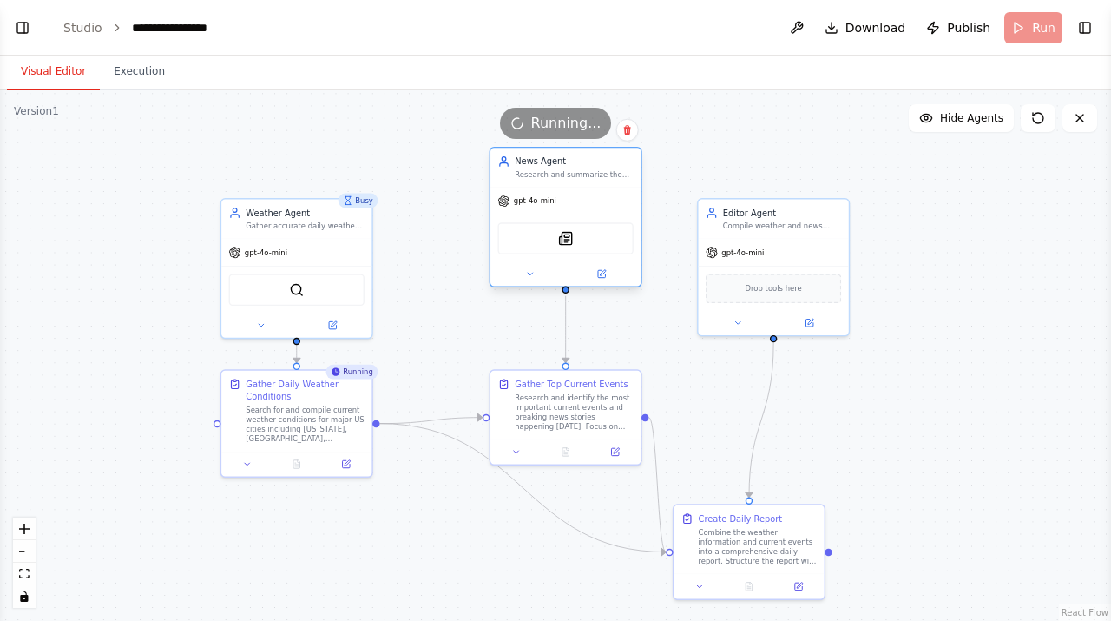
drag, startPoint x: 598, startPoint y: 223, endPoint x: 607, endPoint y: 170, distance: 53.7
click at [607, 170] on div "Research and summarize the most important current events and breaking news stor…" at bounding box center [574, 175] width 119 height 10
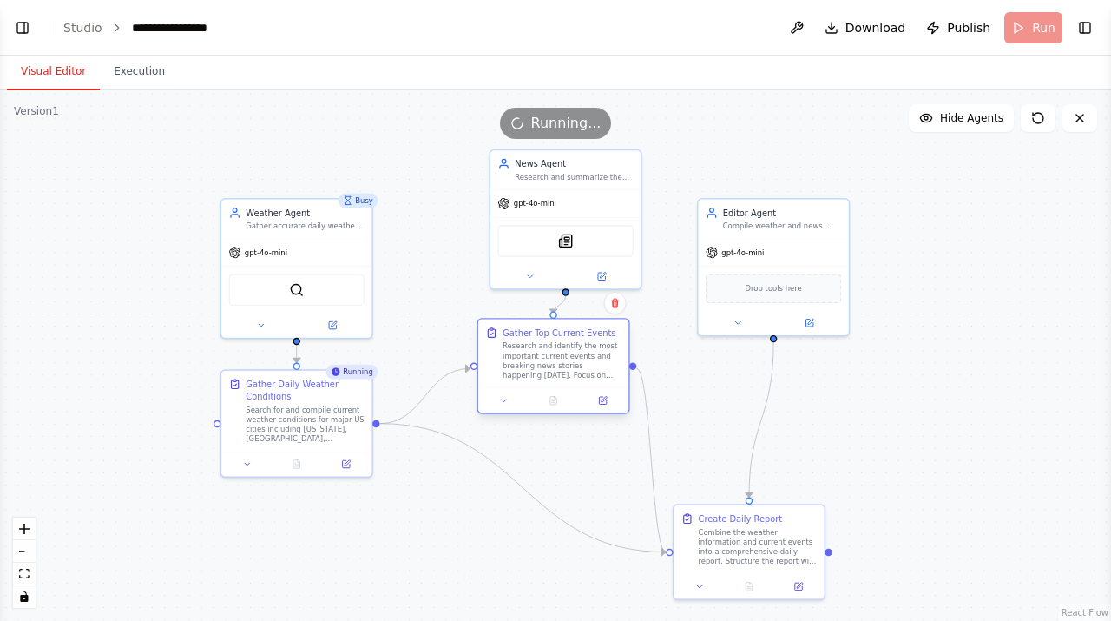
drag, startPoint x: 596, startPoint y: 384, endPoint x: 585, endPoint y: 335, distance: 49.9
click at [585, 335] on div "Gather Top Current Events" at bounding box center [559, 332] width 113 height 12
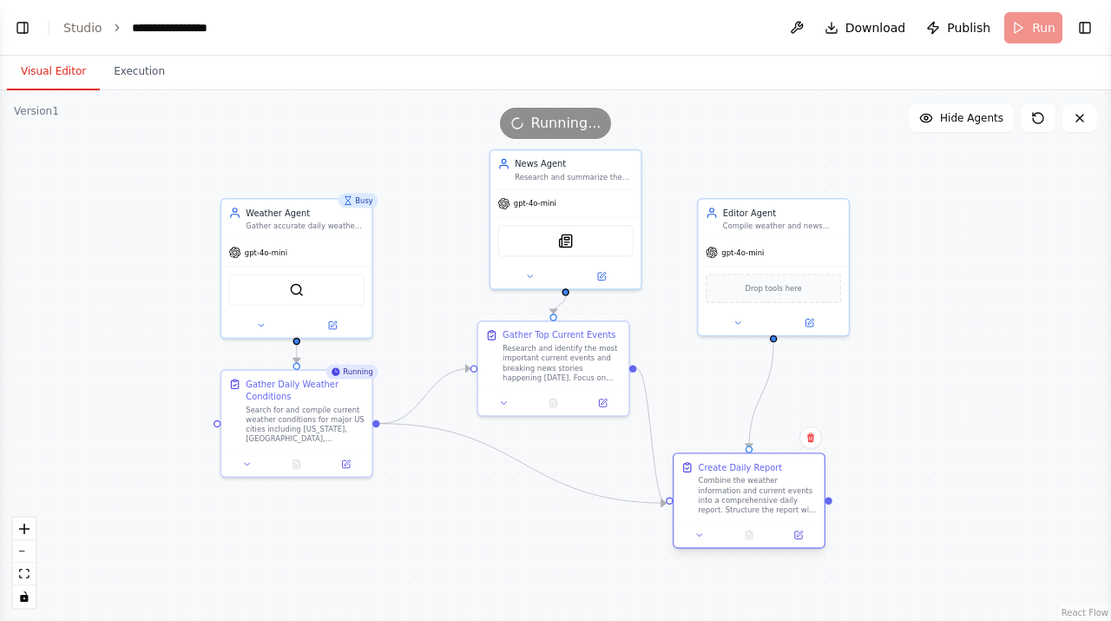
drag, startPoint x: 756, startPoint y: 542, endPoint x: 758, endPoint y: 496, distance: 46.0
click at [758, 496] on div "Combine the weather information and current events into a comprehensive daily r…" at bounding box center [758, 495] width 119 height 39
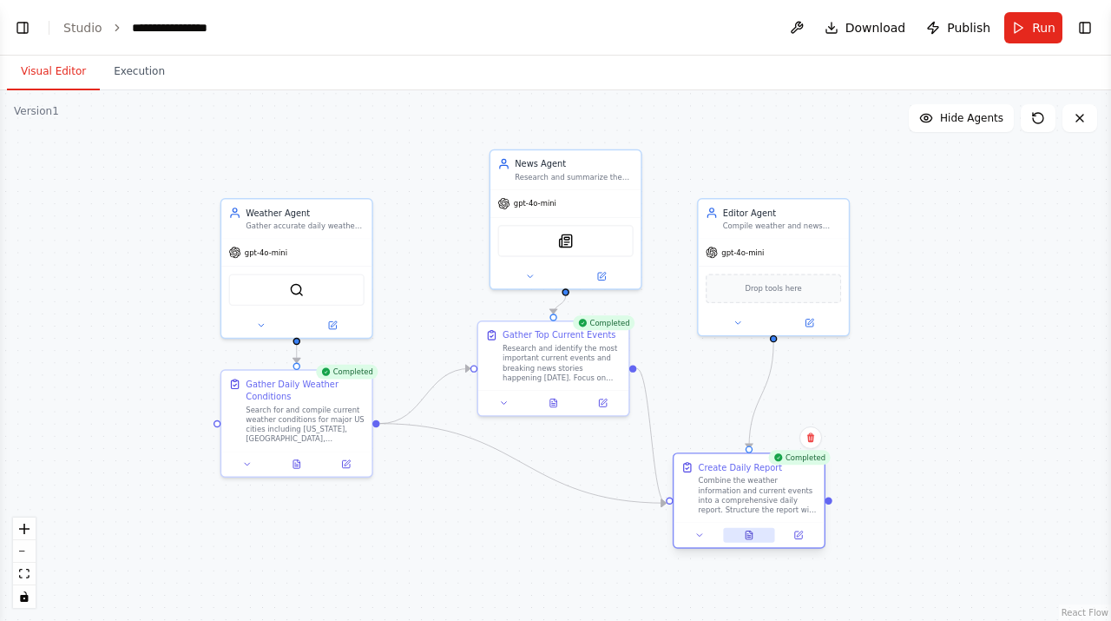
click at [745, 535] on icon at bounding box center [749, 535] width 10 height 10
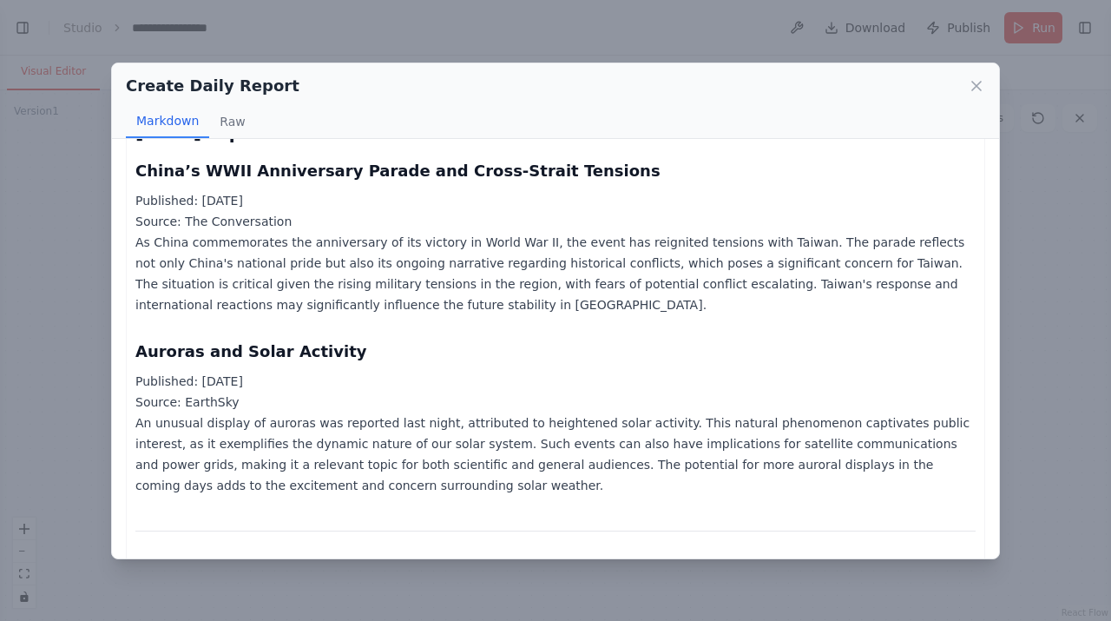
scroll to position [1066, 0]
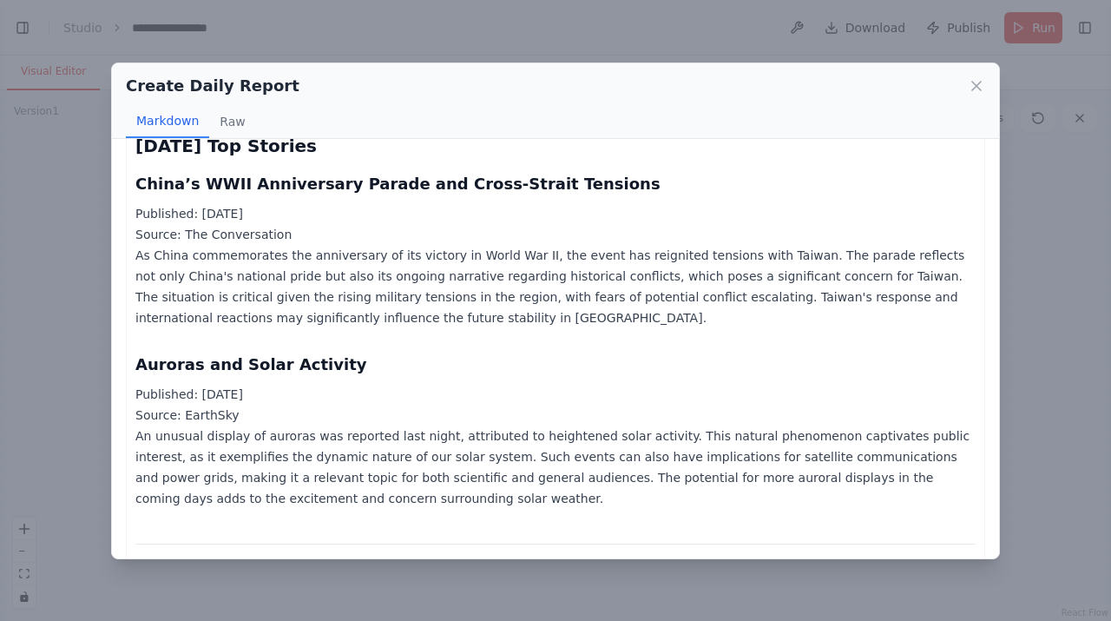
click at [957, 86] on div "Create Daily Report" at bounding box center [555, 86] width 859 height 24
click at [975, 86] on icon at bounding box center [976, 85] width 17 height 17
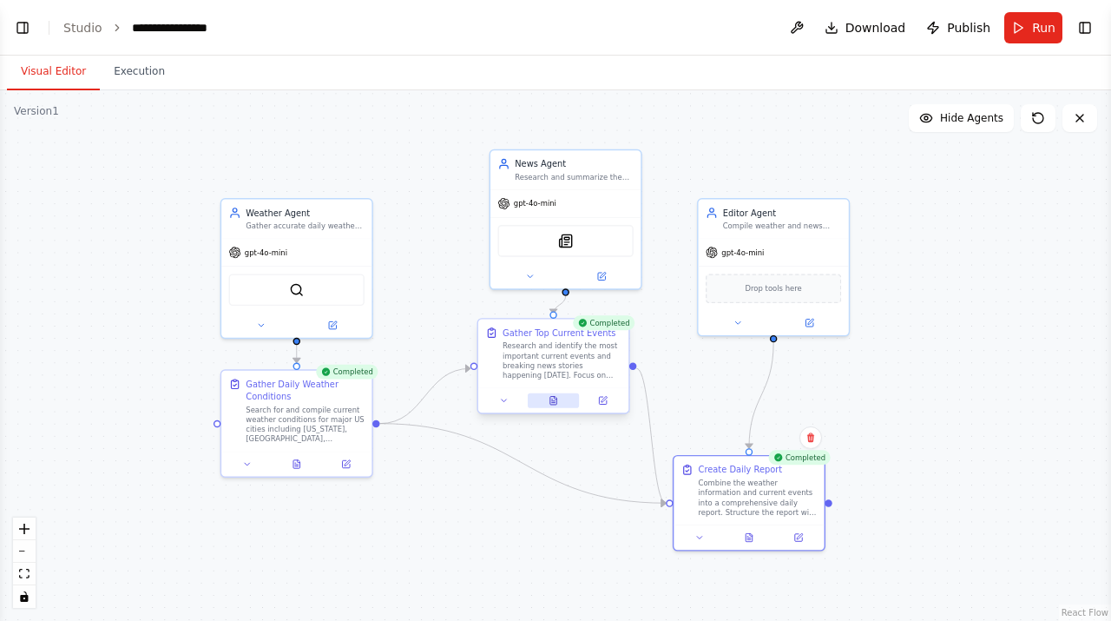
click at [553, 404] on icon at bounding box center [553, 401] width 7 height 8
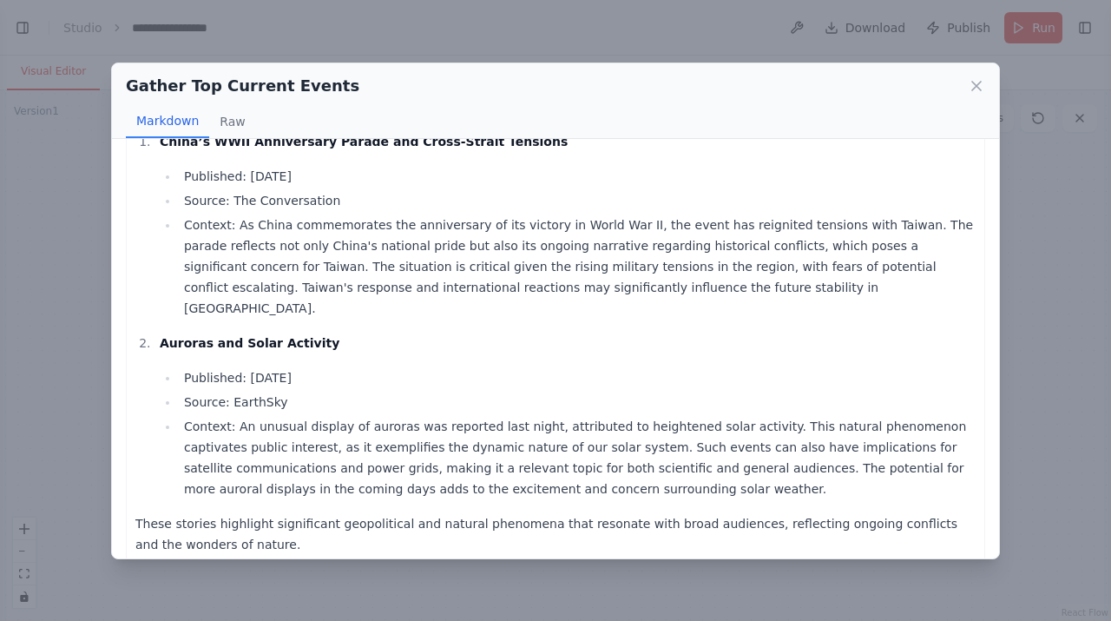
scroll to position [0, 0]
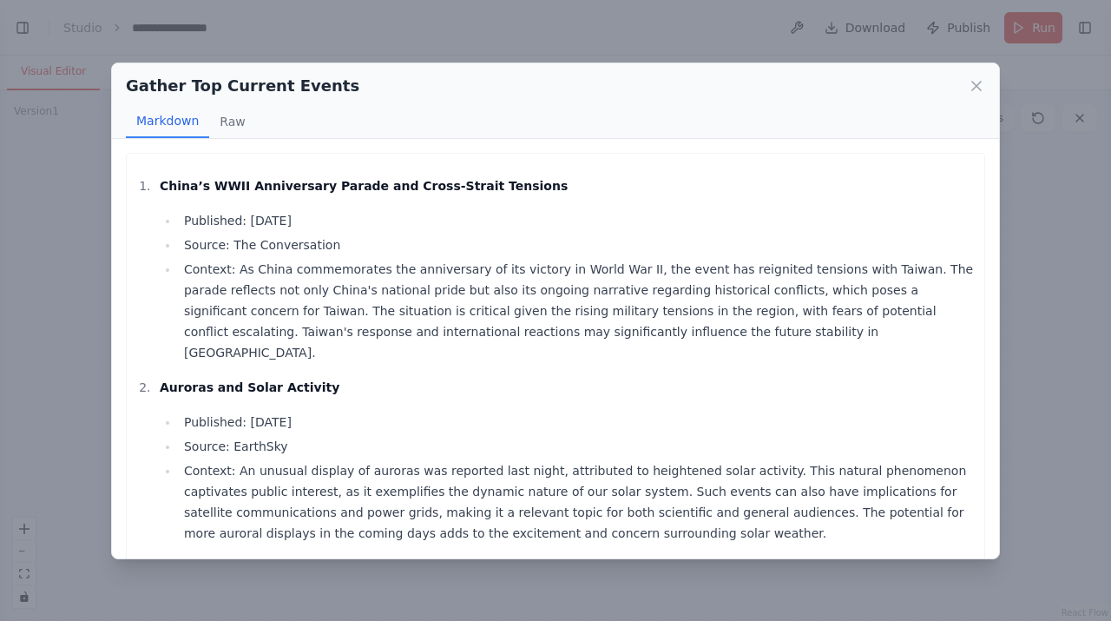
click at [961, 89] on div "Gather Top Current Events" at bounding box center [555, 86] width 859 height 24
click at [964, 80] on div "Gather Top Current Events" at bounding box center [555, 86] width 859 height 24
click at [216, 122] on button "Raw" at bounding box center [232, 121] width 46 height 33
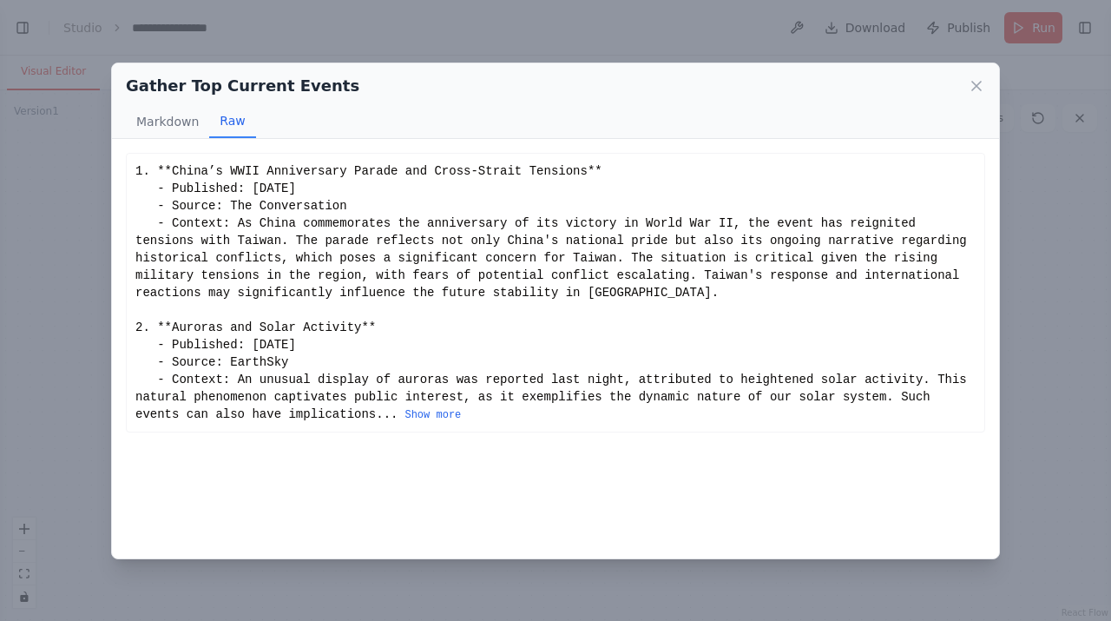
click at [971, 74] on div "Gather Top Current Events" at bounding box center [555, 86] width 859 height 24
click at [974, 79] on icon at bounding box center [976, 85] width 17 height 17
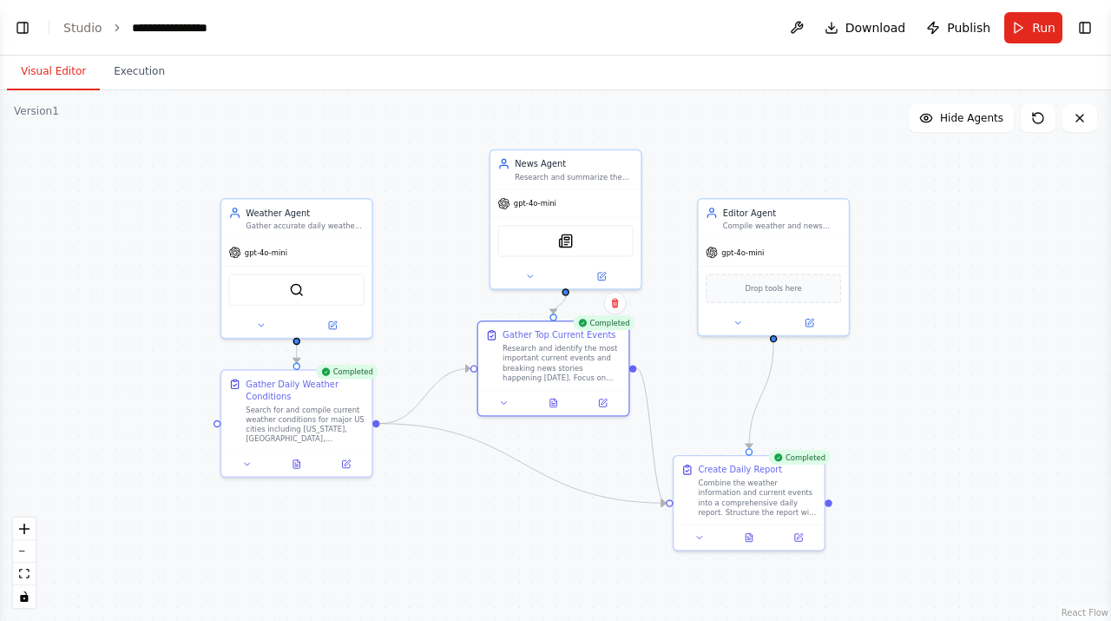
click at [1016, 366] on div ".deletable-edge-delete-btn { width: 20px; height: 20px; border: 0px solid #ffff…" at bounding box center [555, 355] width 1111 height 530
click at [753, 539] on icon at bounding box center [749, 535] width 10 height 10
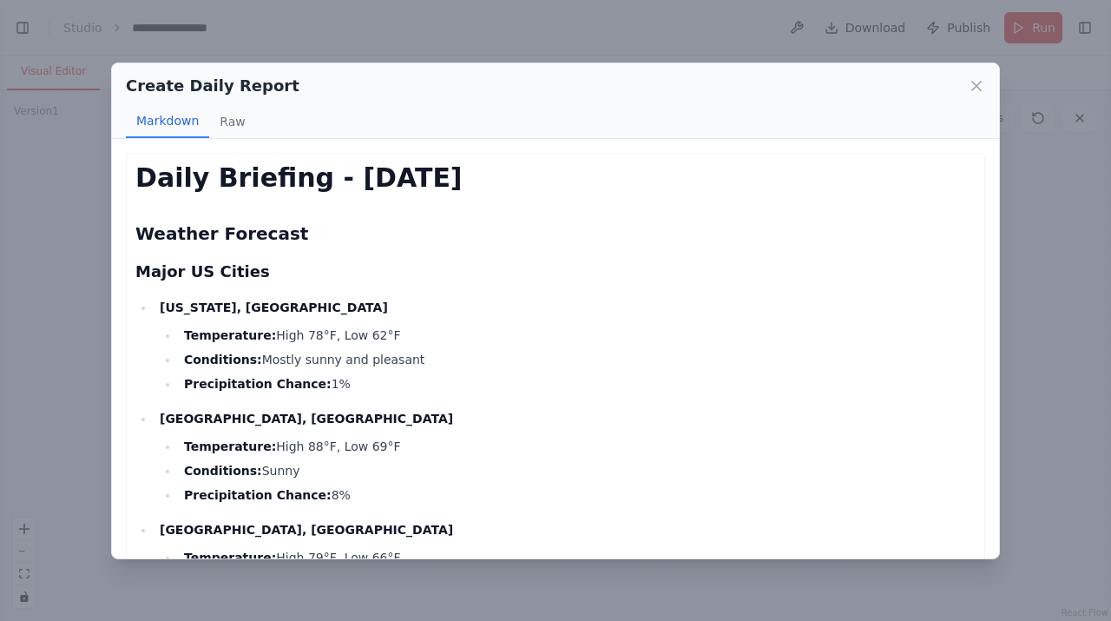
click at [437, 273] on h3 "Major US Cities" at bounding box center [555, 272] width 840 height 24
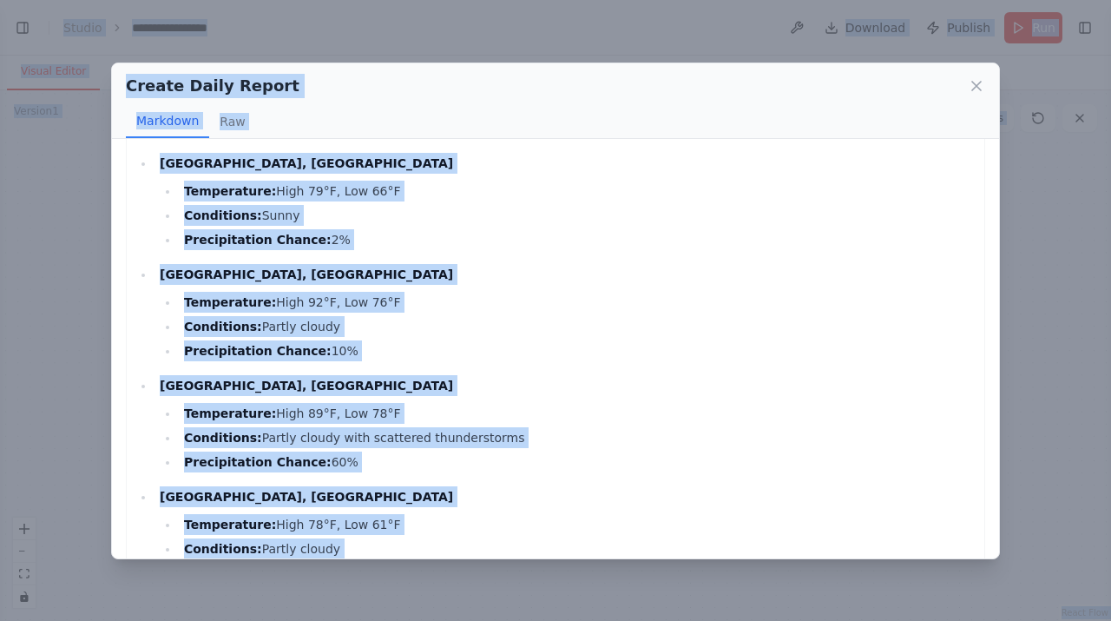
scroll to position [379, 0]
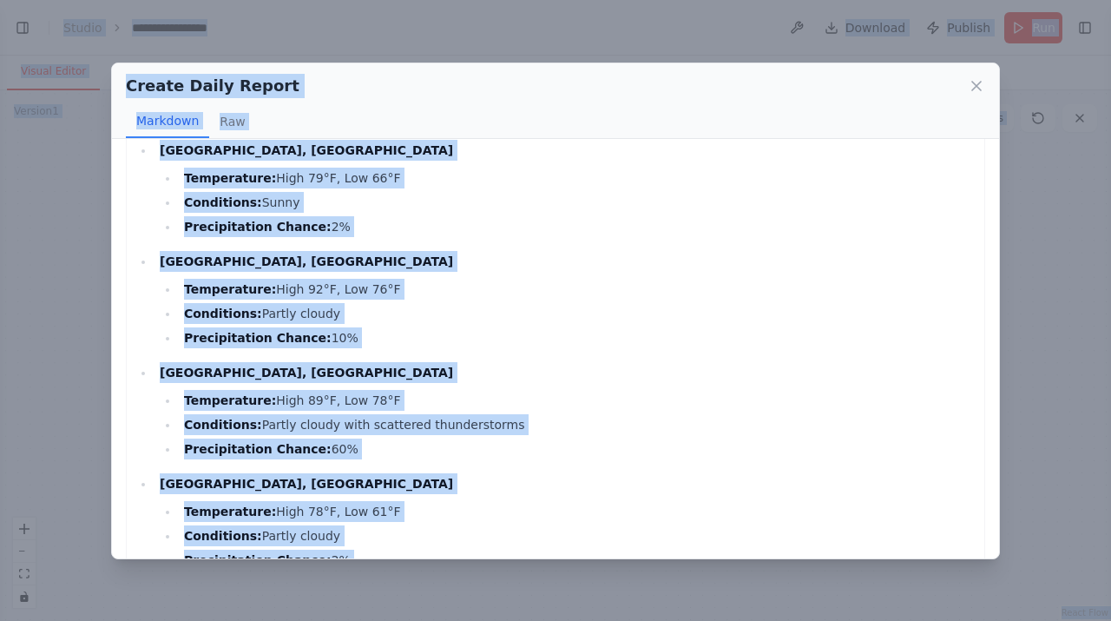
copy body "LORE Ipsum! D's ame ConsEC adipiscin. Elit sedd ei temporinci ut lab etdo ma al…"
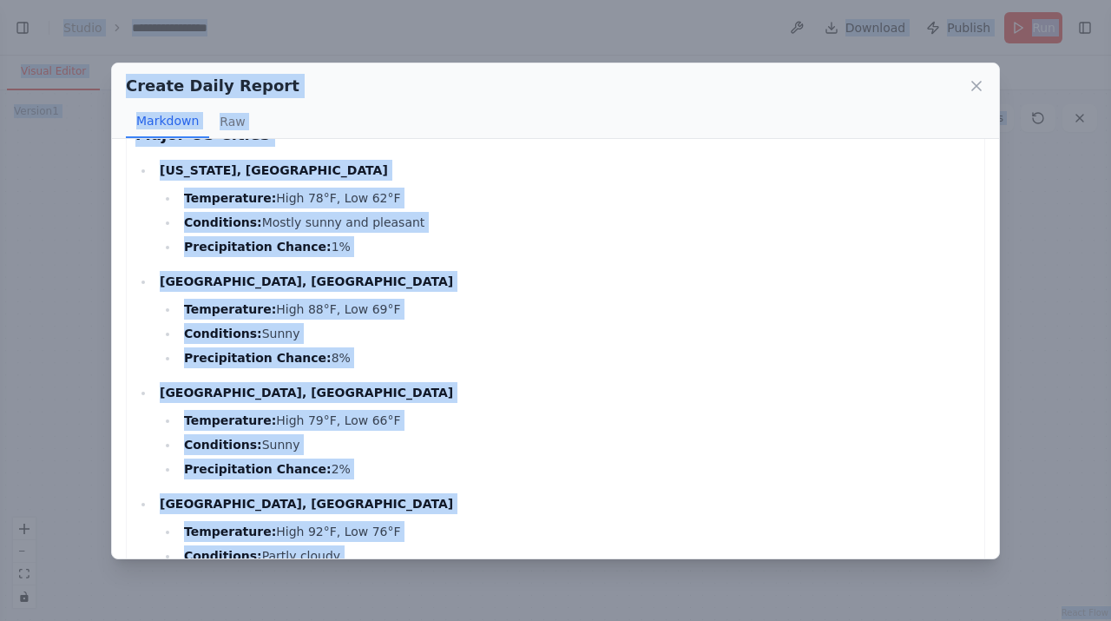
scroll to position [0, 0]
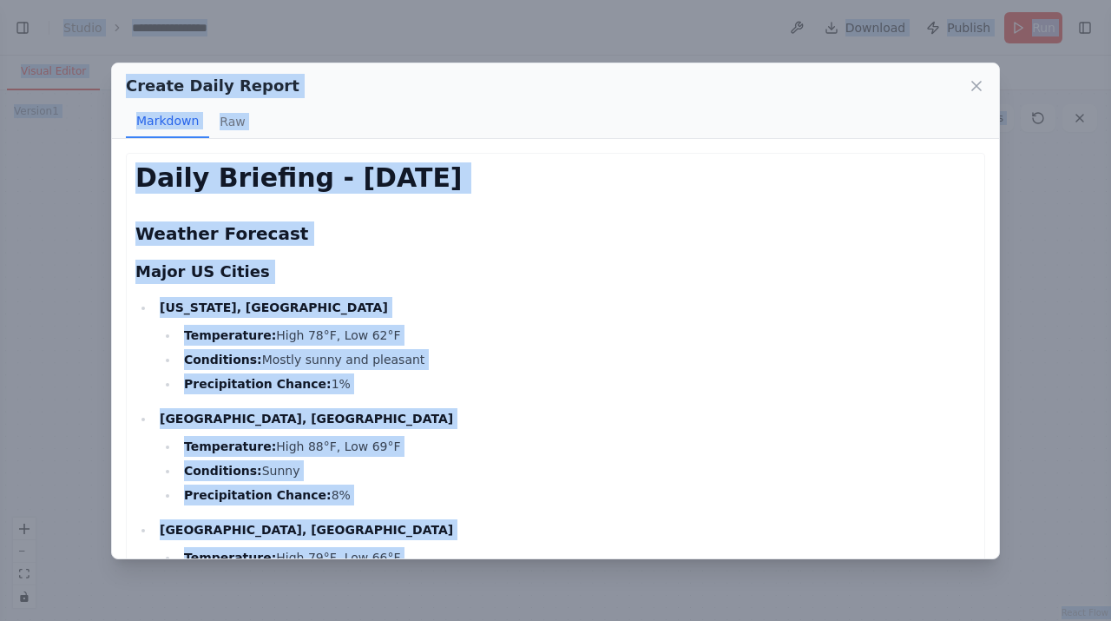
click at [250, 179] on h1 "Daily Briefing - [DATE]" at bounding box center [555, 177] width 840 height 31
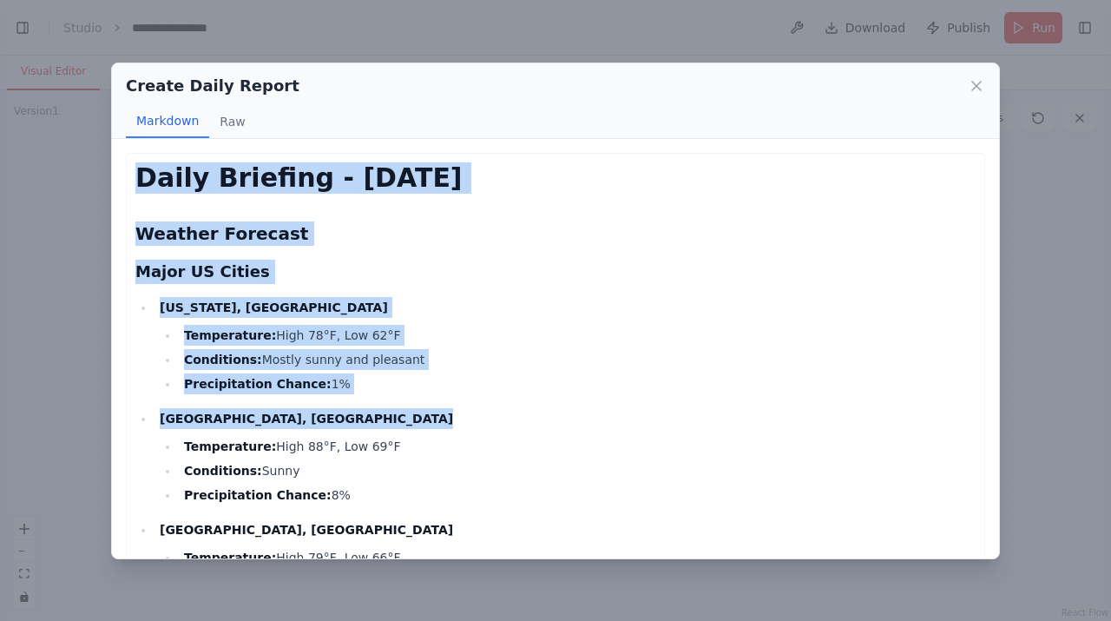
drag, startPoint x: 135, startPoint y: 175, endPoint x: 512, endPoint y: 435, distance: 457.5
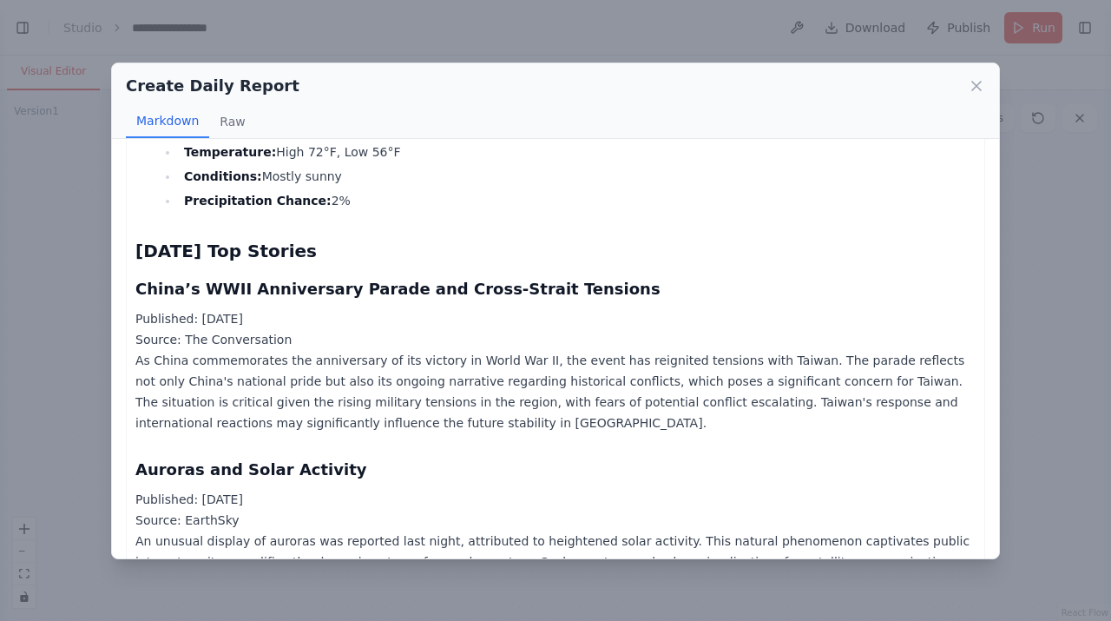
scroll to position [1153, 0]
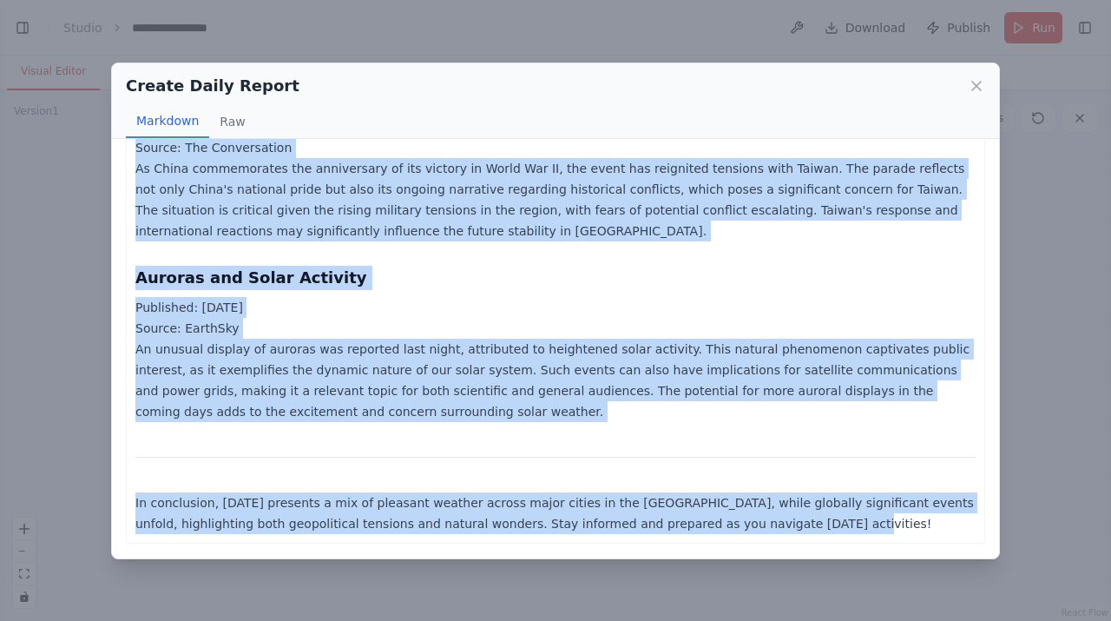
click at [775, 518] on p "In conclusion, [DATE] presents a mix of pleasant weather across major cities in…" at bounding box center [555, 513] width 840 height 42
copy div "Lorem Ipsumdol - Sitametco 8, 7855 Adipisc Elitsedd Eiusm TE Incidi Utl Etdo, M…"
click at [968, 83] on icon at bounding box center [976, 85] width 17 height 17
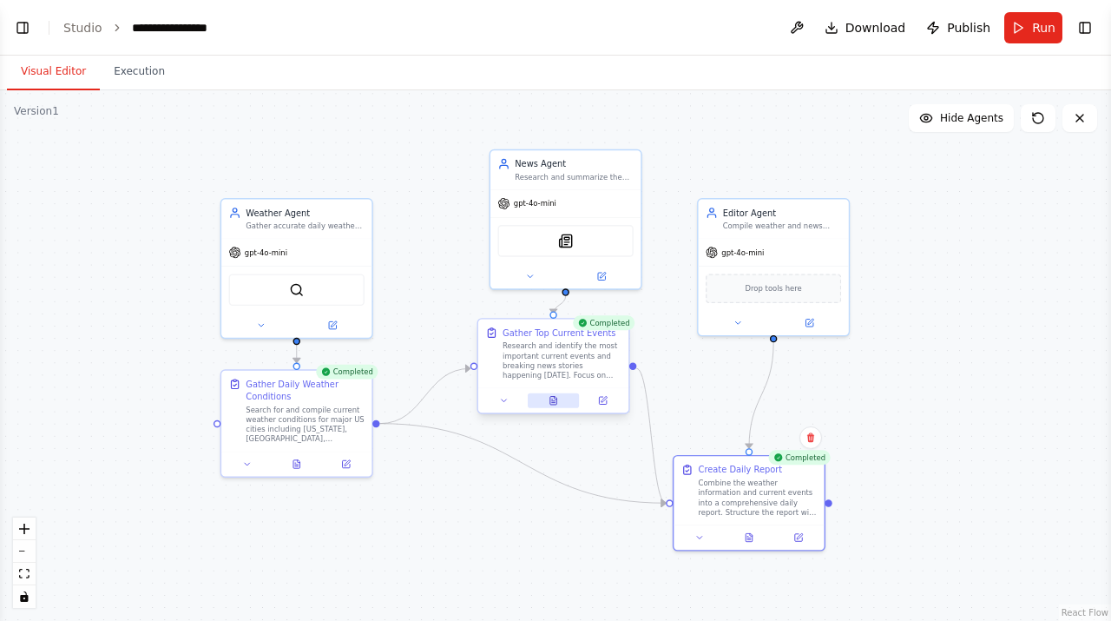
click at [555, 404] on icon at bounding box center [554, 401] width 10 height 10
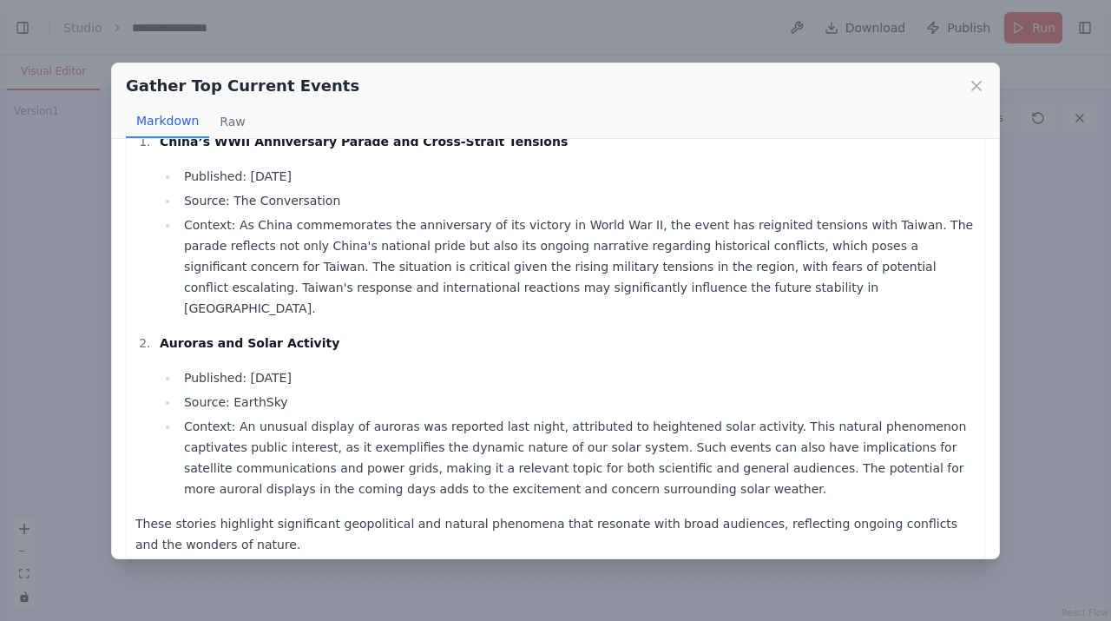
scroll to position [0, 0]
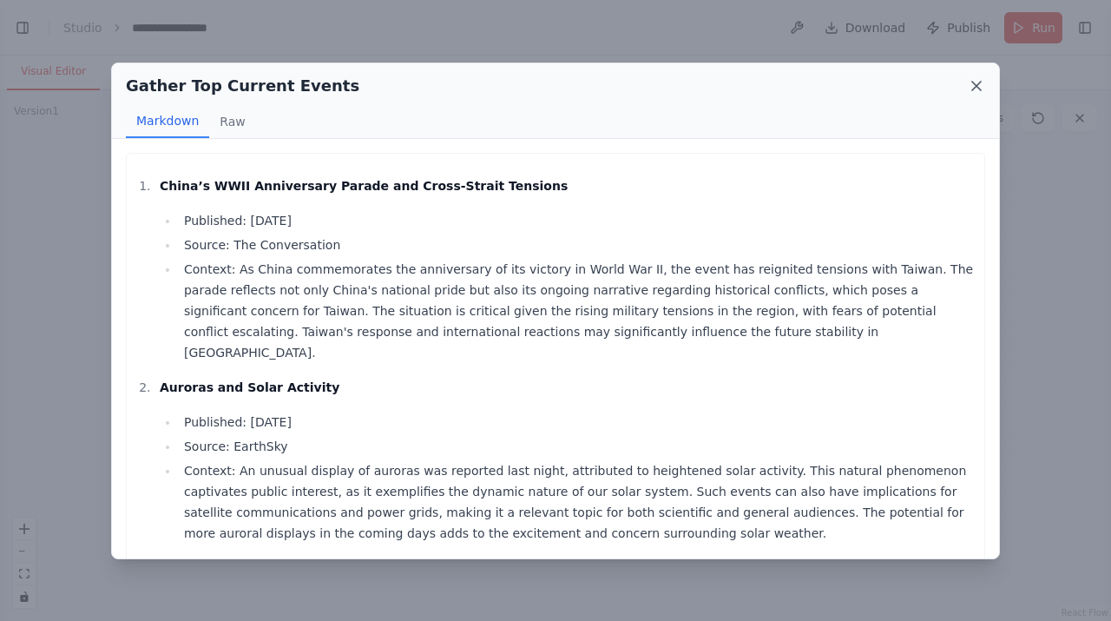
click at [970, 88] on icon at bounding box center [976, 85] width 17 height 17
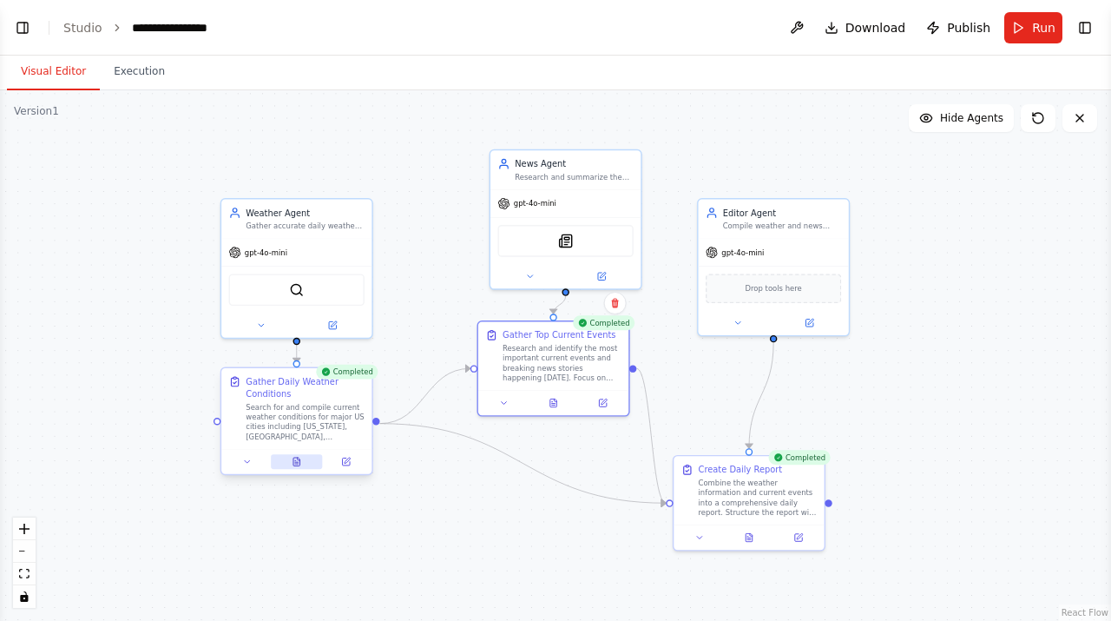
click at [301, 460] on icon at bounding box center [297, 462] width 10 height 10
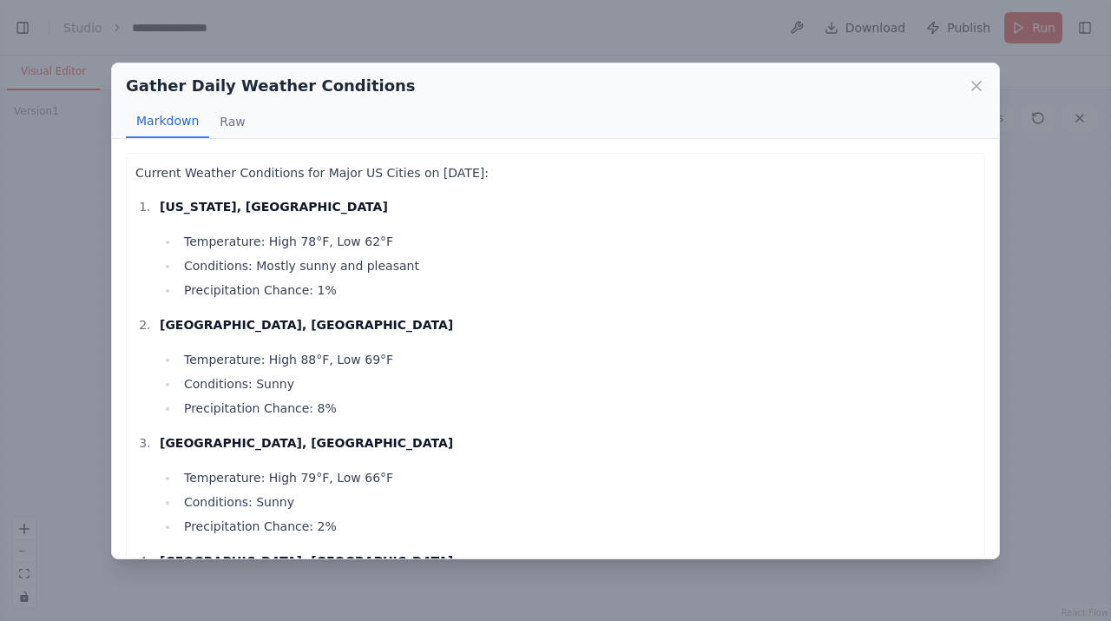
scroll to position [11, 0]
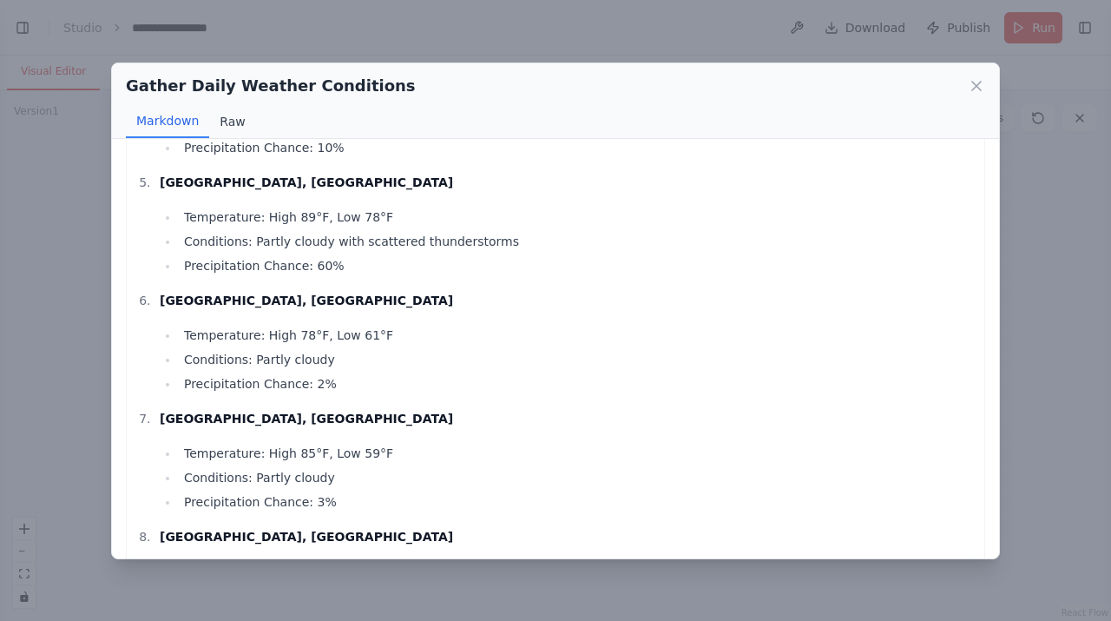
click at [233, 123] on button "Raw" at bounding box center [232, 121] width 46 height 33
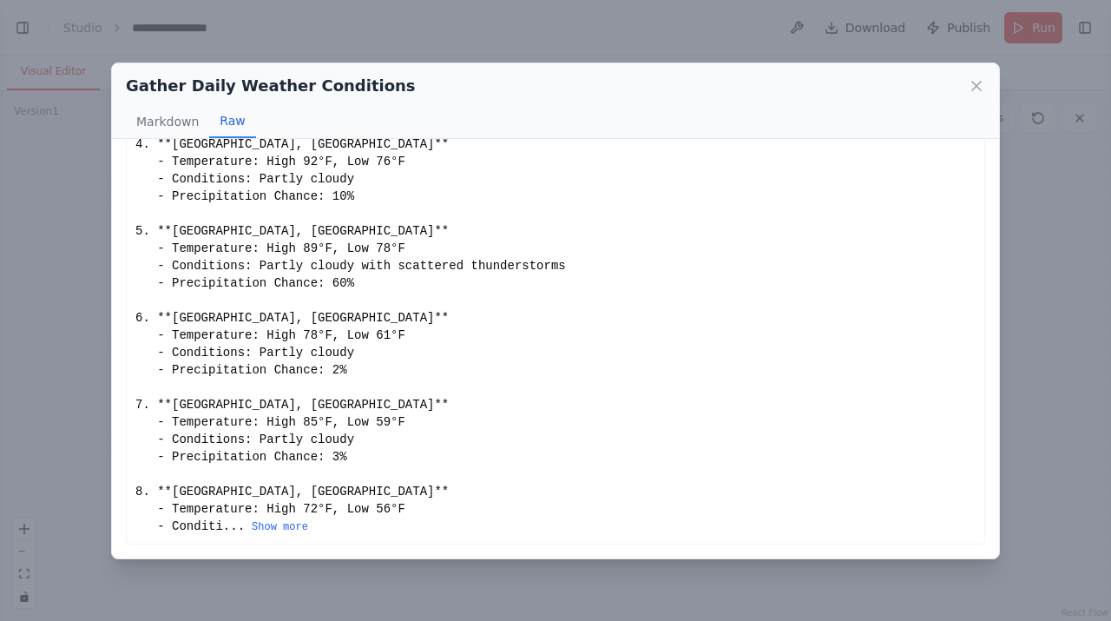
scroll to position [322, 0]
click at [163, 122] on button "Markdown" at bounding box center [167, 121] width 83 height 33
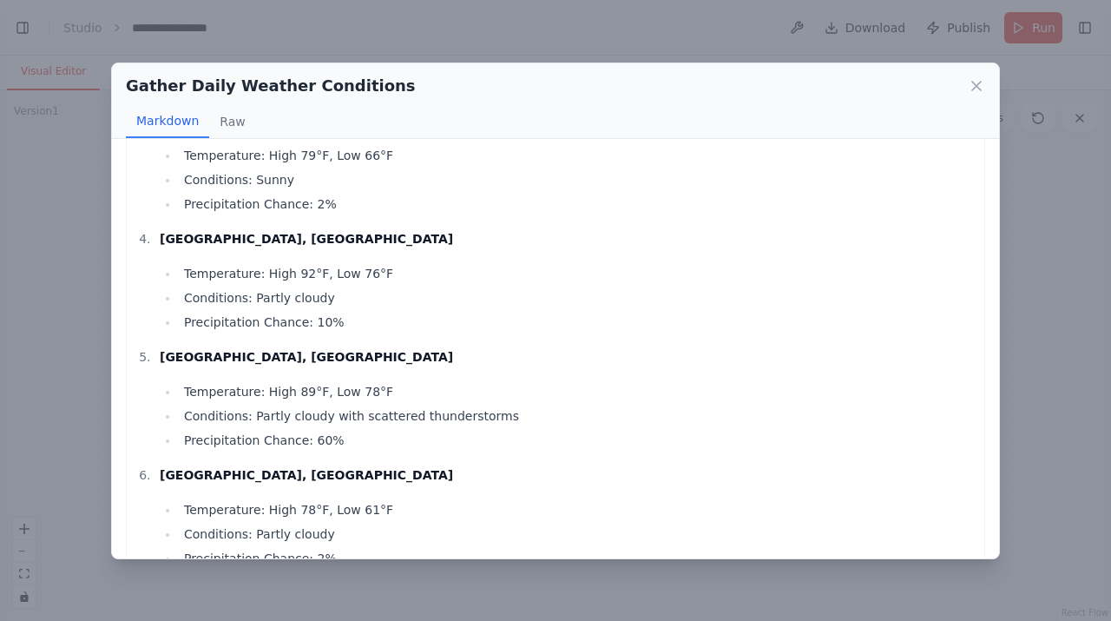
scroll to position [600, 0]
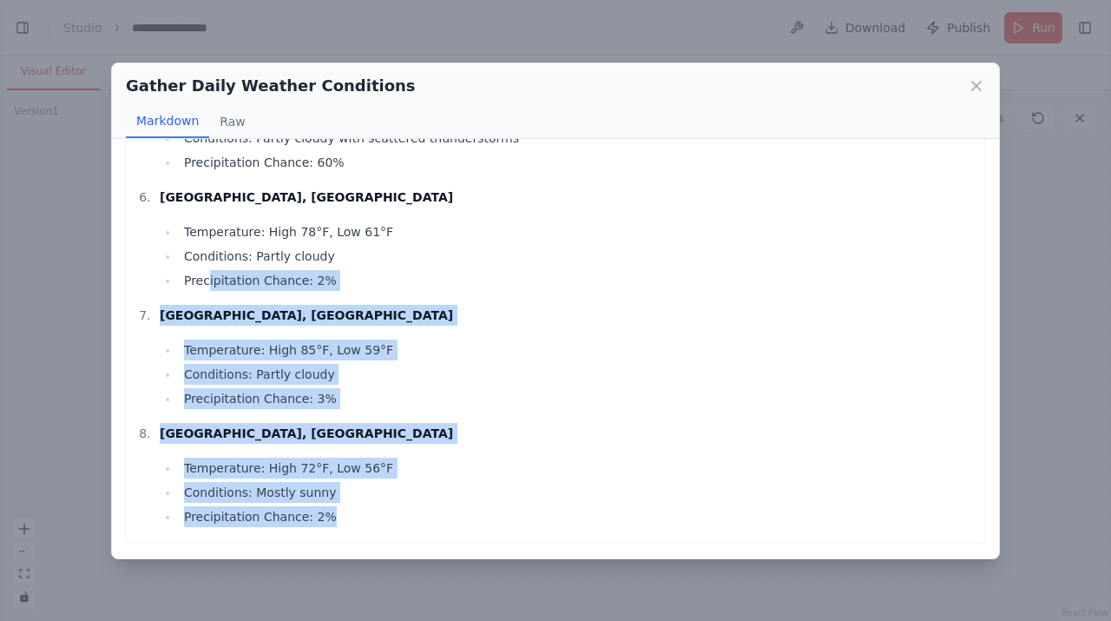
drag, startPoint x: 332, startPoint y: 521, endPoint x: 209, endPoint y: 290, distance: 261.3
click at [209, 290] on ol "[US_STATE], [GEOGRAPHIC_DATA] Temperature: High 78°F, Low 62°F Conditions: Most…" at bounding box center [555, 61] width 840 height 931
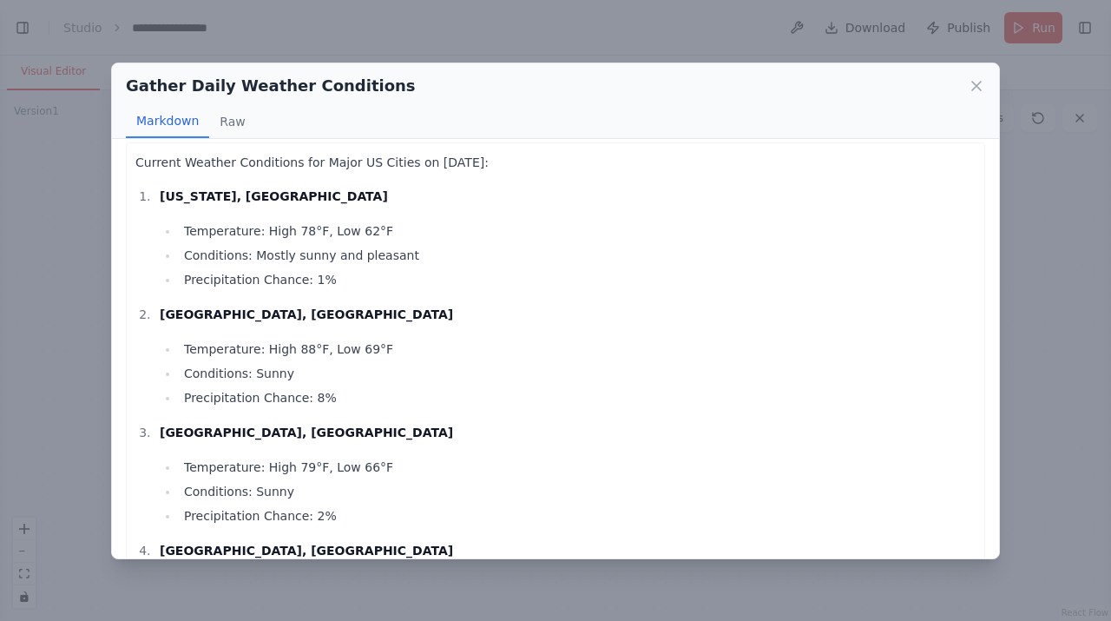
scroll to position [0, 0]
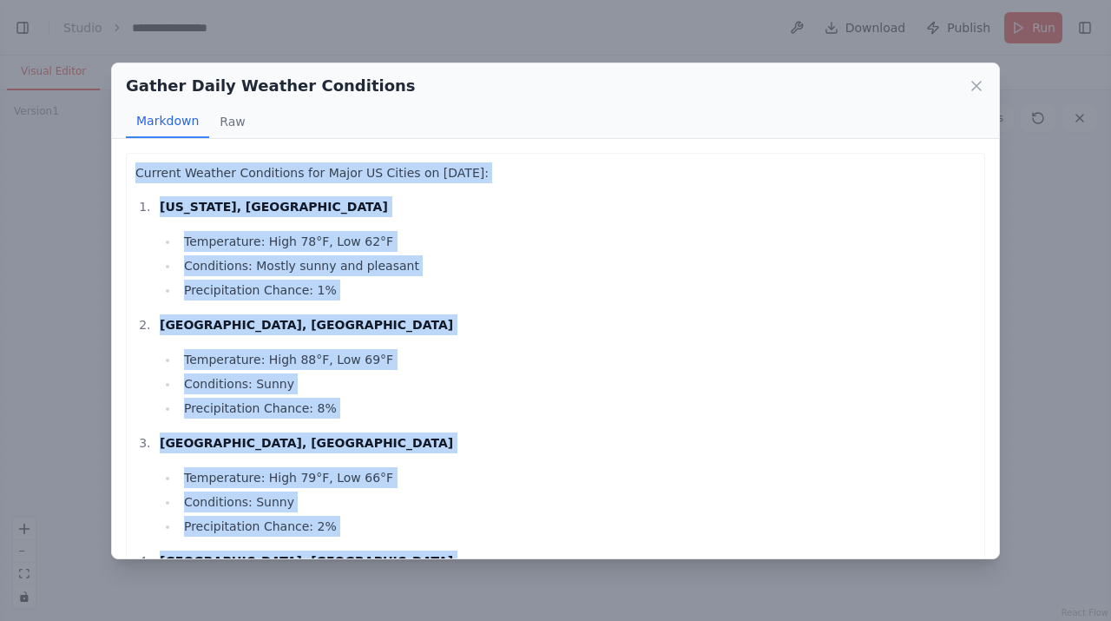
click at [135, 169] on p "Current Weather Conditions for Major US Cities on [DATE]:" at bounding box center [555, 172] width 840 height 21
copy div "Current Weather Conditions for Major US Cities on [DATE]: [US_STATE], [GEOGRAPH…"
click at [970, 87] on icon at bounding box center [976, 85] width 17 height 17
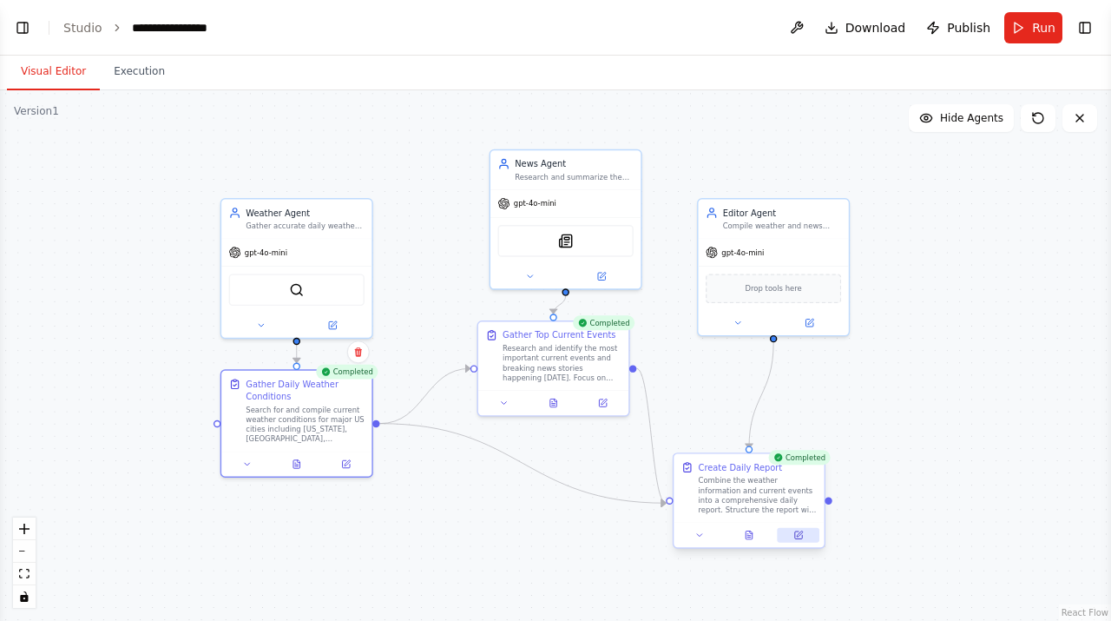
click at [799, 531] on icon at bounding box center [798, 535] width 10 height 10
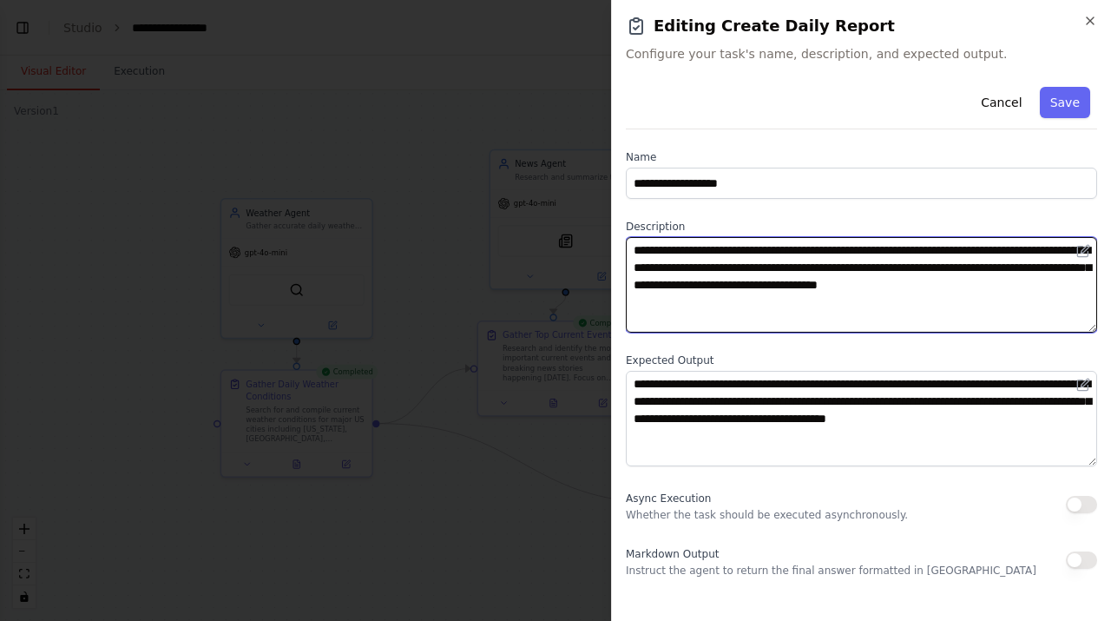
click at [816, 297] on textarea "**********" at bounding box center [861, 284] width 471 height 95
paste textarea
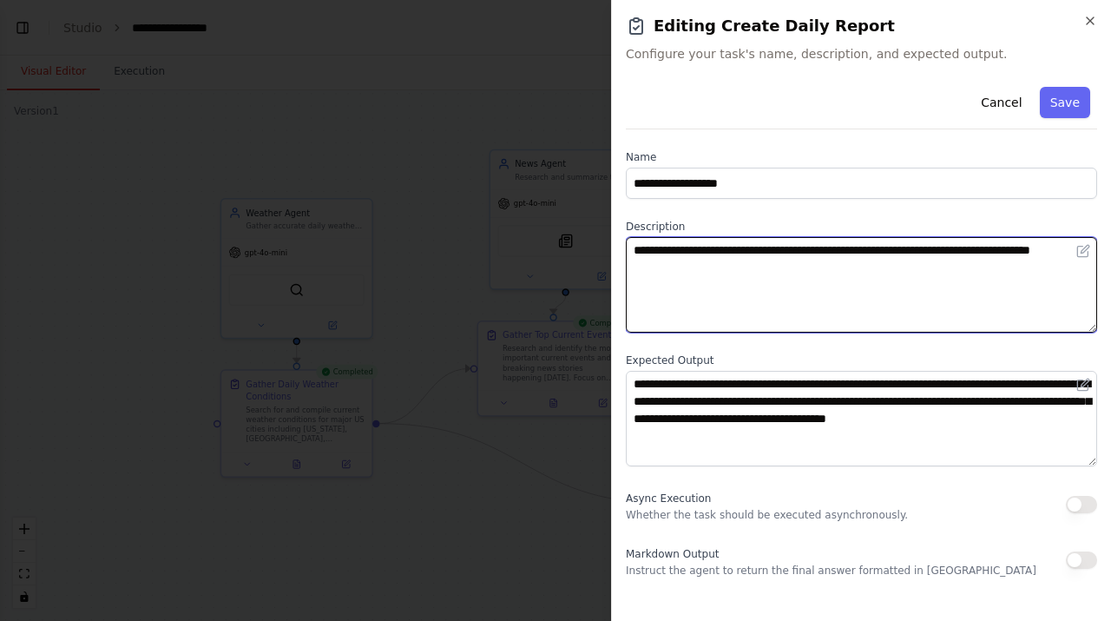
type textarea "**********"
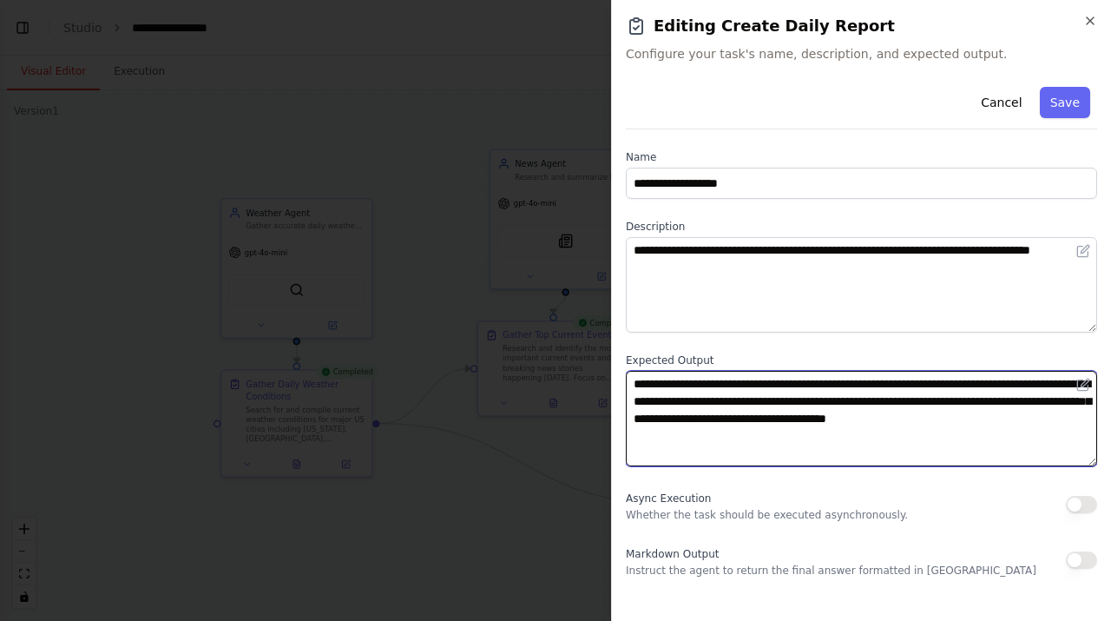
click at [756, 443] on textarea "**********" at bounding box center [861, 418] width 471 height 95
paste textarea
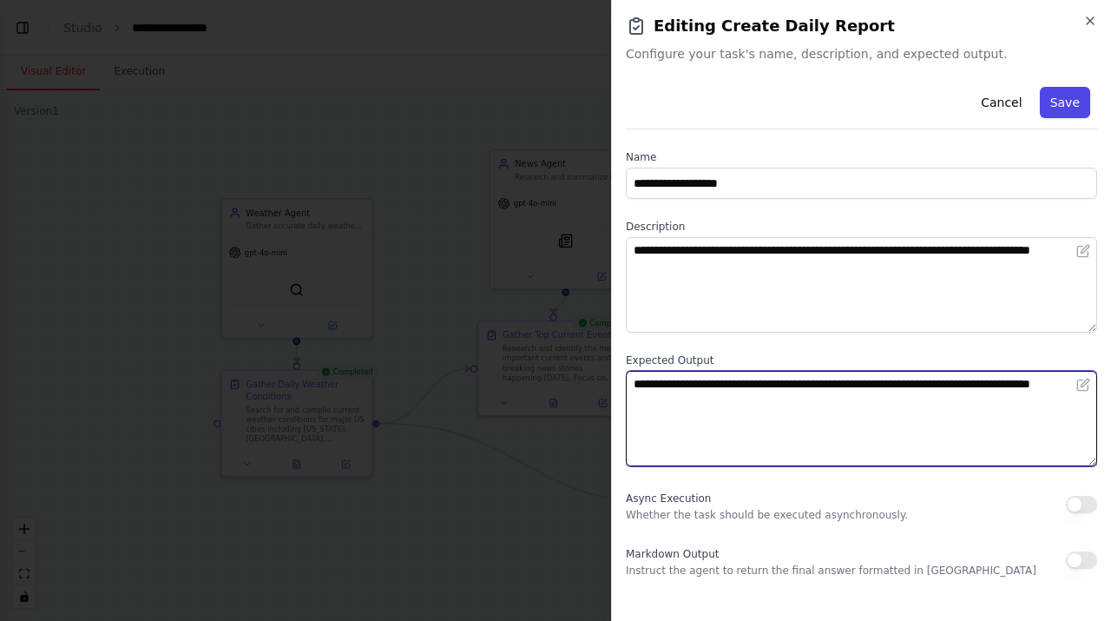
type textarea "**********"
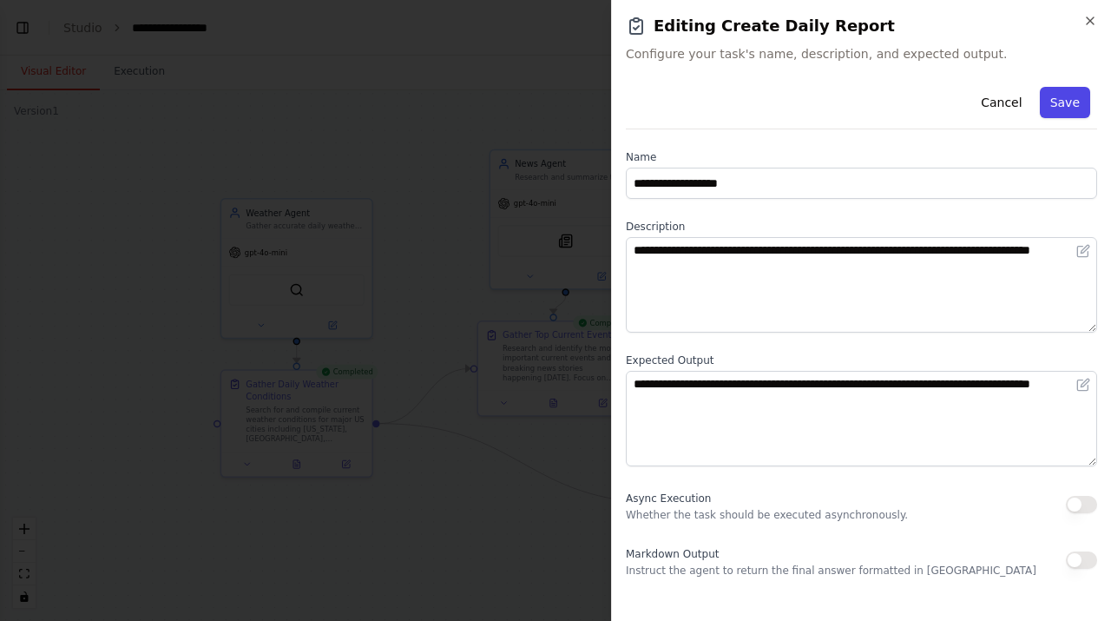
click at [1062, 106] on button "Save" at bounding box center [1065, 102] width 50 height 31
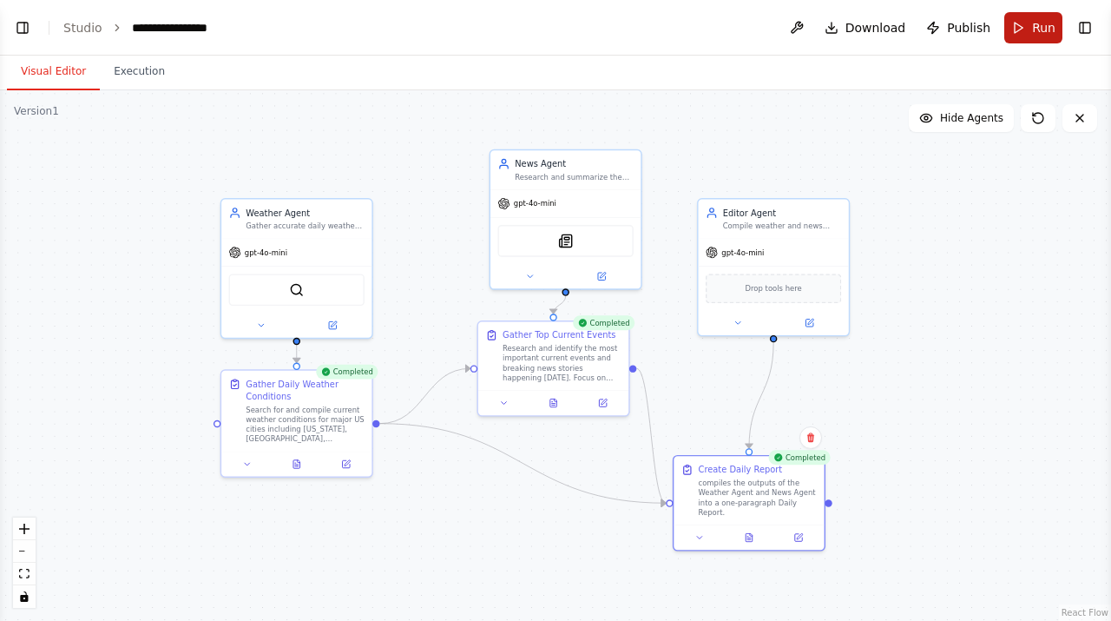
click at [1030, 25] on button "Run" at bounding box center [1033, 27] width 58 height 31
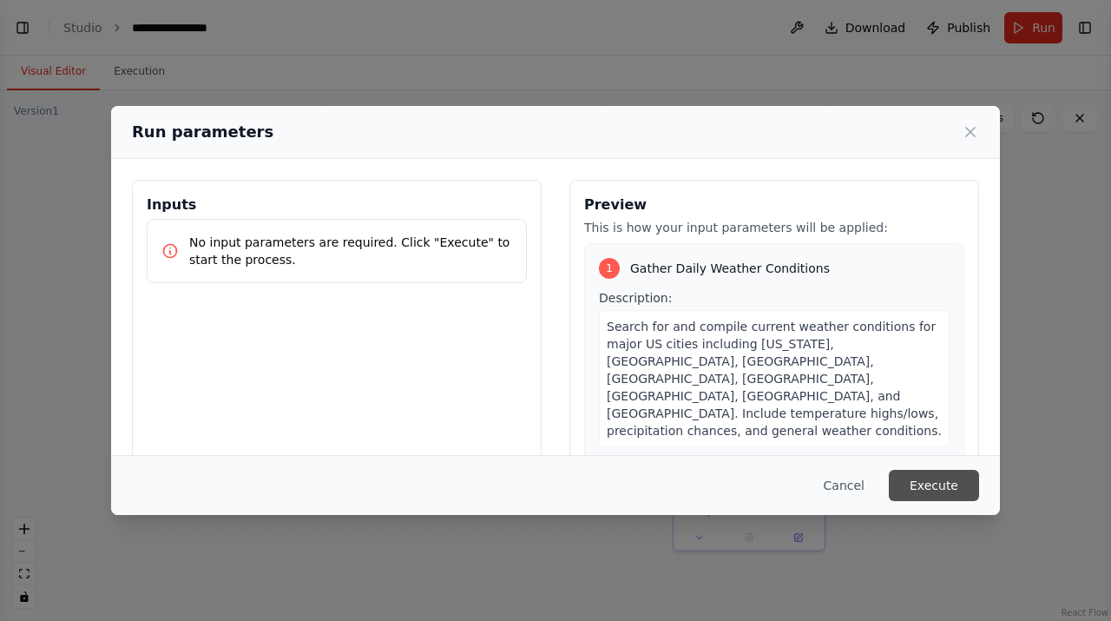
click at [930, 477] on button "Execute" at bounding box center [934, 485] width 90 height 31
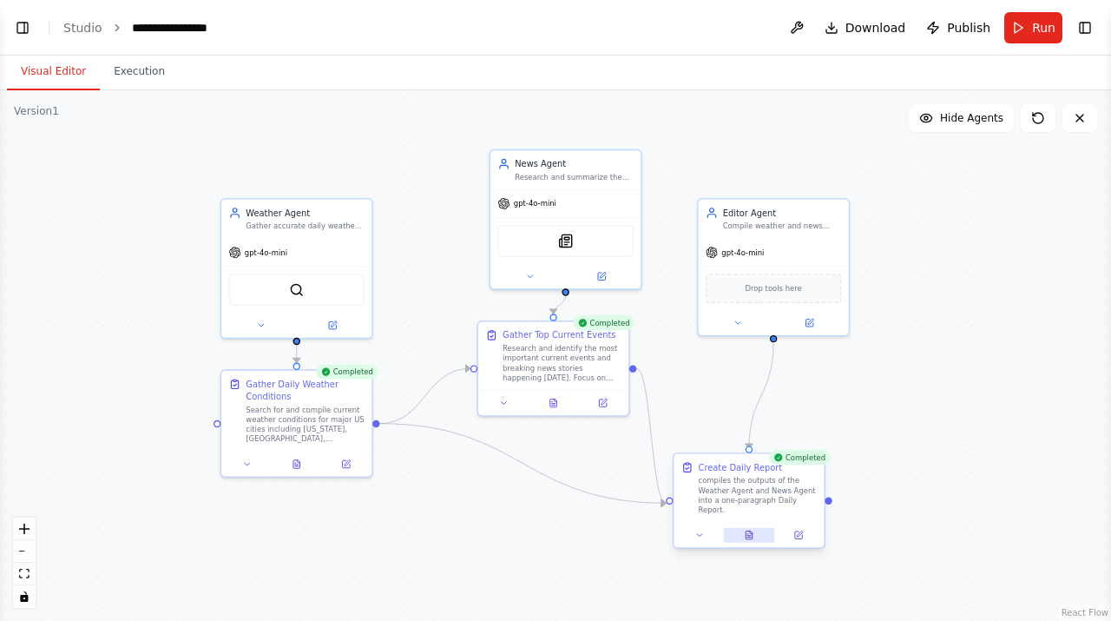
click at [758, 536] on button at bounding box center [749, 535] width 52 height 15
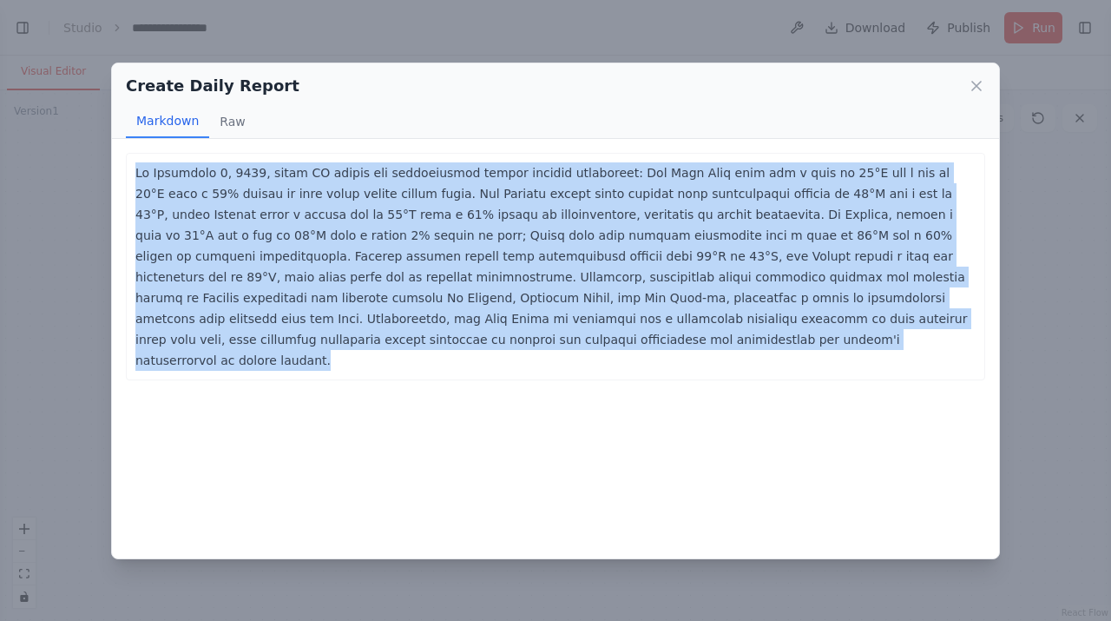
drag, startPoint x: 380, startPoint y: 343, endPoint x: 45, endPoint y: 174, distance: 375.4
click at [44, 173] on div "Create Daily Report Markdown Raw ... Show more Not valid JSON" at bounding box center [555, 310] width 1111 height 621
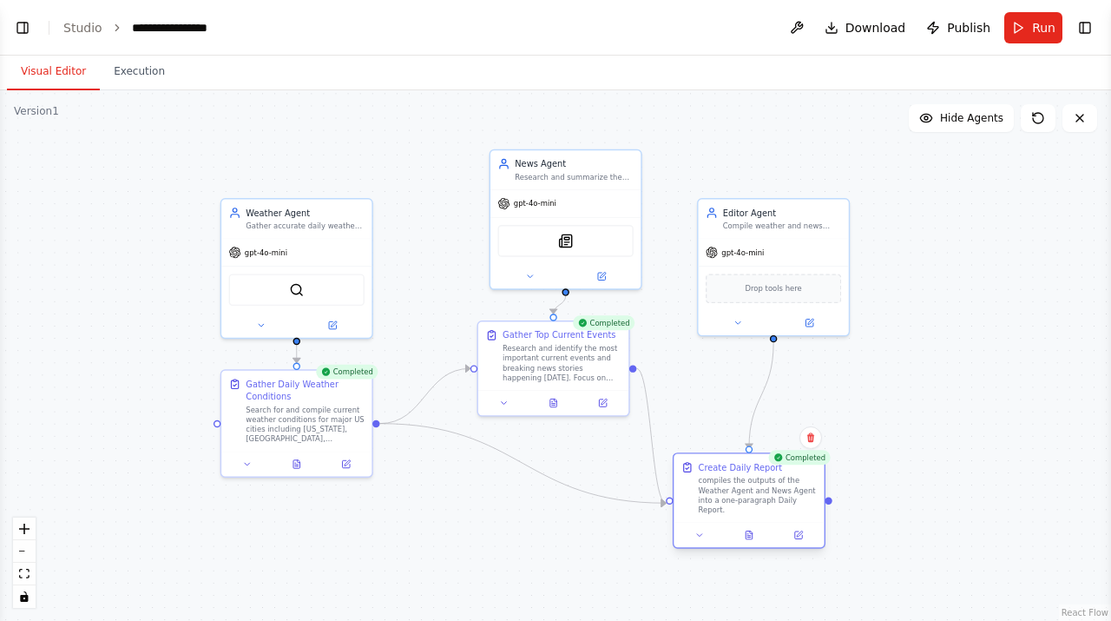
click at [757, 491] on div "compiles the outputs of the Weather Agent and News Agent into a one-paragraph D…" at bounding box center [758, 495] width 119 height 39
click at [751, 537] on icon at bounding box center [749, 535] width 7 height 8
